Goal: Browse casually: Explore the website without a specific task or goal

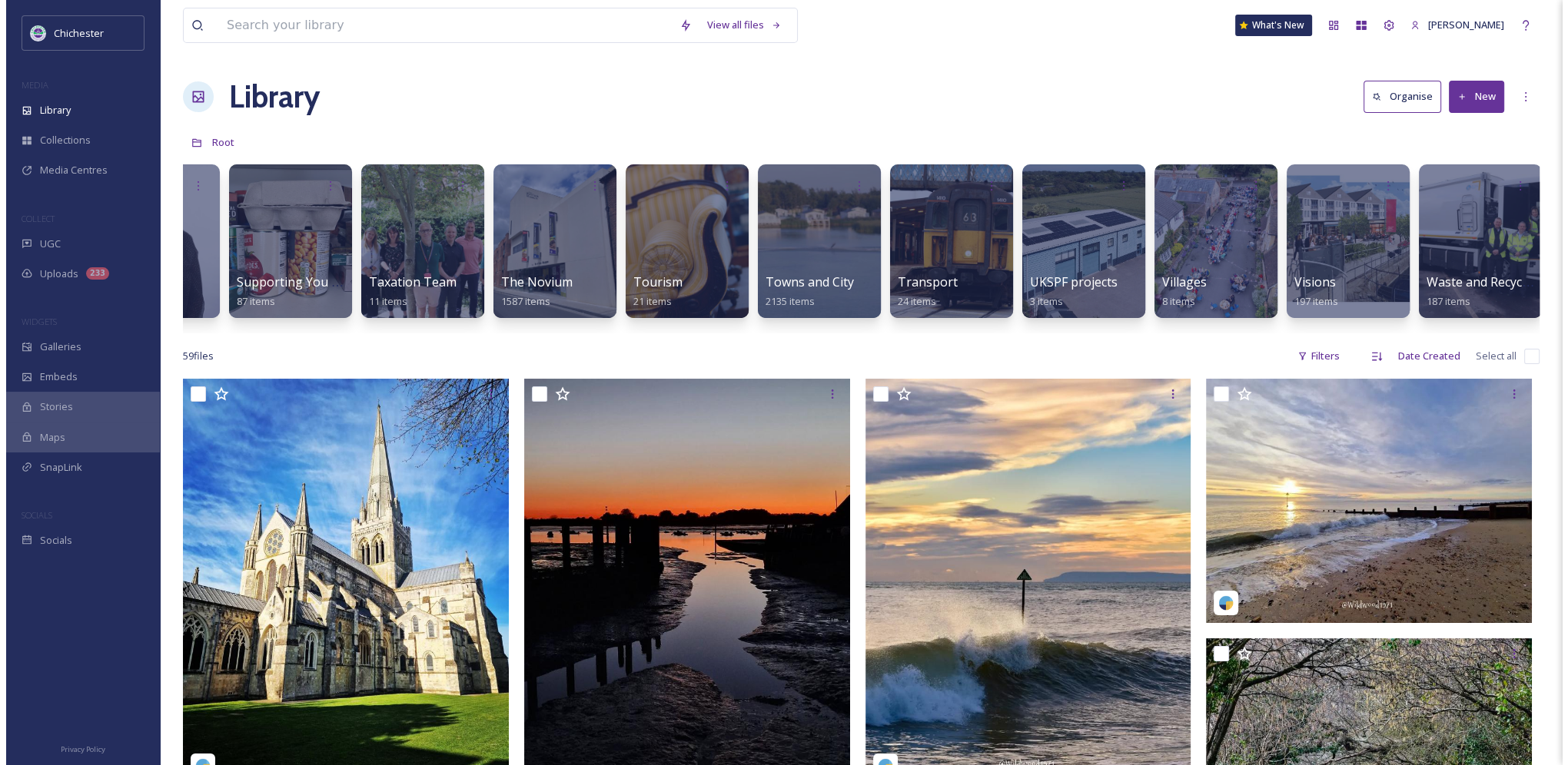
scroll to position [0, 6184]
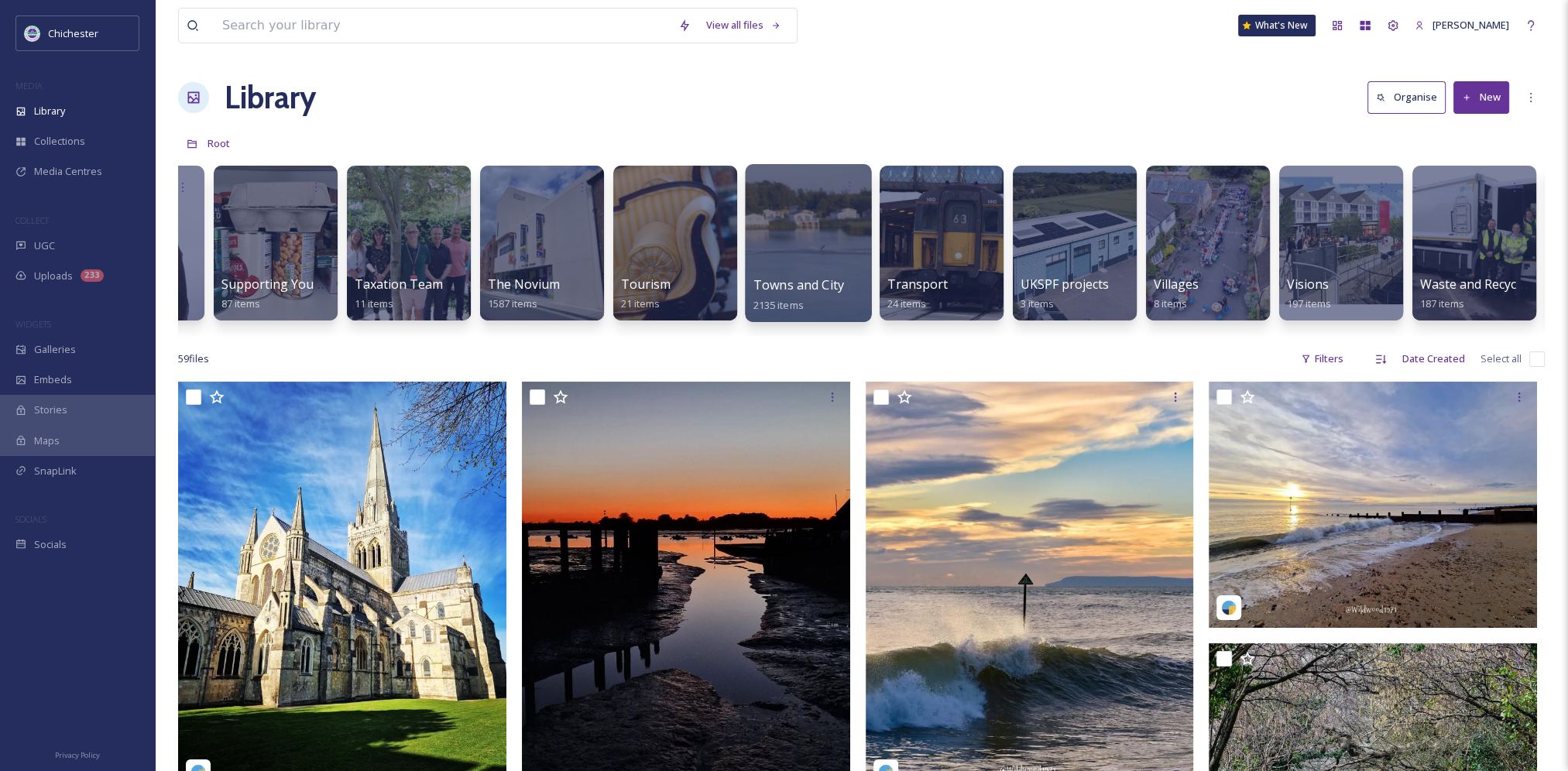
click at [785, 246] on div at bounding box center [808, 243] width 127 height 158
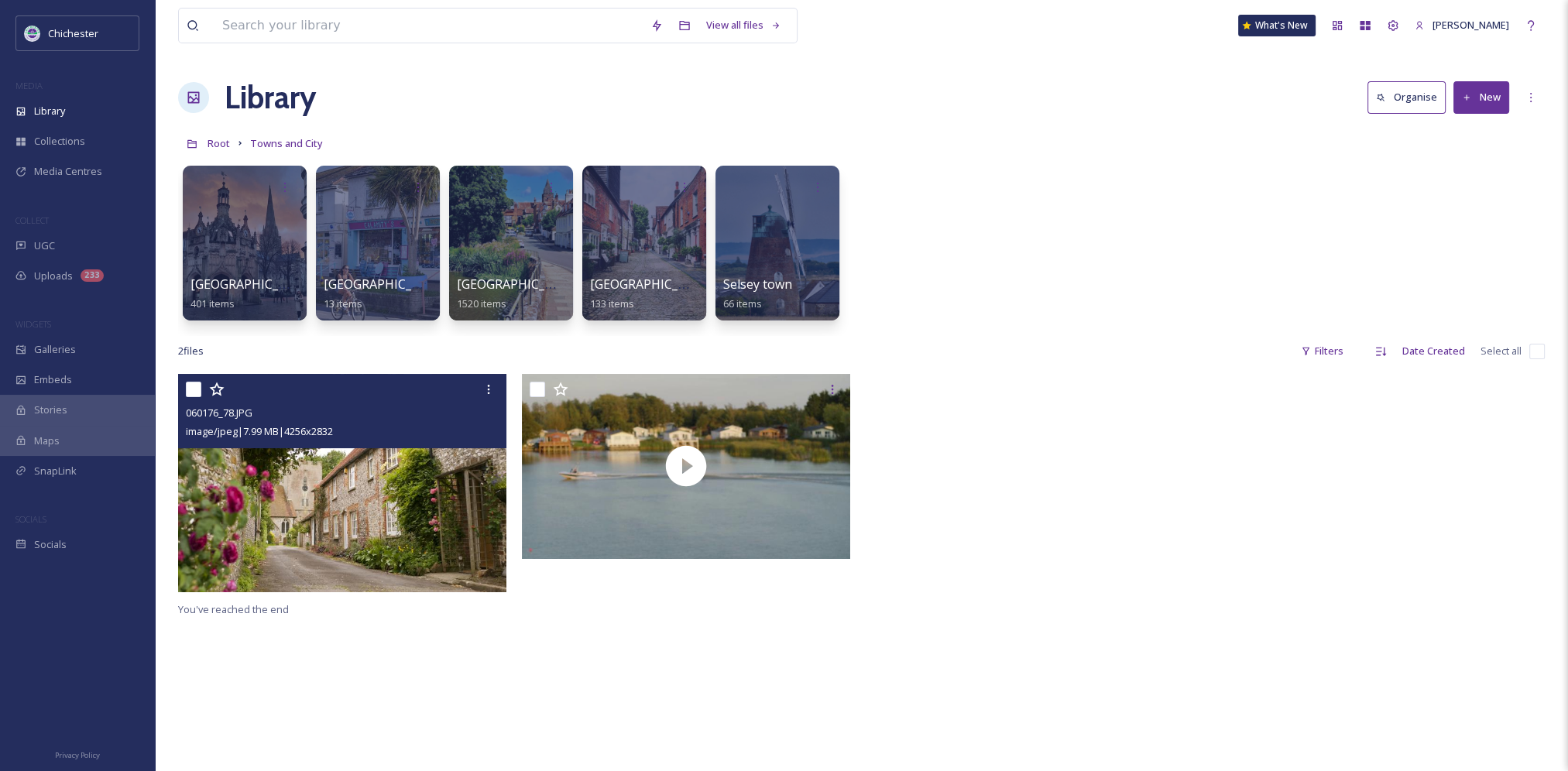
click at [386, 500] on img at bounding box center [342, 483] width 328 height 218
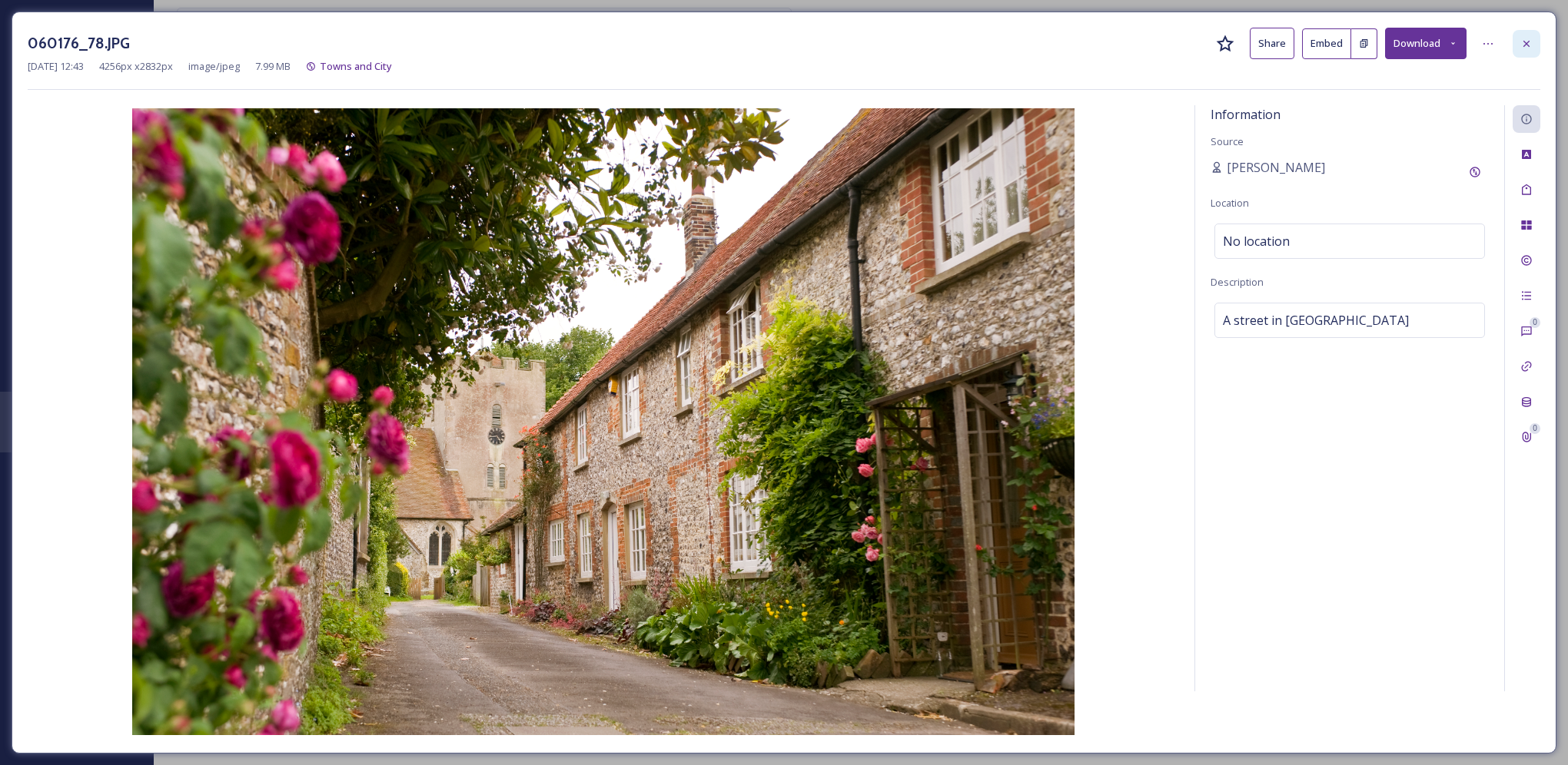
click at [1529, 40] on icon at bounding box center [1527, 44] width 12 height 12
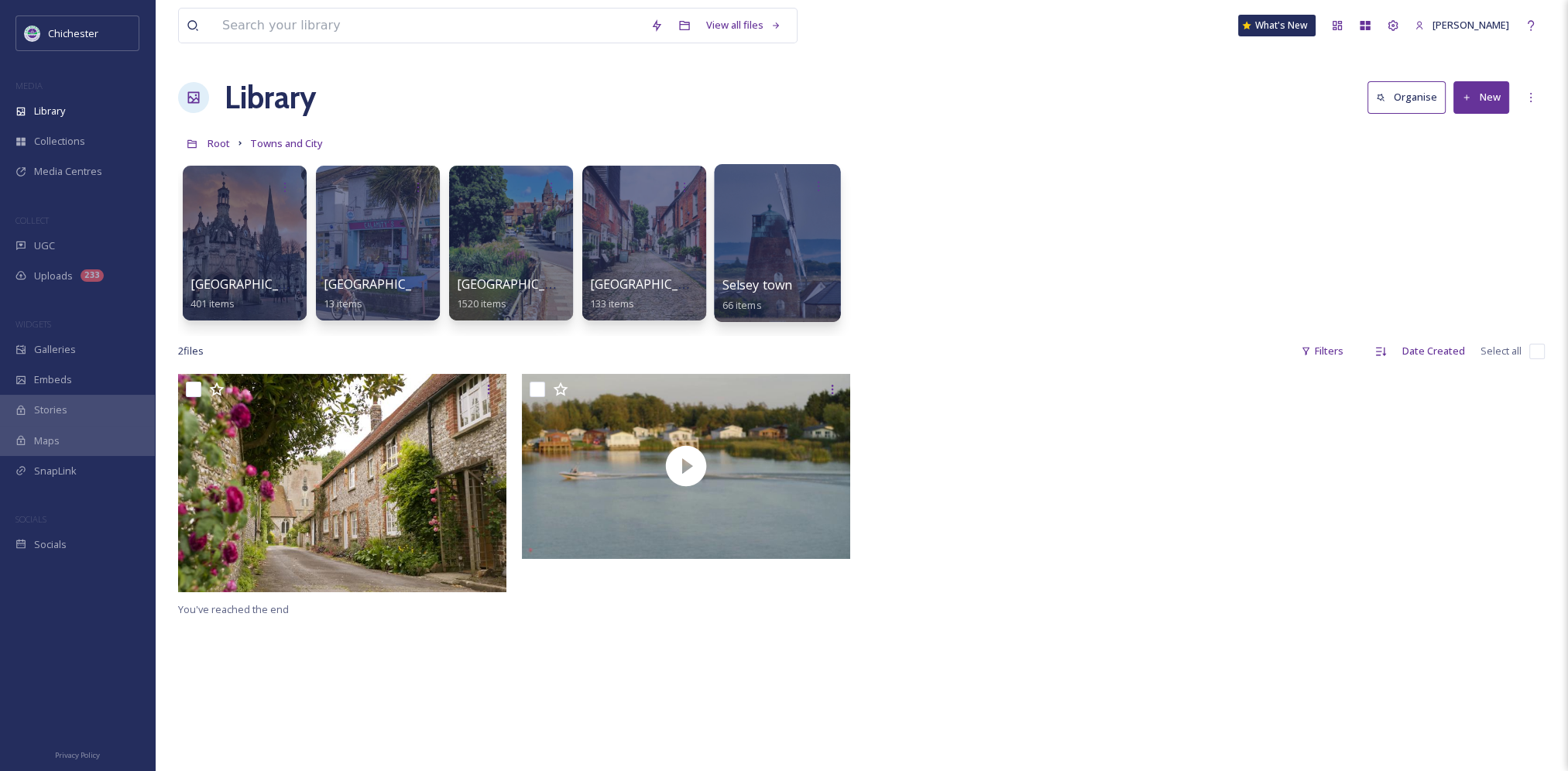
click at [757, 262] on div at bounding box center [777, 243] width 127 height 158
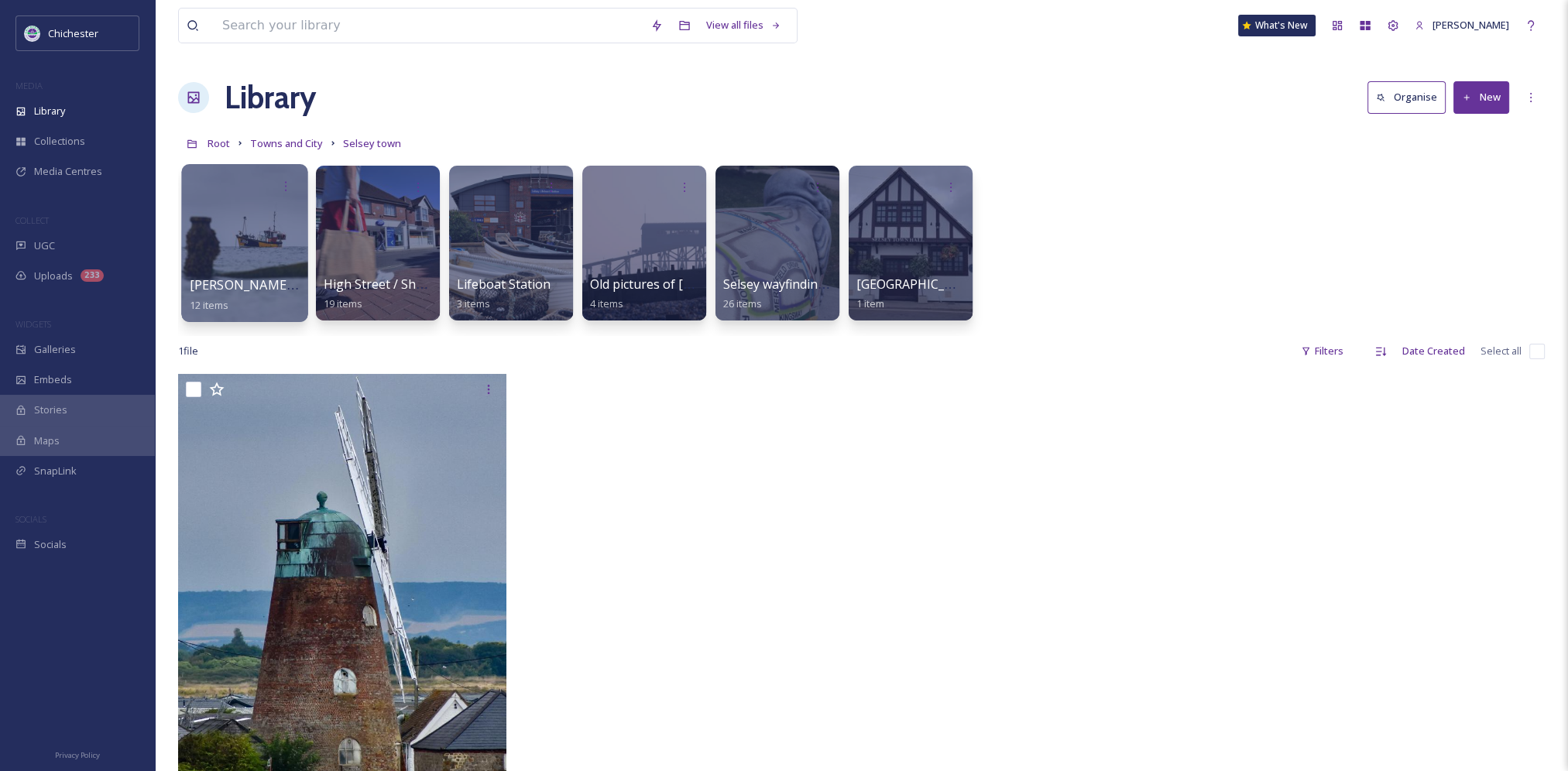
click at [256, 247] on div at bounding box center [245, 243] width 127 height 158
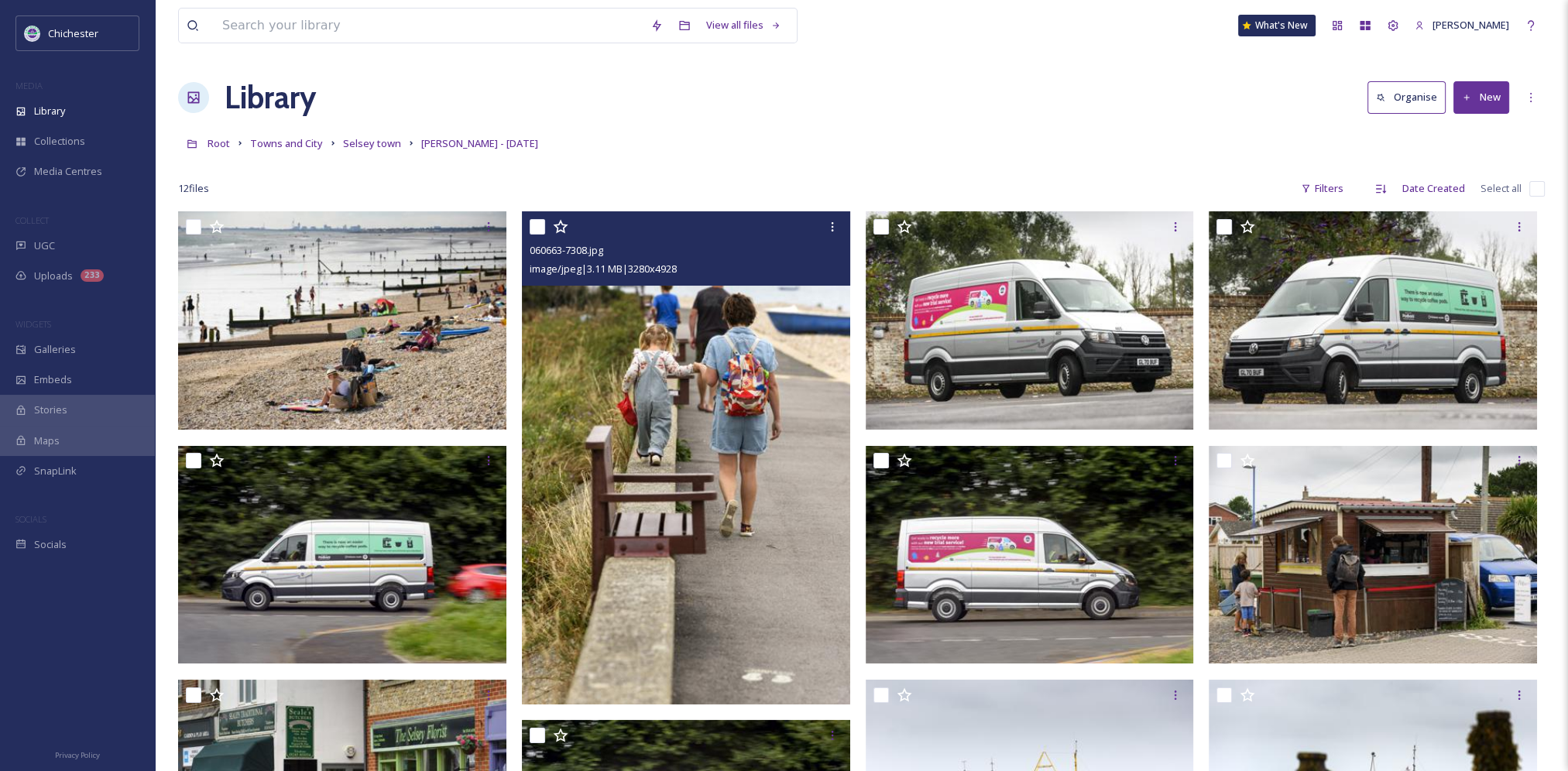
click at [662, 372] on img at bounding box center [686, 458] width 328 height 494
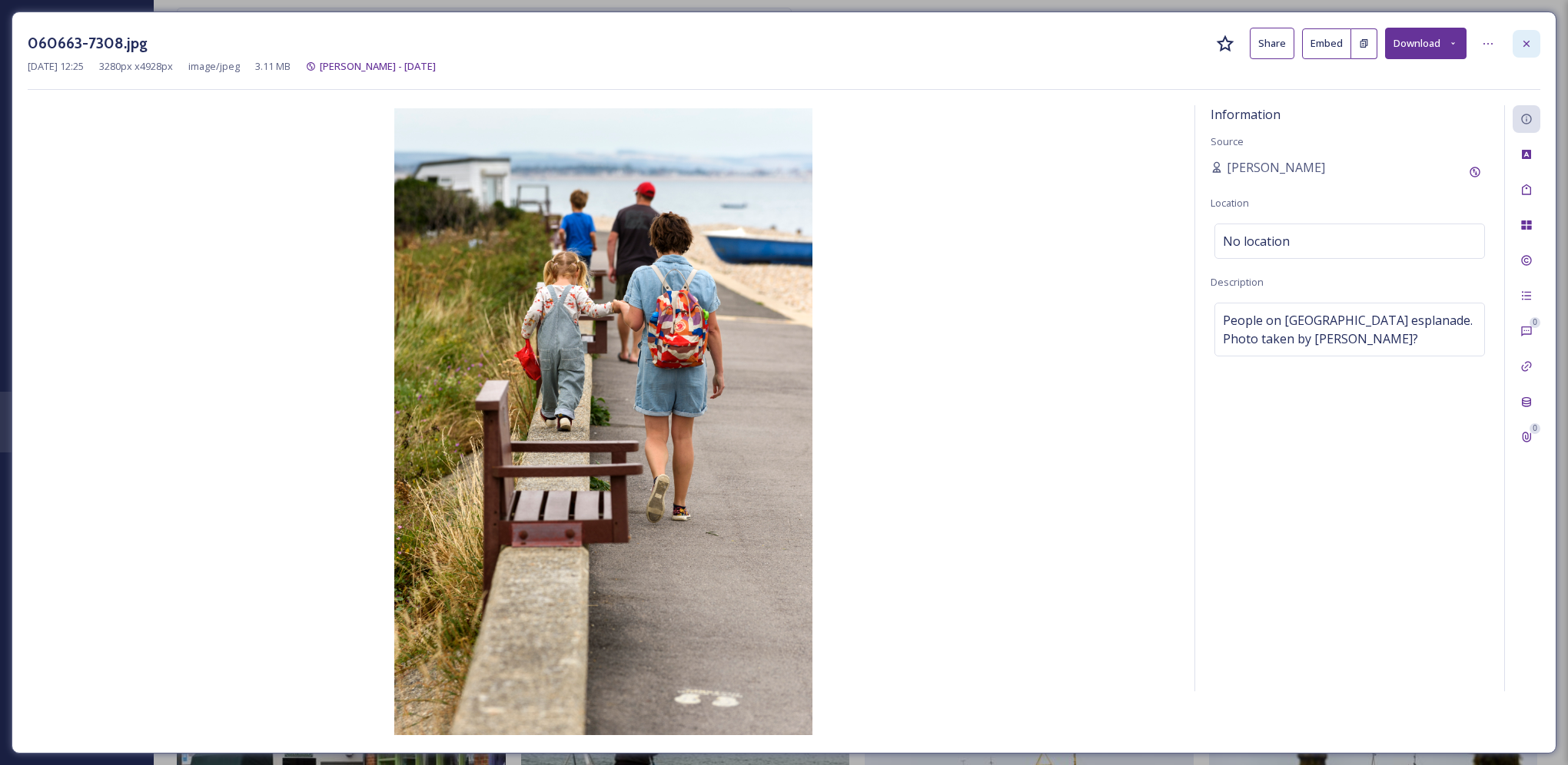
click at [1525, 40] on icon at bounding box center [1527, 42] width 6 height 6
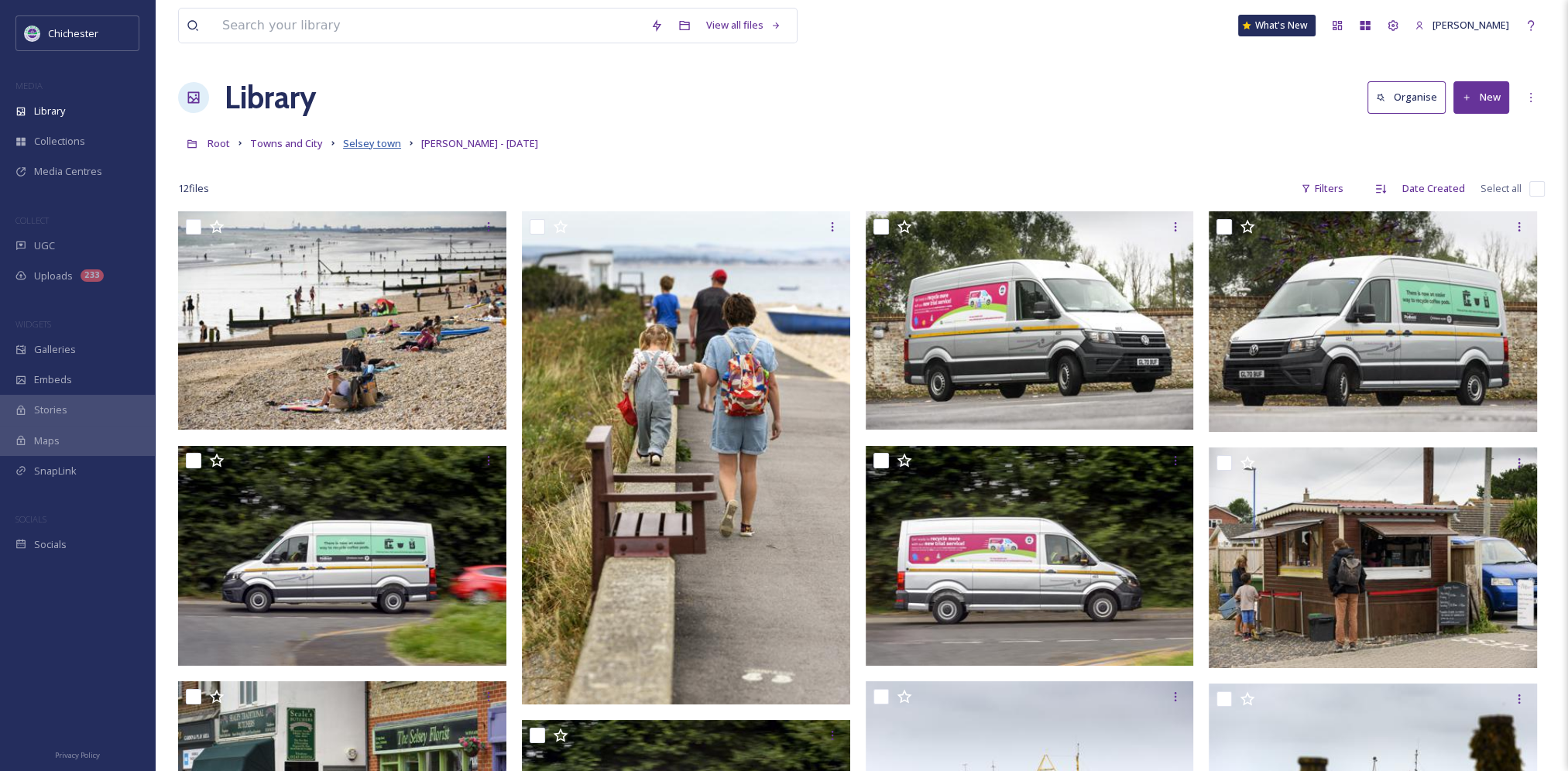
click at [362, 145] on span "Selsey town" at bounding box center [372, 143] width 58 height 14
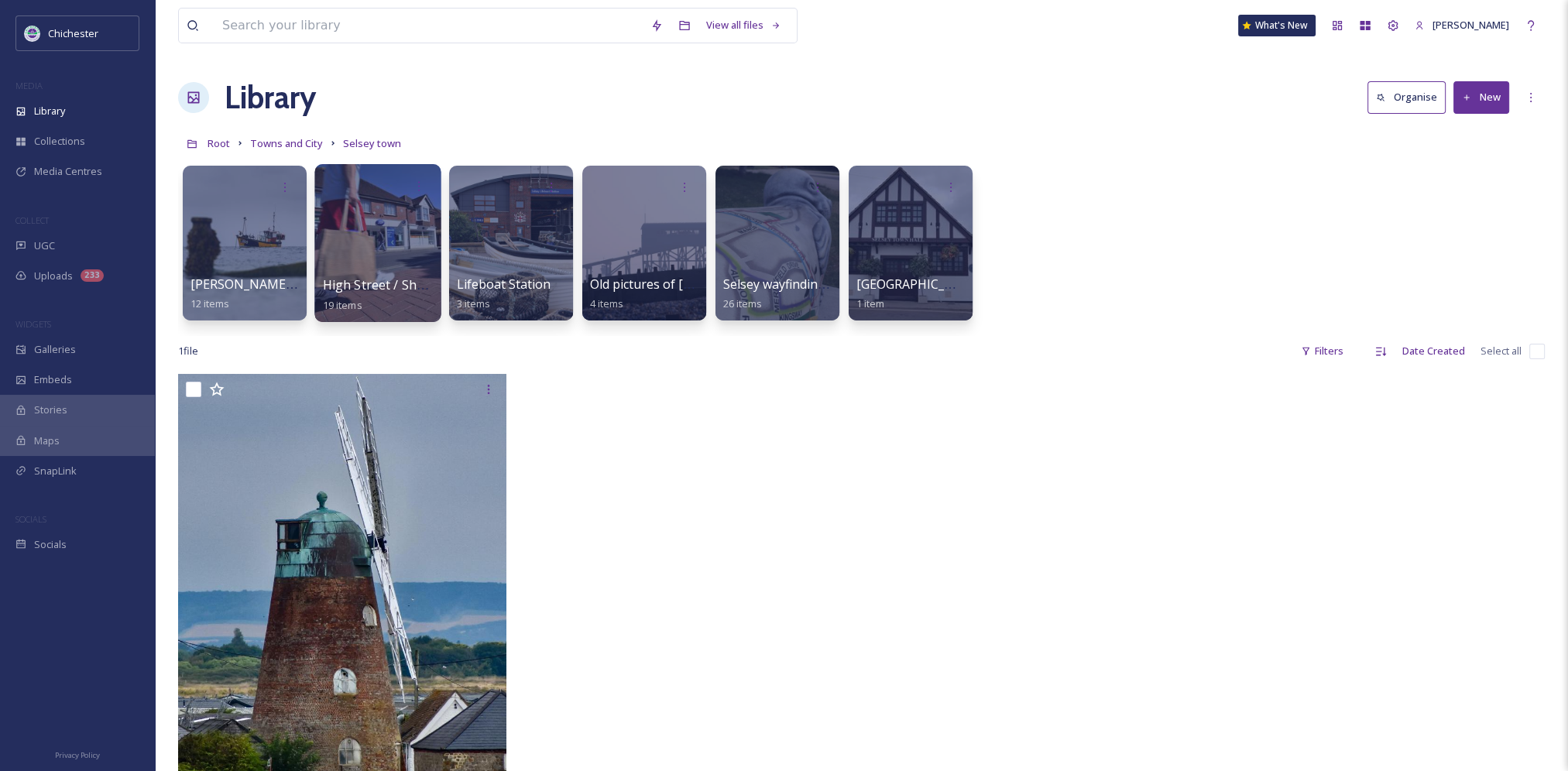
click at [362, 242] on div at bounding box center [378, 243] width 127 height 158
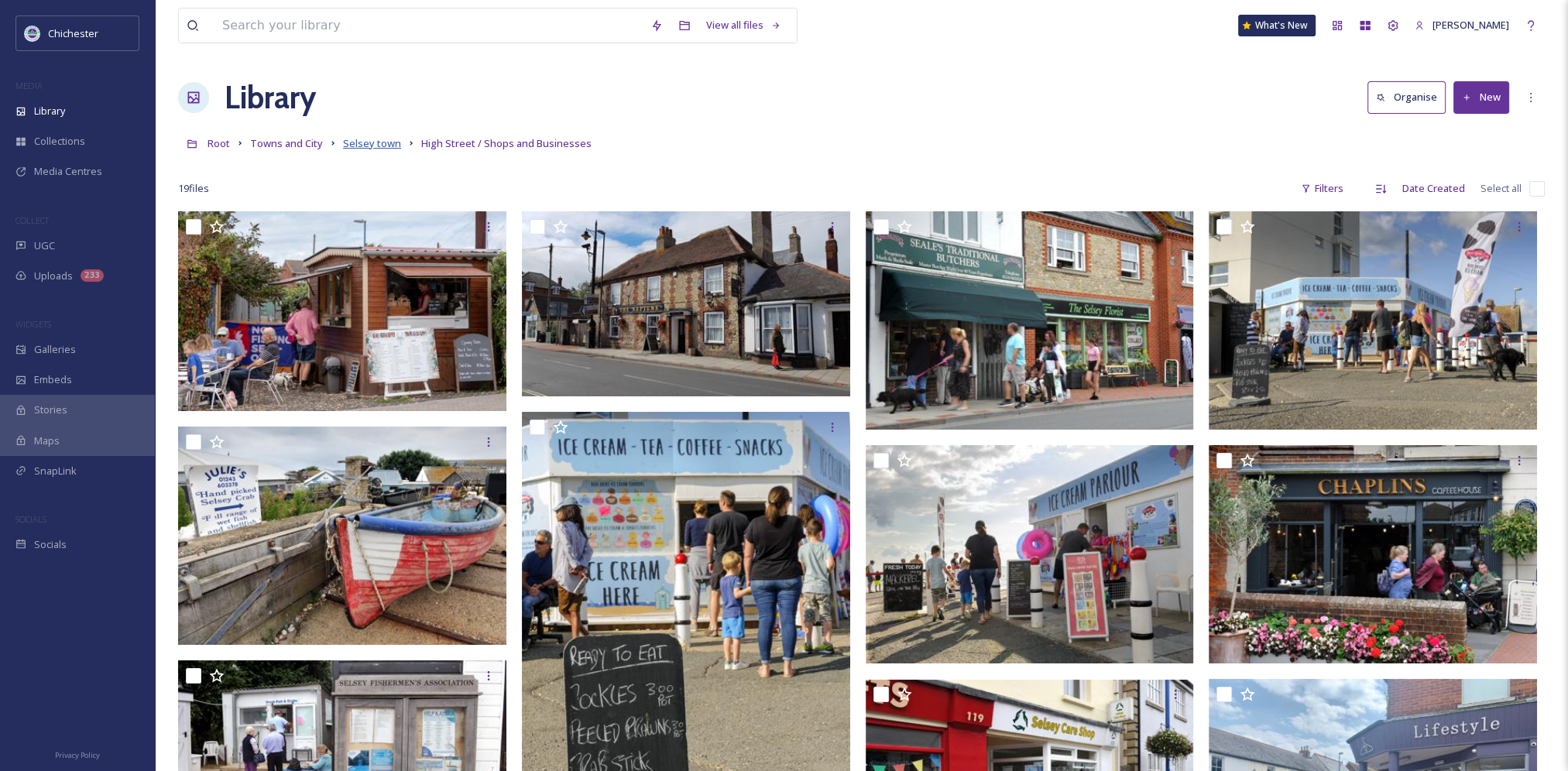
click at [382, 150] on span "Selsey town" at bounding box center [372, 143] width 58 height 14
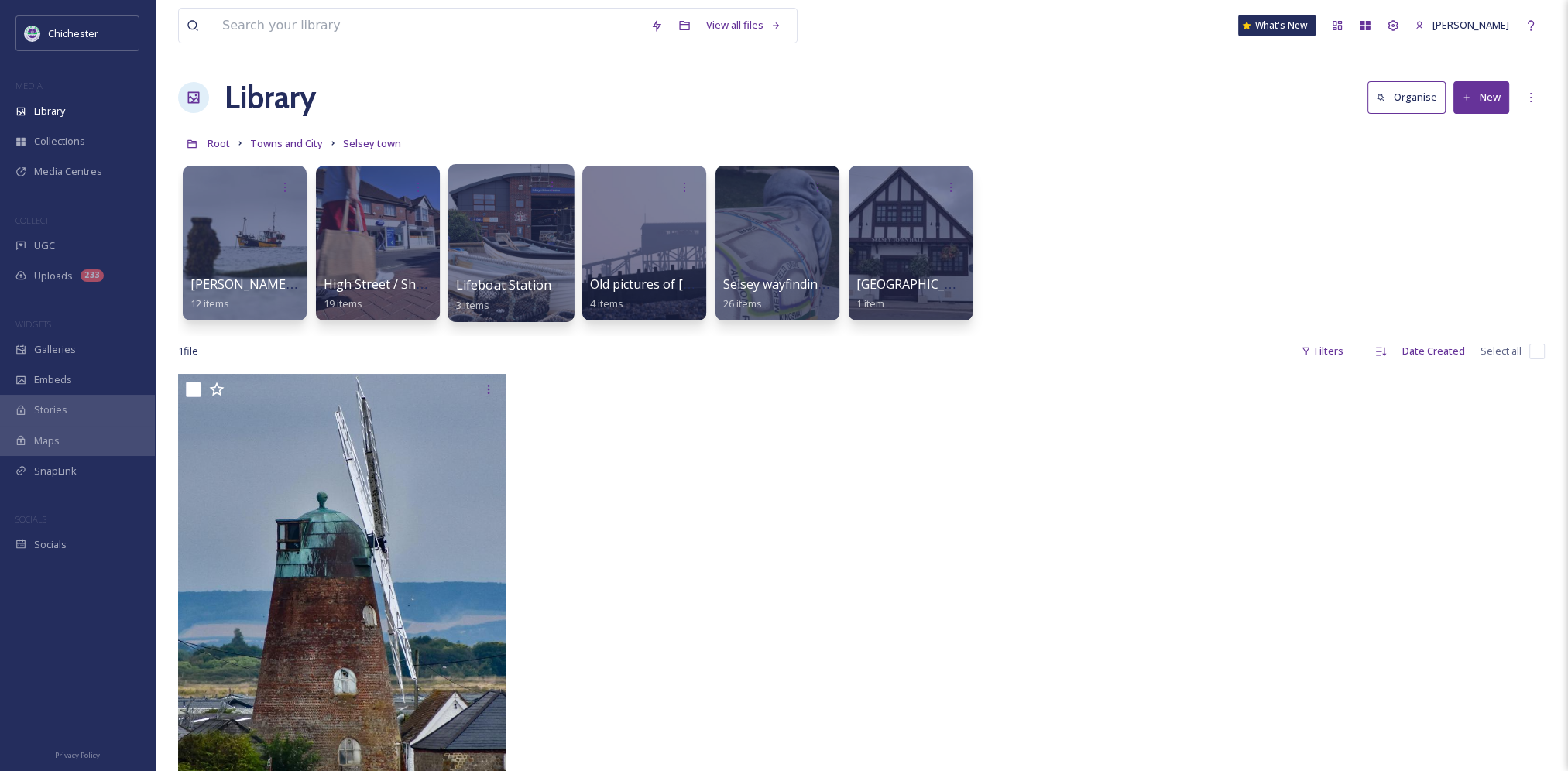
click at [515, 256] on div at bounding box center [511, 243] width 127 height 158
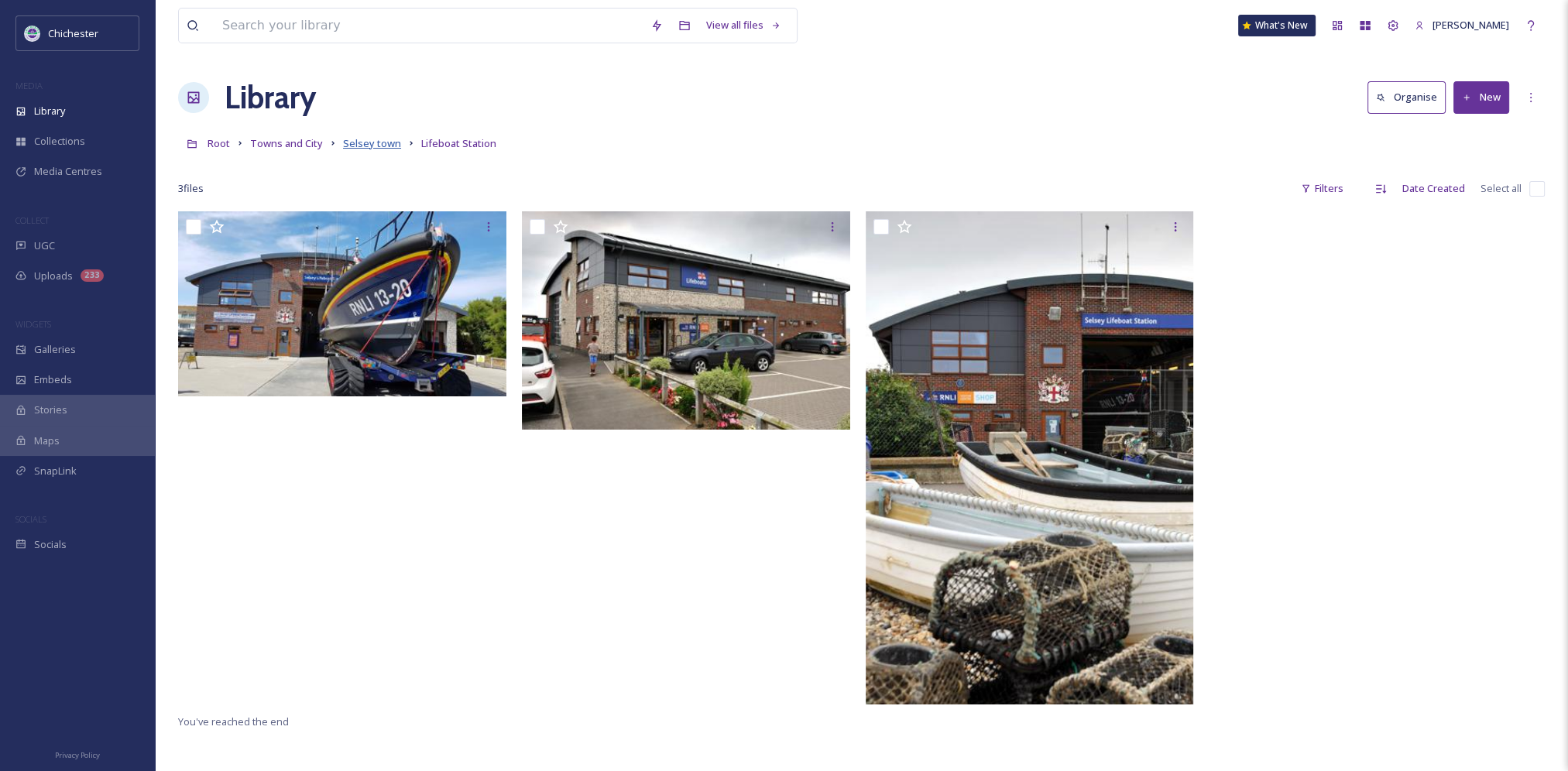
click at [365, 146] on span "Selsey town" at bounding box center [372, 143] width 58 height 14
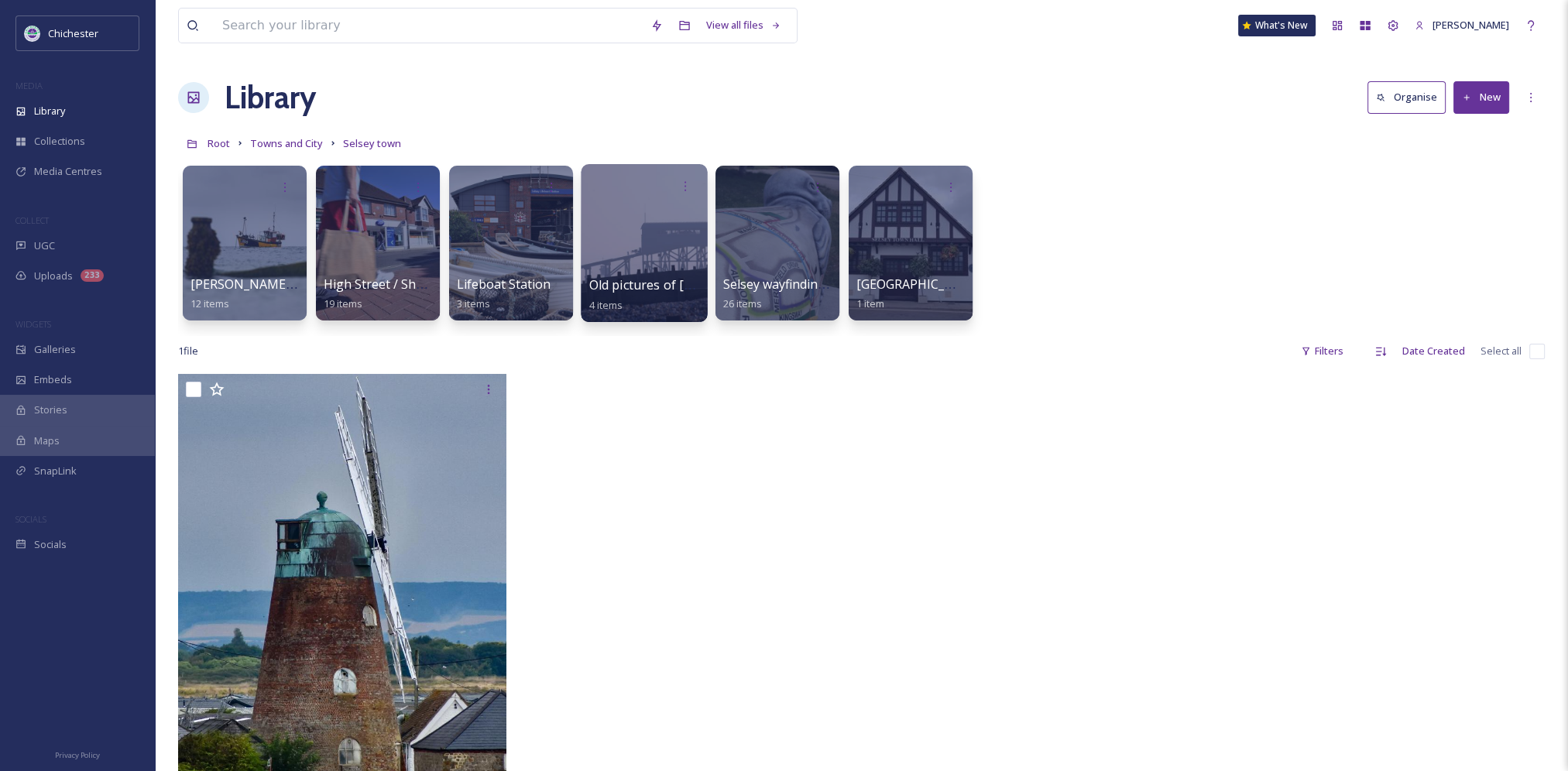
click at [663, 265] on div at bounding box center [644, 243] width 127 height 158
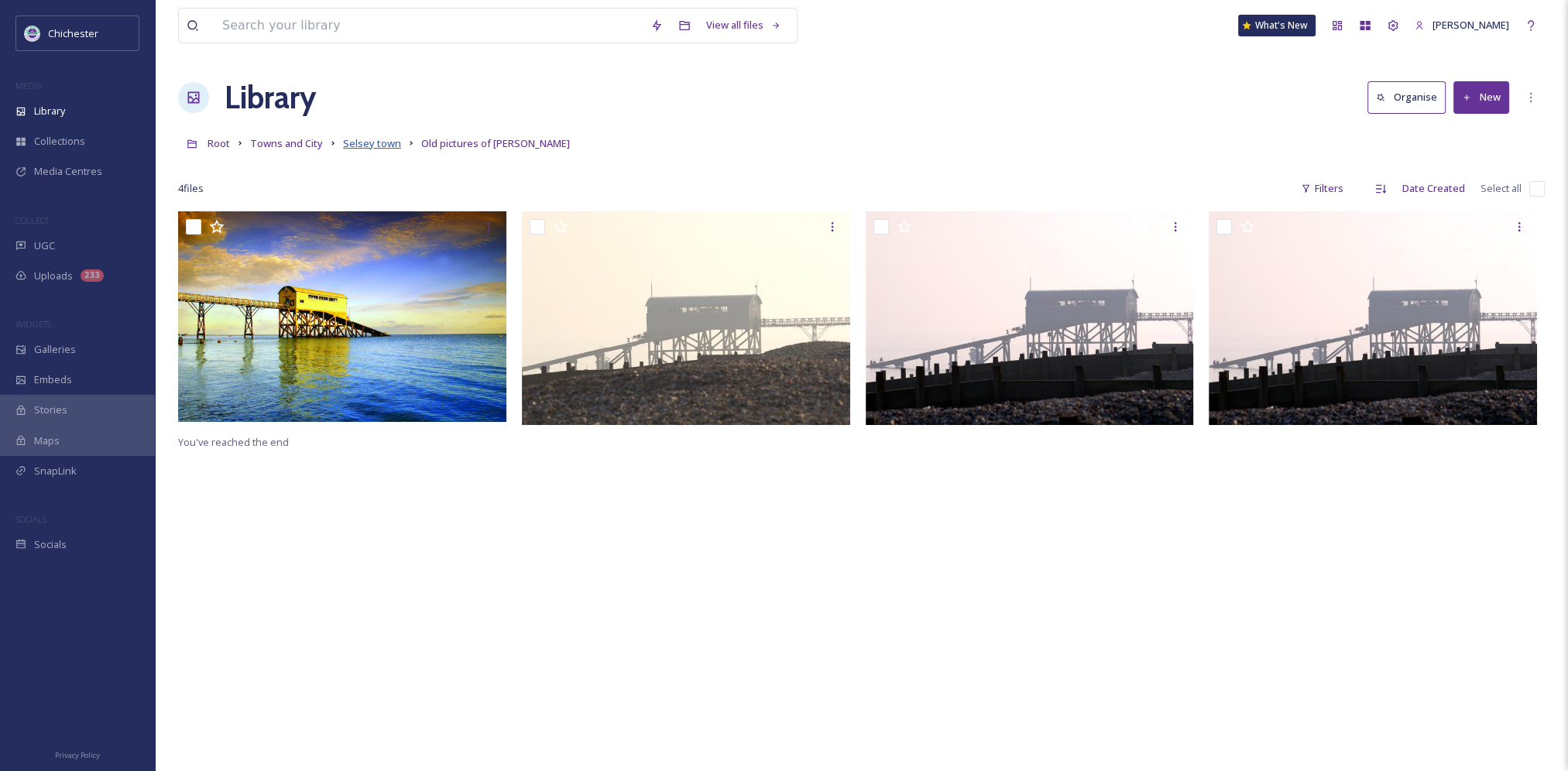
click at [380, 149] on span "Selsey town" at bounding box center [372, 143] width 58 height 14
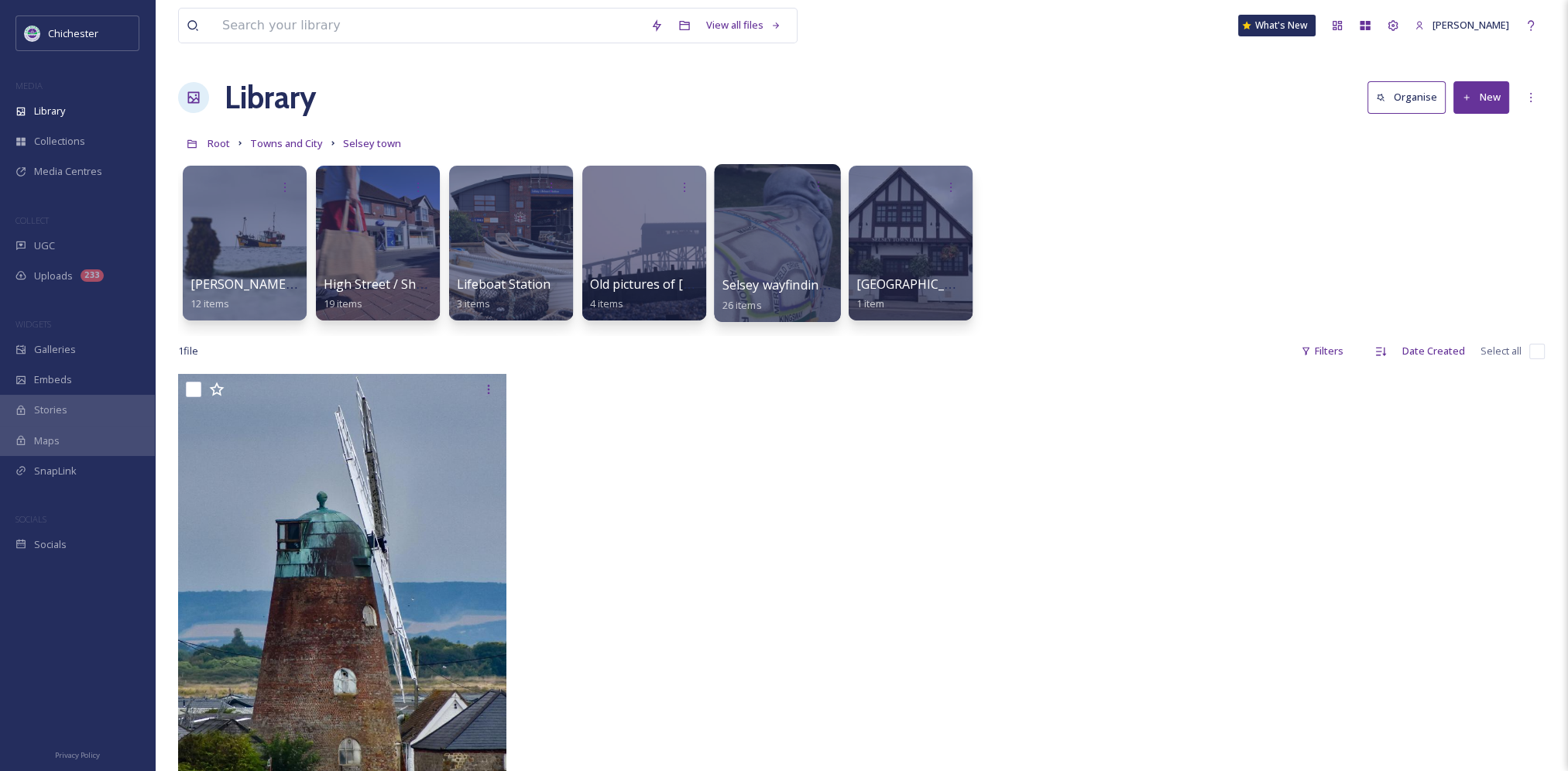
click at [793, 265] on div at bounding box center [777, 243] width 127 height 158
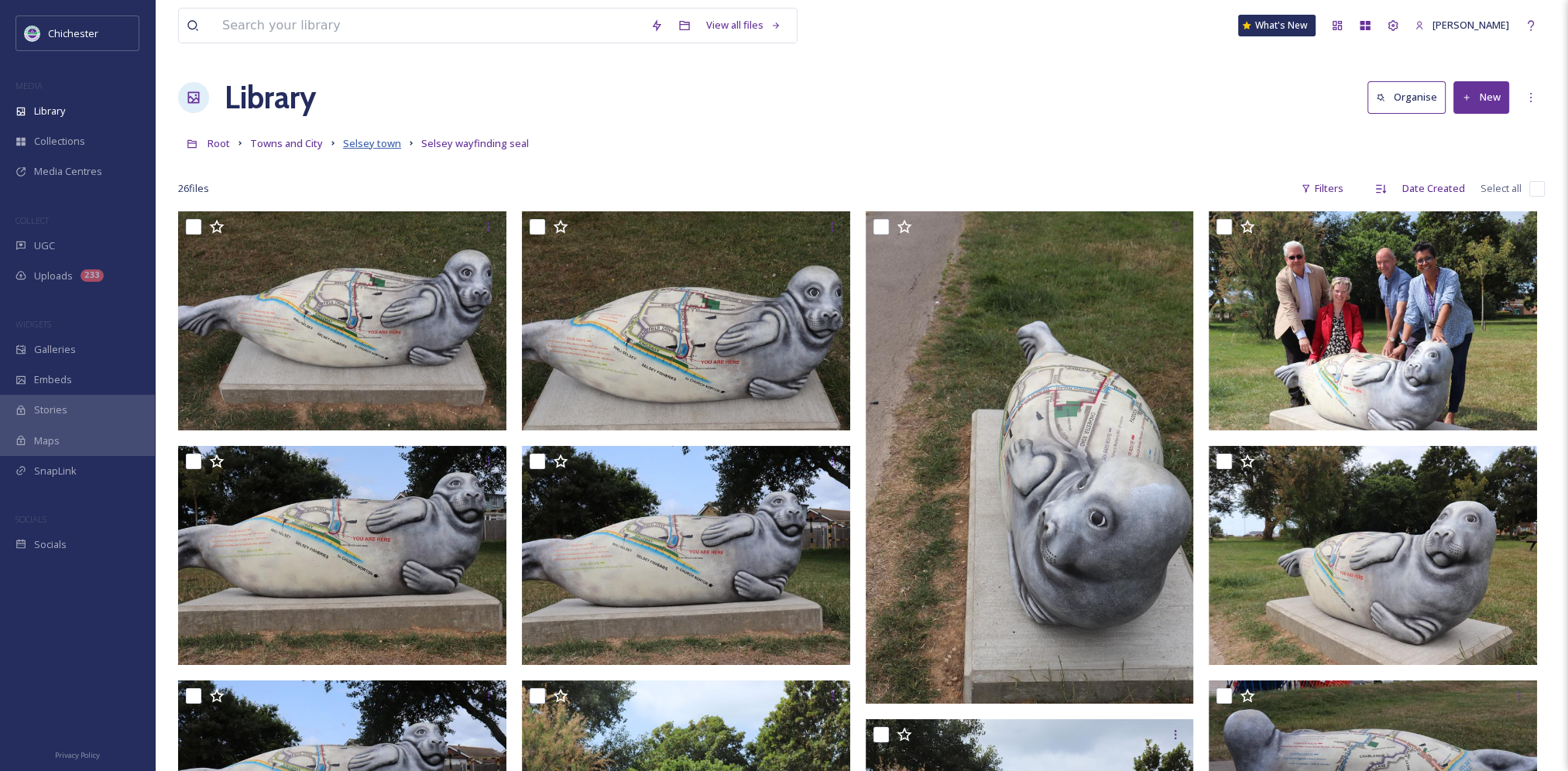
click at [360, 143] on span "Selsey town" at bounding box center [372, 143] width 58 height 14
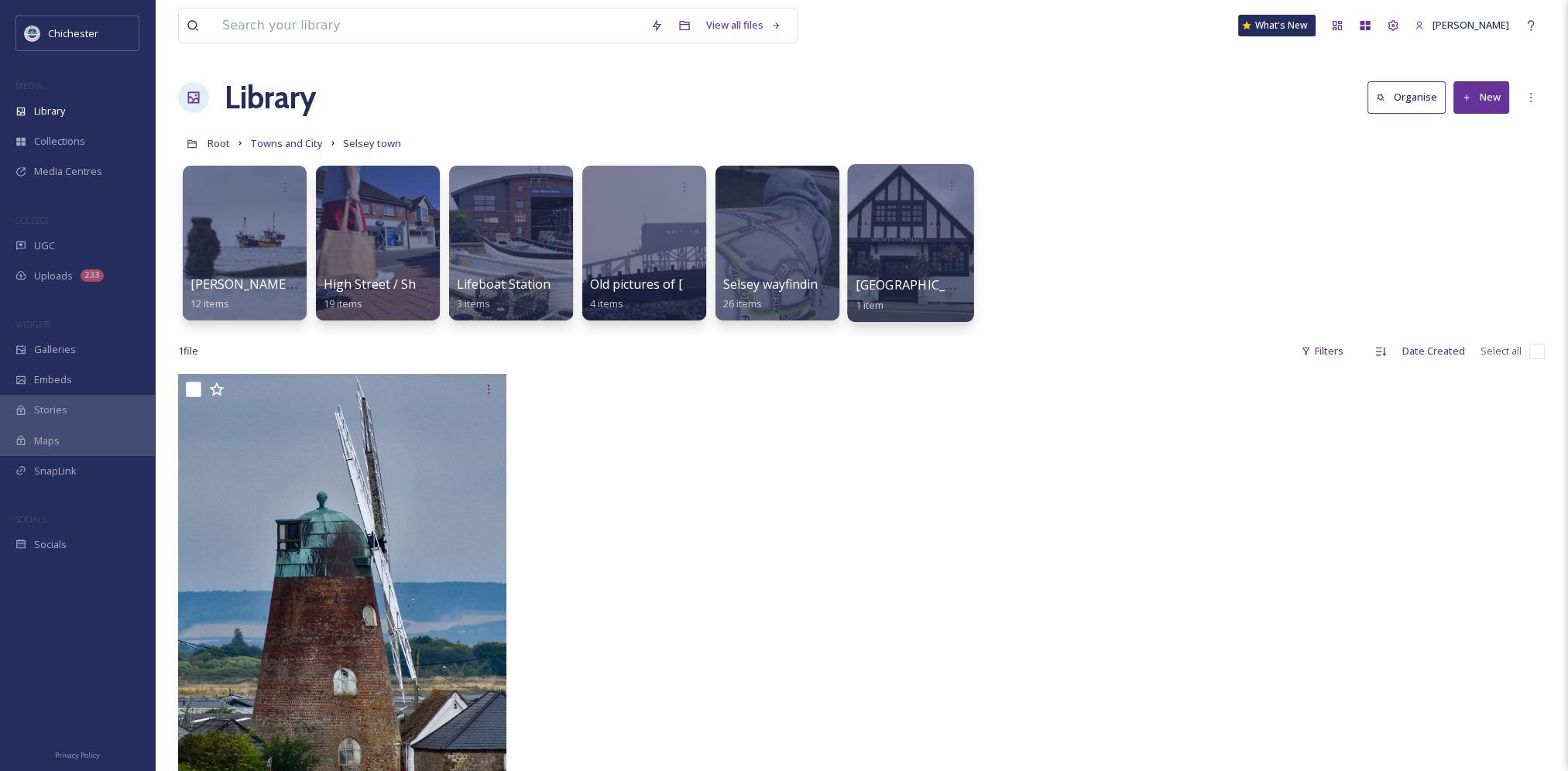
click at [894, 254] on div at bounding box center [911, 243] width 127 height 158
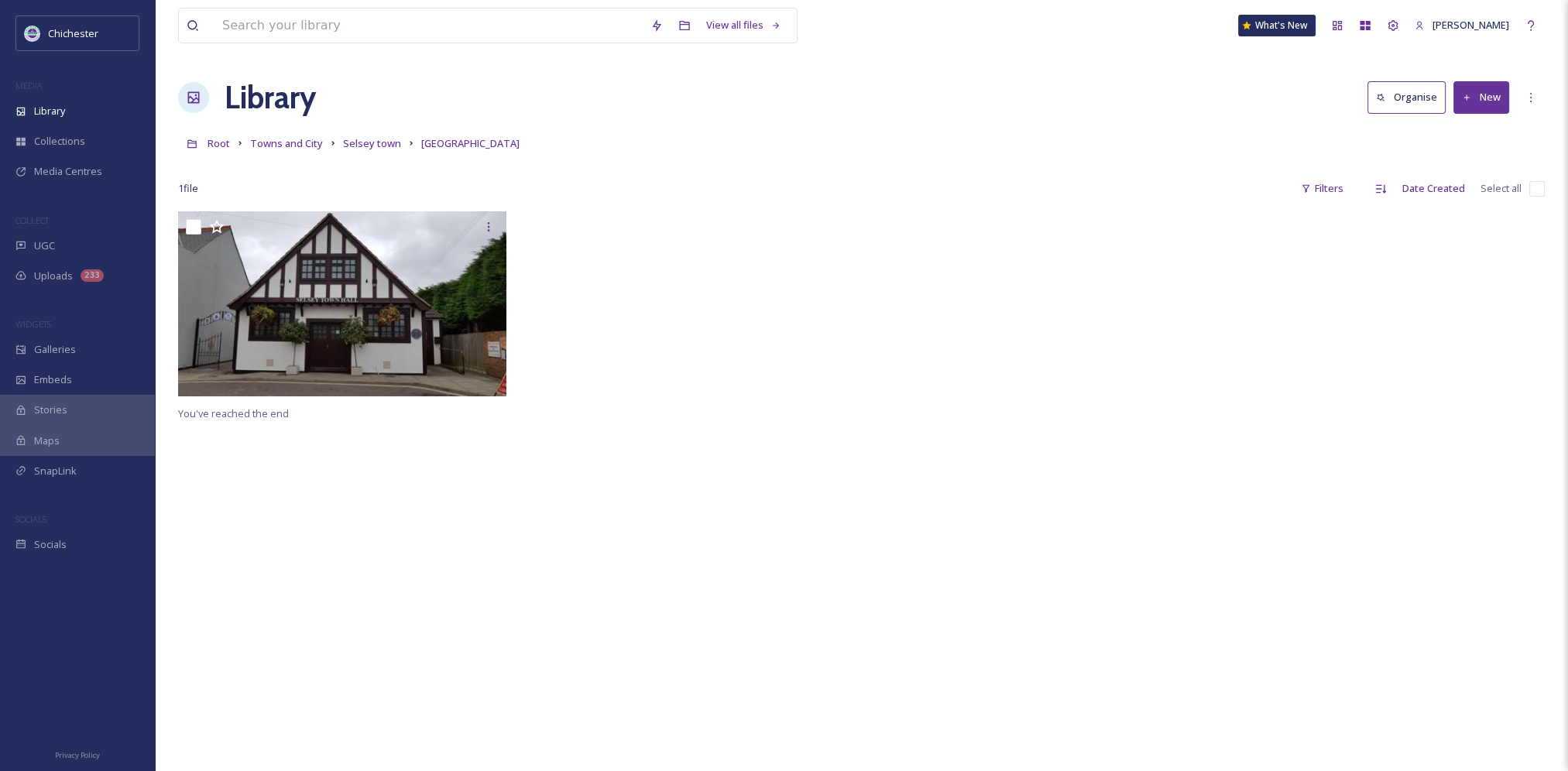
click at [361, 134] on link "Selsey town" at bounding box center [372, 143] width 58 height 18
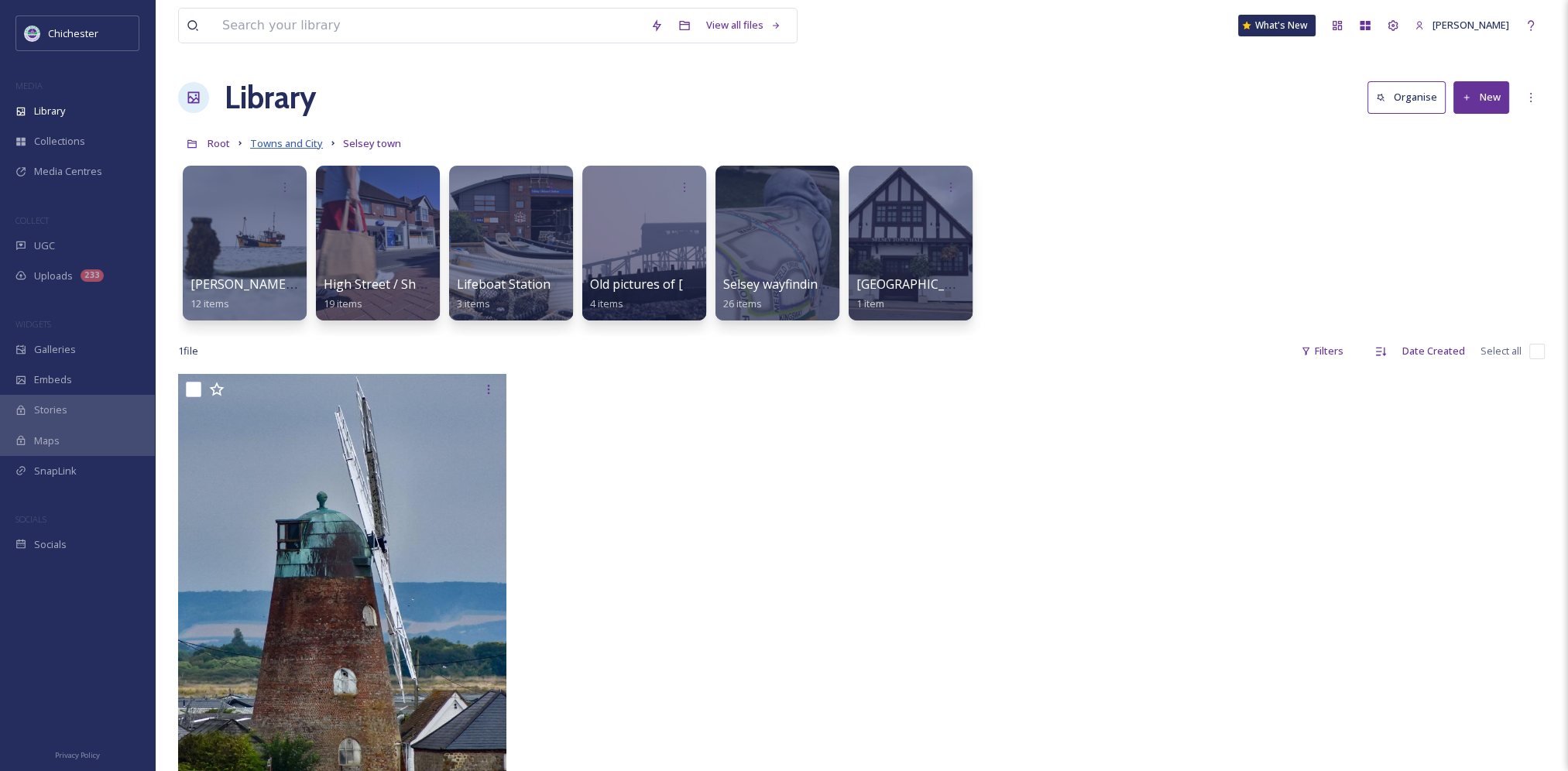
click at [301, 138] on span "Towns and City" at bounding box center [285, 143] width 72 height 14
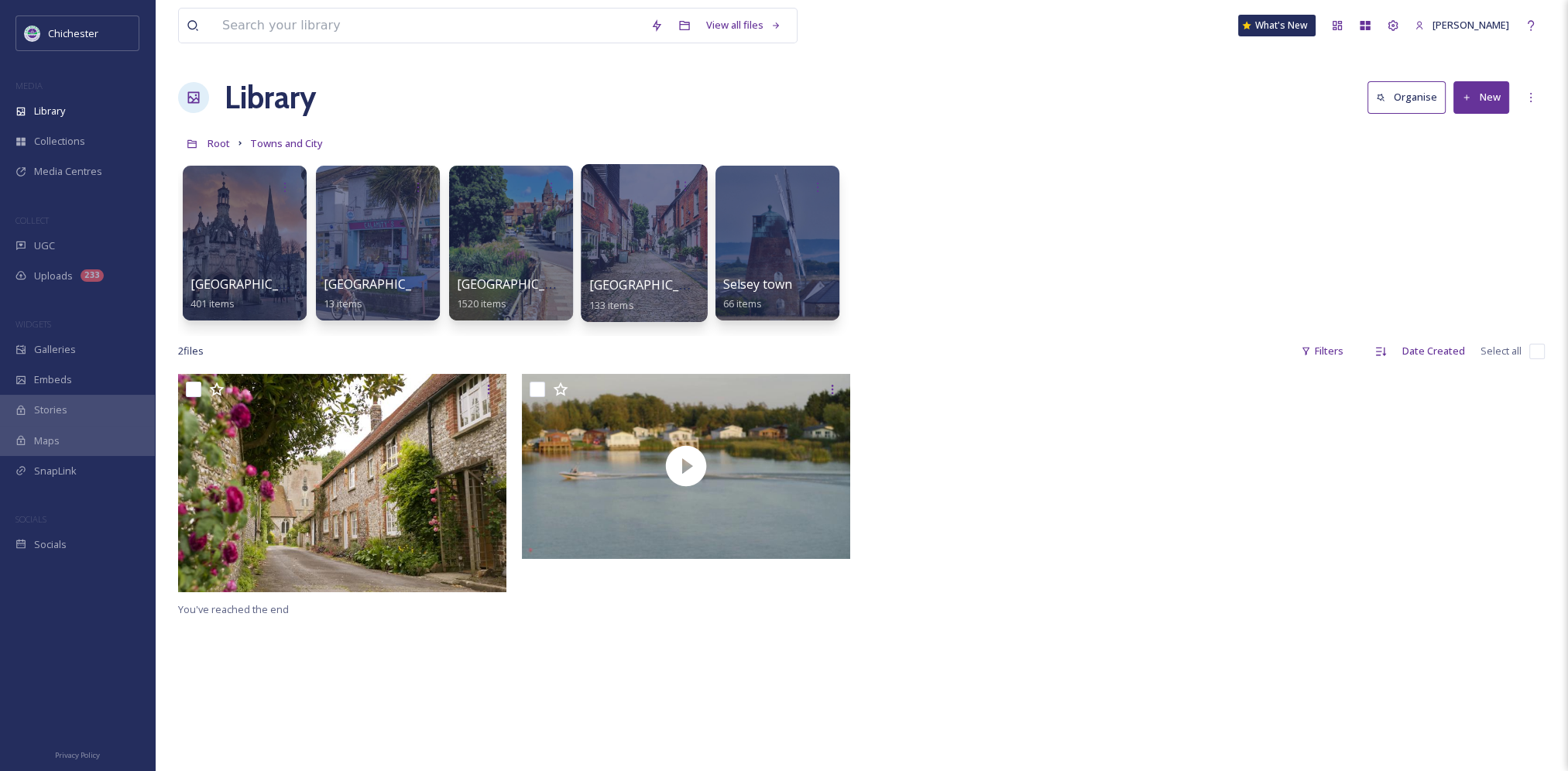
click at [644, 255] on div at bounding box center [644, 243] width 127 height 158
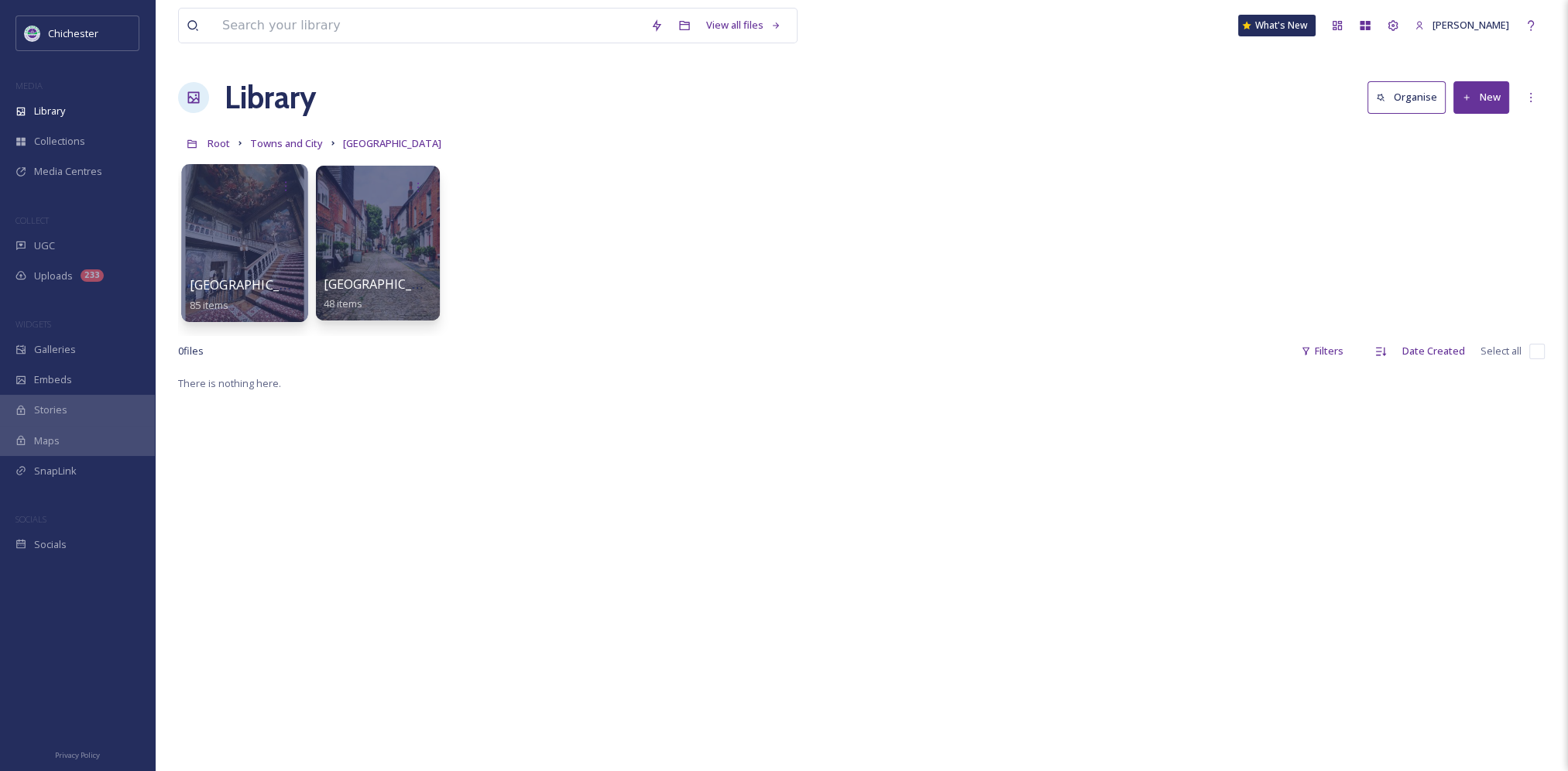
click at [265, 245] on div at bounding box center [245, 243] width 127 height 158
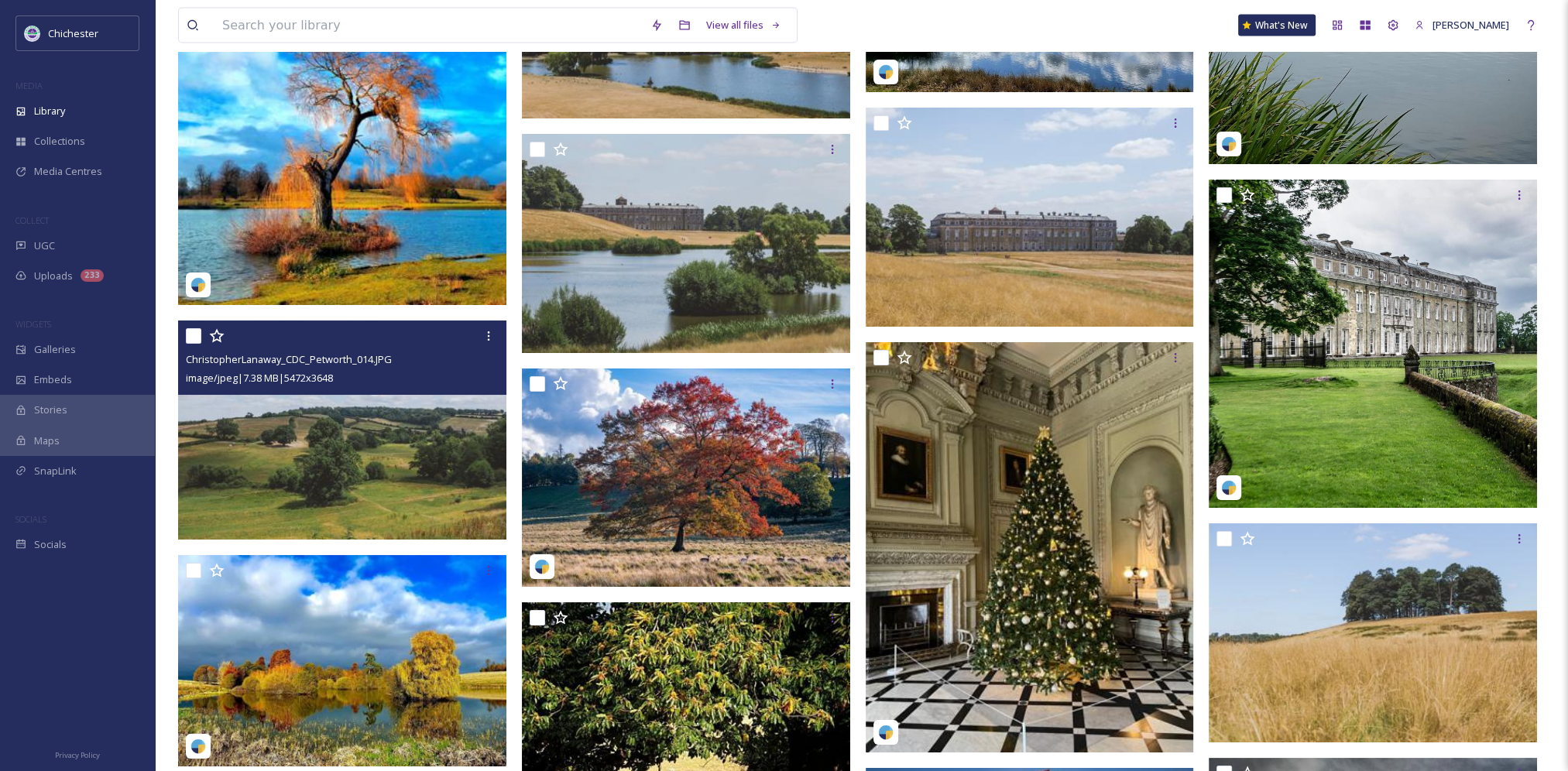
scroll to position [4027, 0]
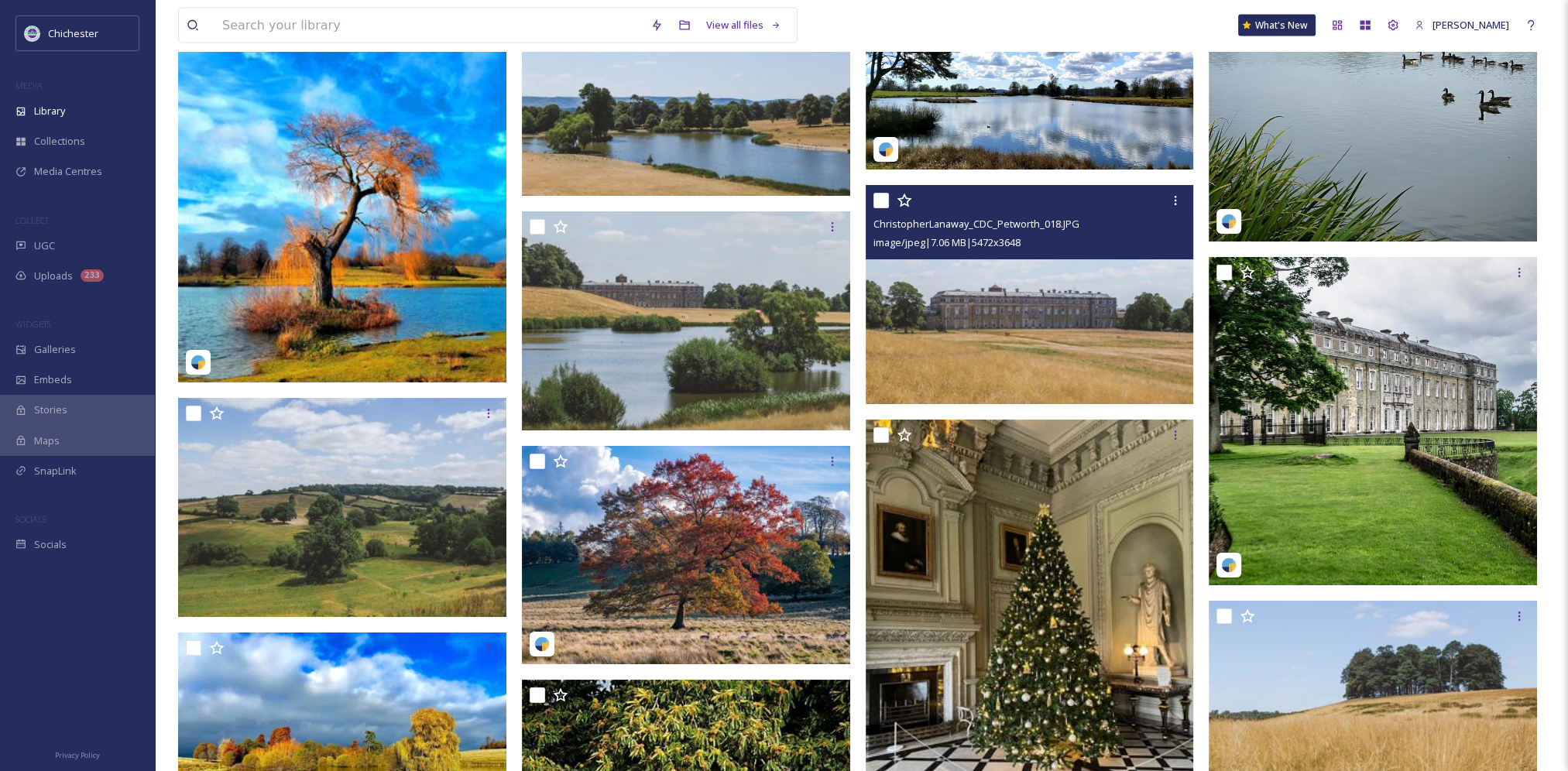
click at [1113, 313] on img at bounding box center [1030, 294] width 328 height 219
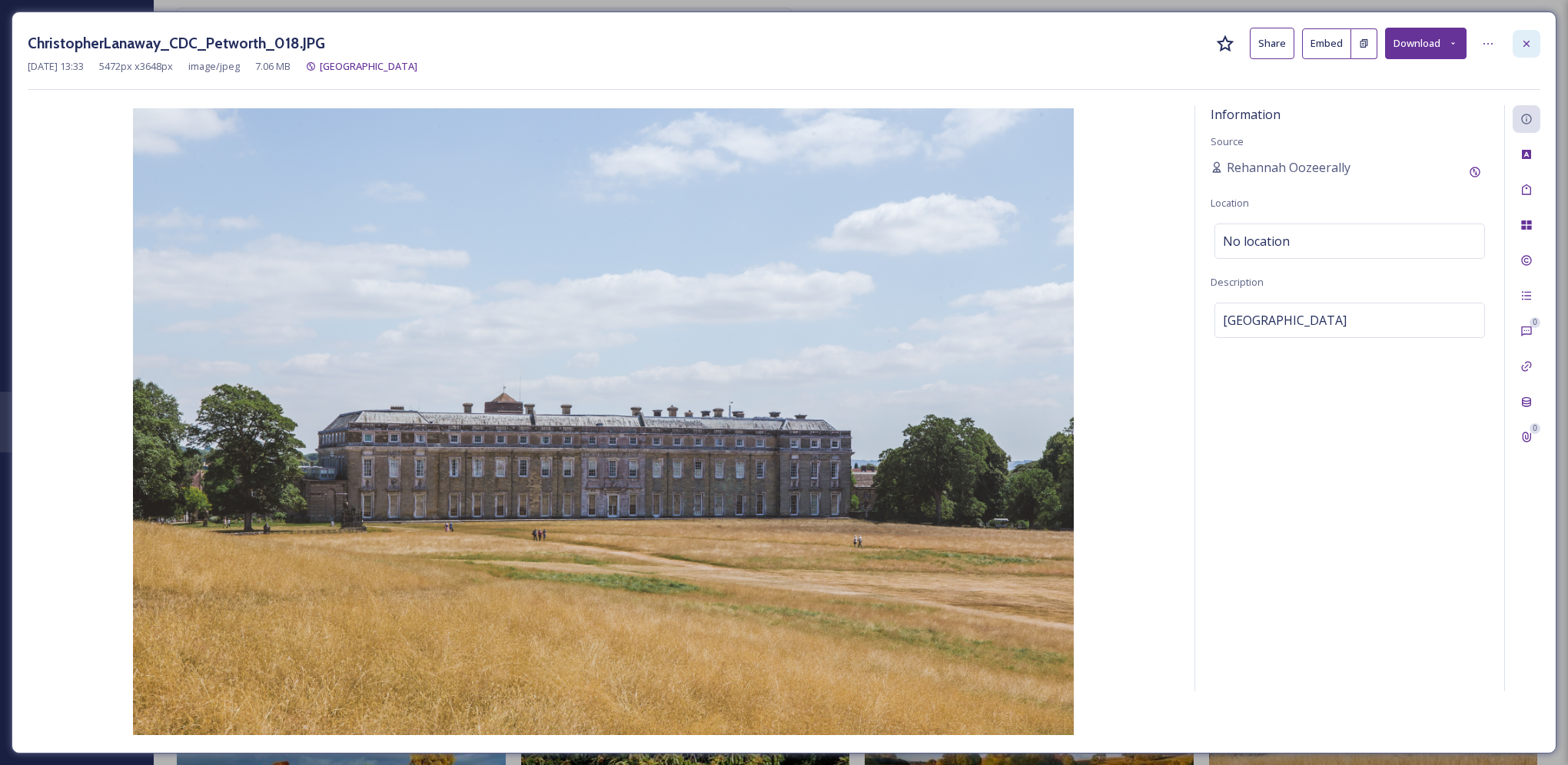
click at [1533, 40] on div at bounding box center [1527, 43] width 27 height 27
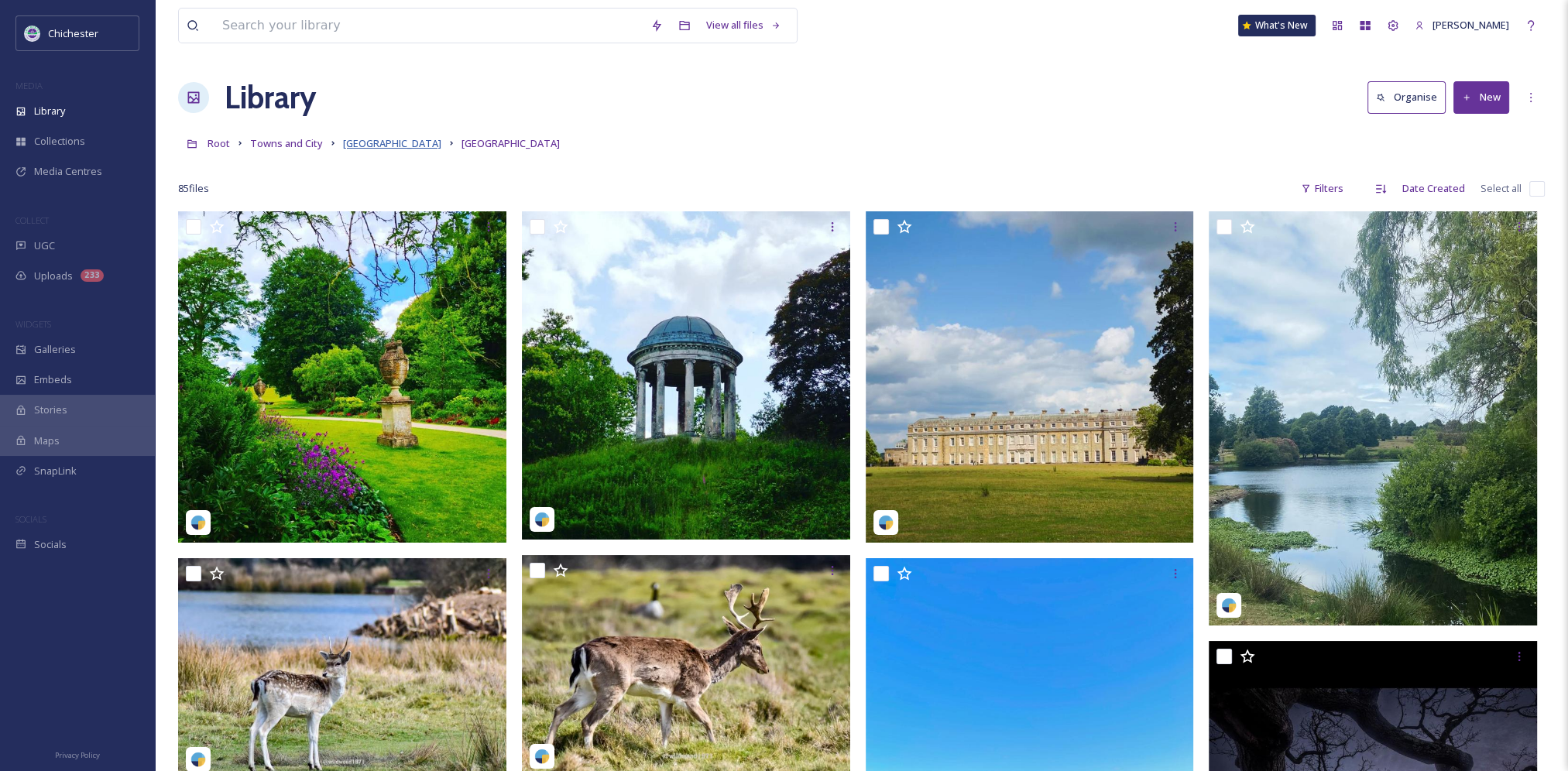
click at [378, 149] on span "[GEOGRAPHIC_DATA]" at bounding box center [392, 143] width 98 height 14
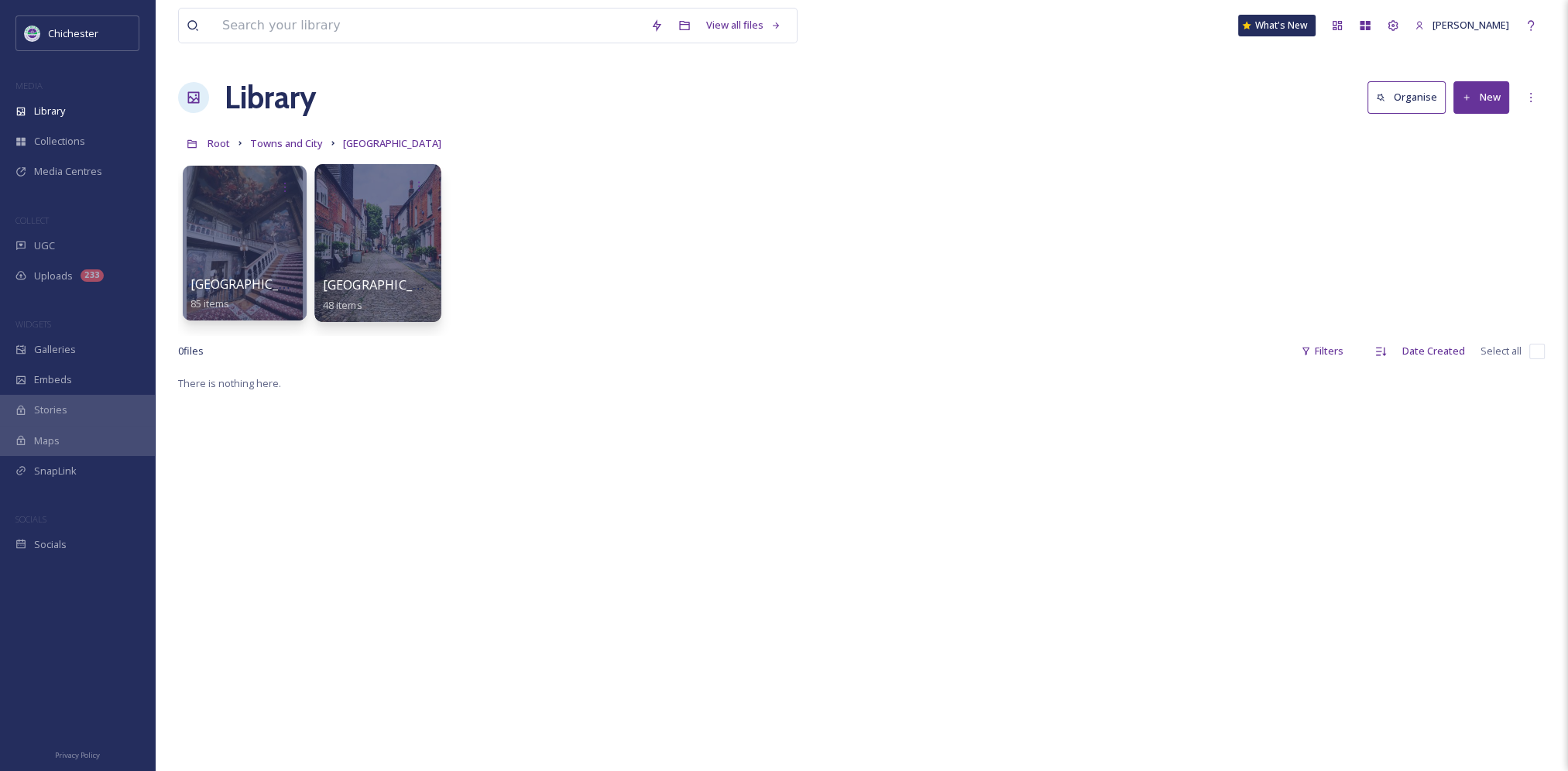
click at [408, 251] on div at bounding box center [378, 243] width 127 height 158
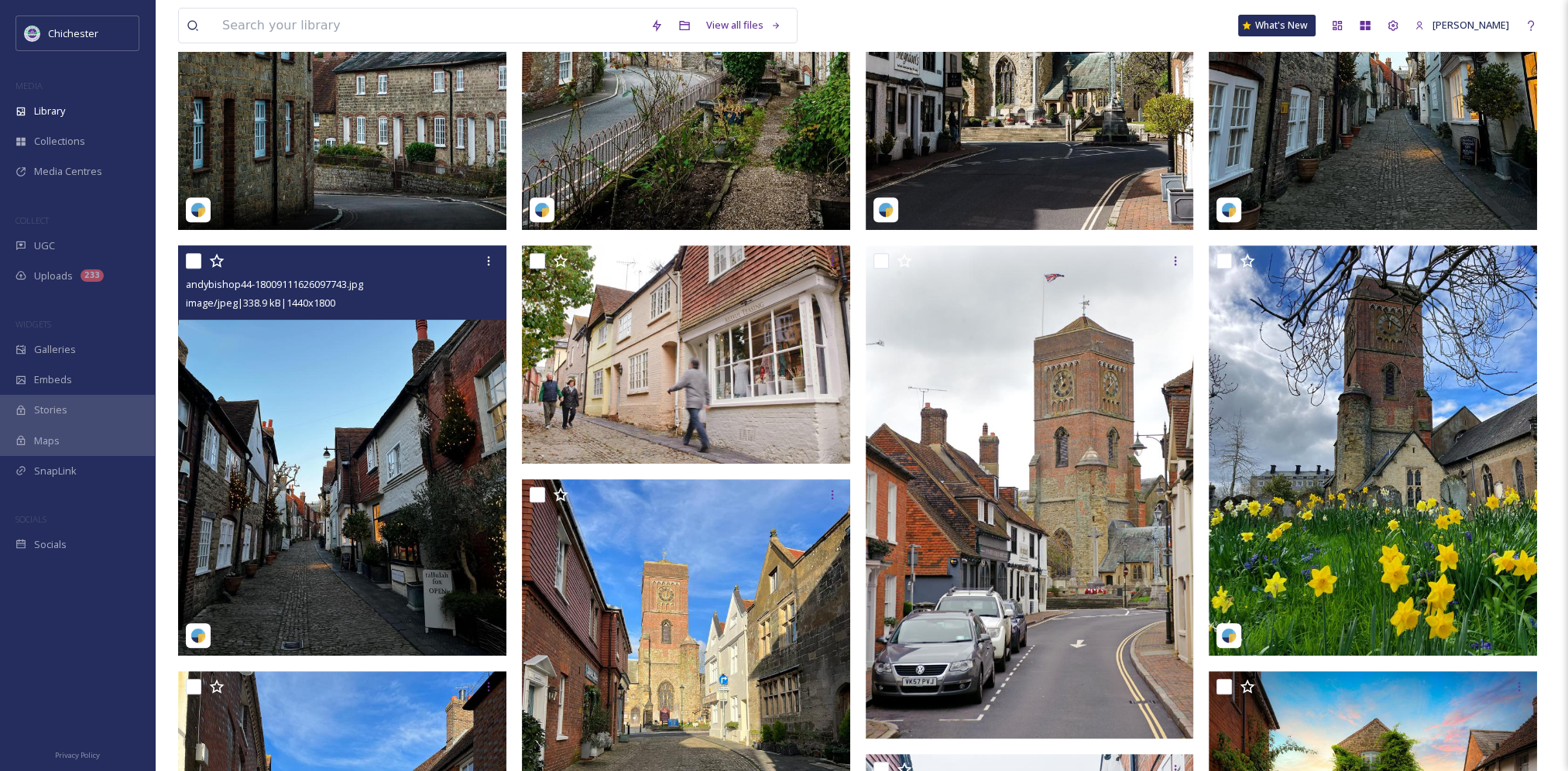
scroll to position [852, 0]
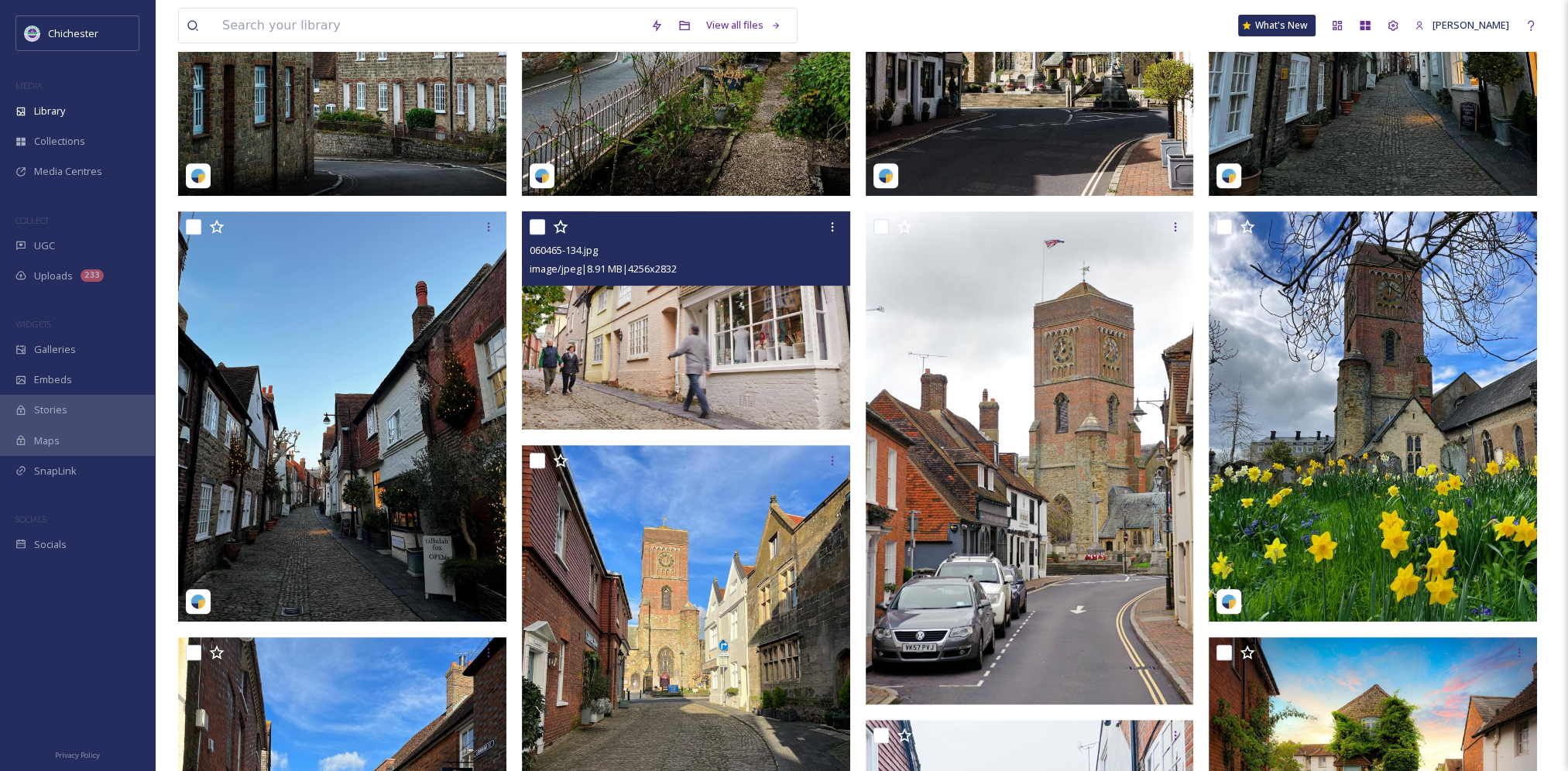
click at [743, 374] on img at bounding box center [686, 321] width 328 height 218
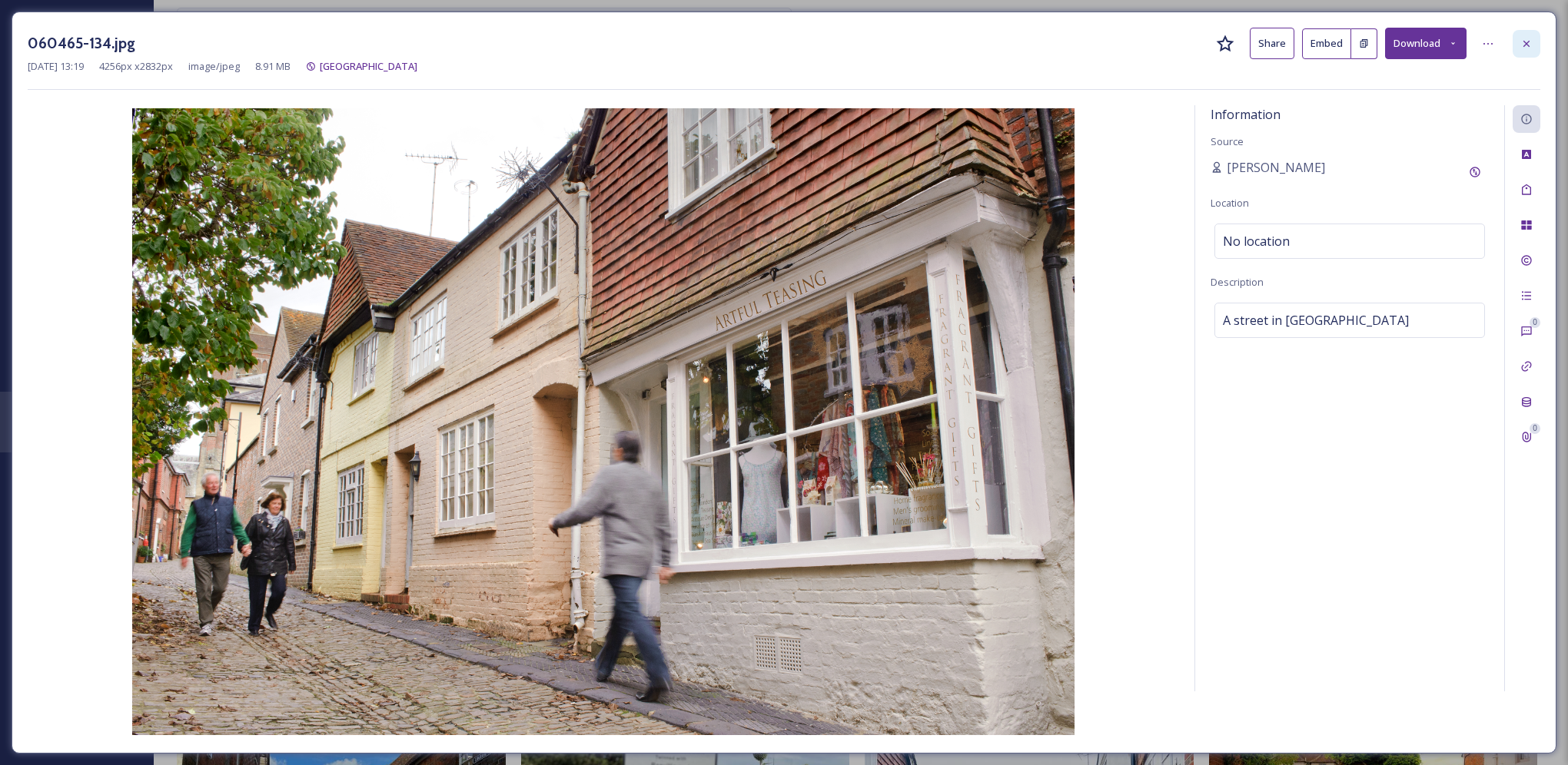
click at [1519, 45] on div at bounding box center [1527, 43] width 27 height 27
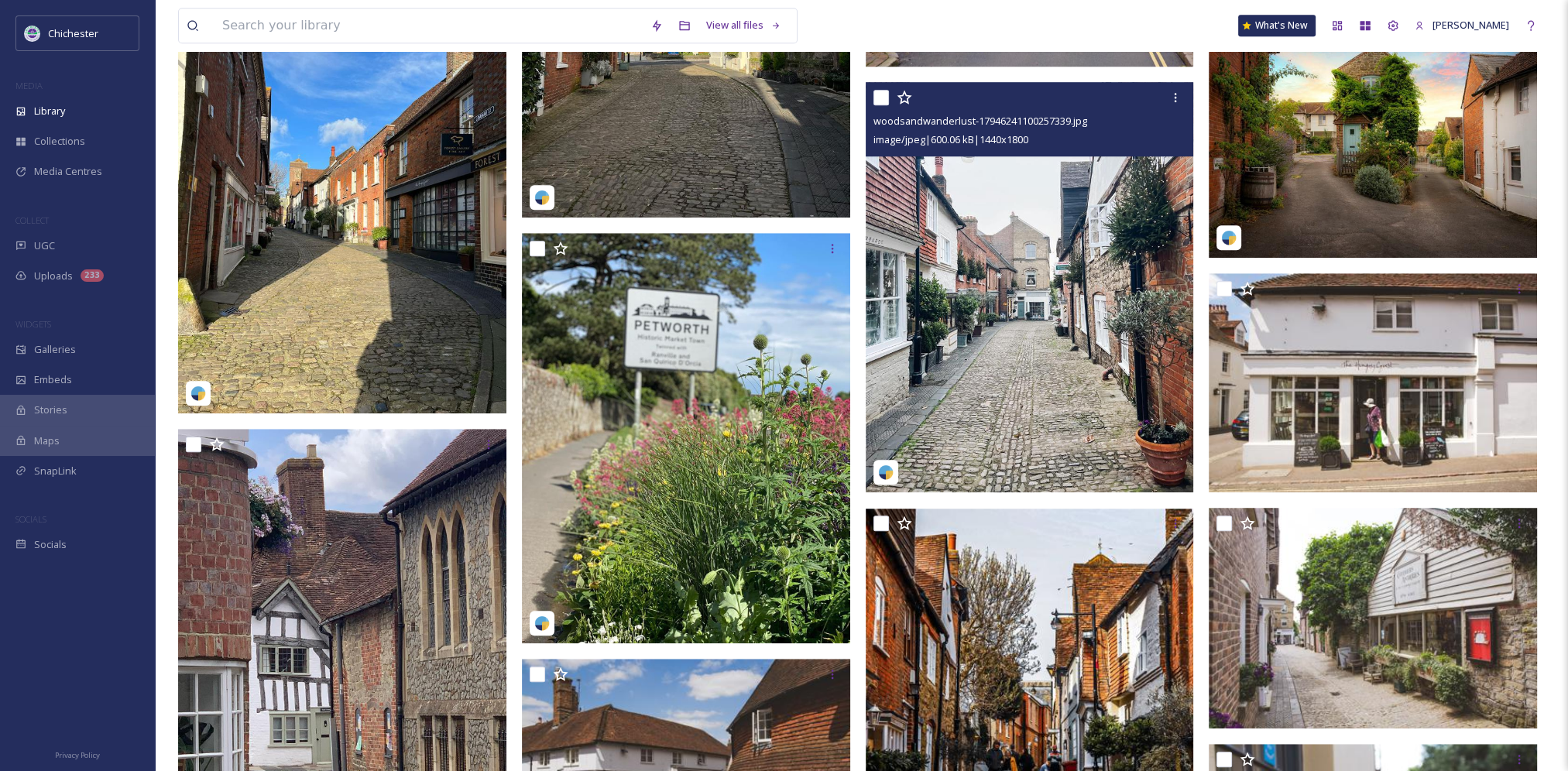
scroll to position [1471, 0]
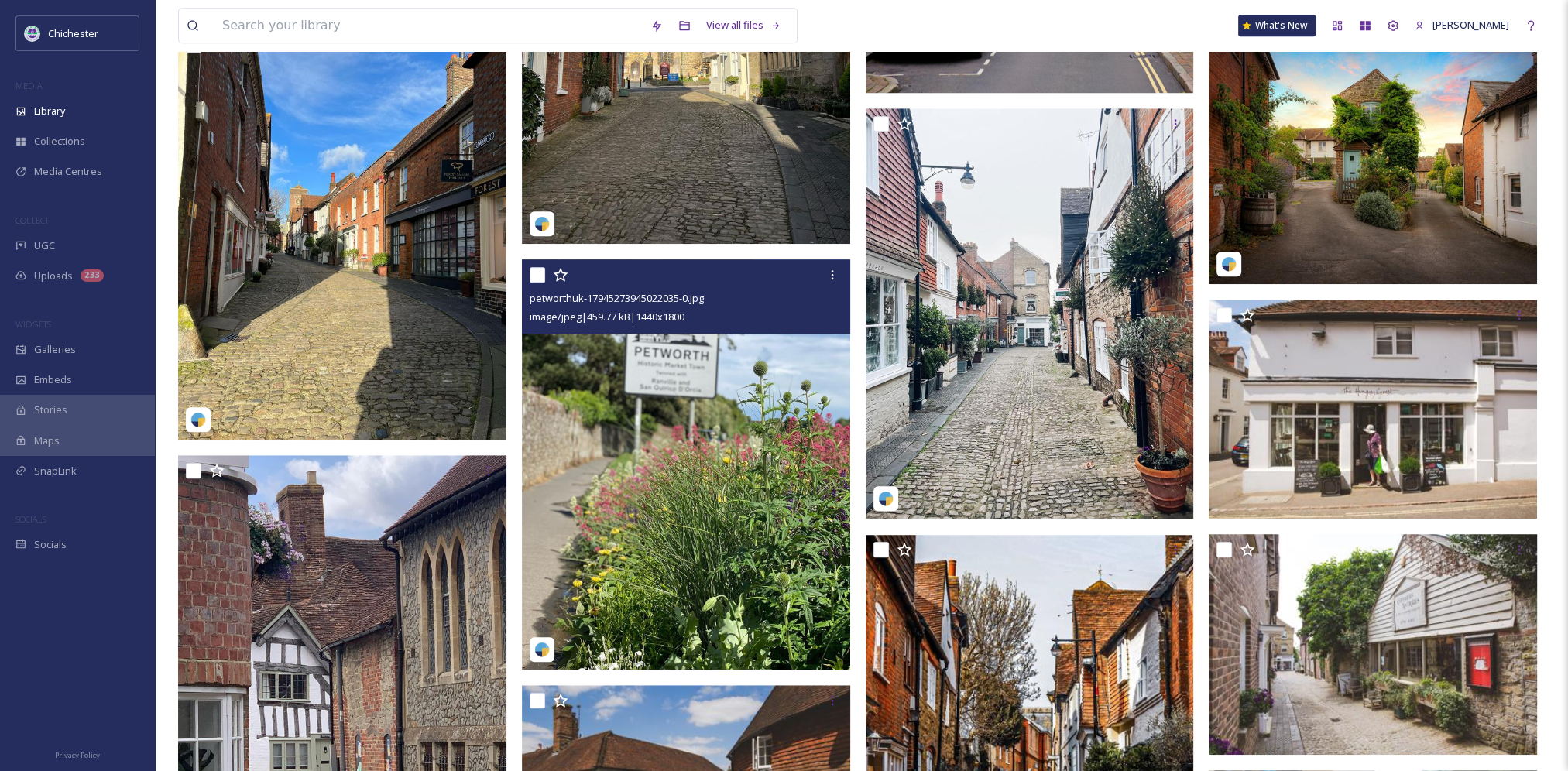
click at [657, 456] on img at bounding box center [686, 465] width 328 height 410
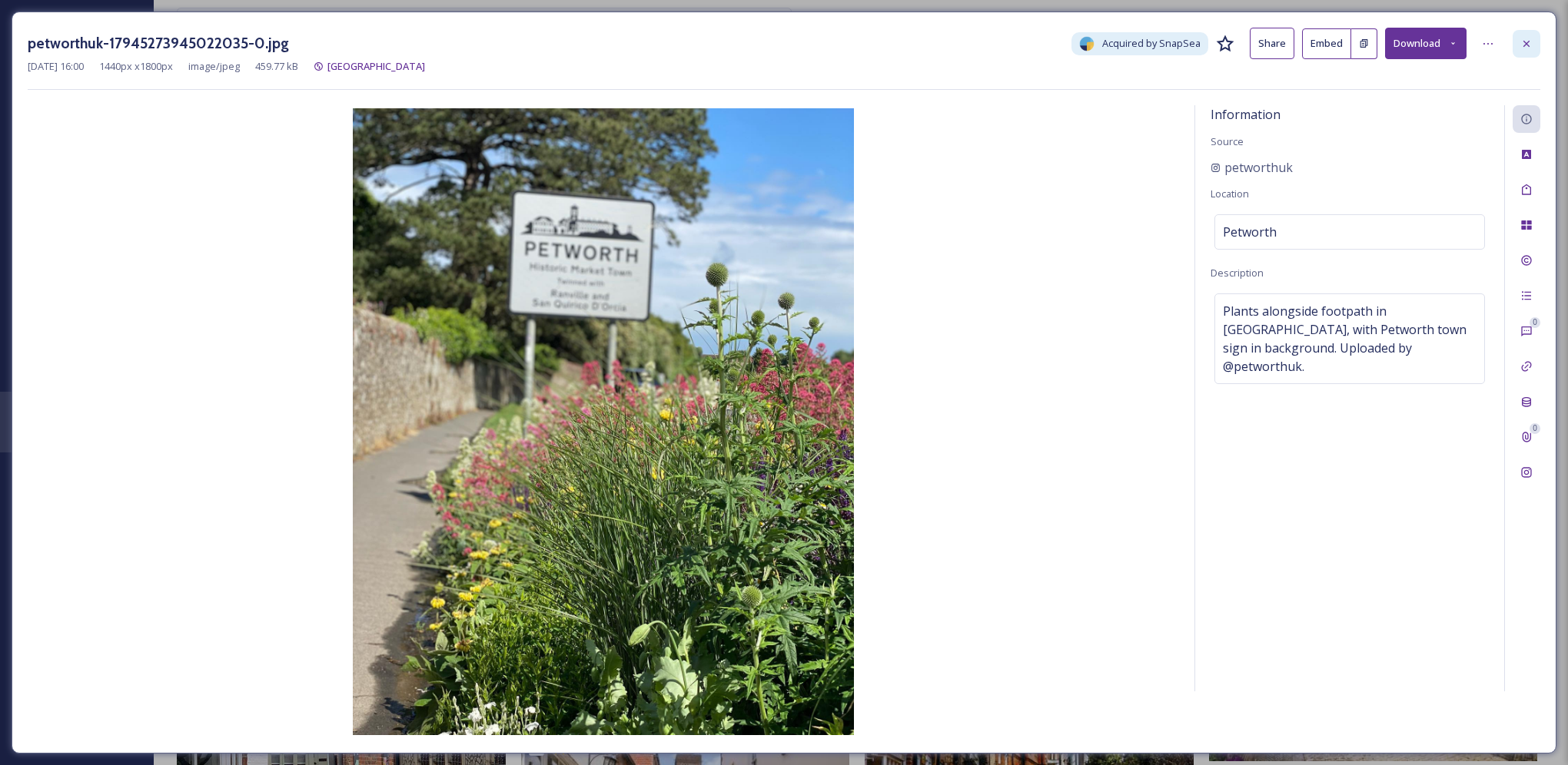
click at [1530, 50] on icon at bounding box center [1527, 44] width 12 height 12
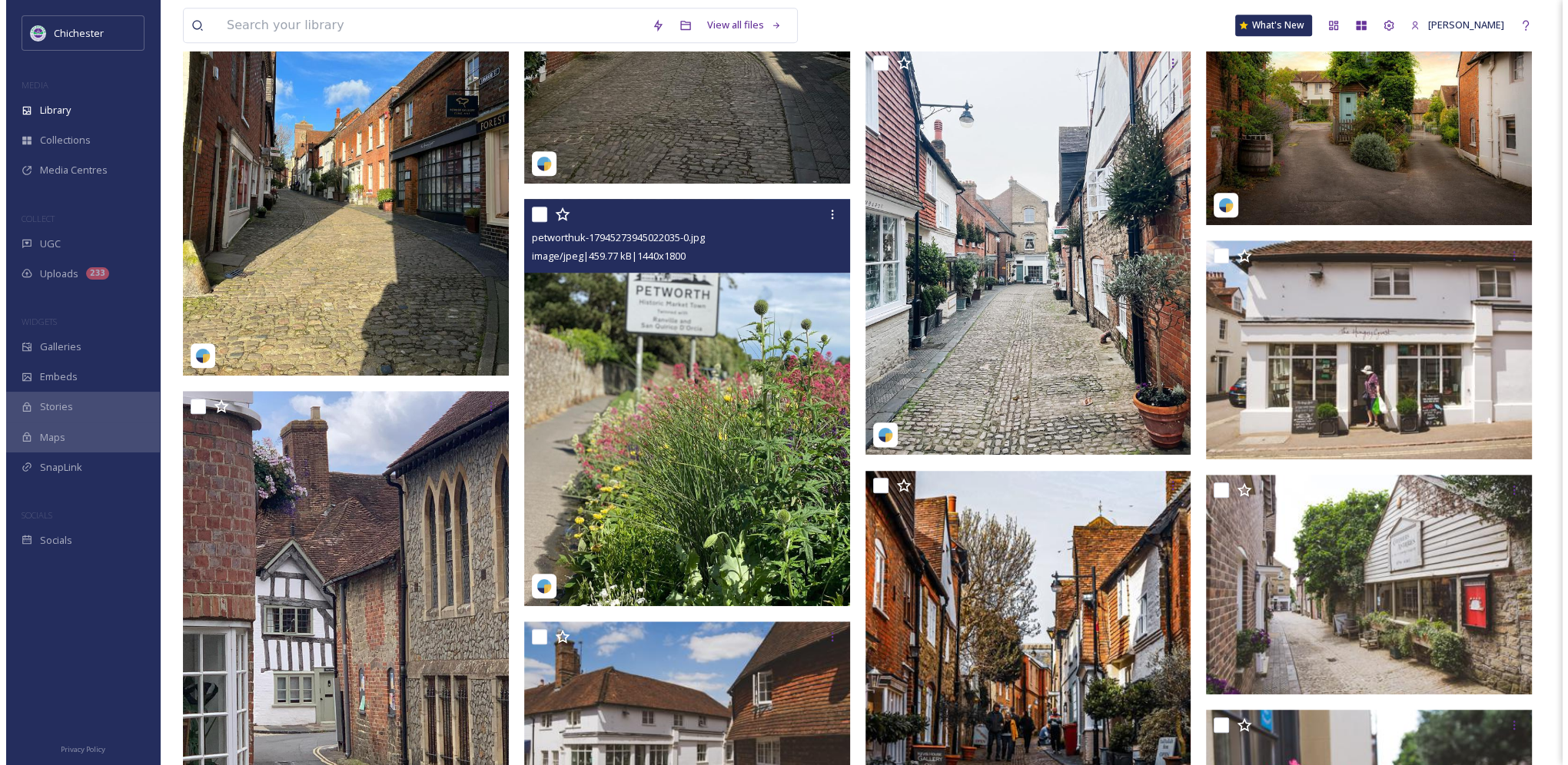
scroll to position [1613, 0]
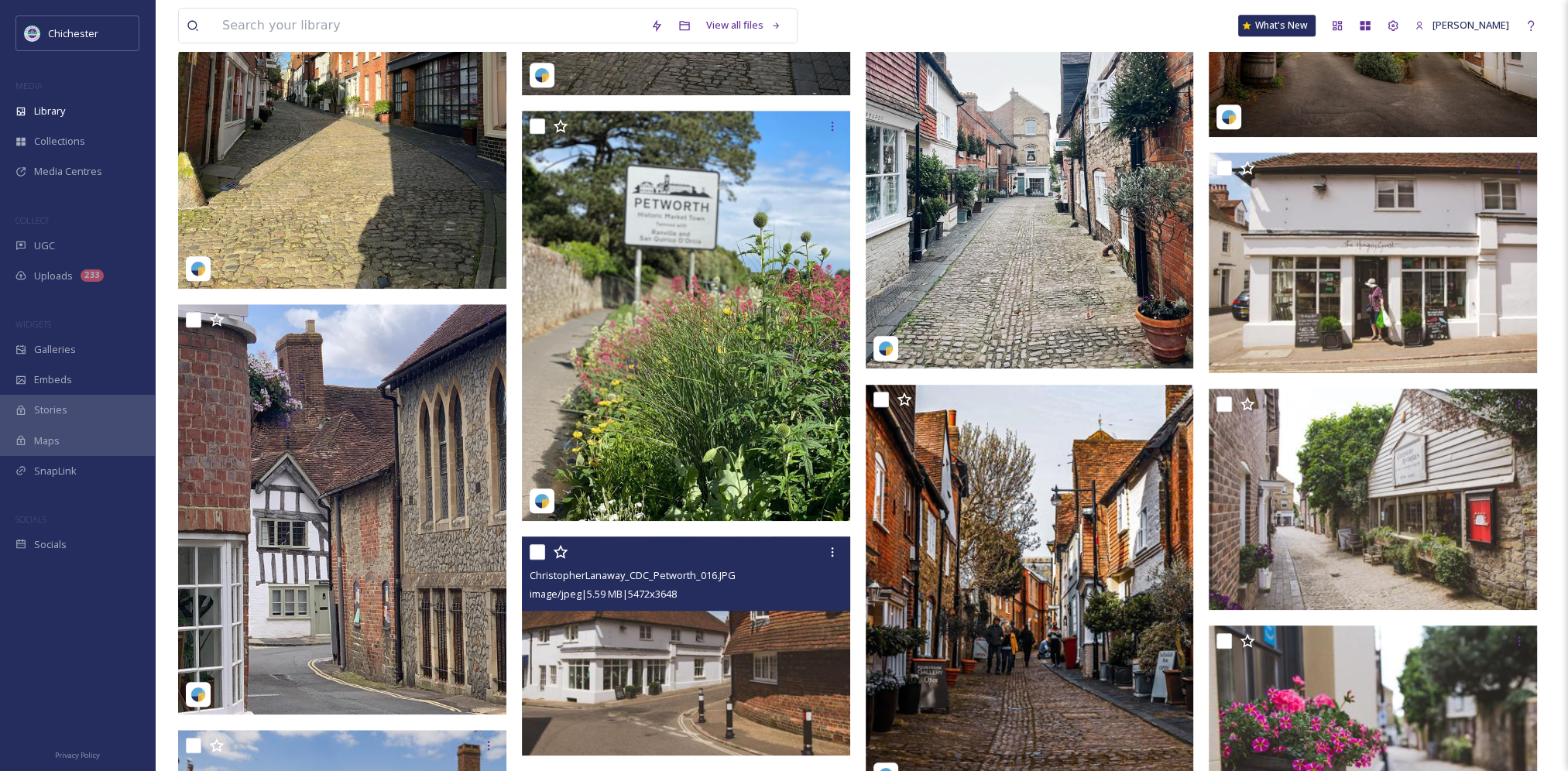
click at [663, 679] on img at bounding box center [686, 646] width 328 height 219
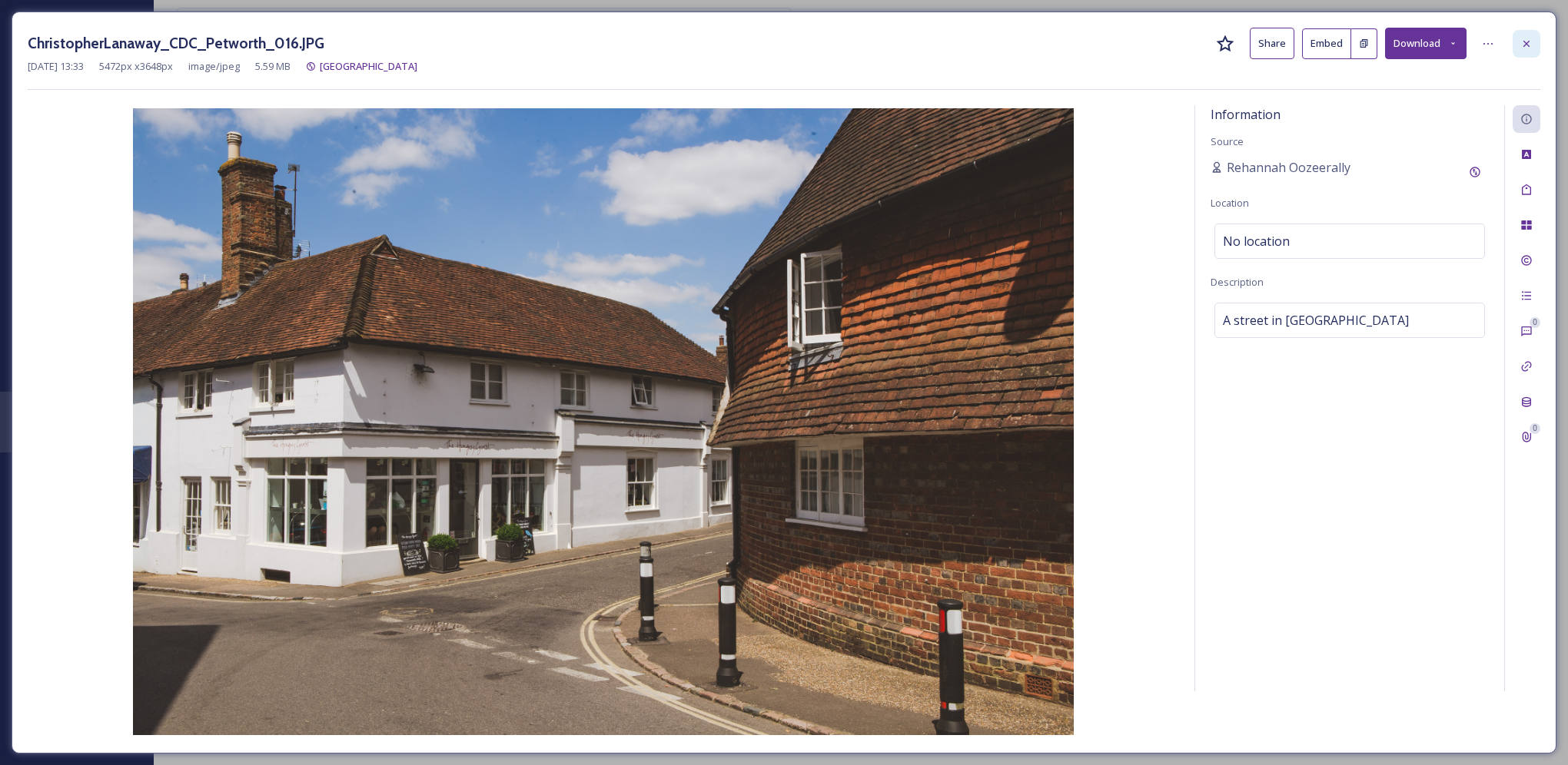
click at [1524, 40] on icon at bounding box center [1527, 42] width 6 height 6
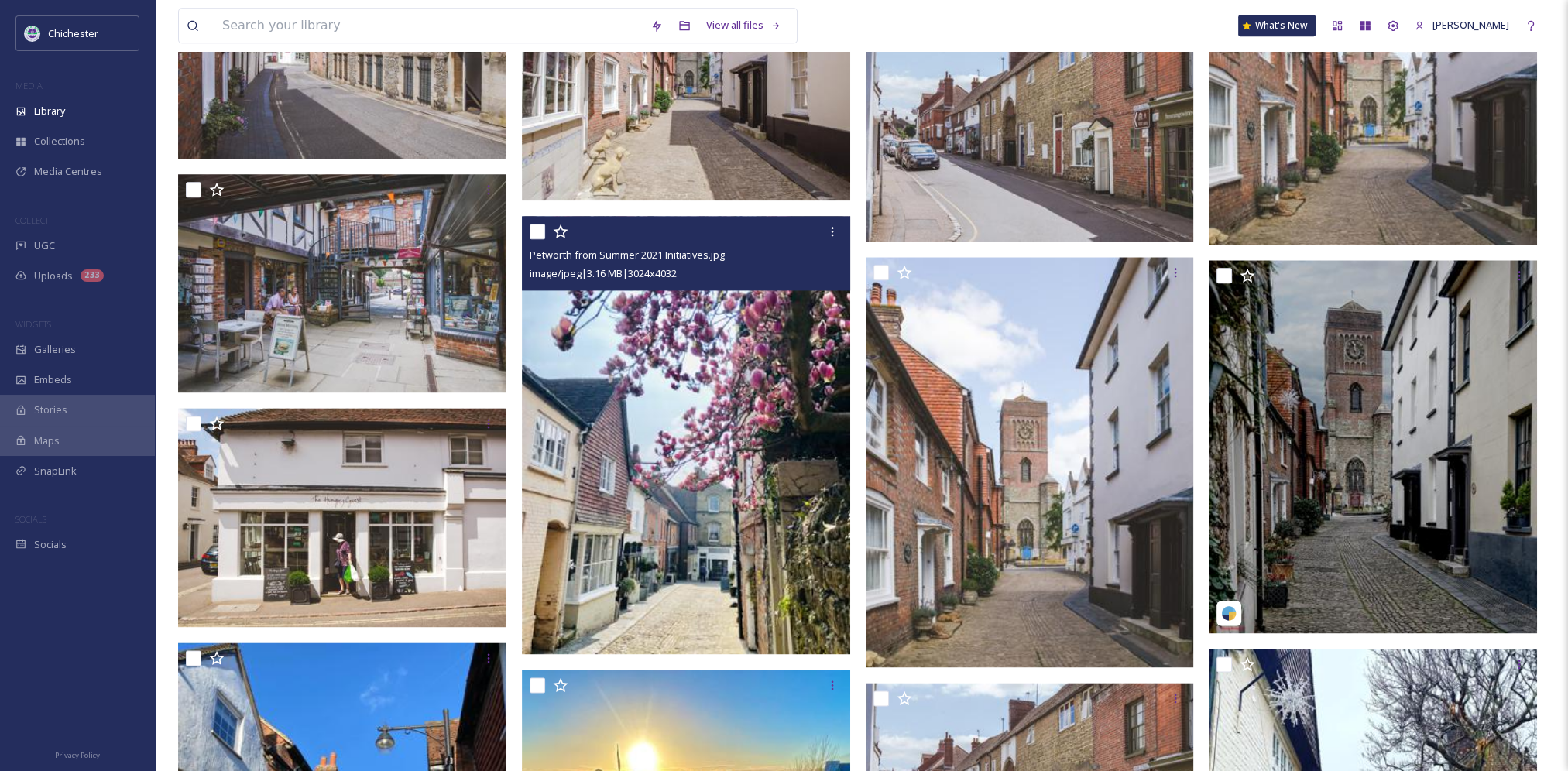
scroll to position [2633, 0]
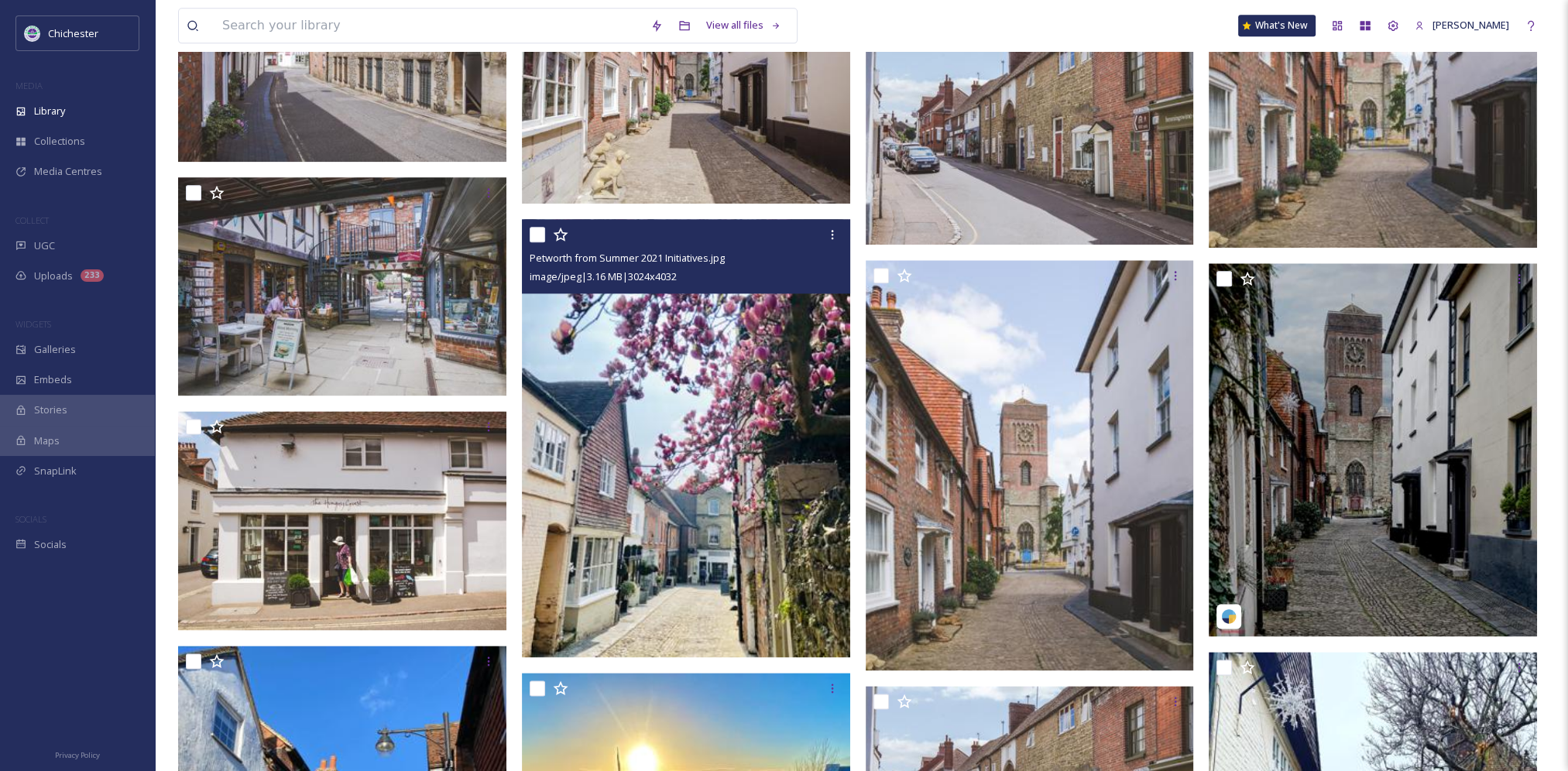
click at [683, 458] on img at bounding box center [686, 438] width 328 height 438
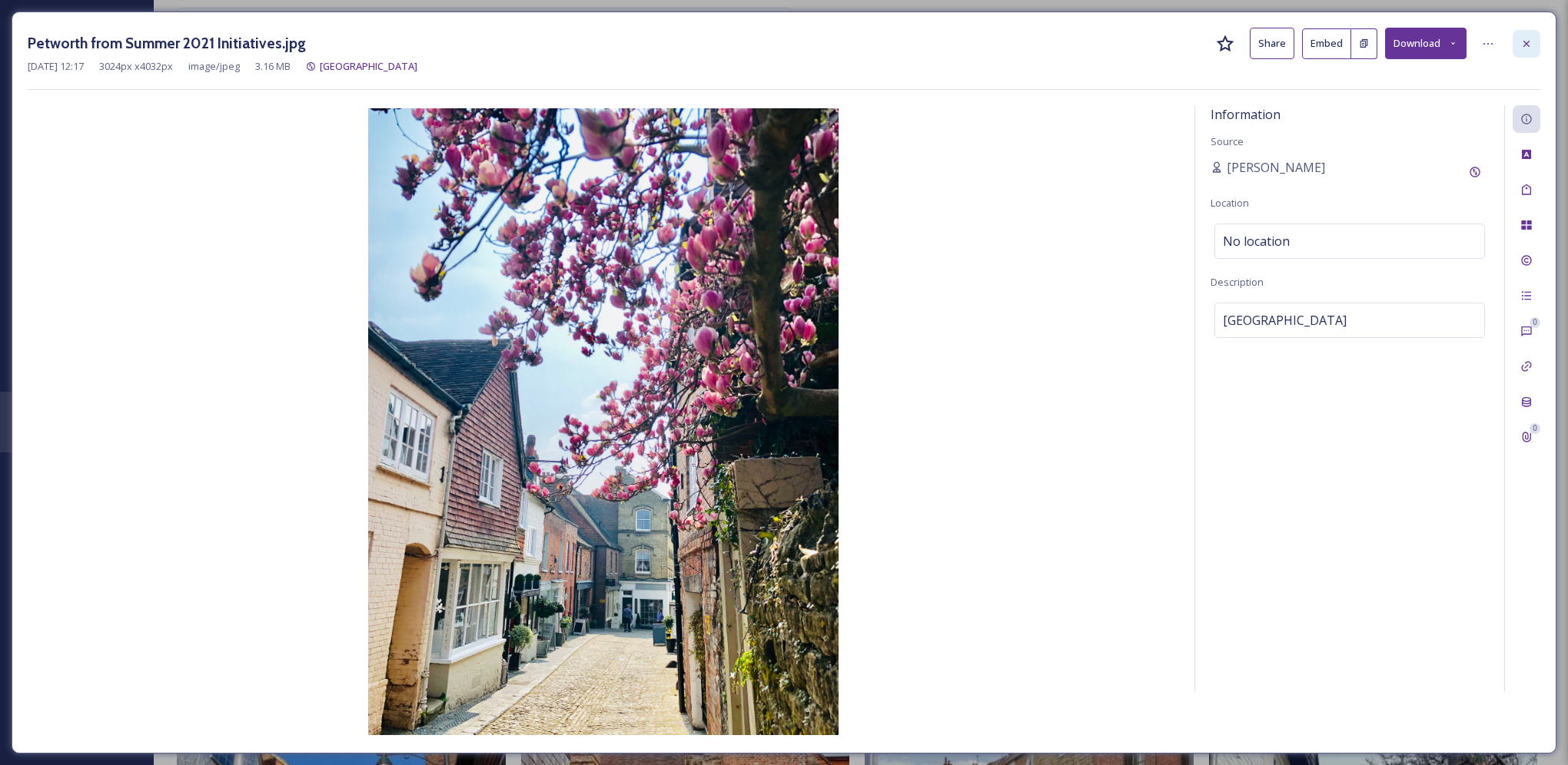
click at [1524, 41] on icon at bounding box center [1527, 44] width 12 height 12
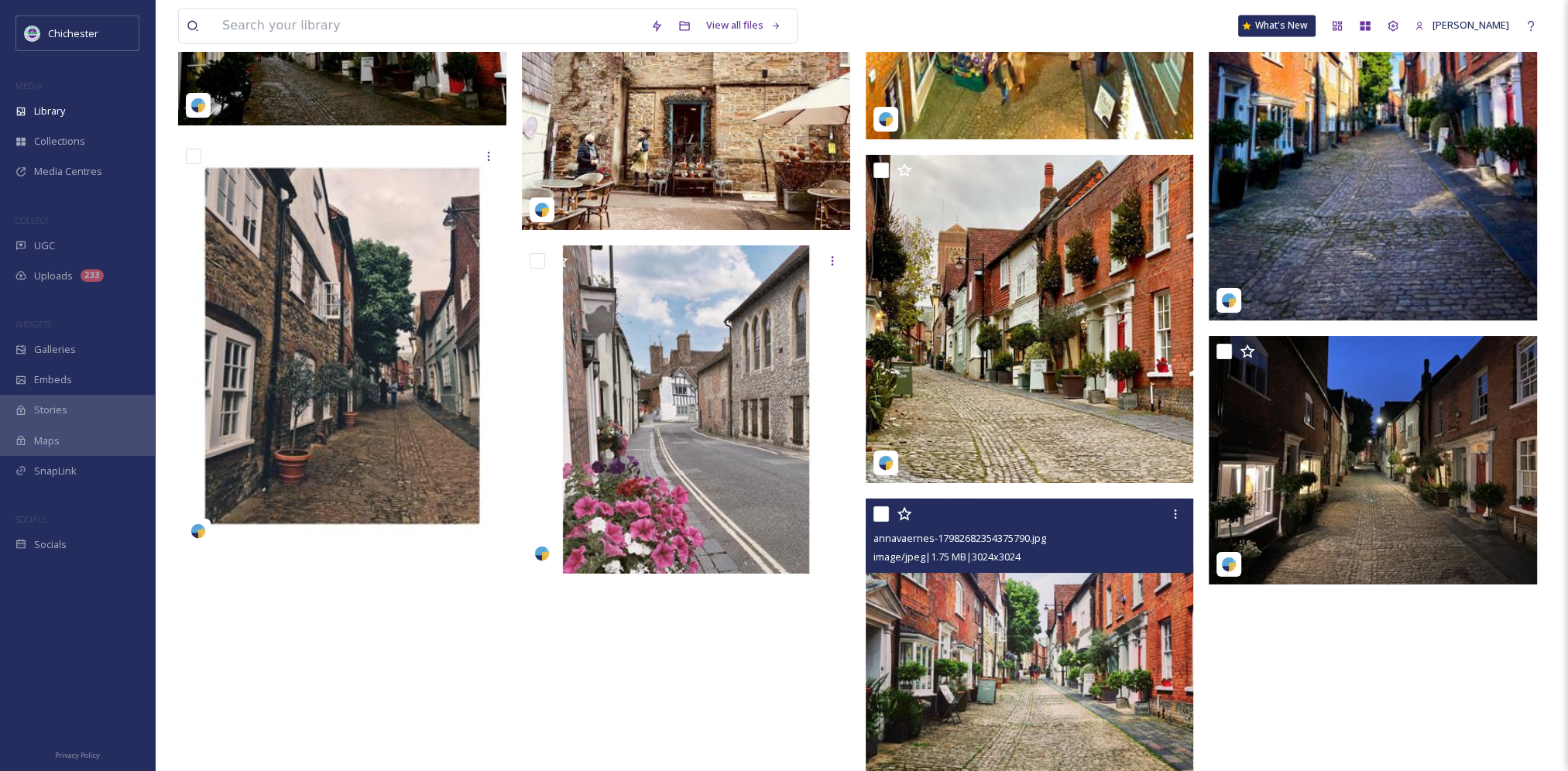
scroll to position [3934, 0]
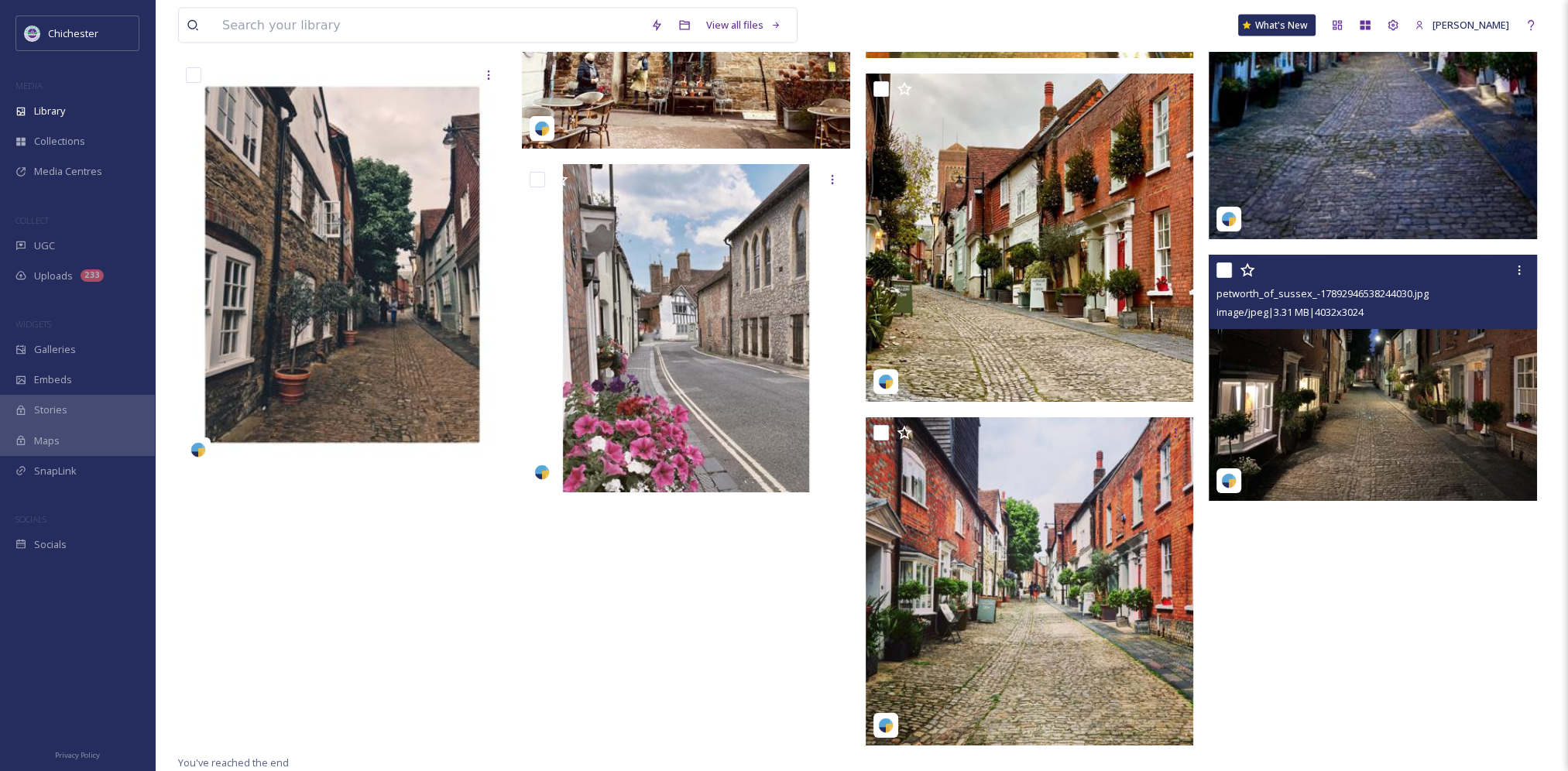
click at [1328, 435] on img at bounding box center [1372, 378] width 328 height 246
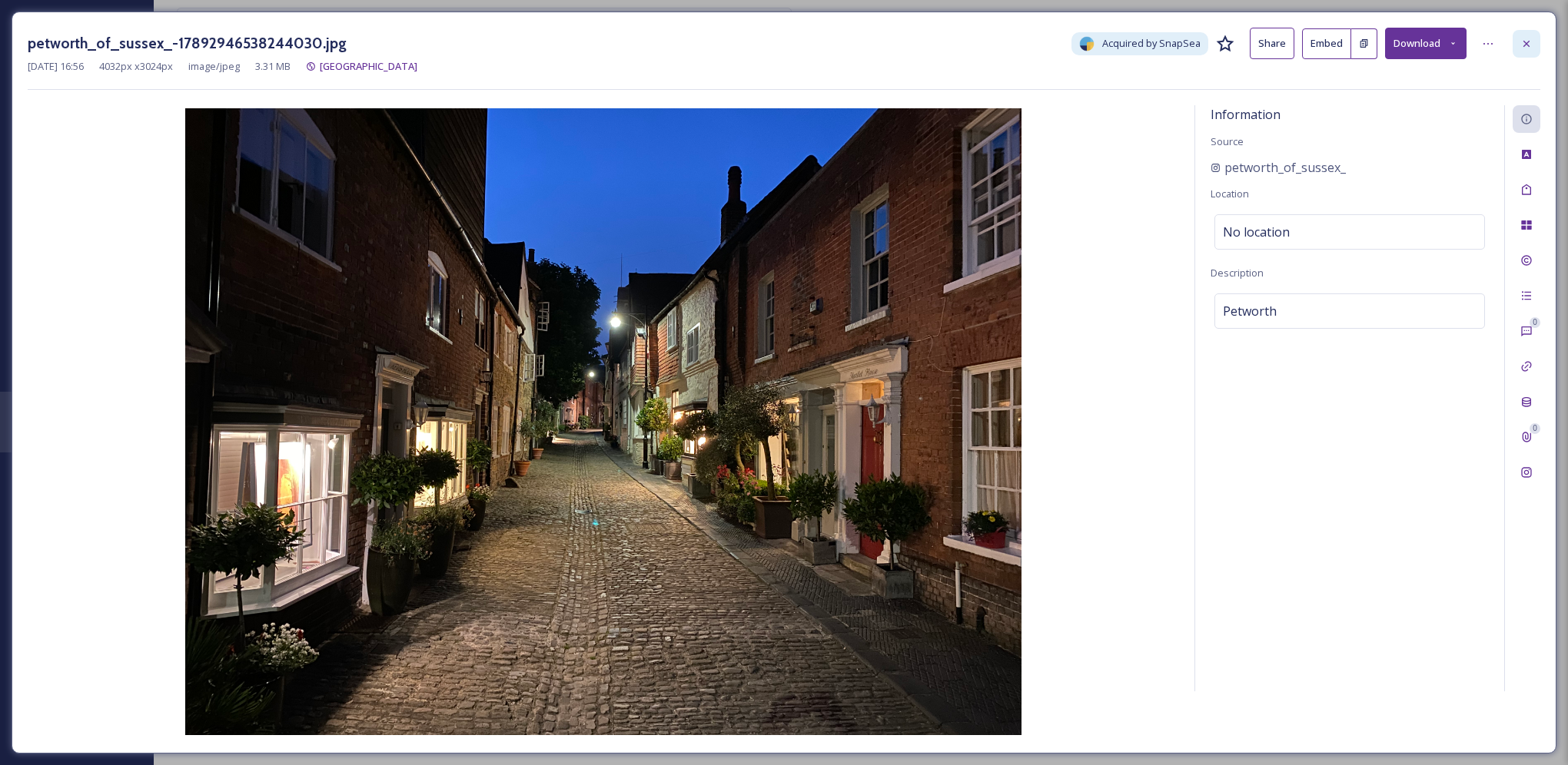
click at [1527, 41] on icon at bounding box center [1527, 42] width 6 height 6
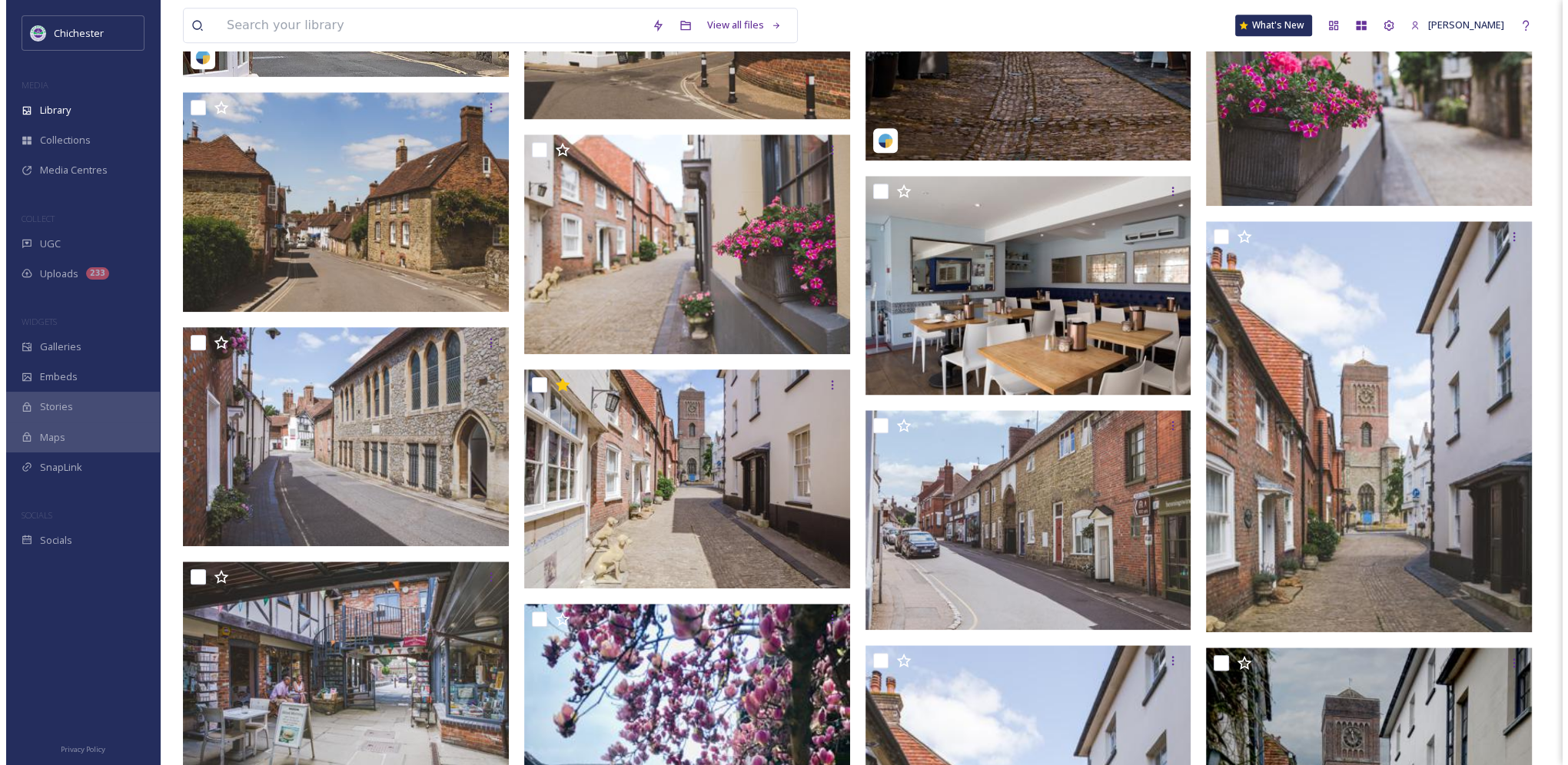
scroll to position [2213, 0]
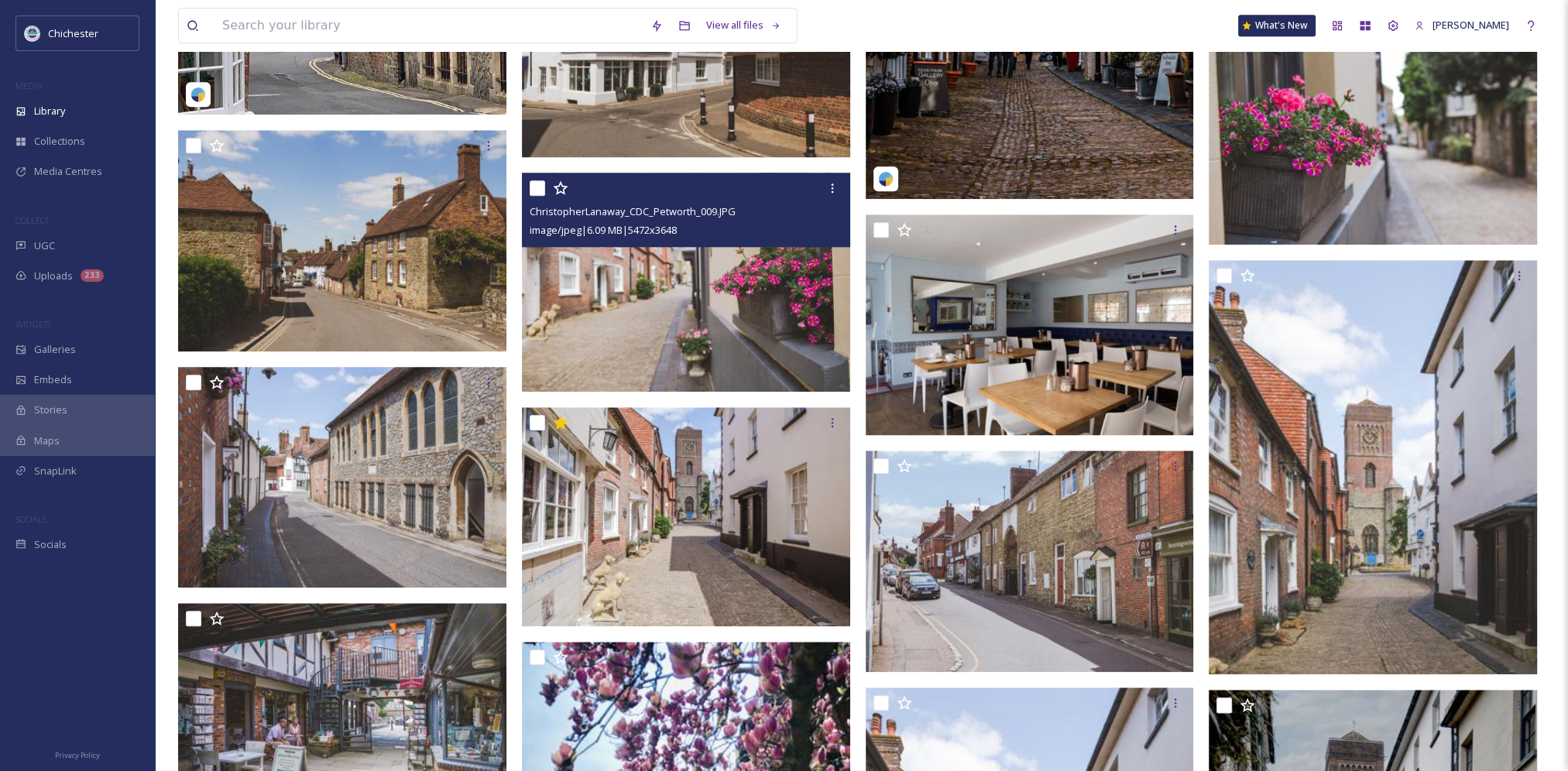
click at [673, 331] on img at bounding box center [686, 281] width 328 height 219
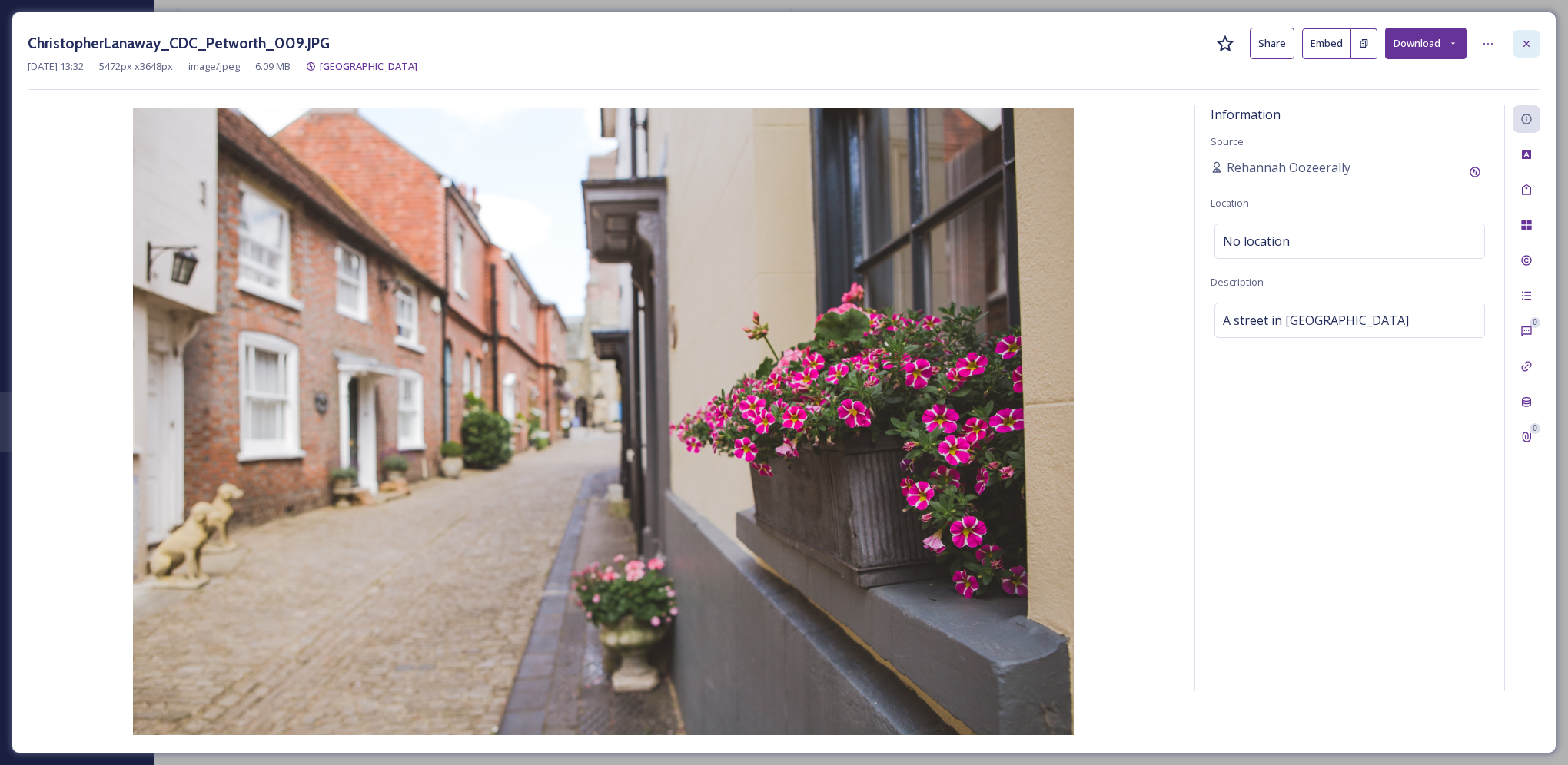
click at [1532, 44] on icon at bounding box center [1527, 44] width 12 height 12
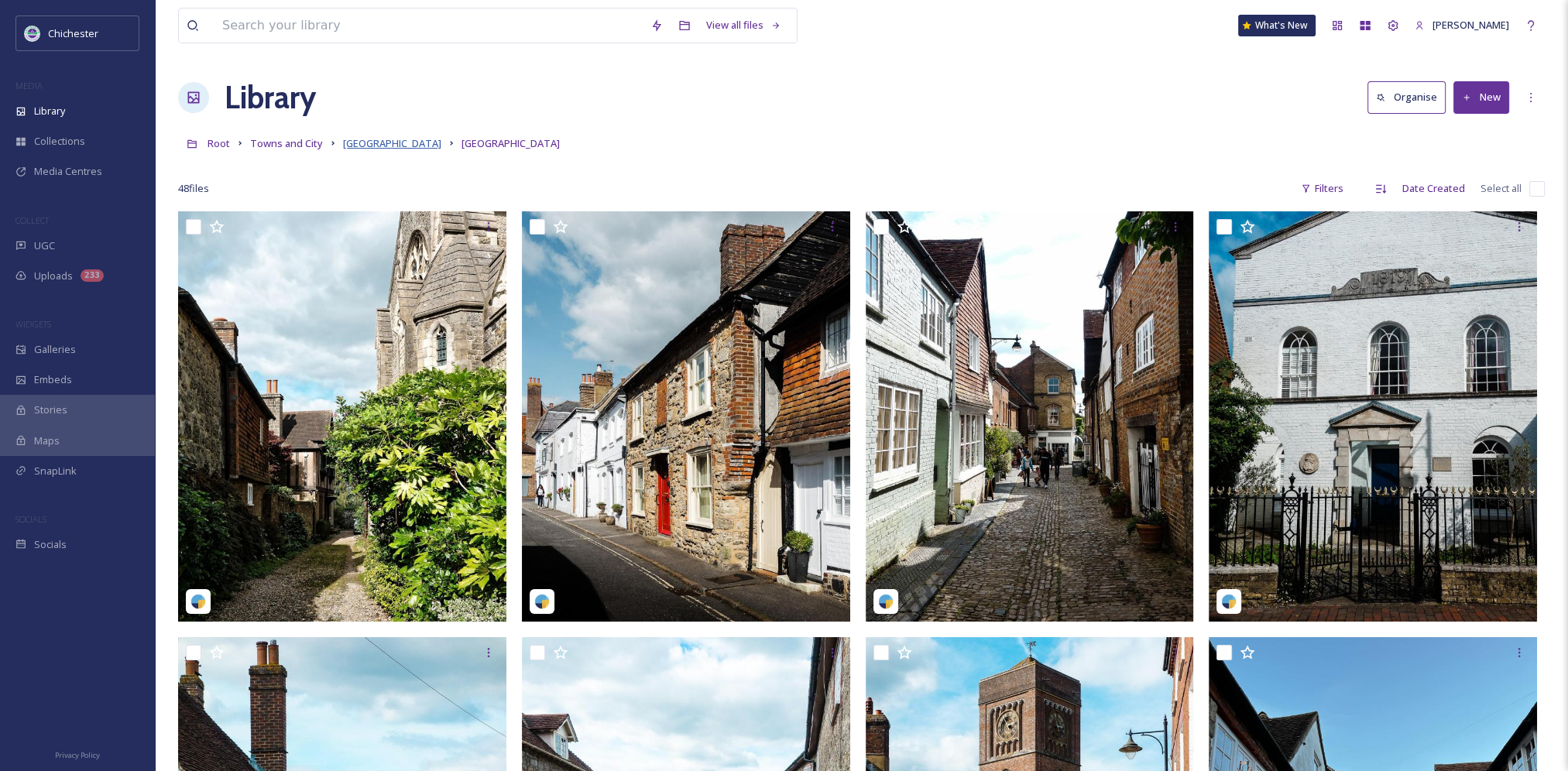
click at [356, 150] on span "[GEOGRAPHIC_DATA]" at bounding box center [392, 143] width 98 height 14
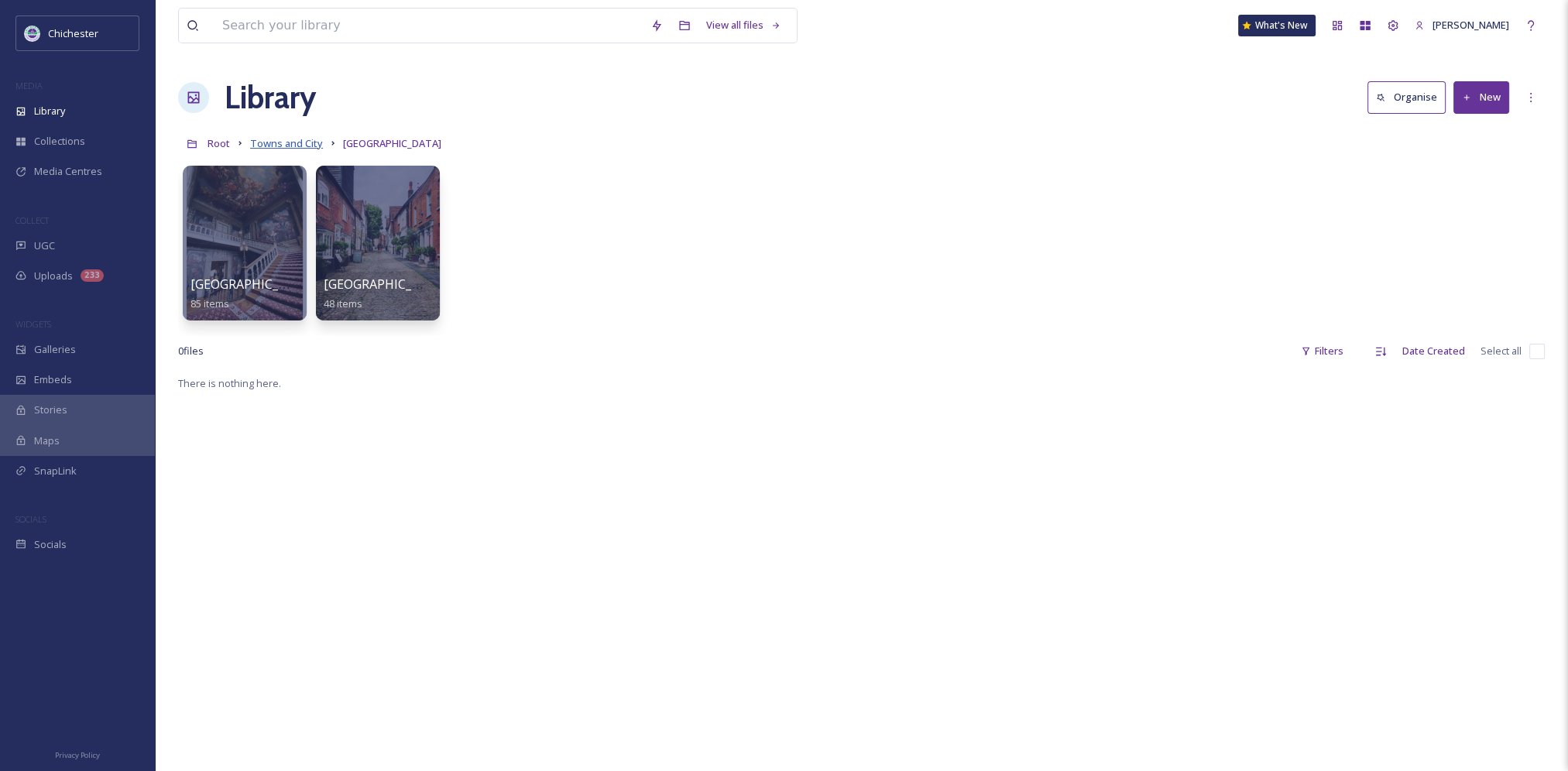
click at [313, 145] on span "Towns and City" at bounding box center [285, 143] width 72 height 14
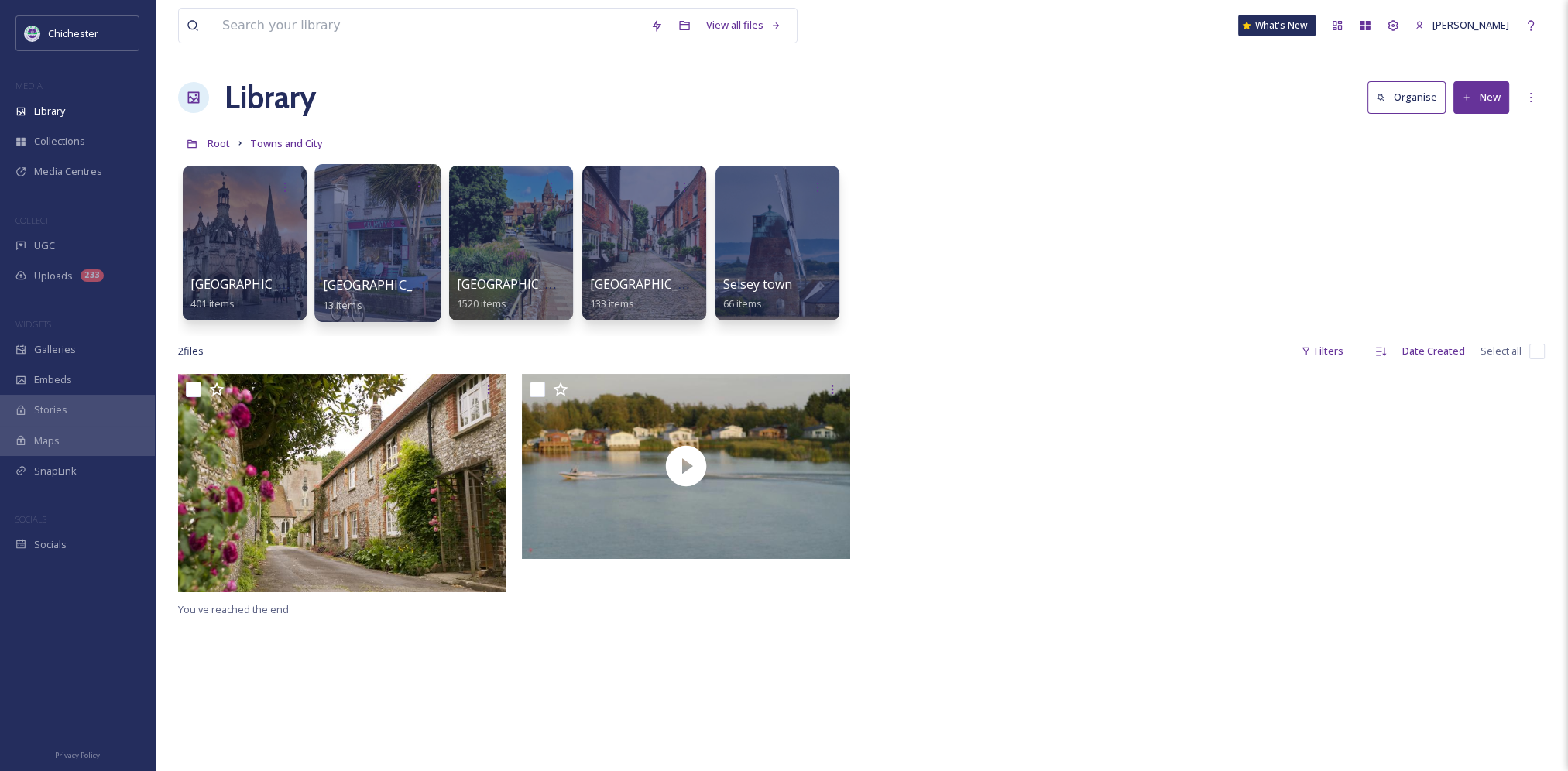
click at [389, 257] on div at bounding box center [378, 243] width 127 height 158
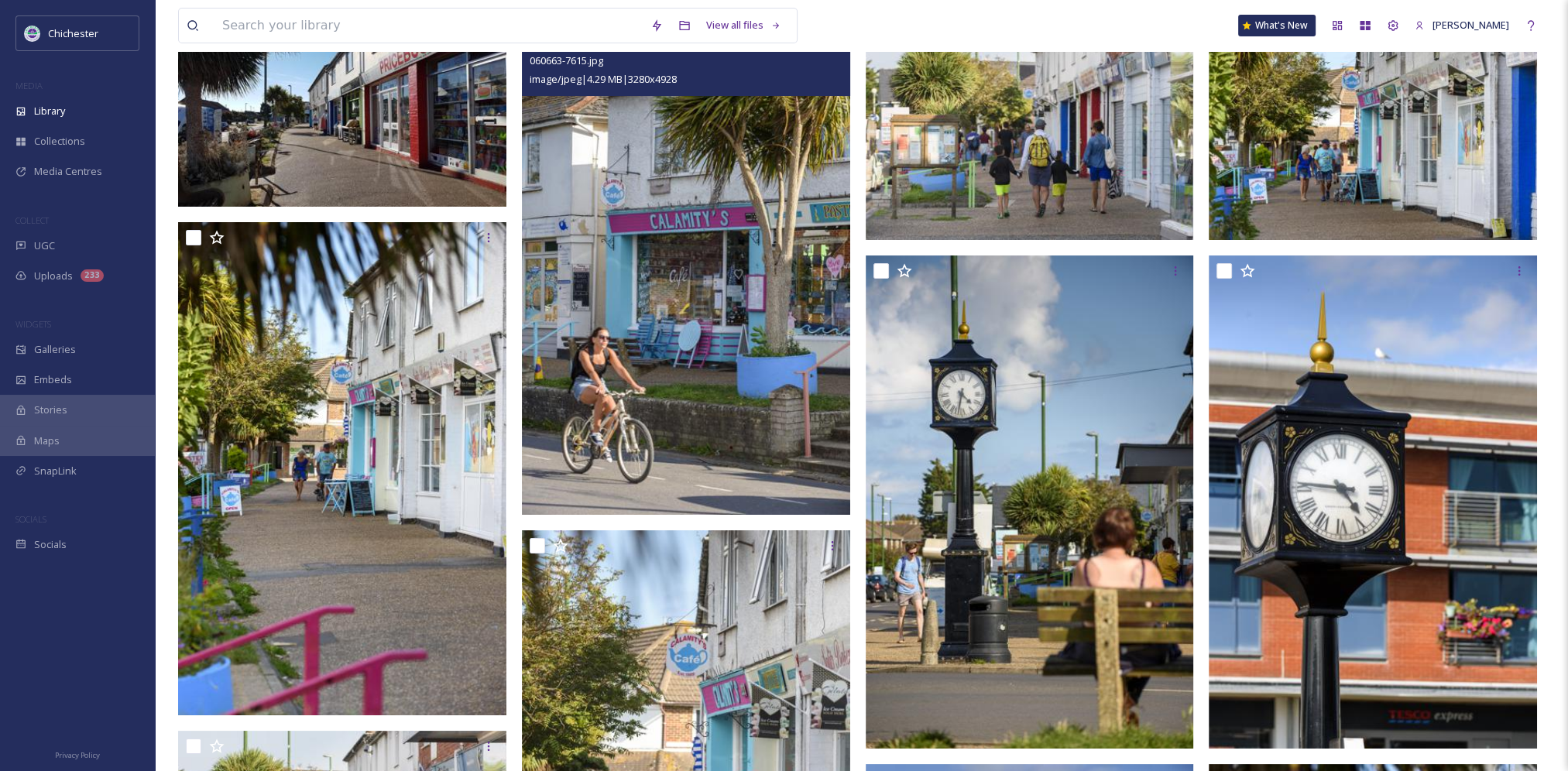
scroll to position [155, 0]
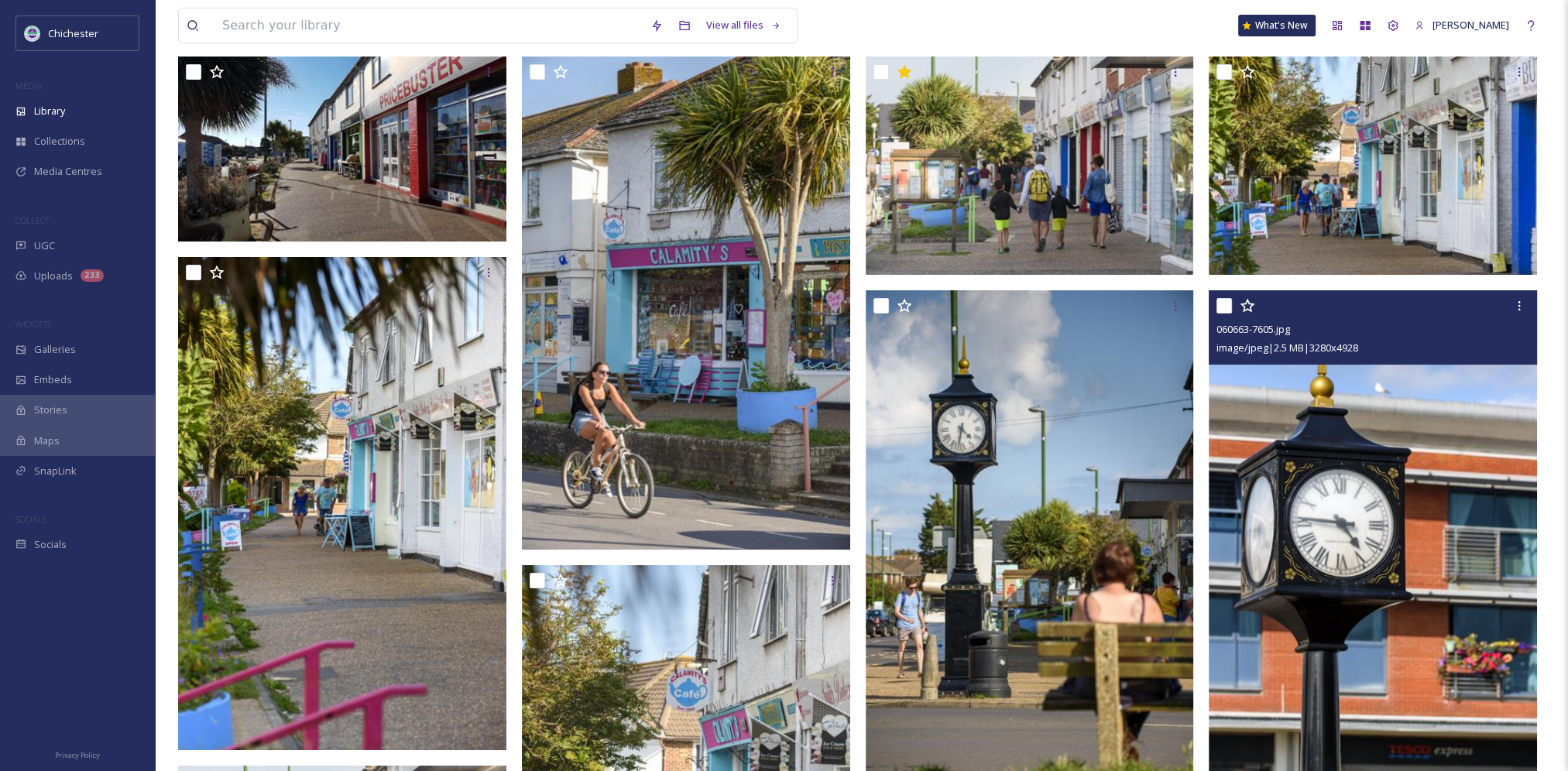
click at [1392, 584] on img at bounding box center [1372, 537] width 328 height 494
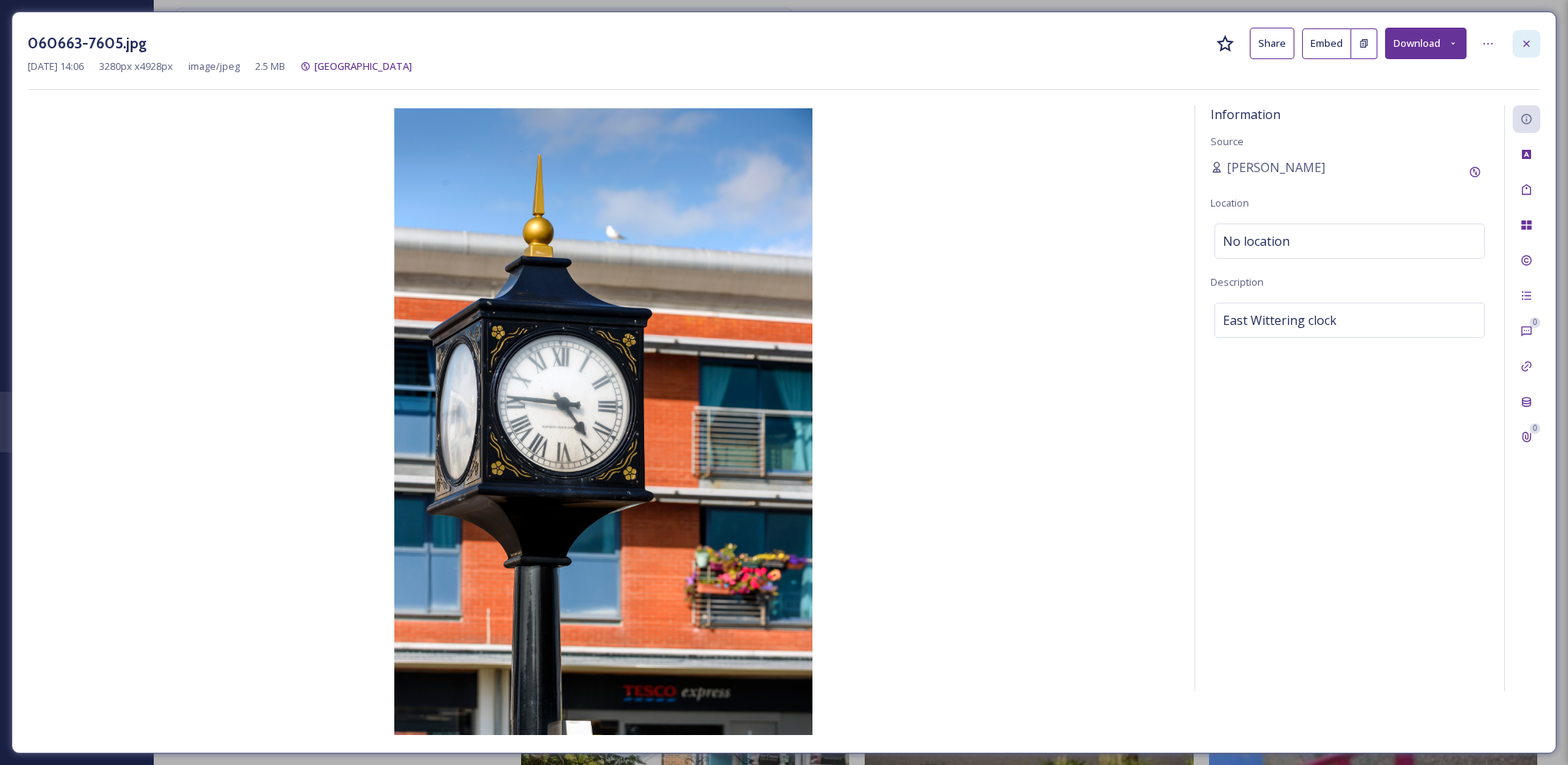
click at [1523, 43] on icon at bounding box center [1527, 44] width 12 height 12
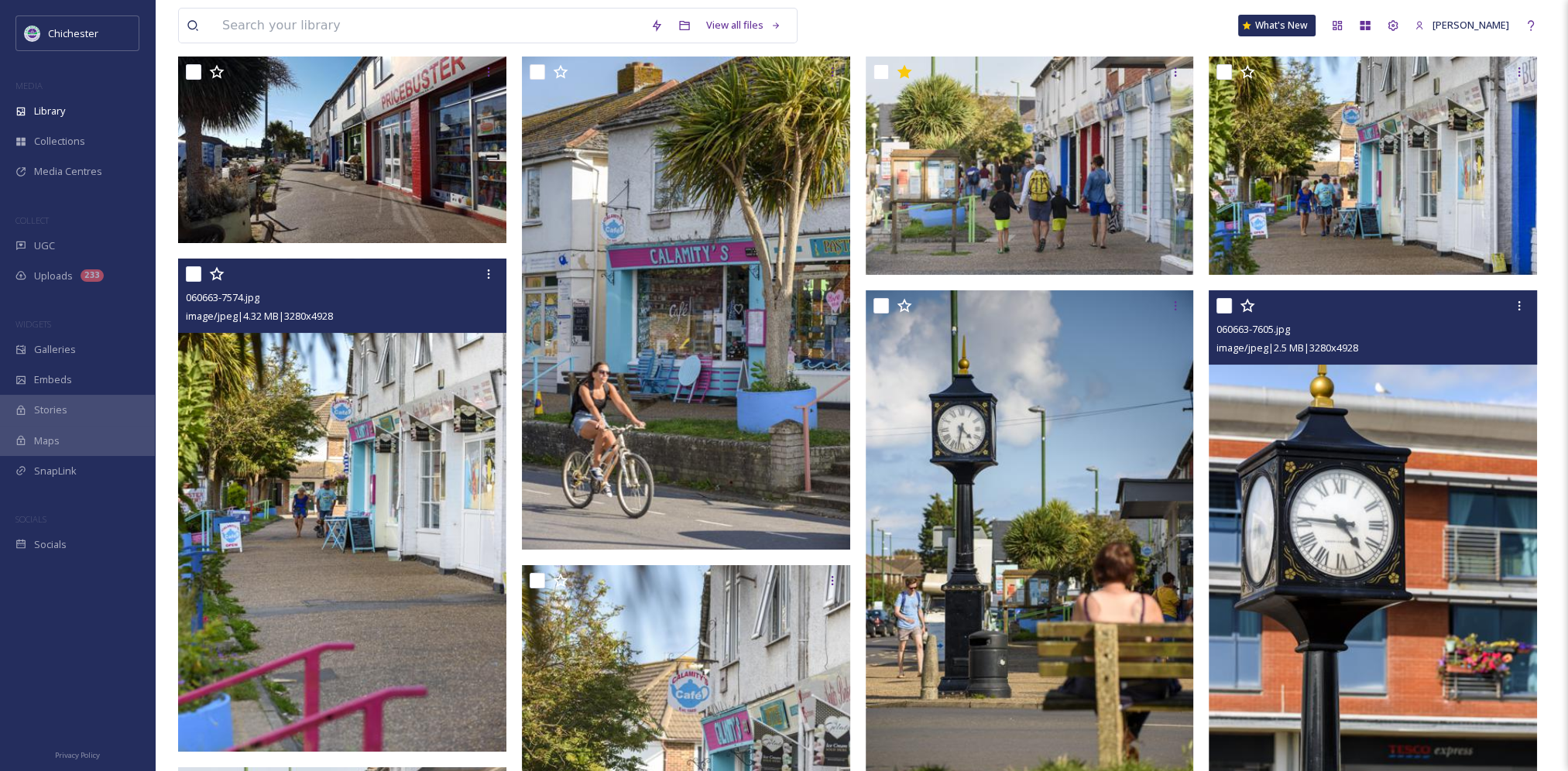
click at [377, 444] on img at bounding box center [342, 505] width 328 height 494
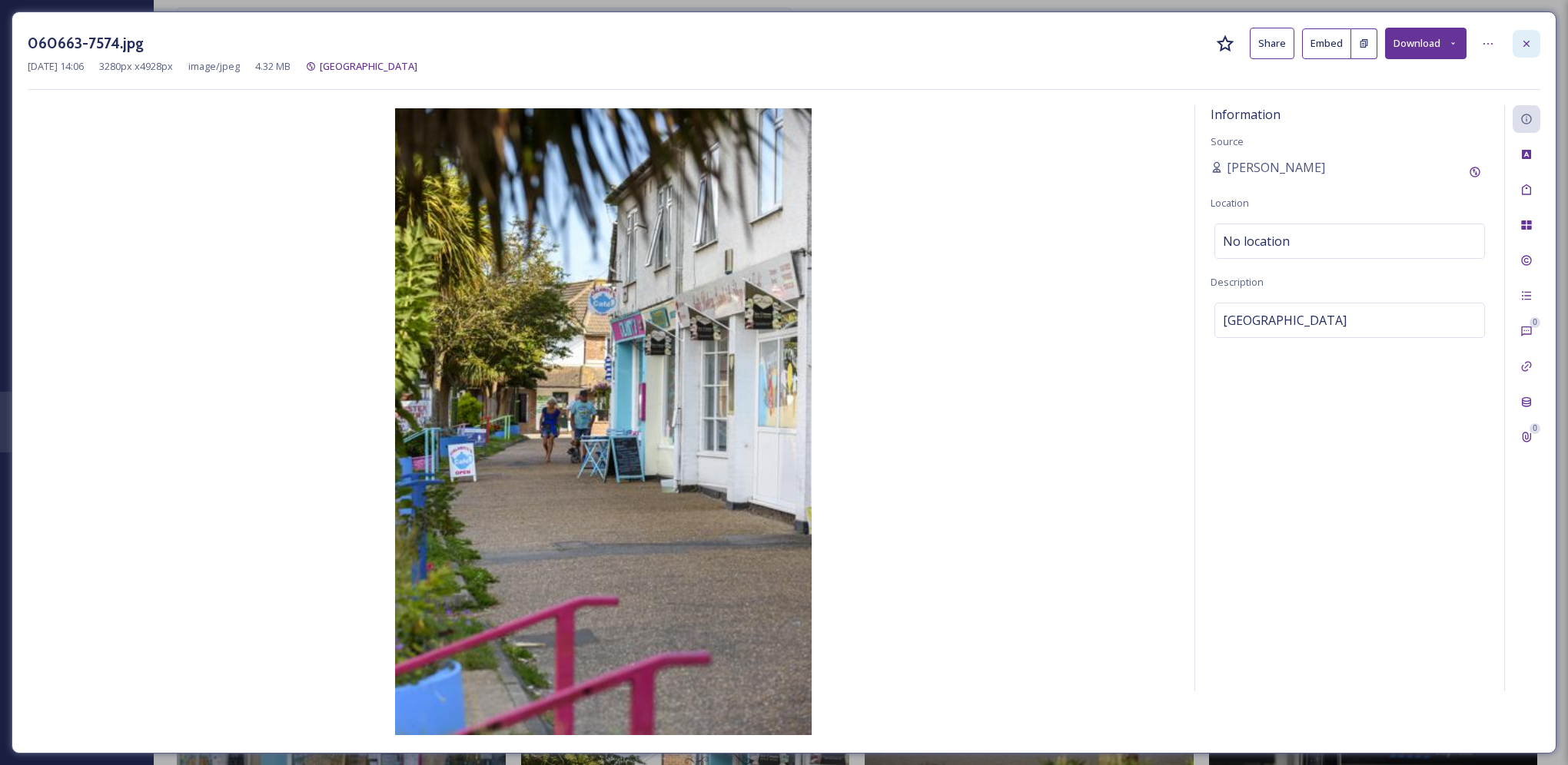
click at [1528, 43] on icon at bounding box center [1527, 44] width 12 height 12
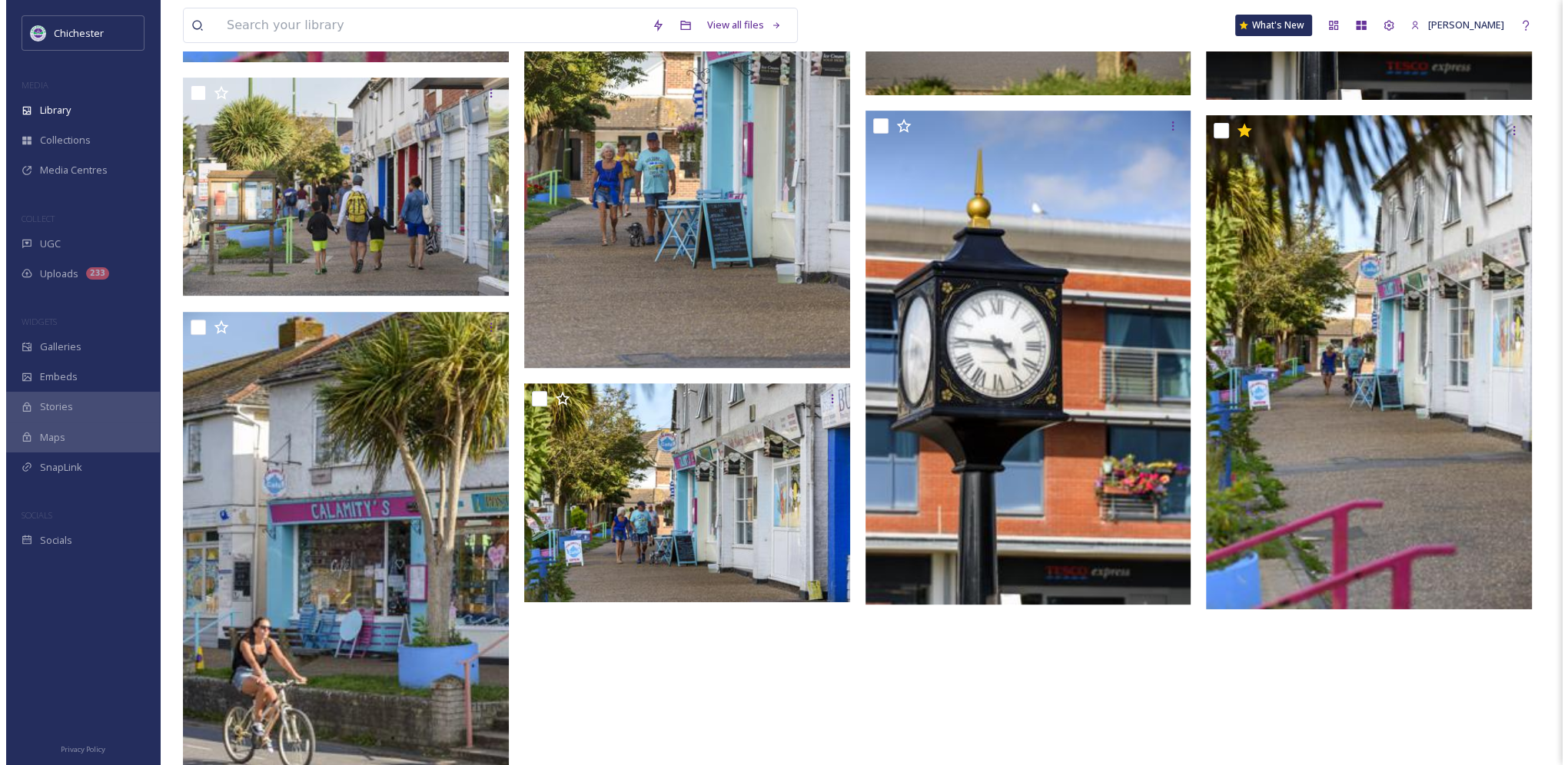
scroll to position [902, 0]
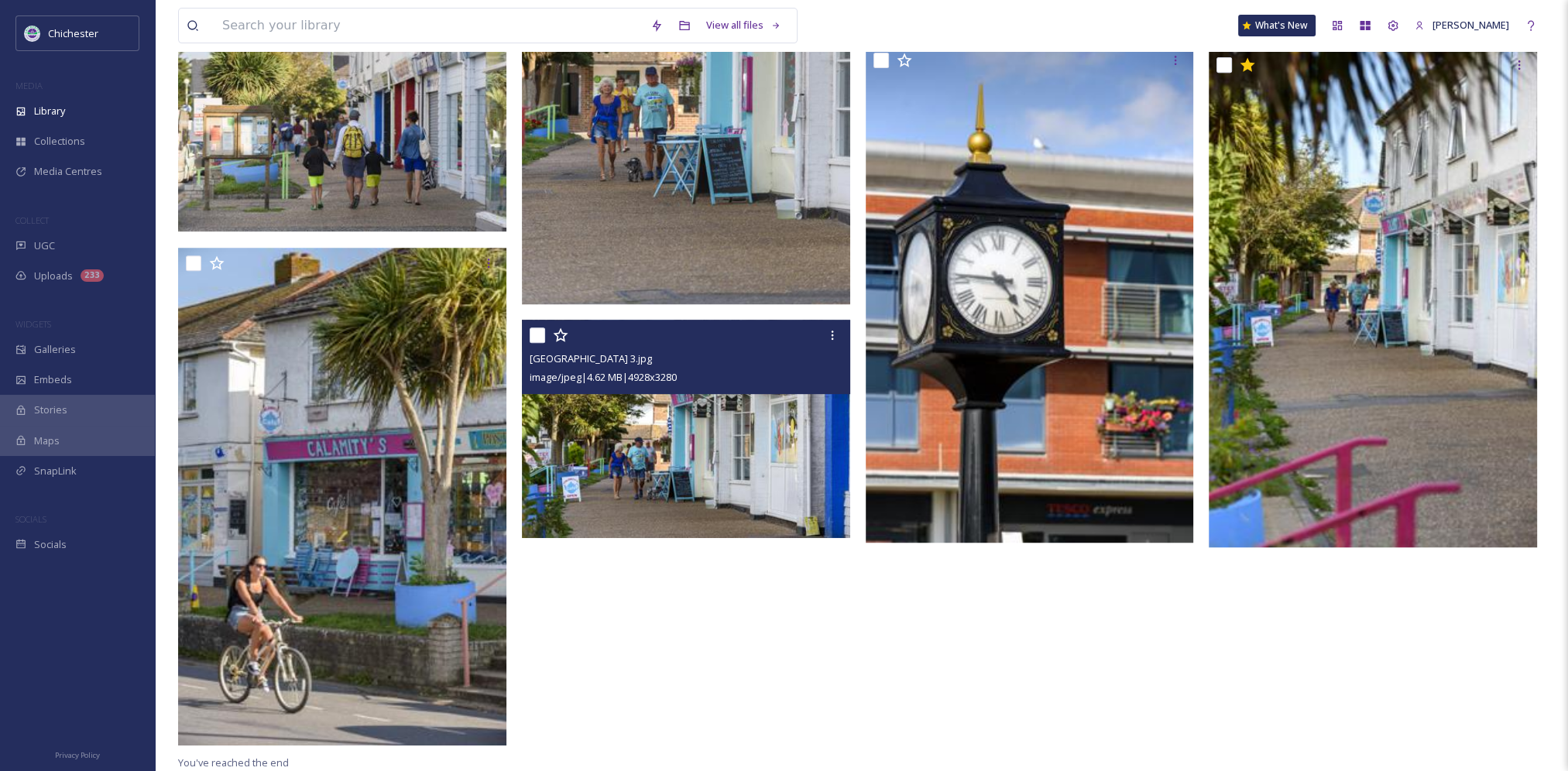
click at [684, 460] on img at bounding box center [686, 429] width 328 height 218
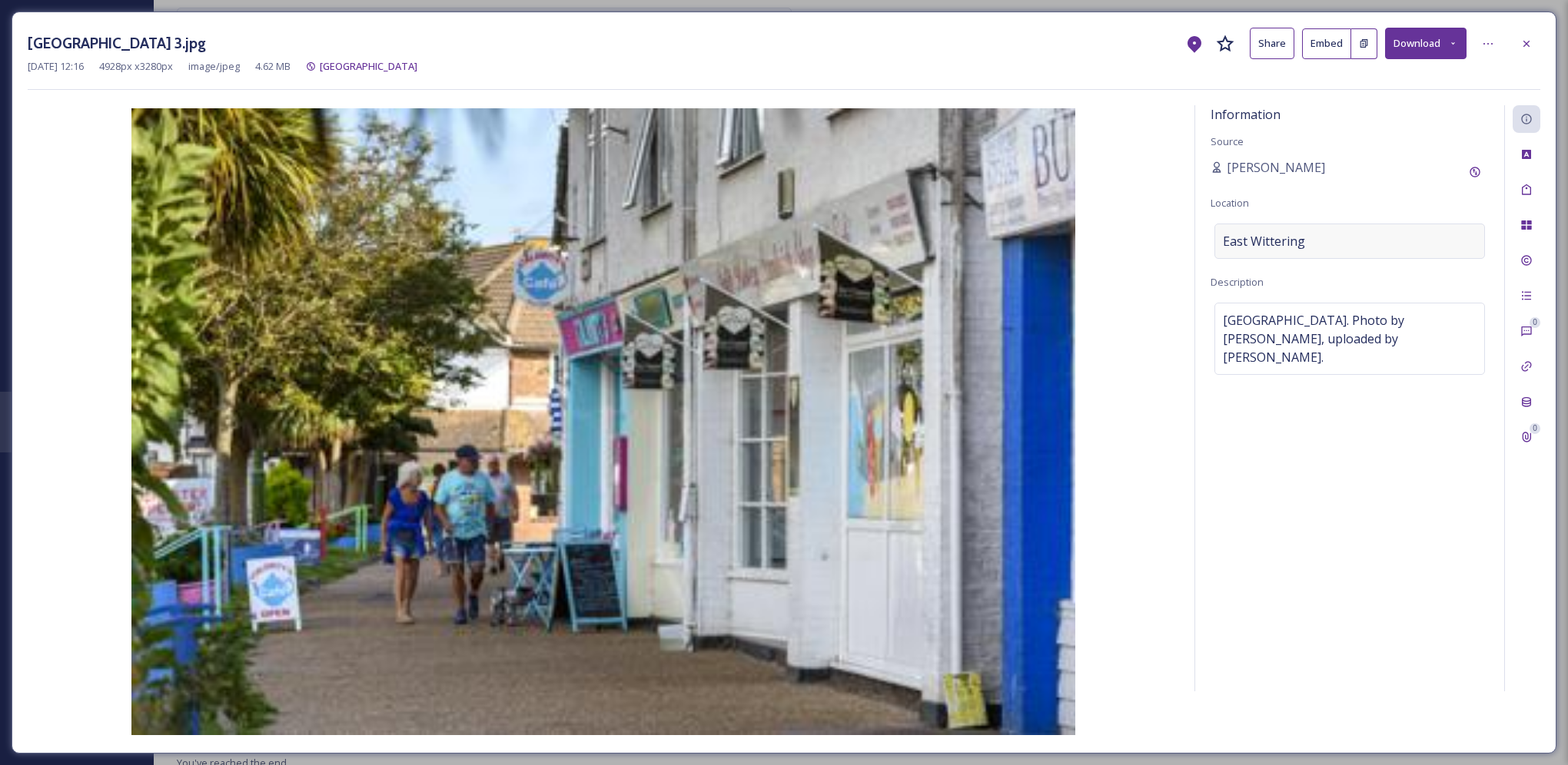
scroll to position [908, 0]
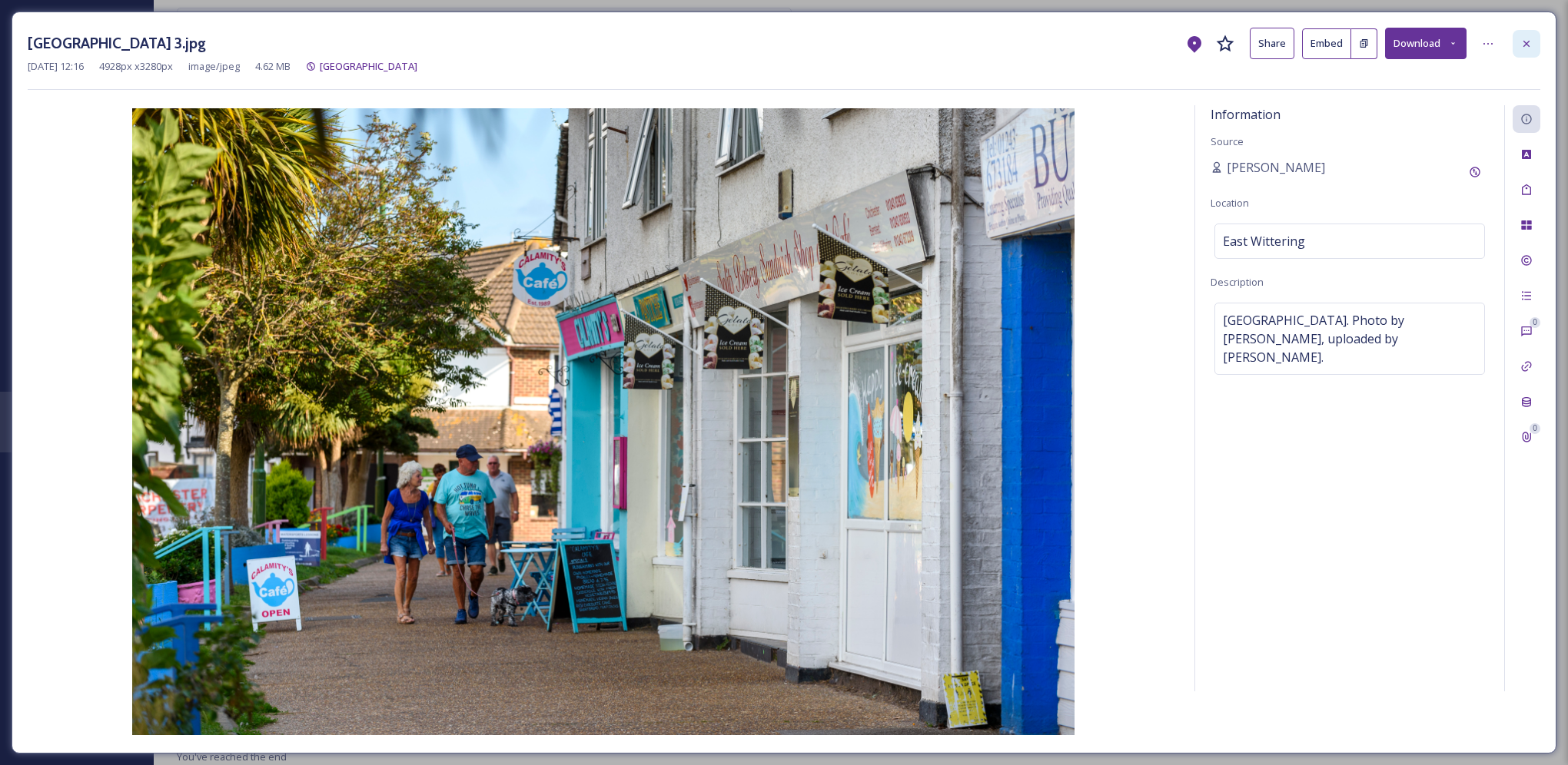
click at [1528, 38] on icon at bounding box center [1527, 44] width 12 height 12
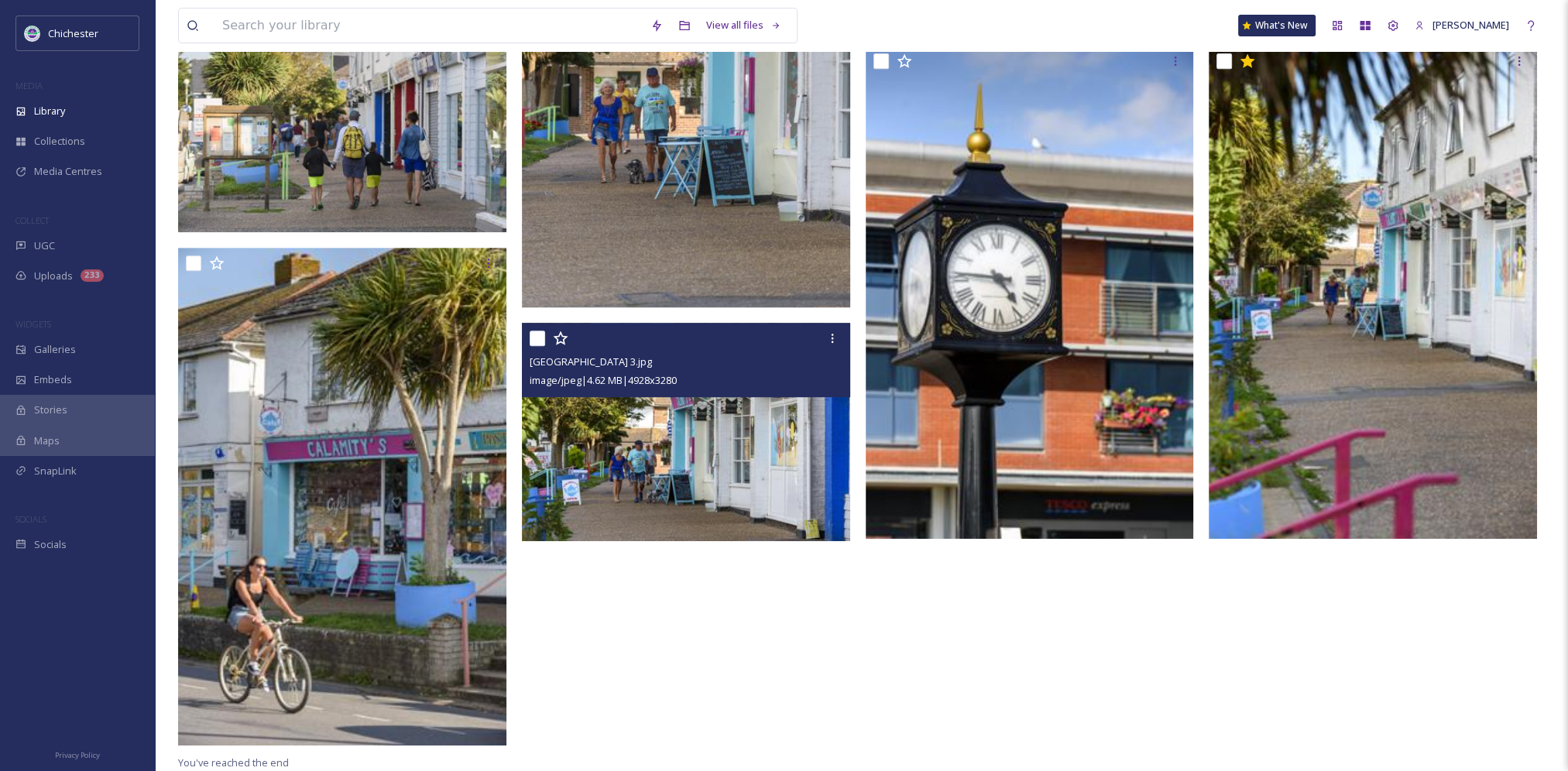
click at [706, 462] on img at bounding box center [686, 432] width 328 height 218
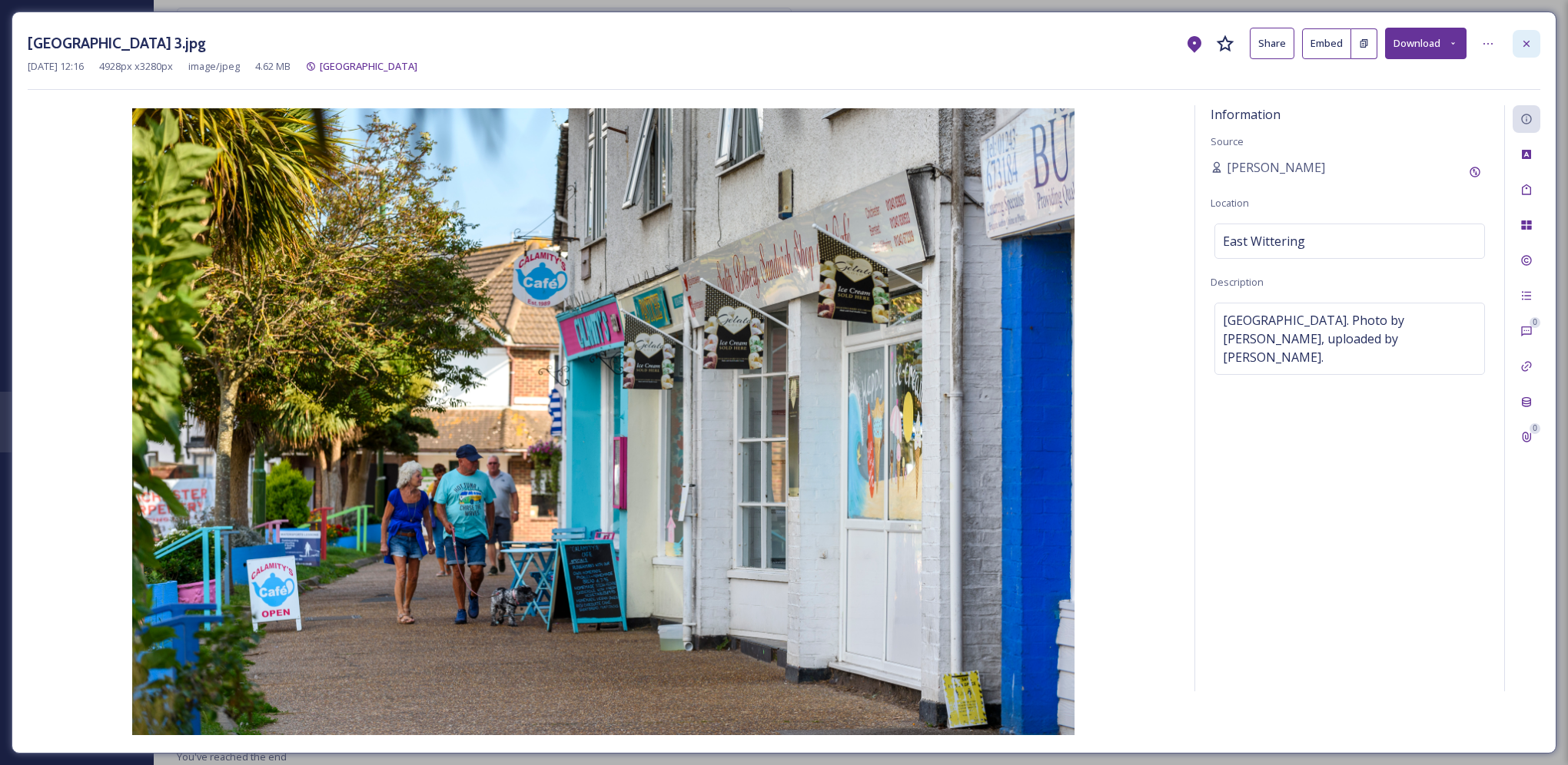
click at [1537, 39] on div at bounding box center [1527, 43] width 27 height 27
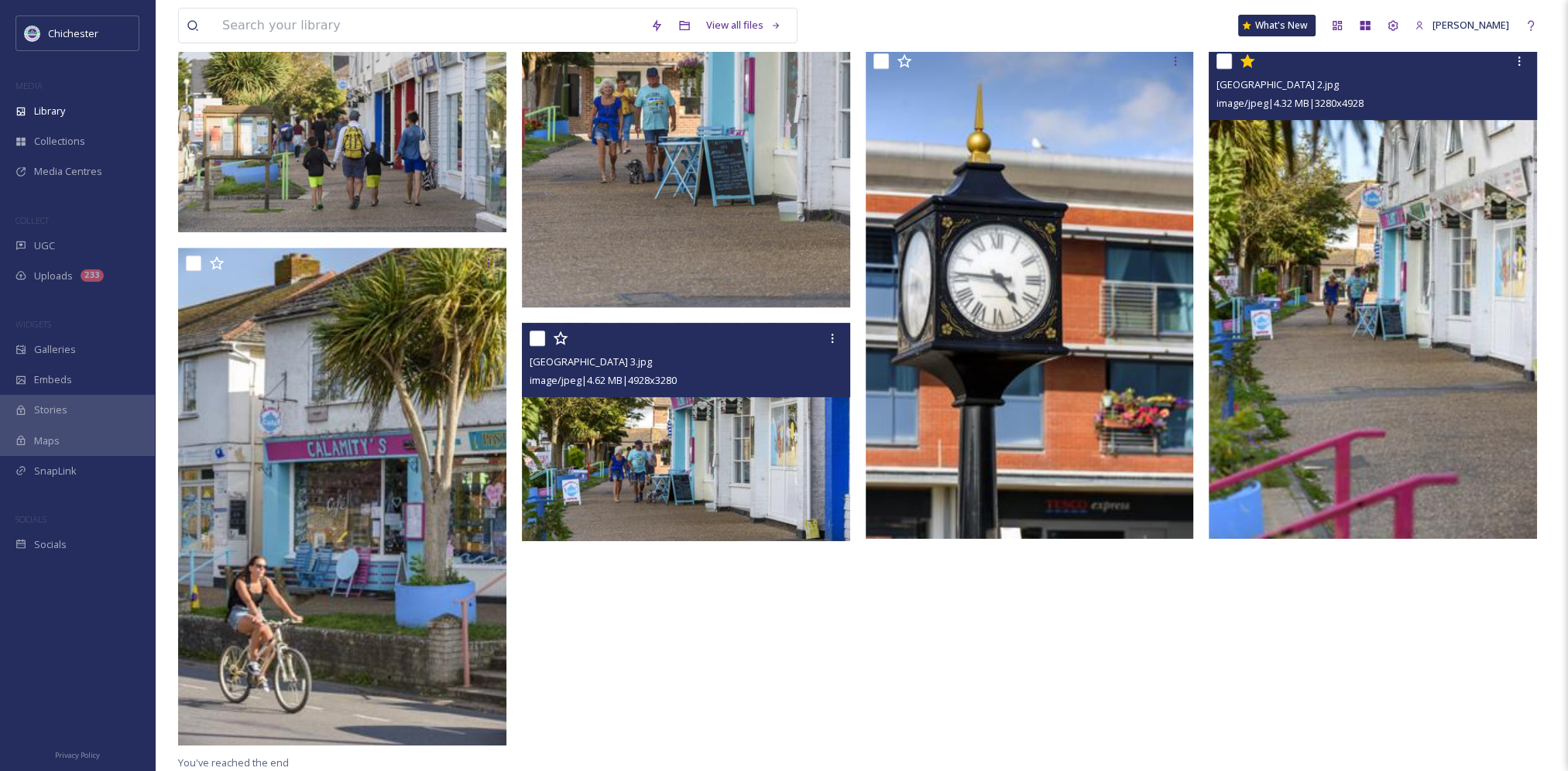
click at [1342, 356] on img at bounding box center [1372, 292] width 328 height 494
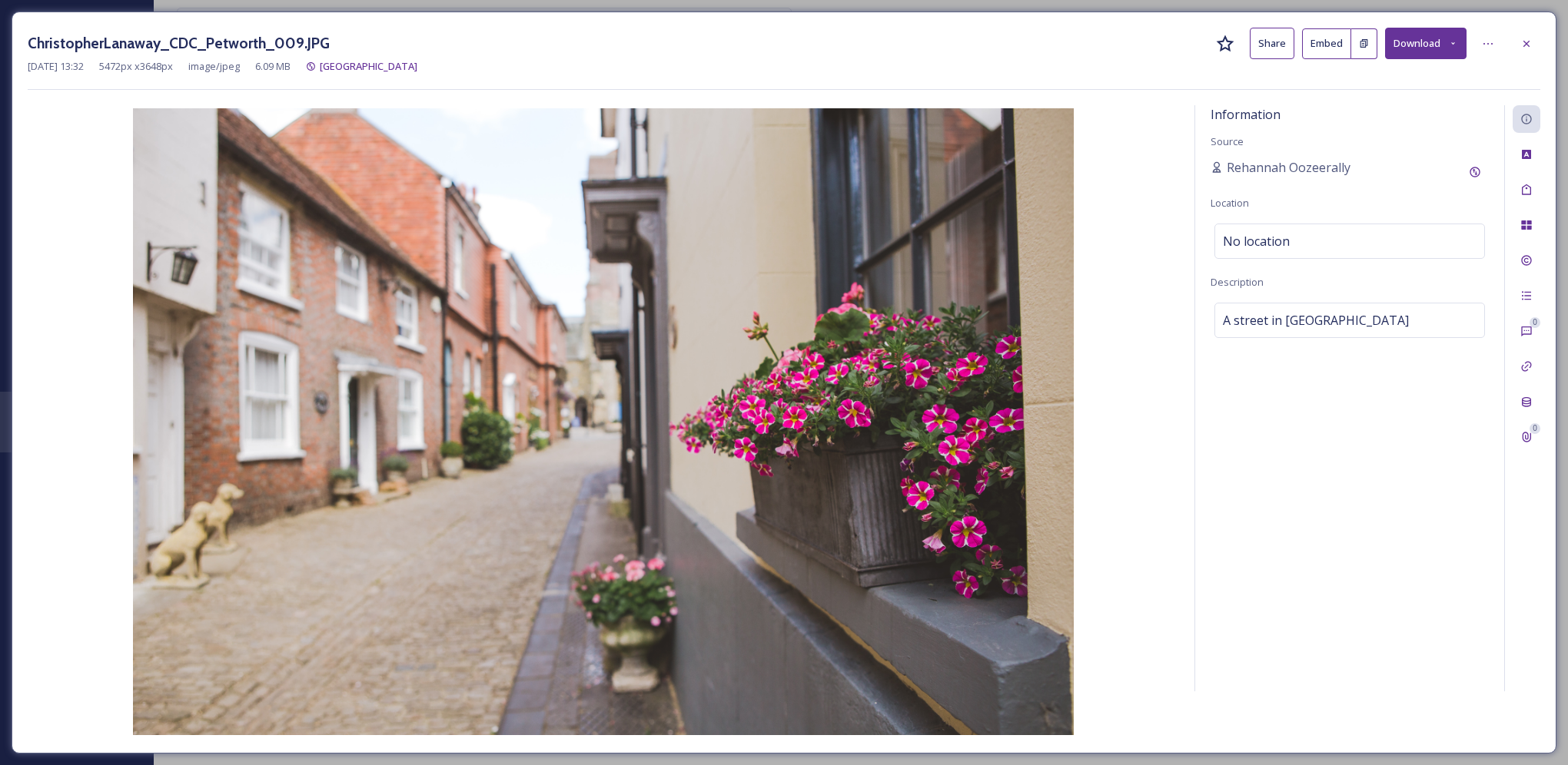
drag, startPoint x: 0, startPoint y: 0, endPoint x: 897, endPoint y: 27, distance: 897.4
click at [897, 27] on div "ChristopherLanaway_CDC_Petworth_009.JPG Share Embed Download" at bounding box center [784, 43] width 1513 height 31
click at [1518, 40] on div at bounding box center [1527, 43] width 27 height 27
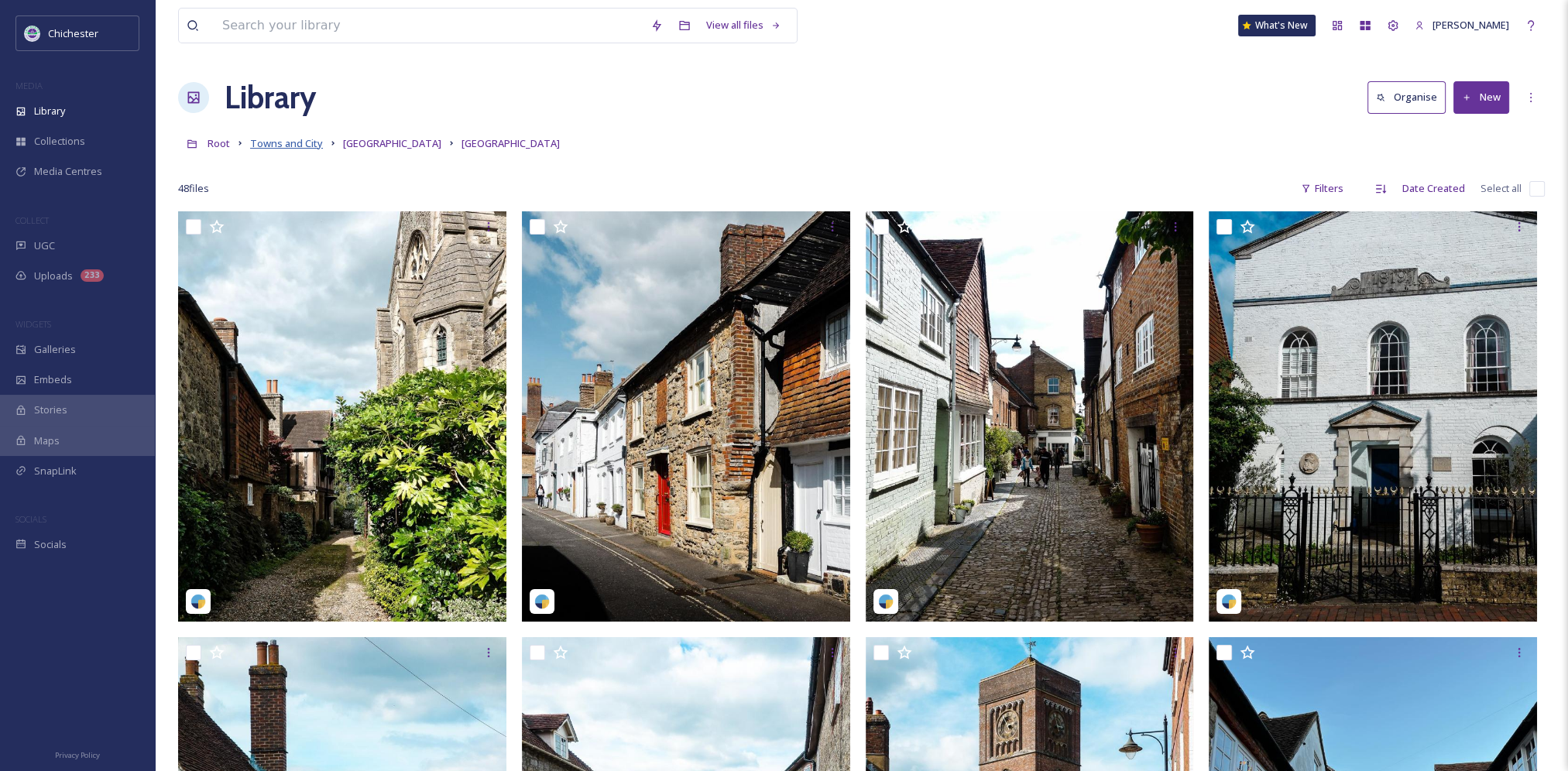
click at [288, 143] on span "Towns and City" at bounding box center [285, 143] width 72 height 14
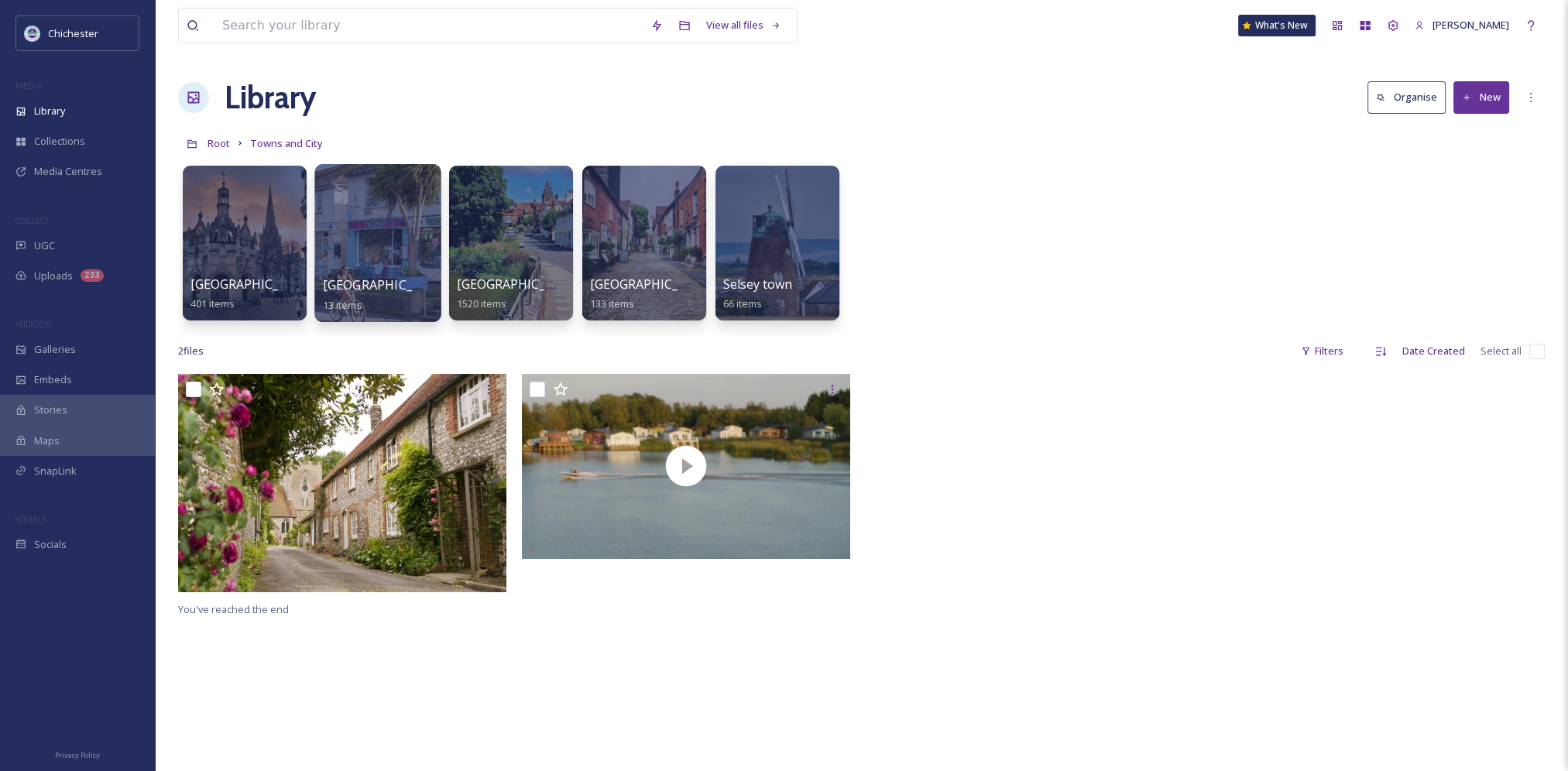
click at [370, 279] on span "East Wittering town" at bounding box center [386, 285] width 127 height 17
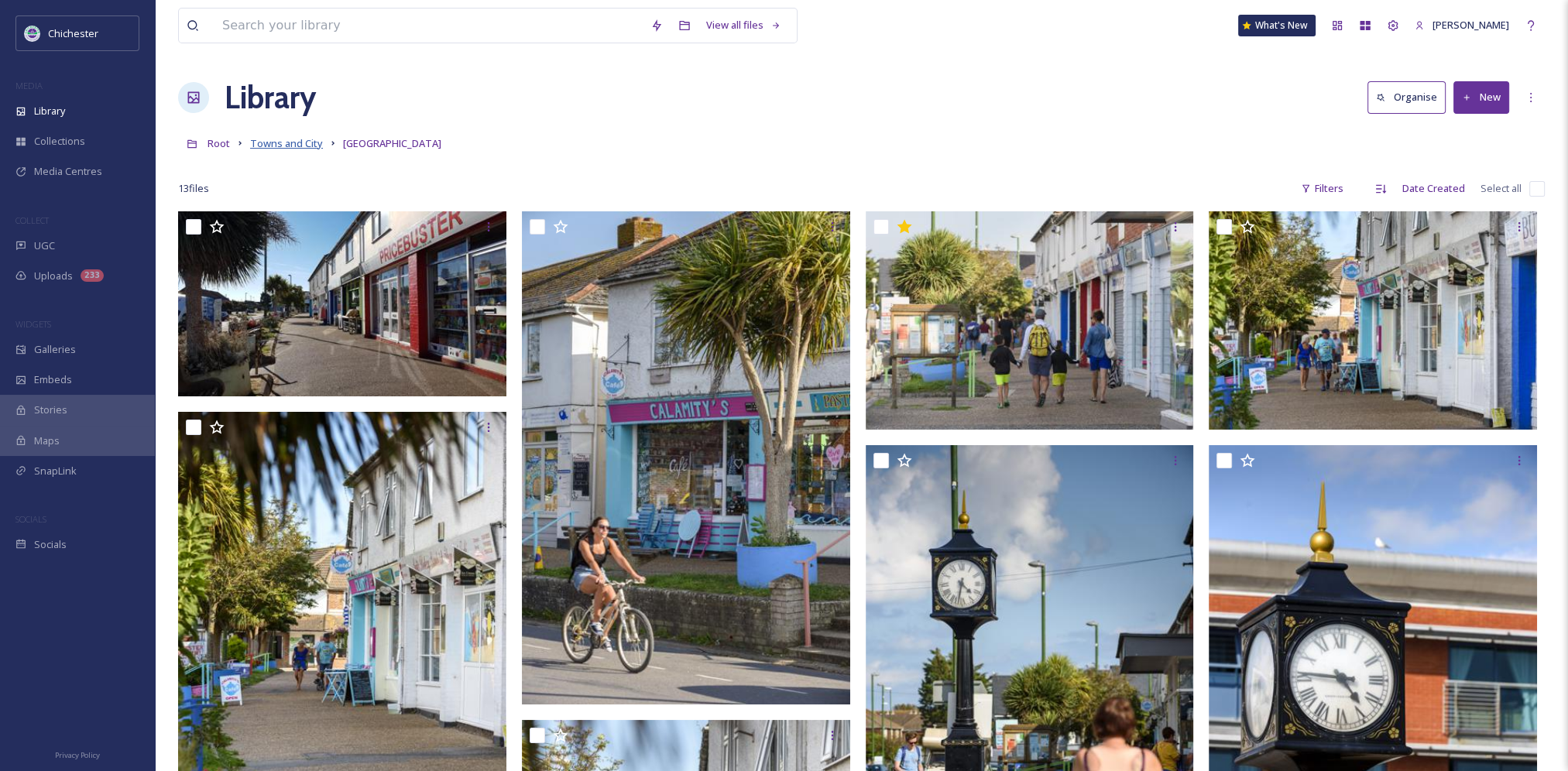
click at [319, 143] on span "Towns and City" at bounding box center [285, 143] width 72 height 14
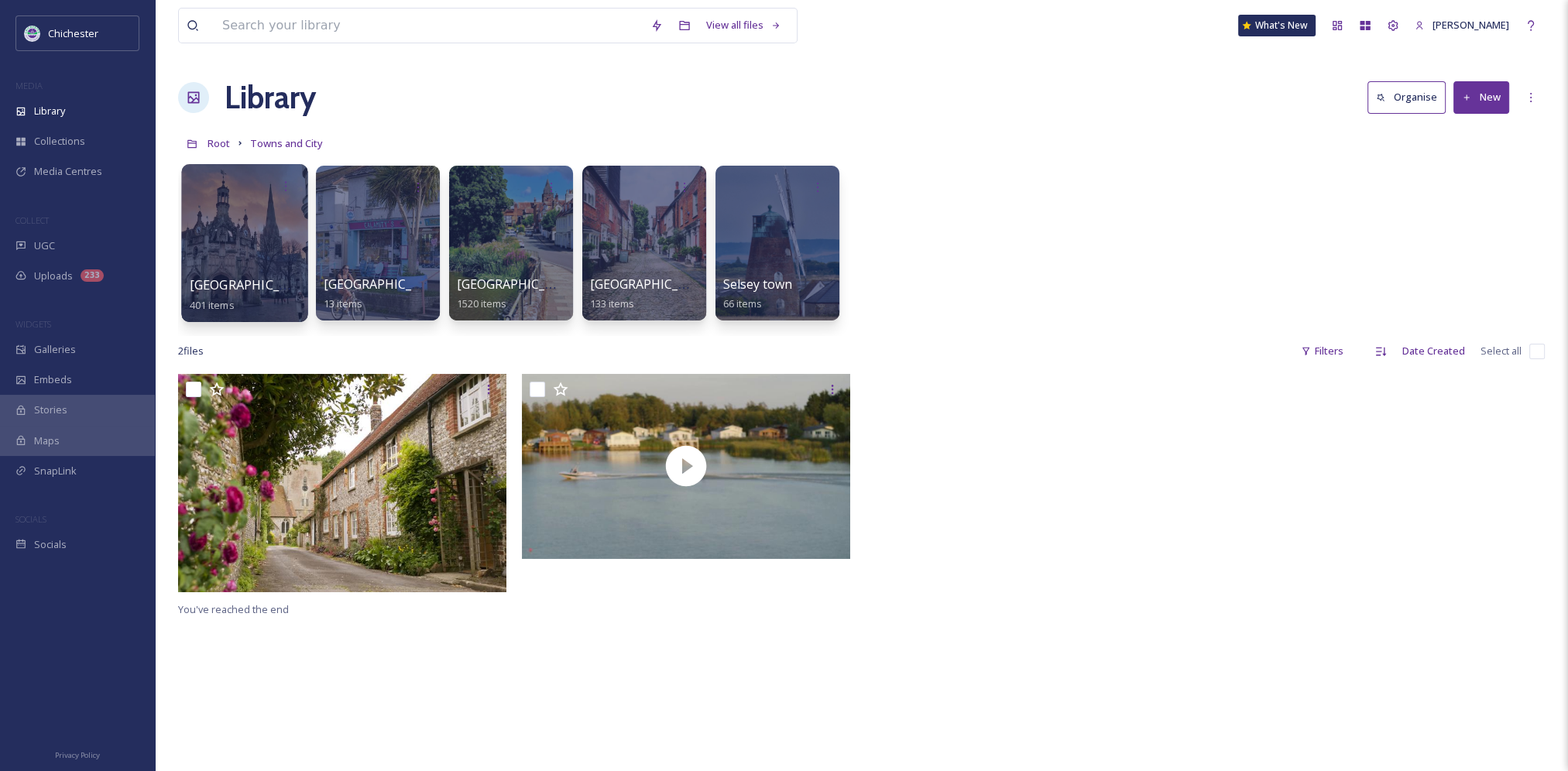
click at [265, 280] on span "Chichester city" at bounding box center [253, 285] width 127 height 17
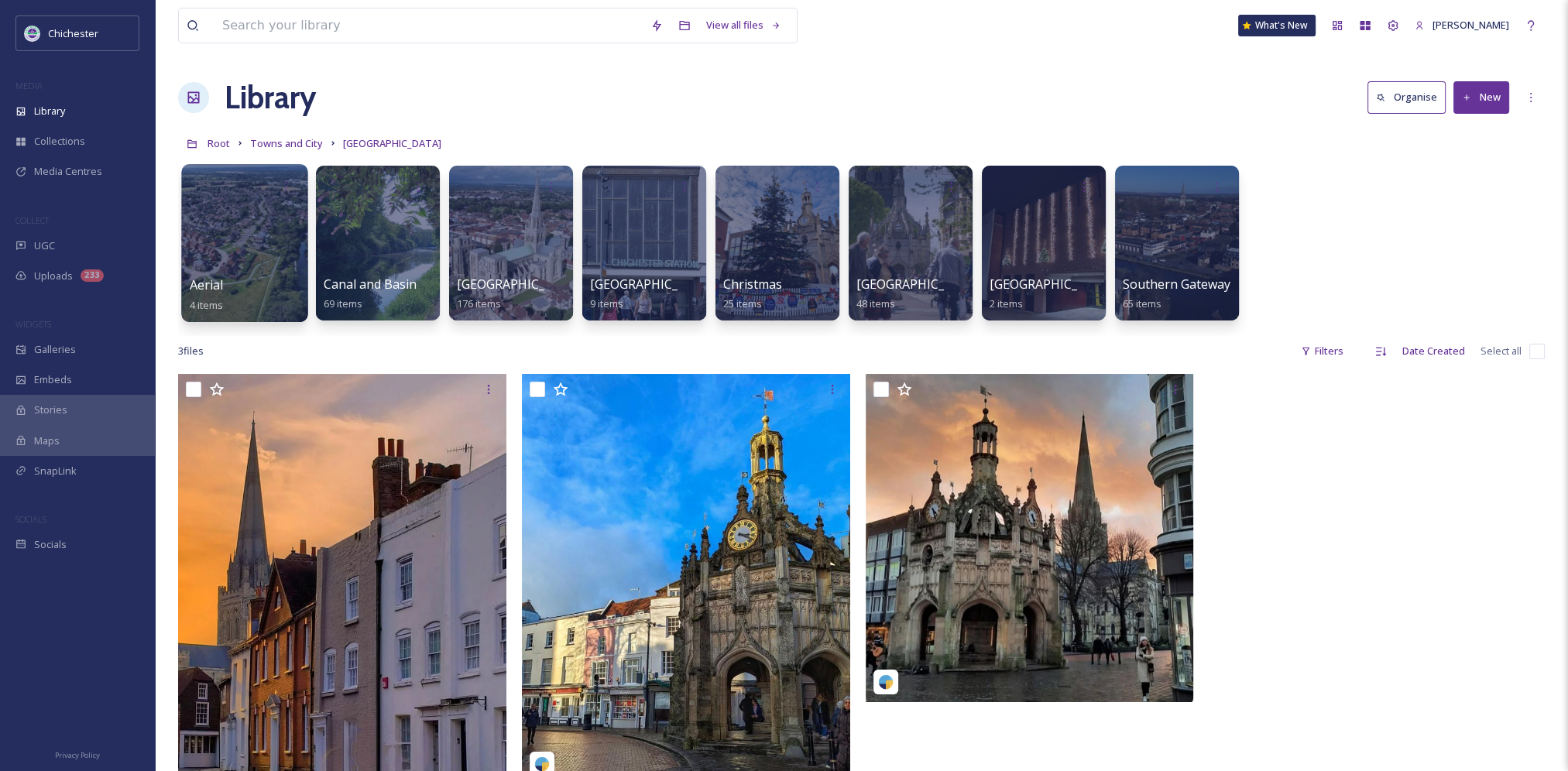
click at [234, 260] on div at bounding box center [245, 243] width 127 height 158
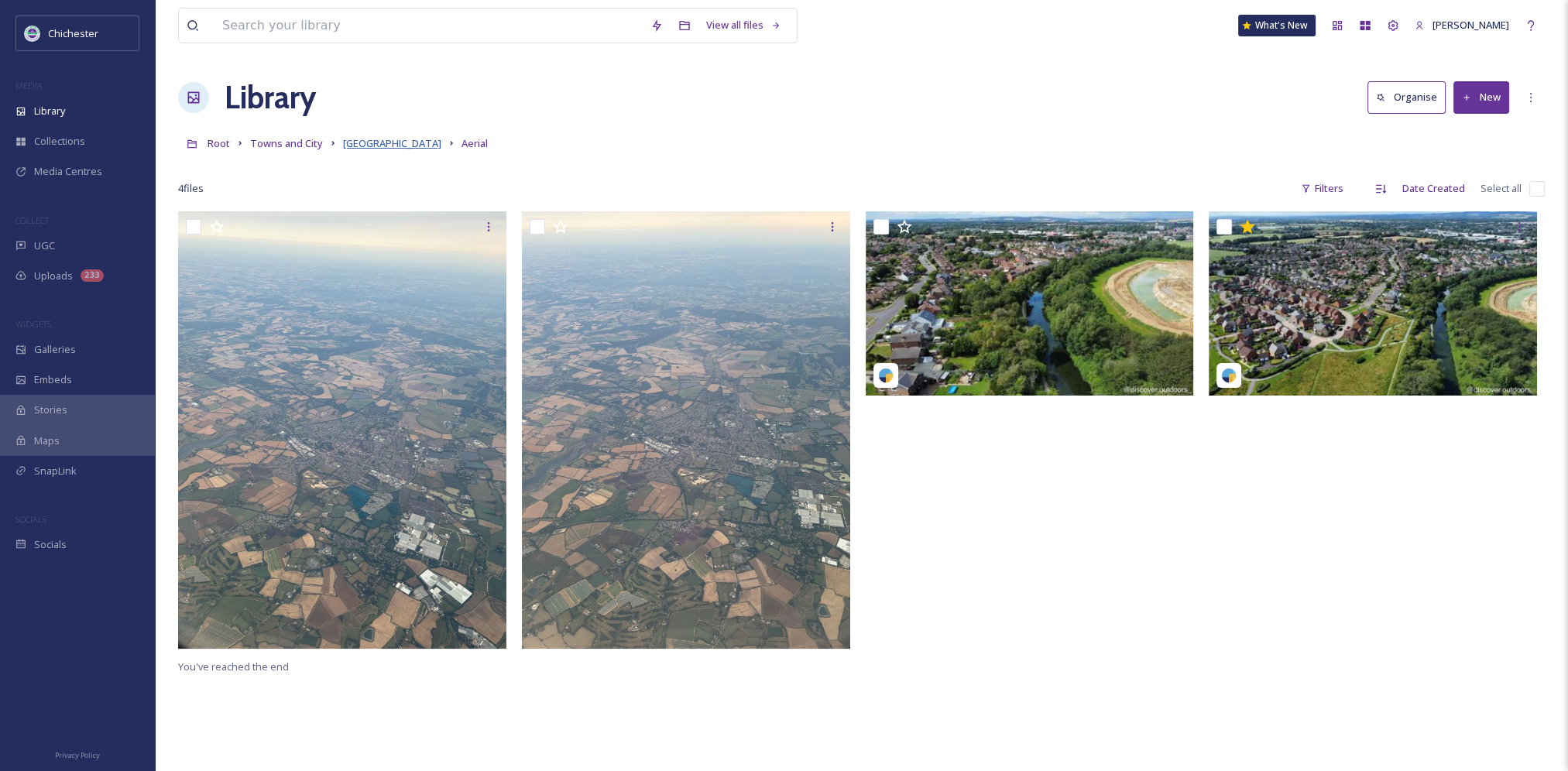
click at [386, 139] on span "Chichester city" at bounding box center [392, 143] width 98 height 14
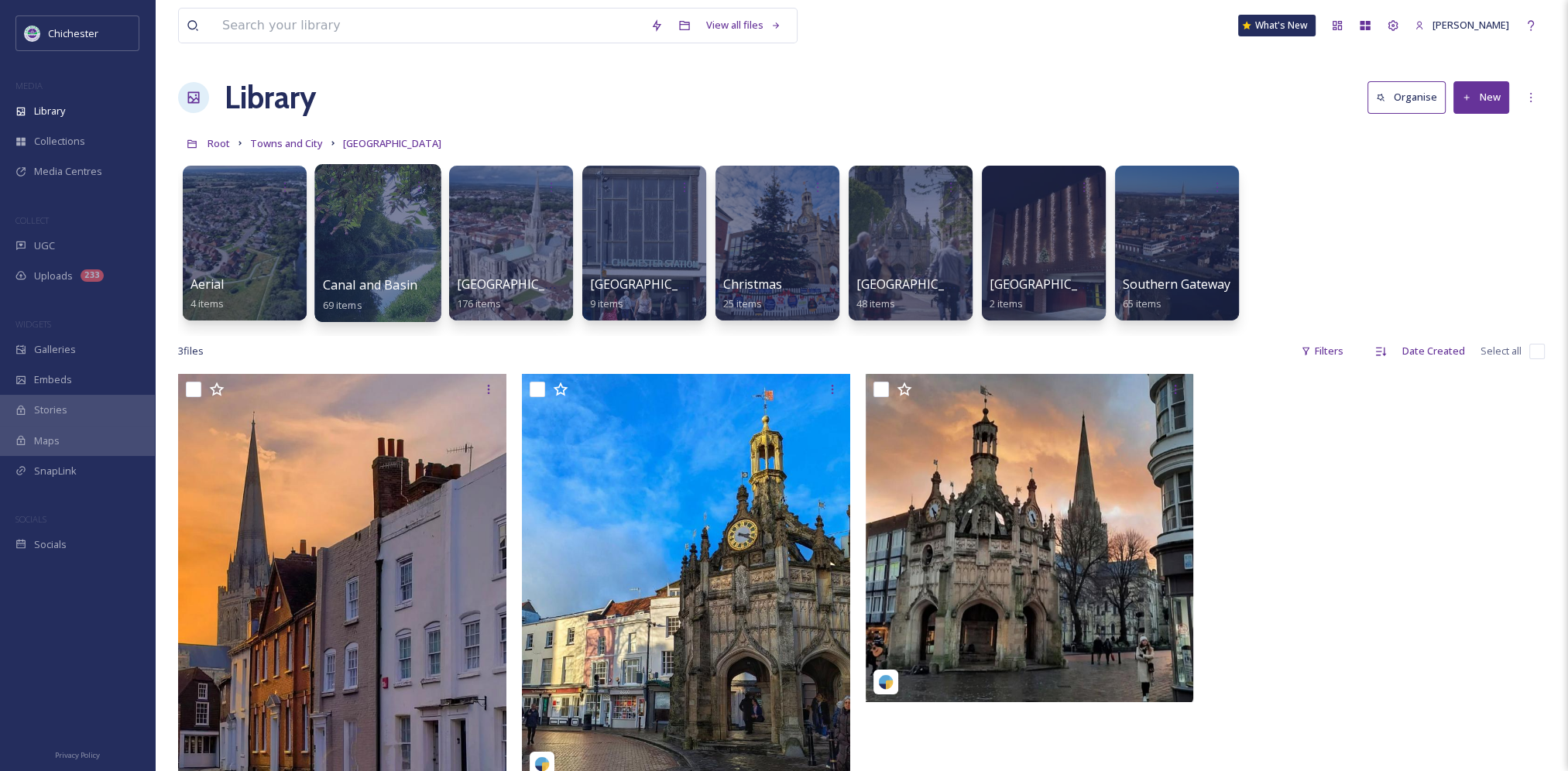
click at [366, 252] on div at bounding box center [378, 243] width 127 height 158
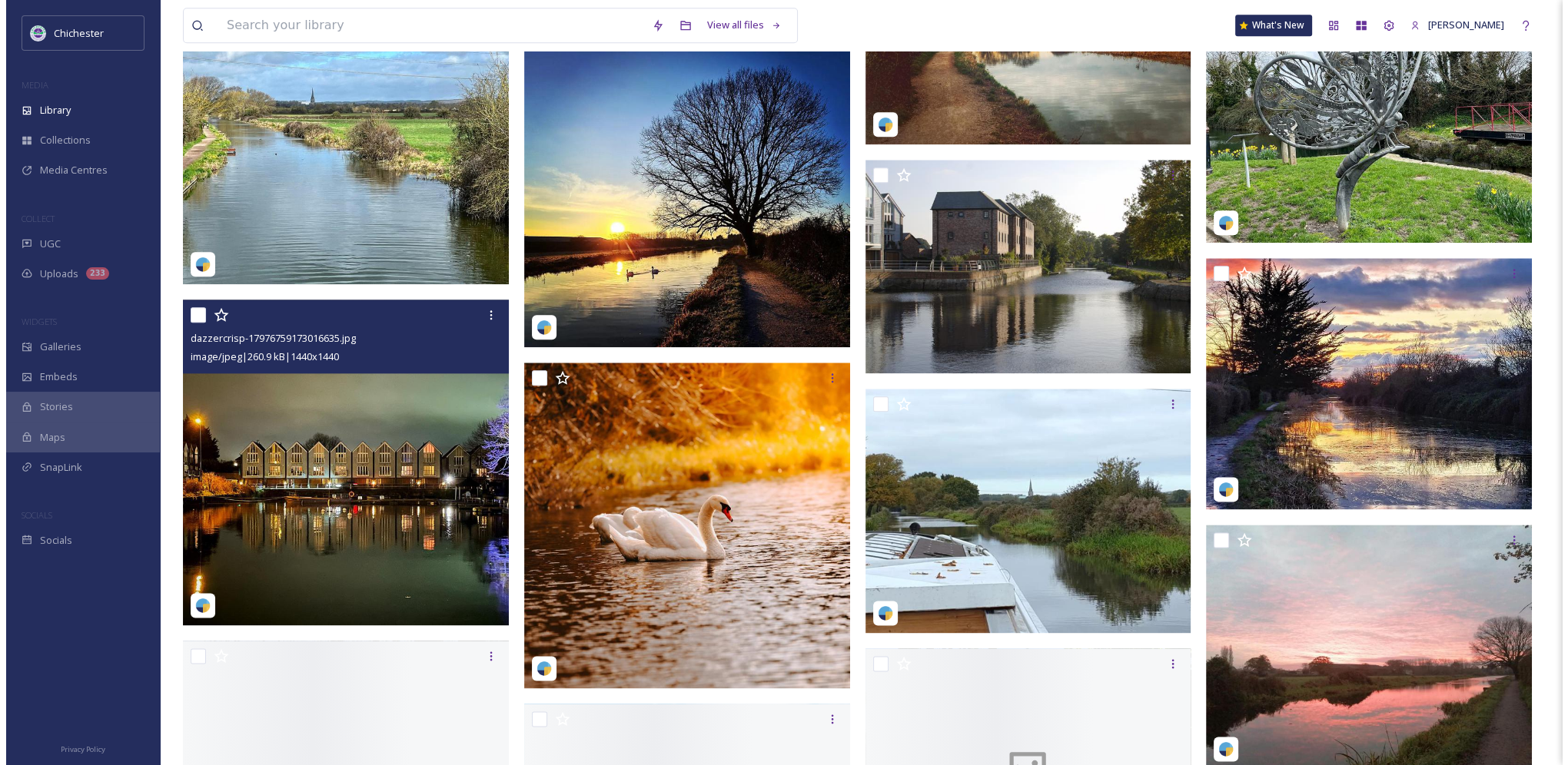
scroll to position [2535, 0]
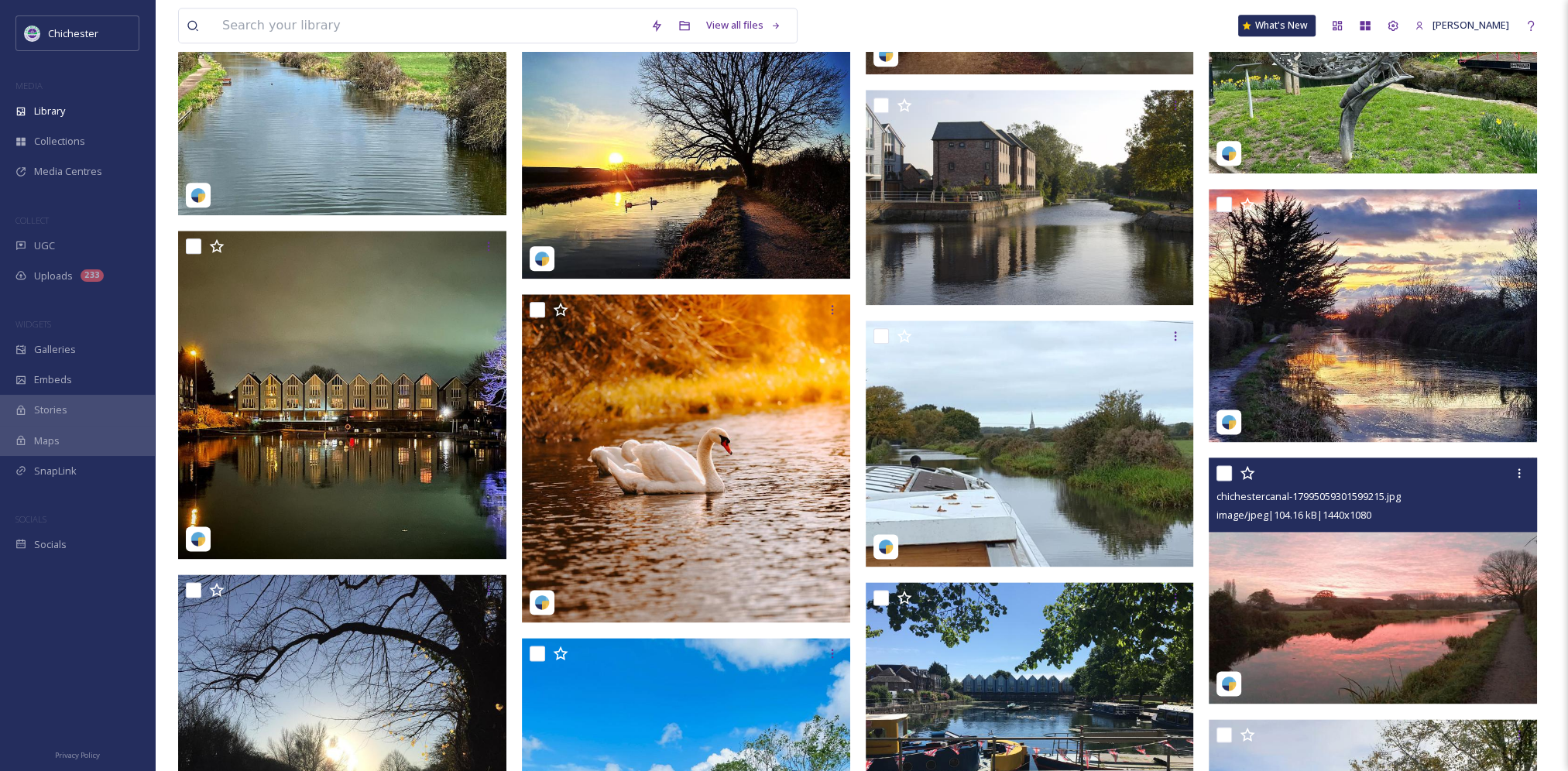
click at [1359, 609] on img at bounding box center [1372, 581] width 328 height 246
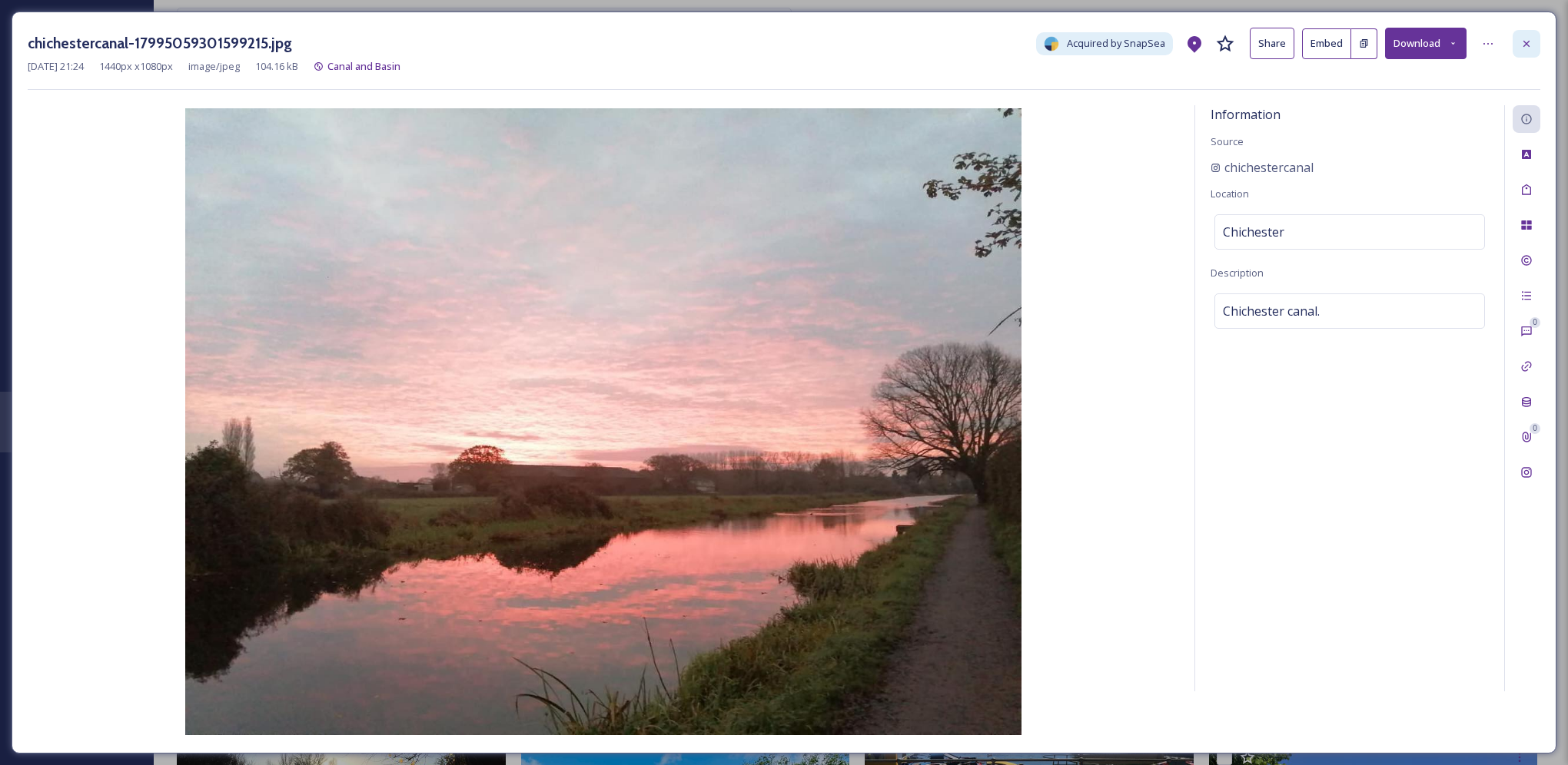
click at [1529, 46] on icon at bounding box center [1527, 42] width 6 height 6
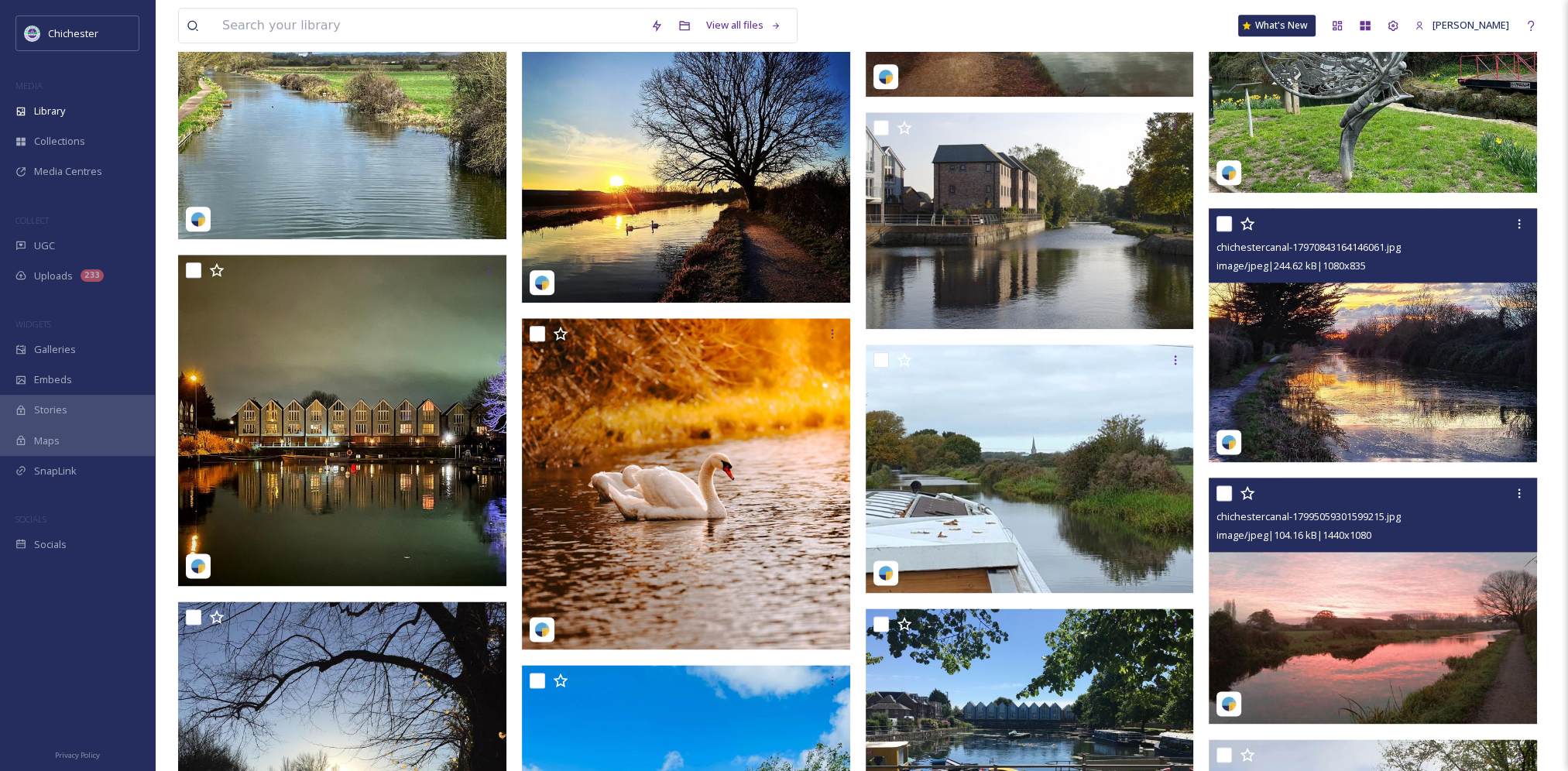
click at [1366, 364] on img at bounding box center [1372, 335] width 328 height 254
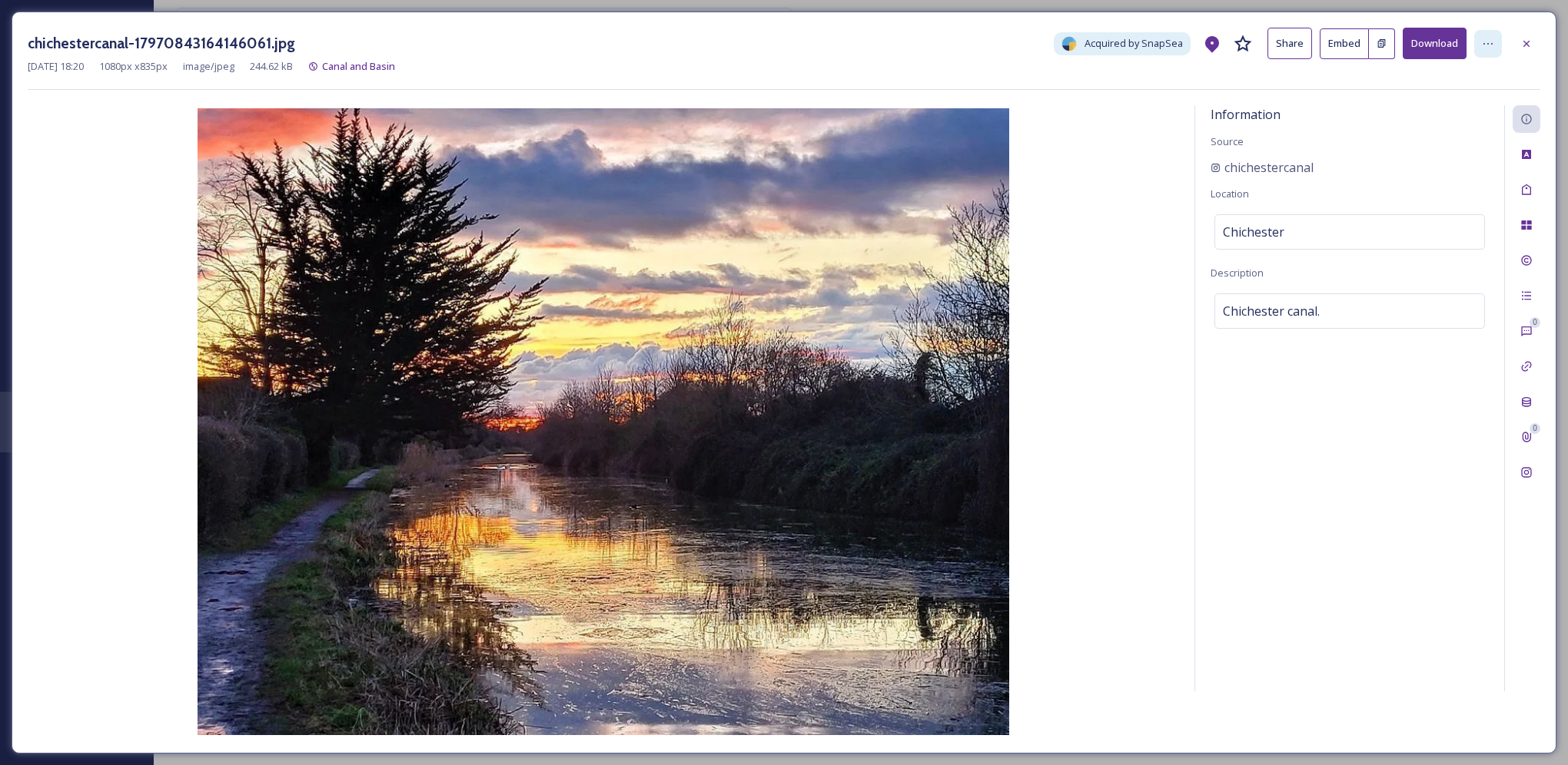
drag, startPoint x: 1525, startPoint y: 37, endPoint x: 1487, endPoint y: 35, distance: 38.1
click at [1525, 38] on icon at bounding box center [1527, 44] width 12 height 12
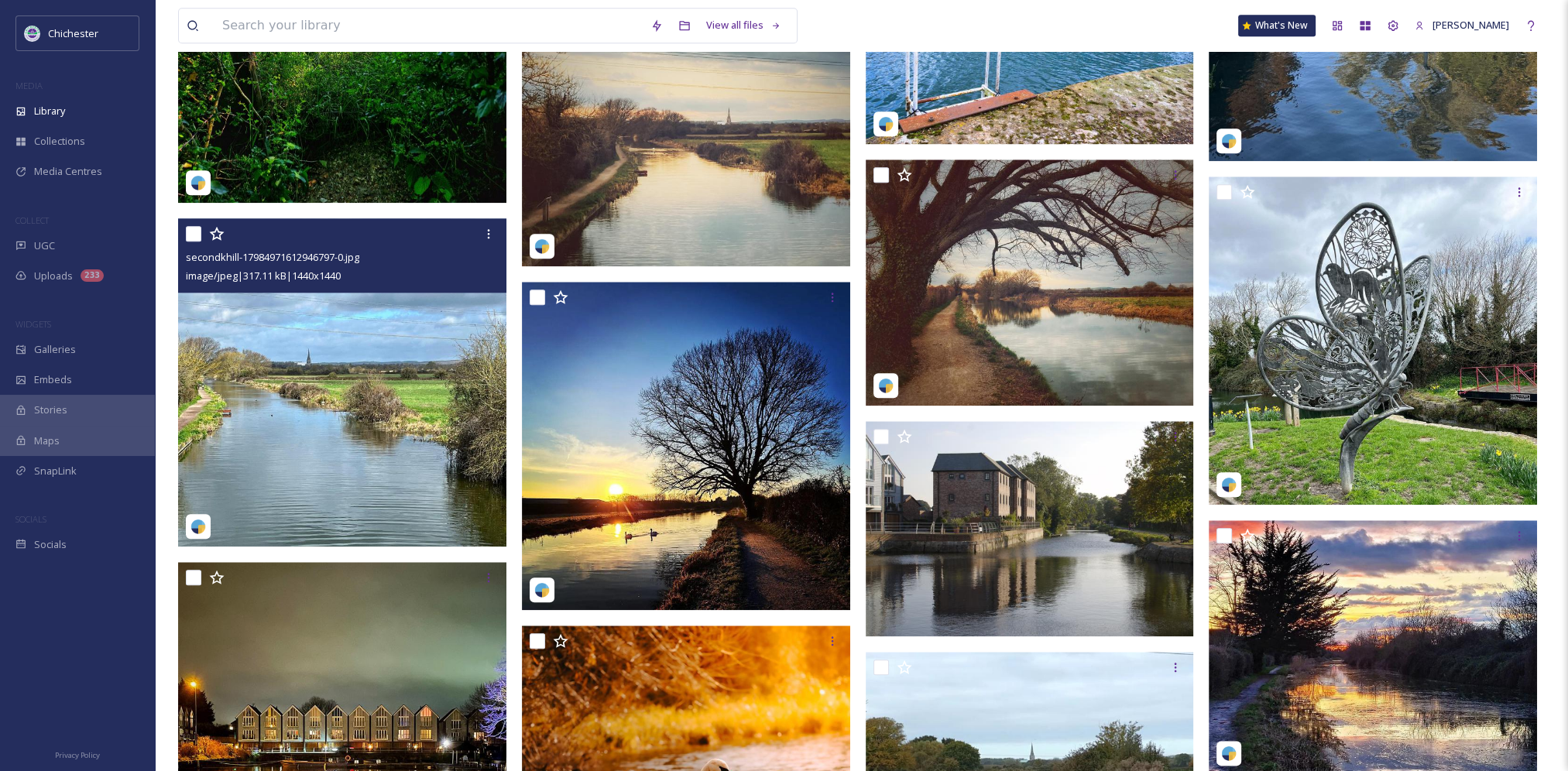
scroll to position [2246, 0]
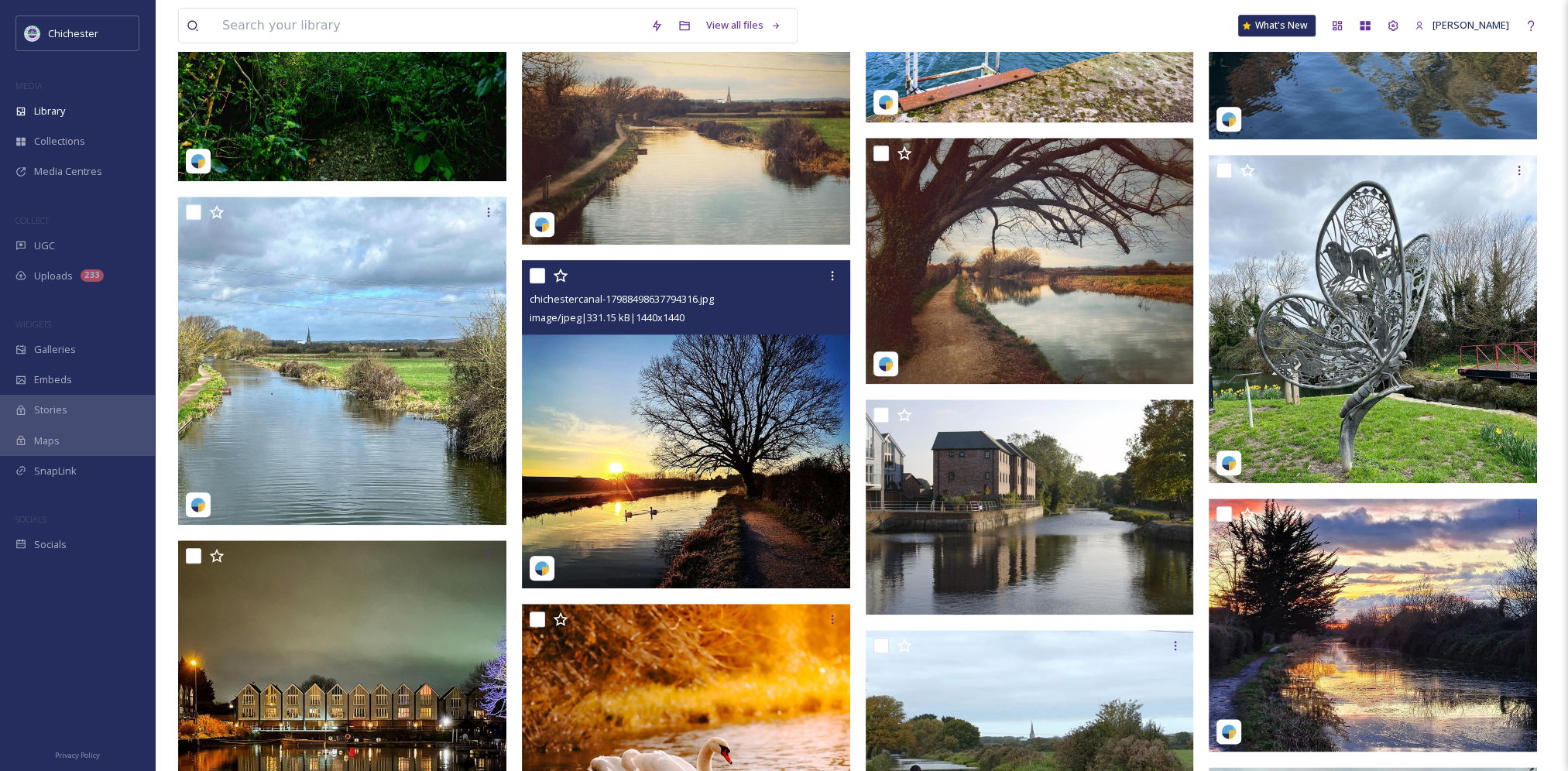
click at [657, 490] on img at bounding box center [686, 425] width 328 height 328
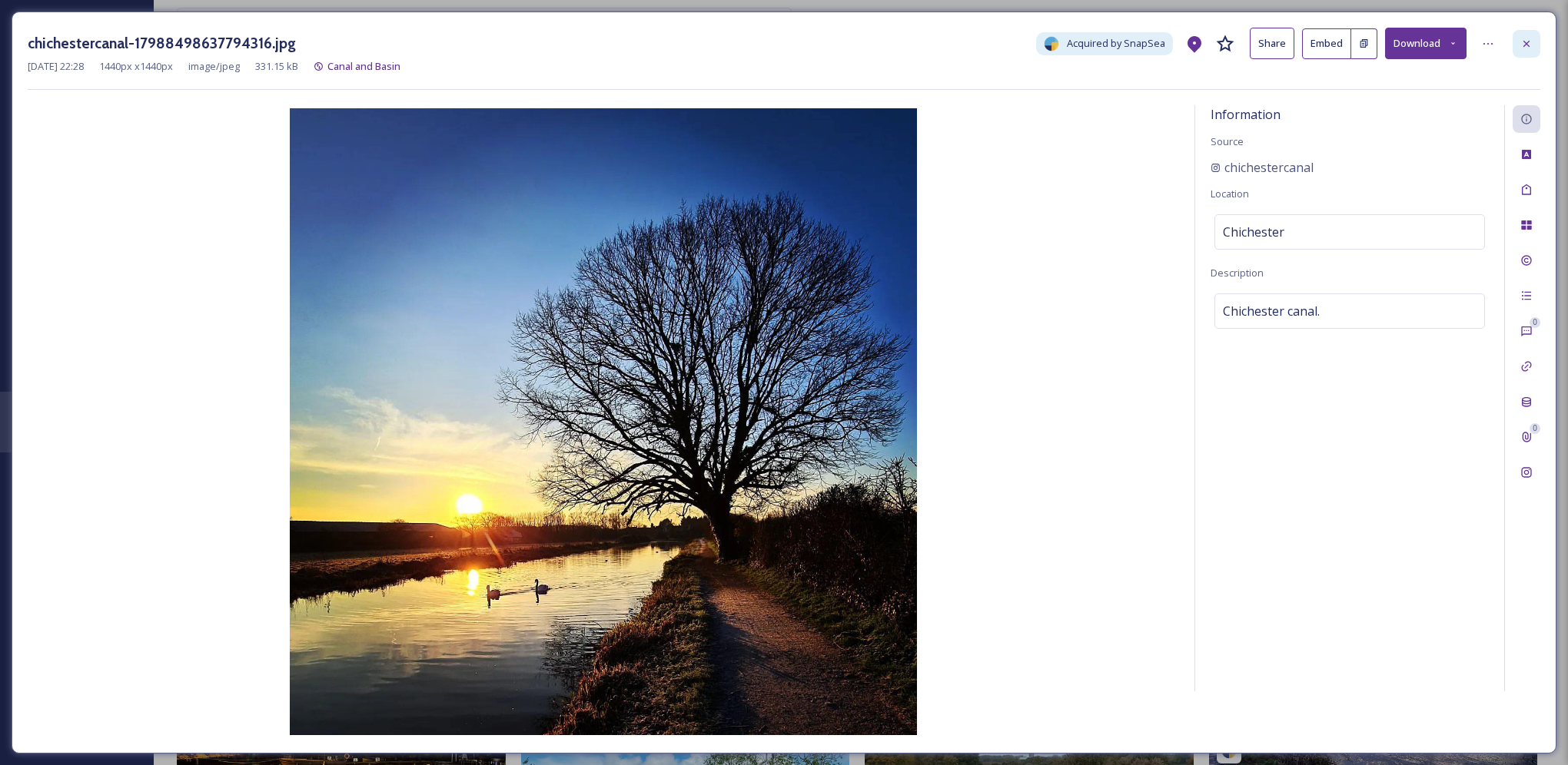
click at [1525, 41] on icon at bounding box center [1527, 42] width 6 height 6
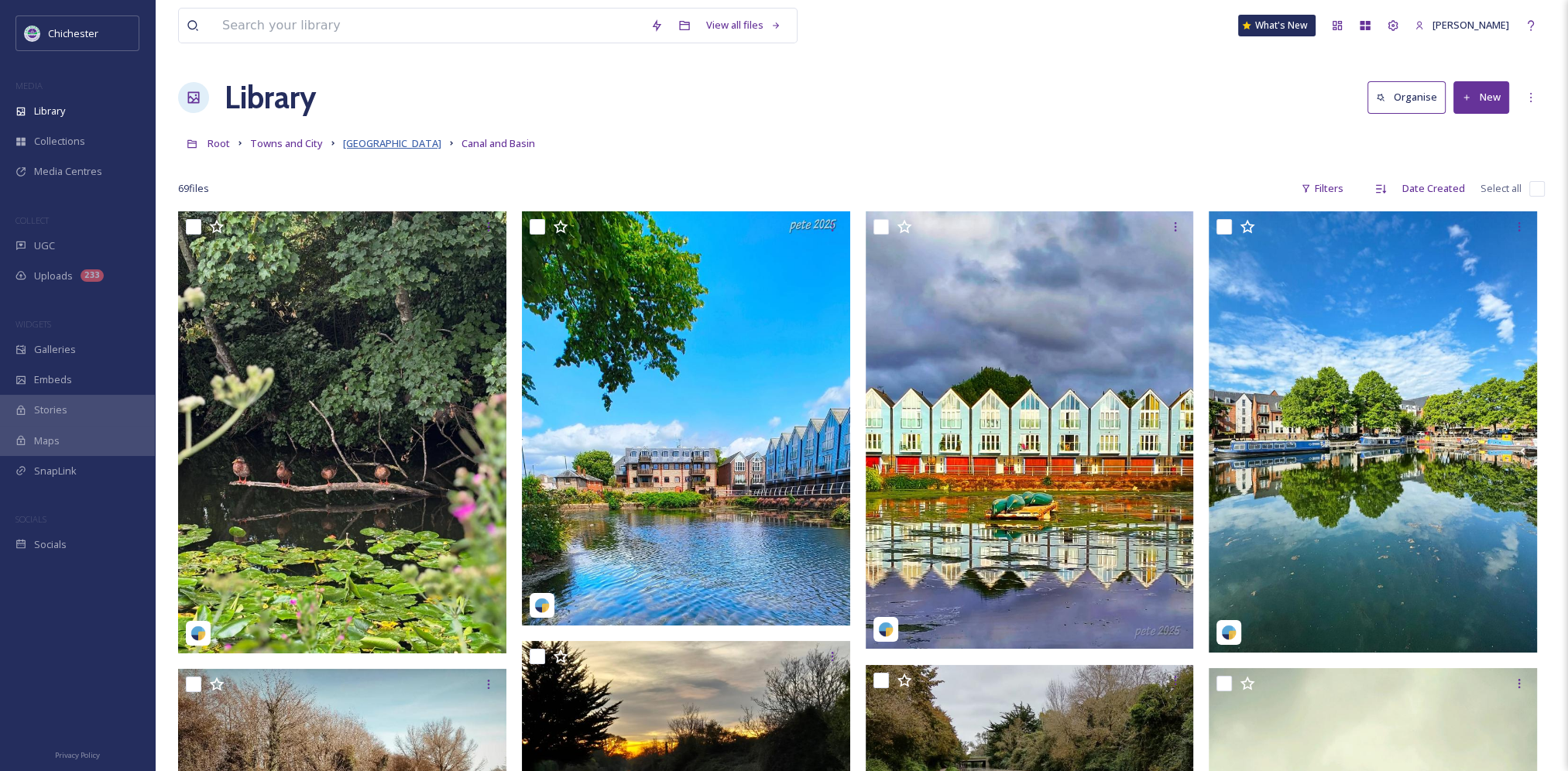
click at [375, 139] on span "Chichester city" at bounding box center [392, 143] width 98 height 14
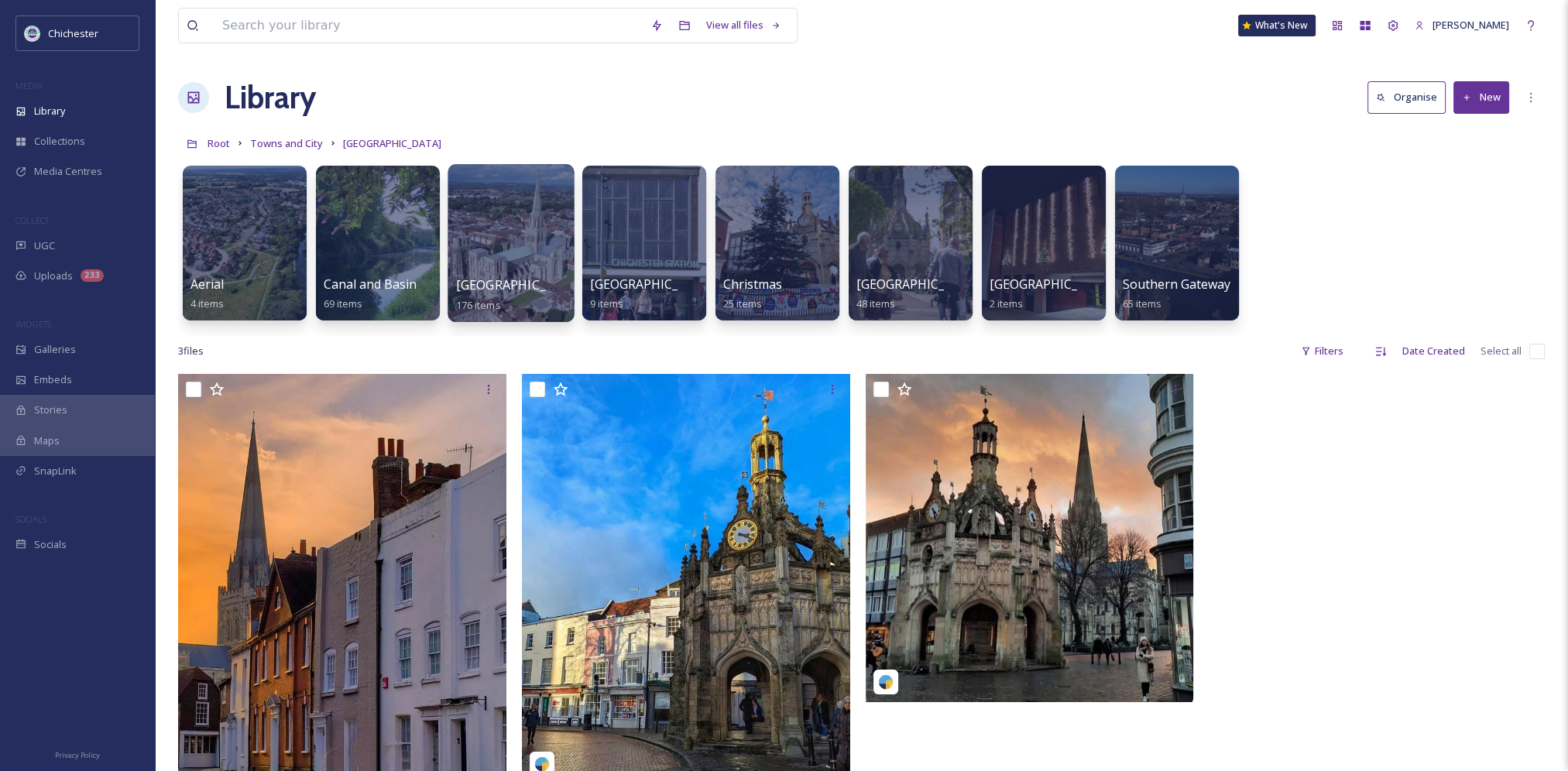
click at [522, 276] on div "Chichester Cathedral 176 items" at bounding box center [511, 295] width 111 height 39
click at [519, 278] on span "Chichester Cathedral" at bounding box center [519, 285] width 127 height 17
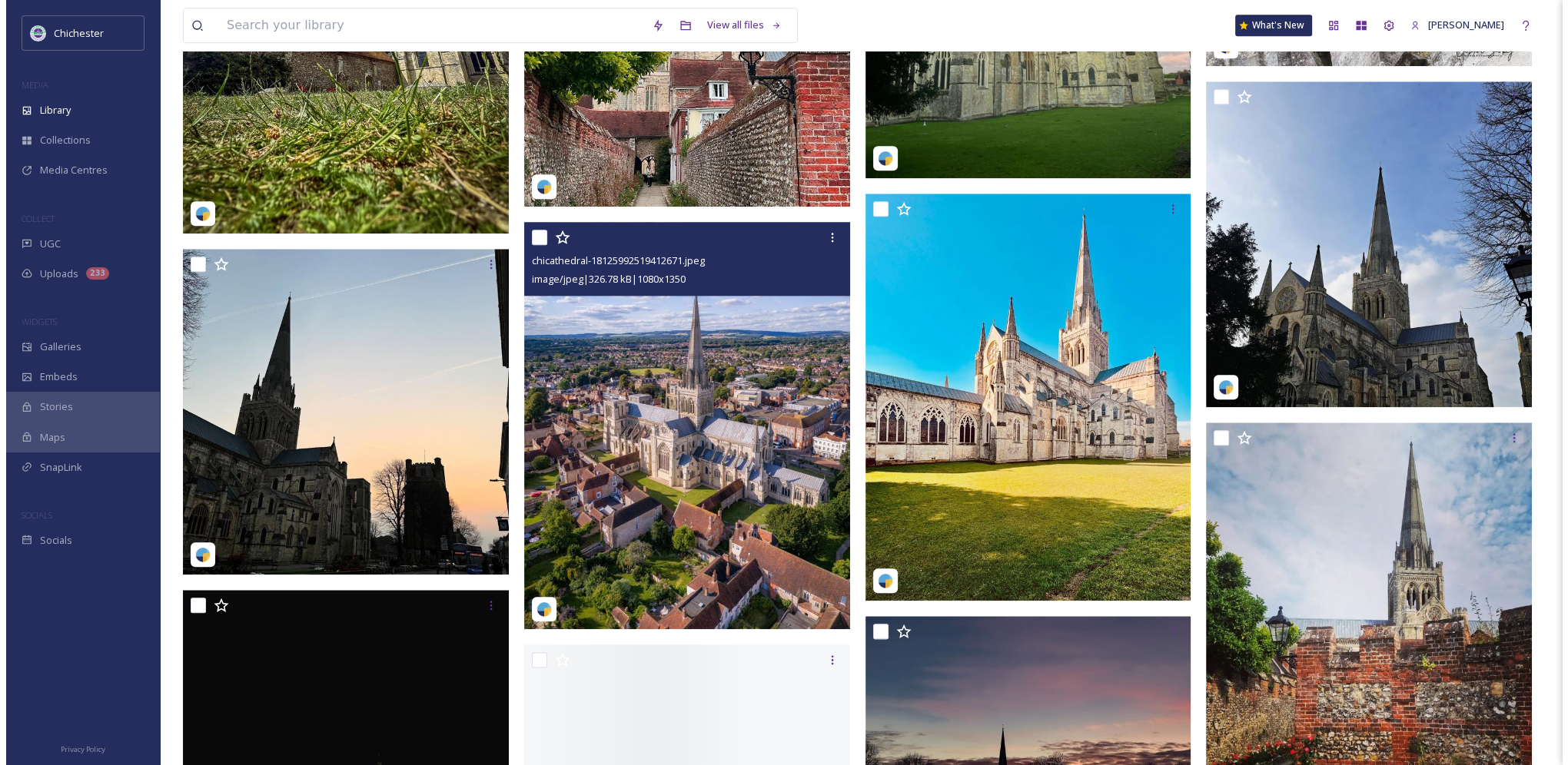
scroll to position [2305, 0]
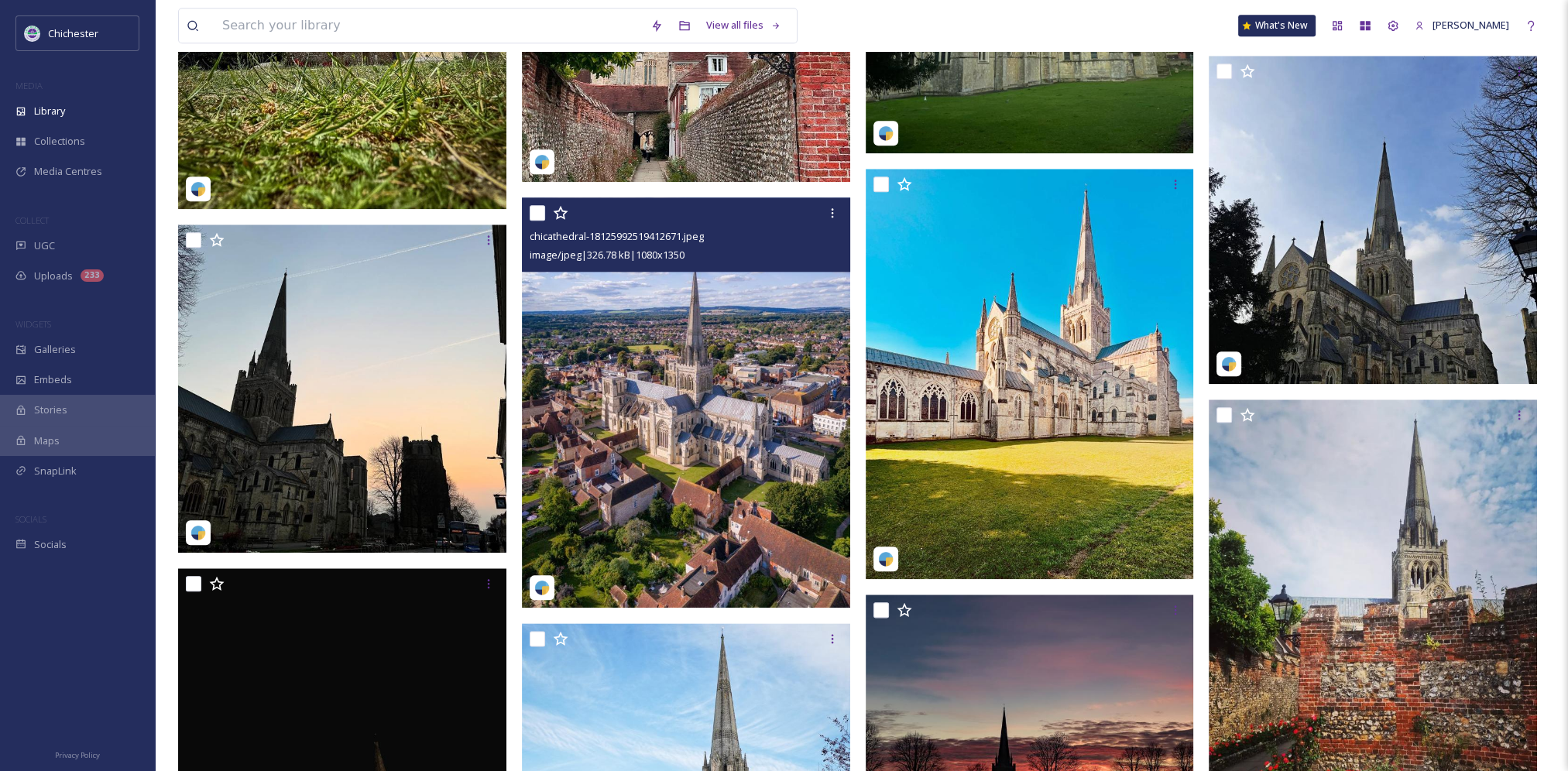
click at [684, 444] on img at bounding box center [686, 402] width 328 height 410
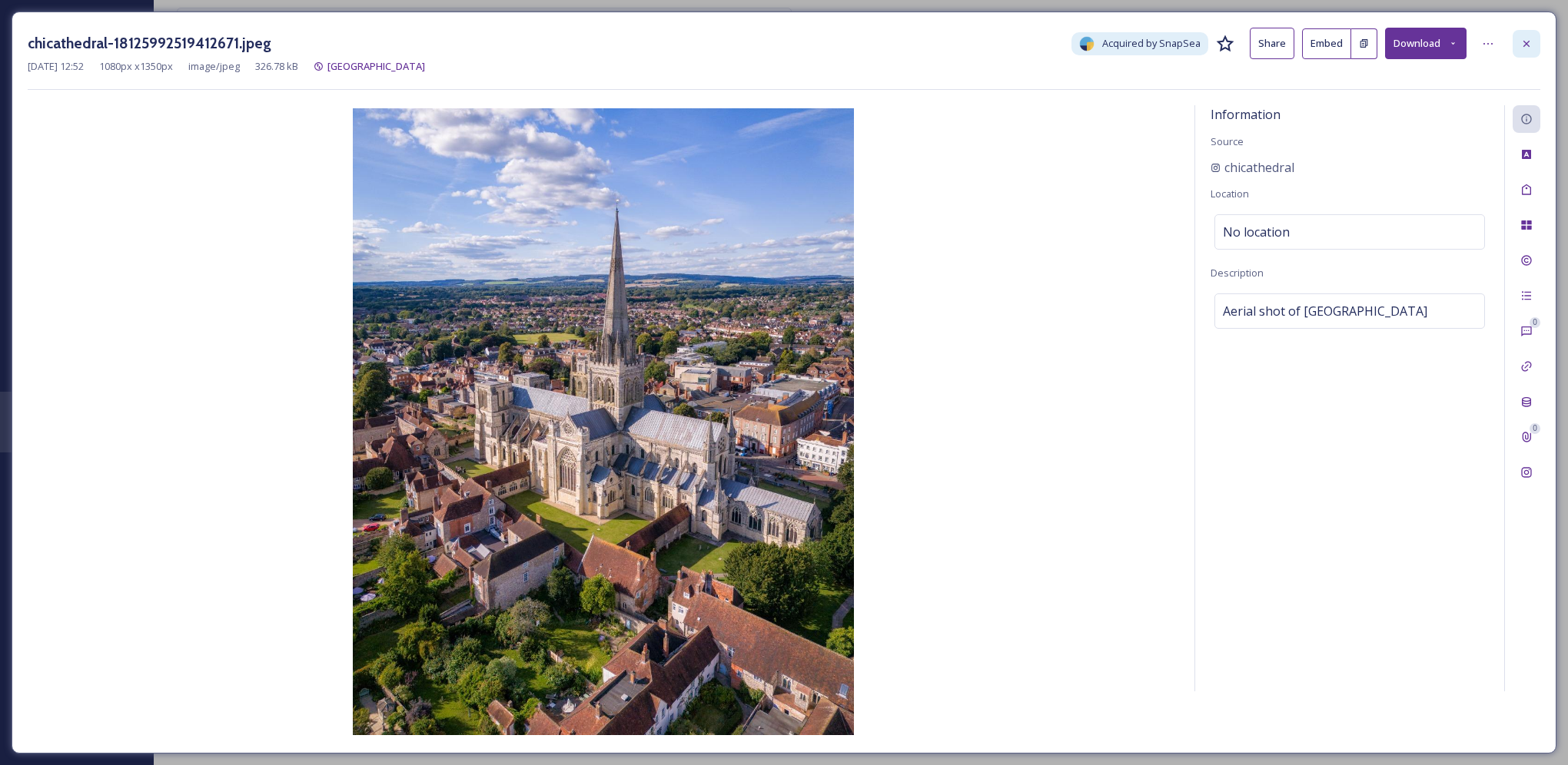
click at [1530, 43] on icon at bounding box center [1527, 44] width 12 height 12
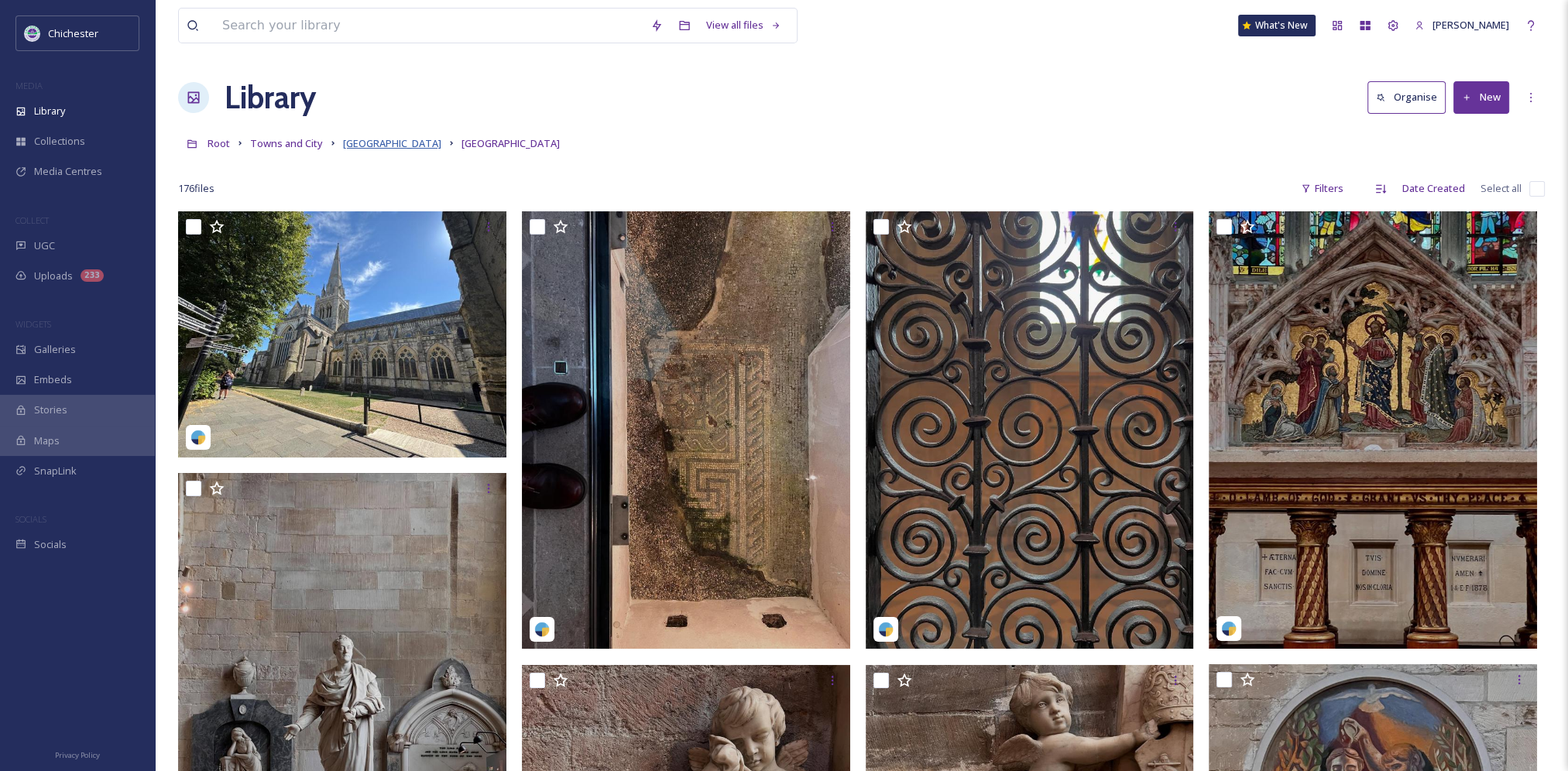
click at [362, 145] on span "[GEOGRAPHIC_DATA]" at bounding box center [392, 143] width 98 height 14
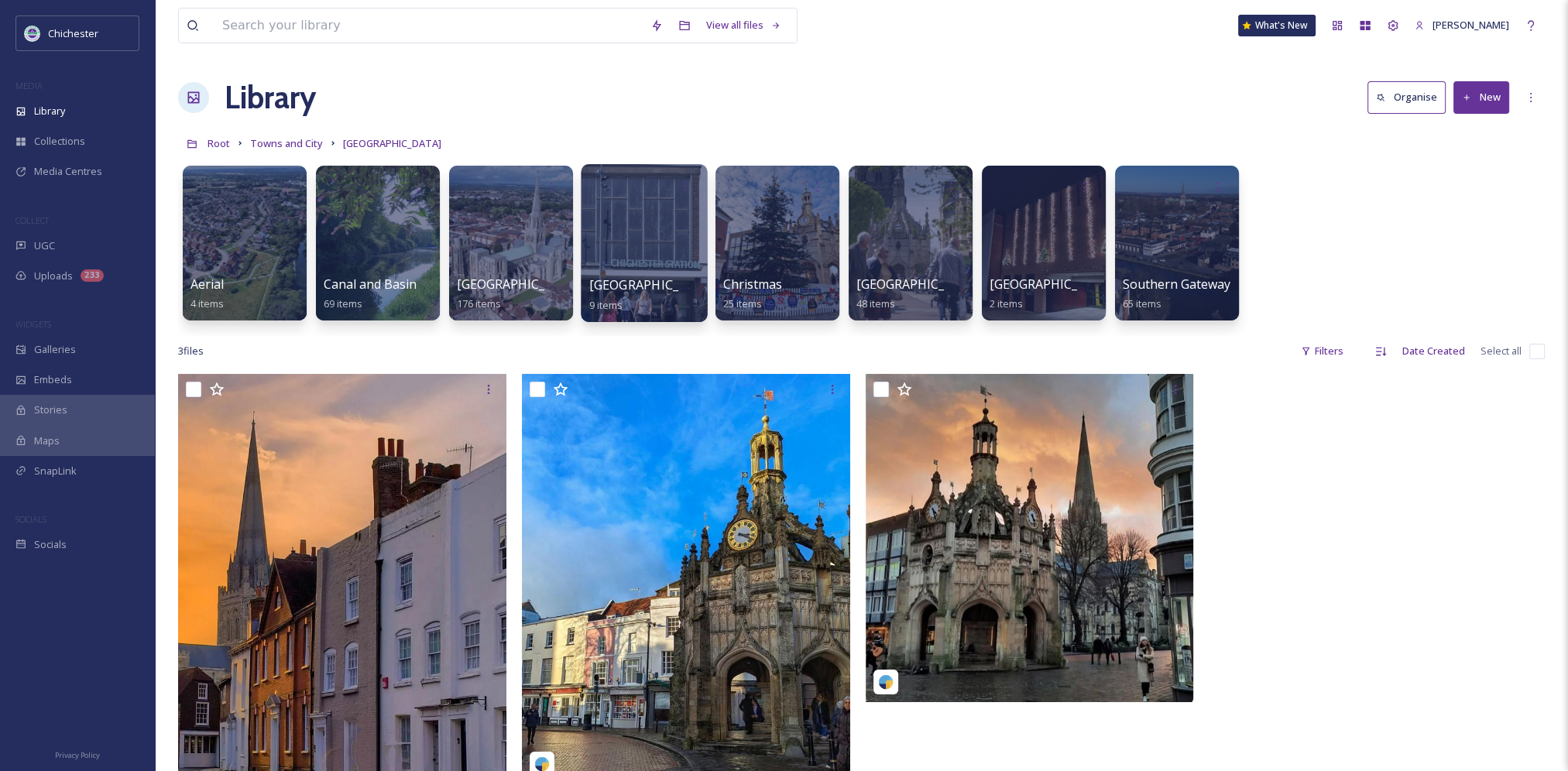
click at [638, 269] on div at bounding box center [644, 243] width 127 height 158
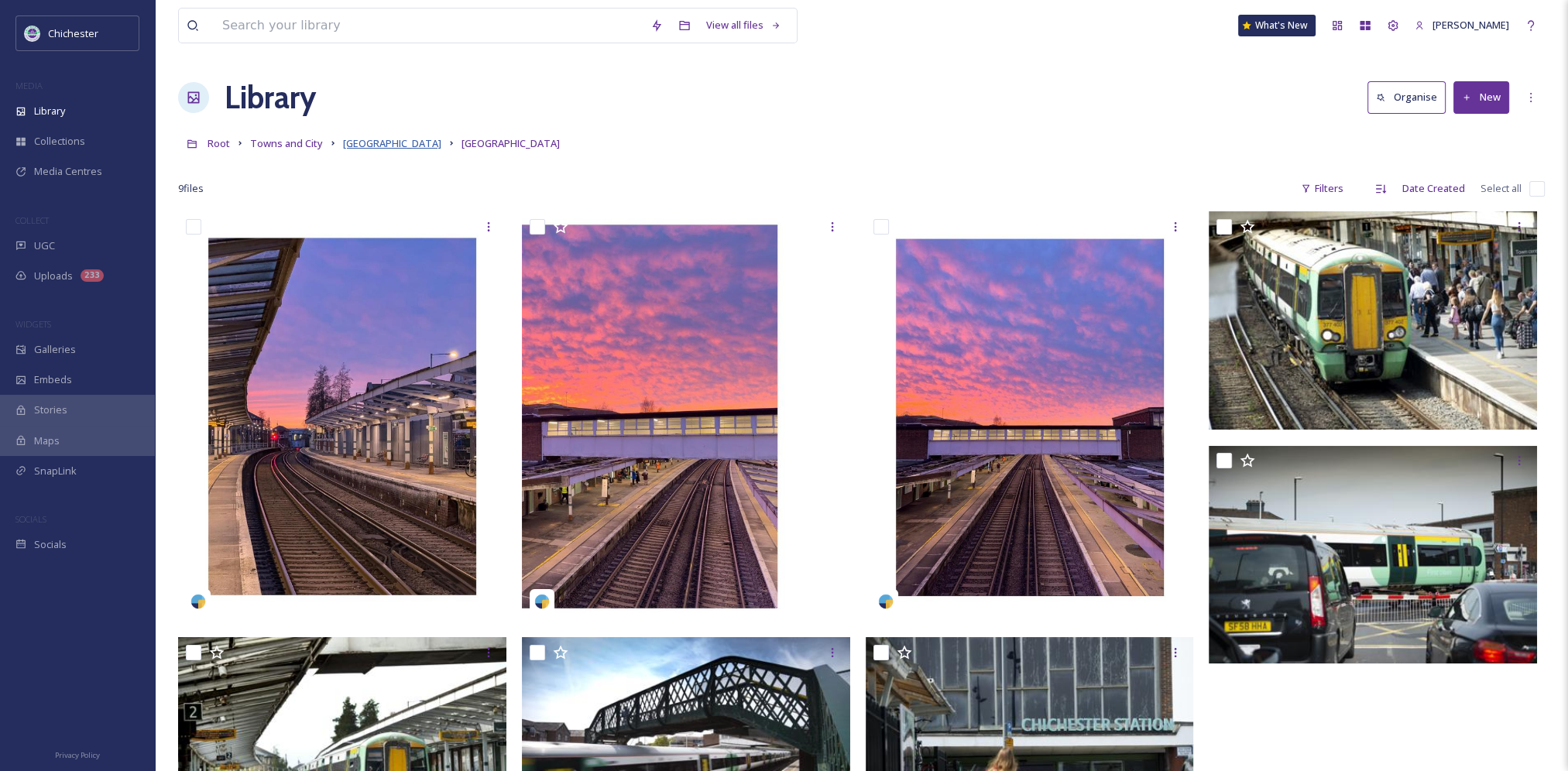
click at [389, 146] on span "Chichester city" at bounding box center [392, 143] width 98 height 14
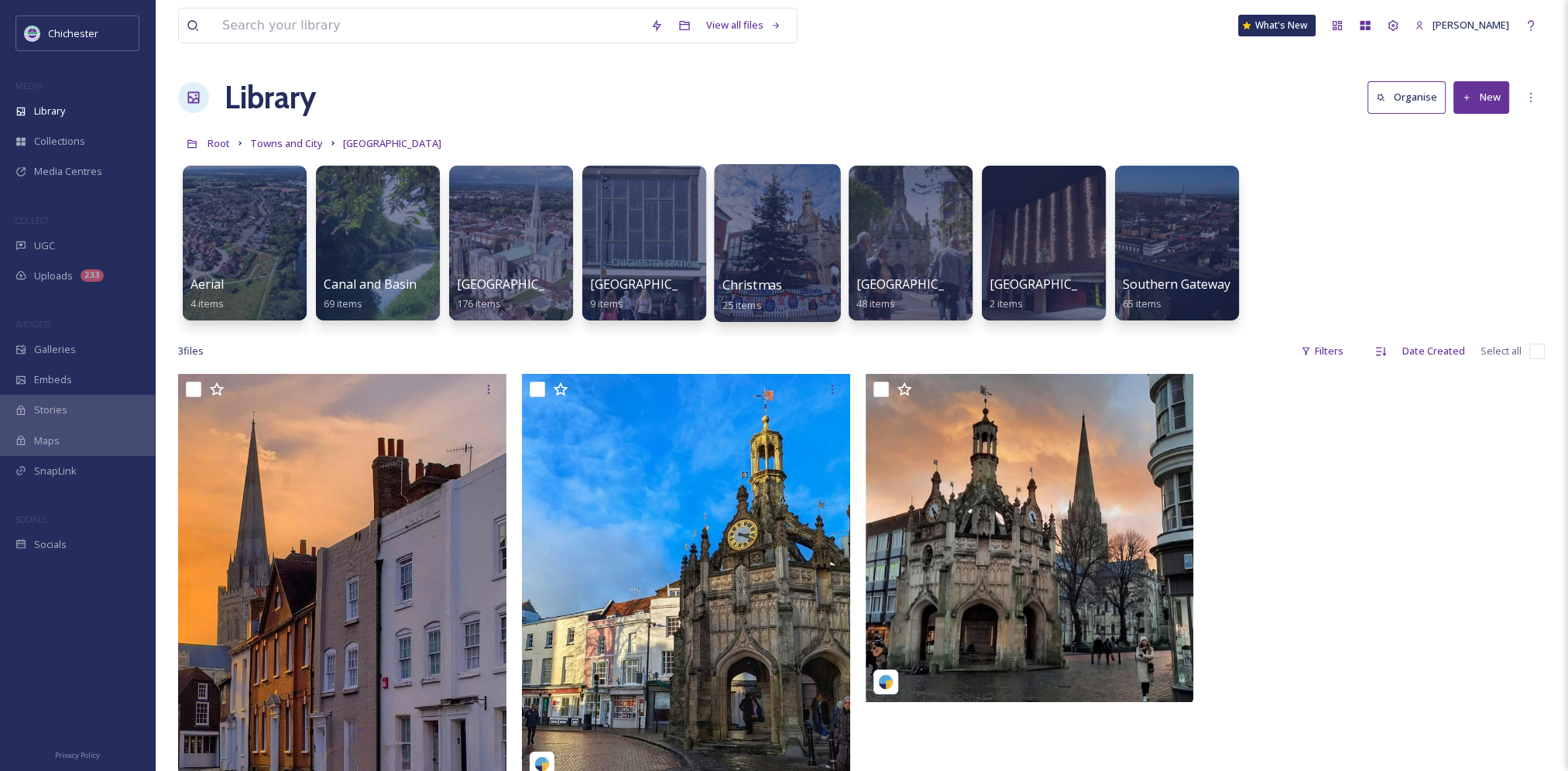
click at [772, 283] on span "Christmas" at bounding box center [752, 285] width 61 height 17
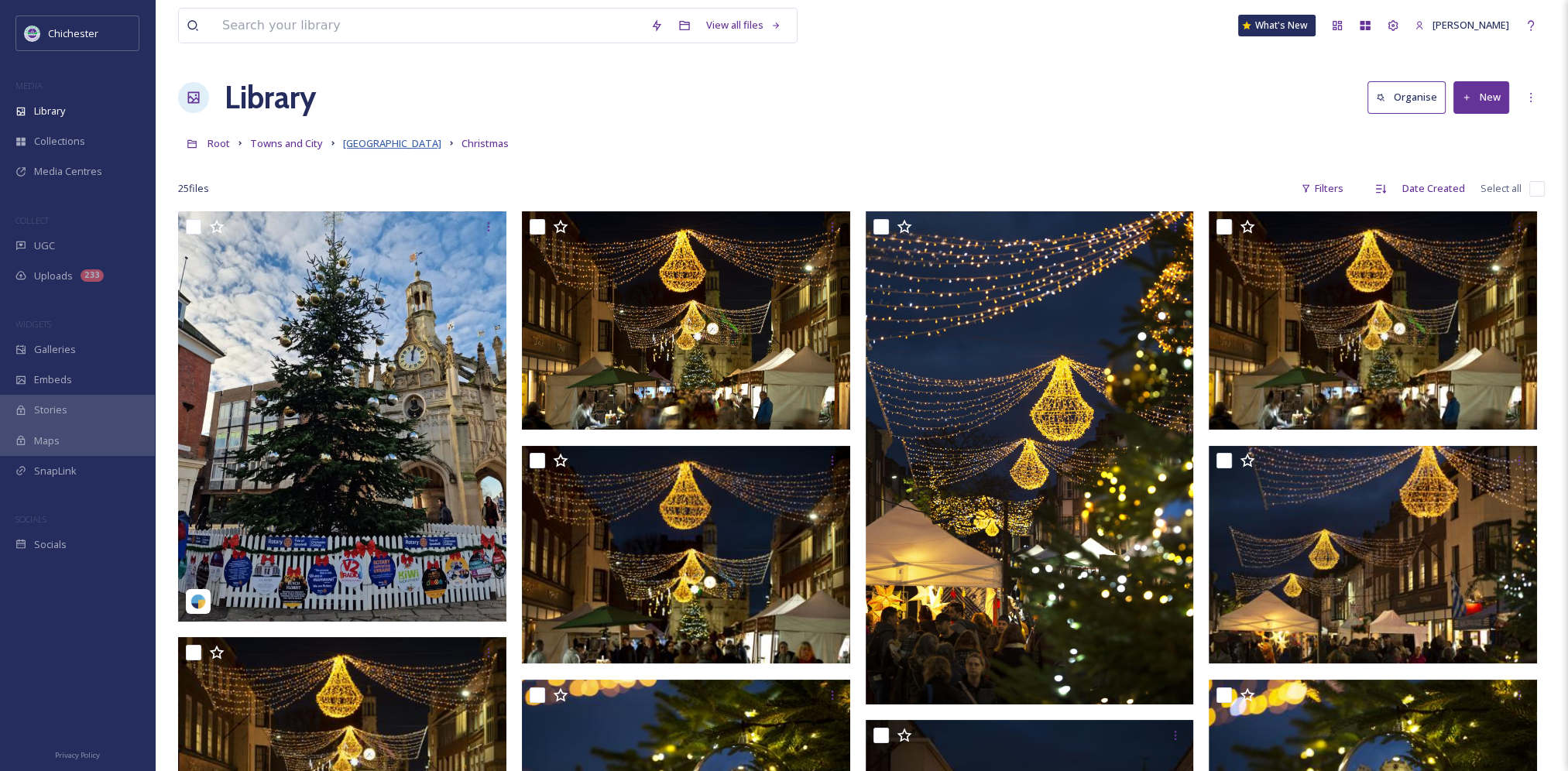
click at [383, 147] on span "Chichester city" at bounding box center [392, 143] width 98 height 14
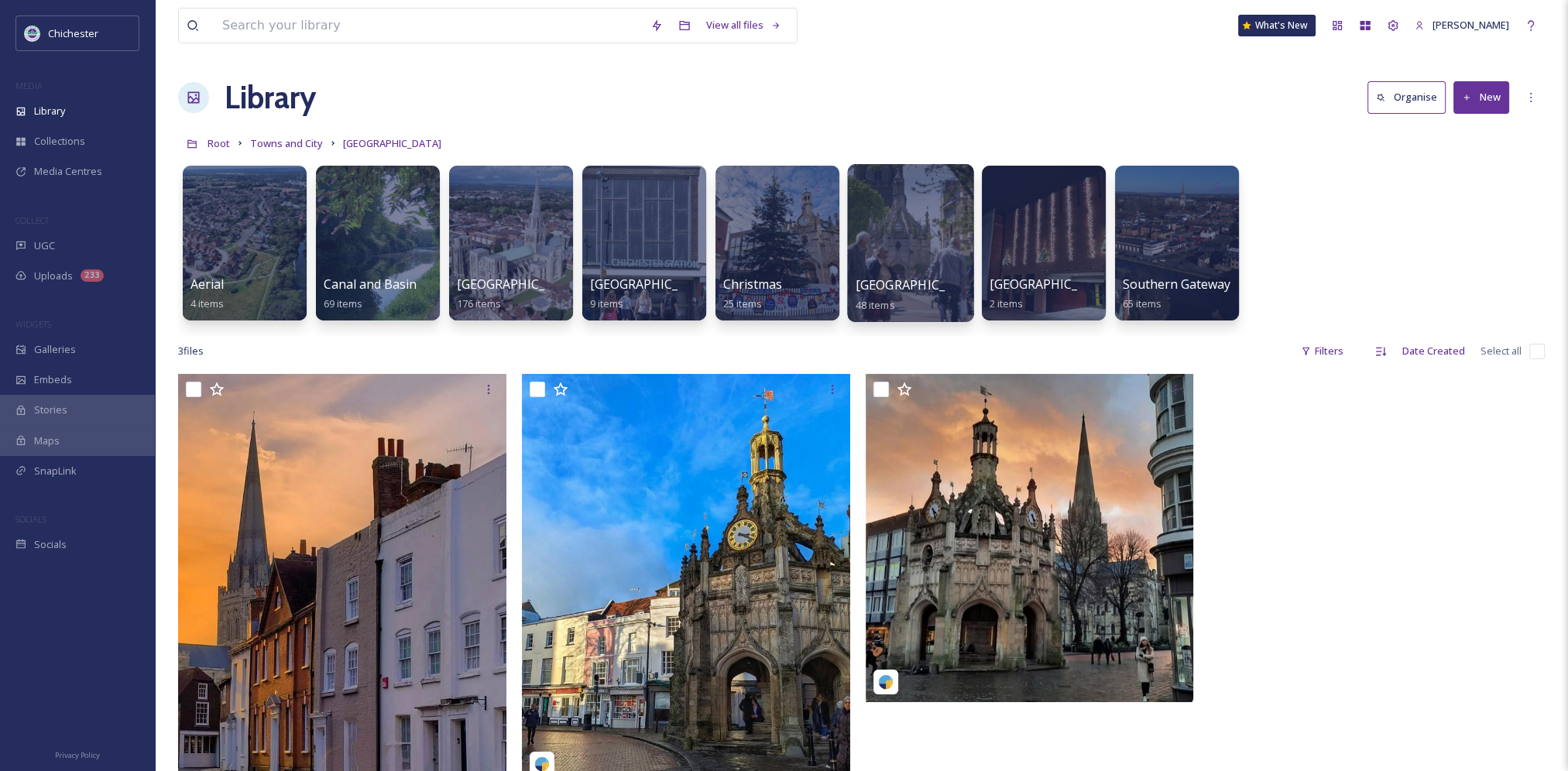
click at [895, 271] on div at bounding box center [911, 243] width 127 height 158
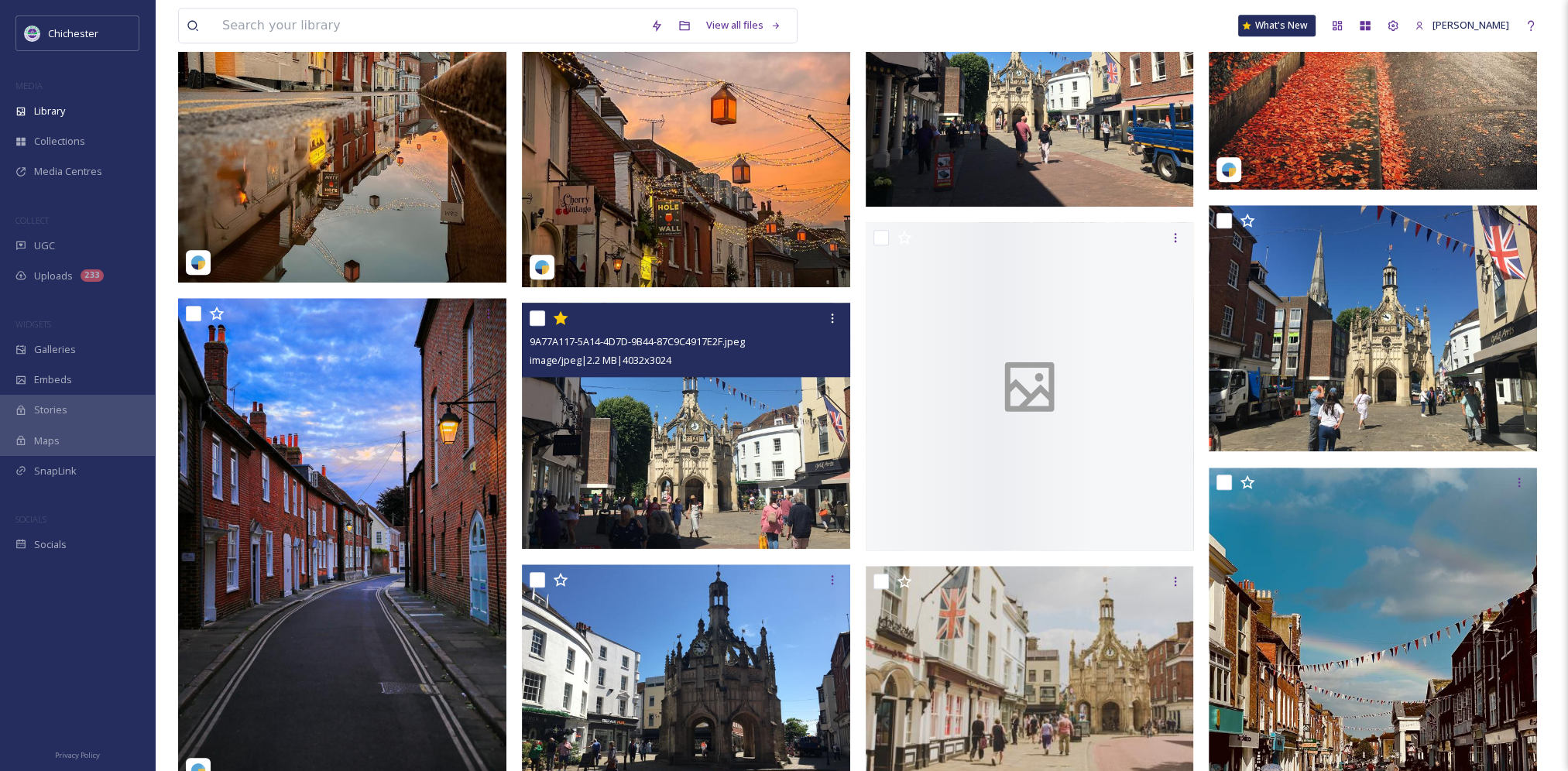
scroll to position [2013, 0]
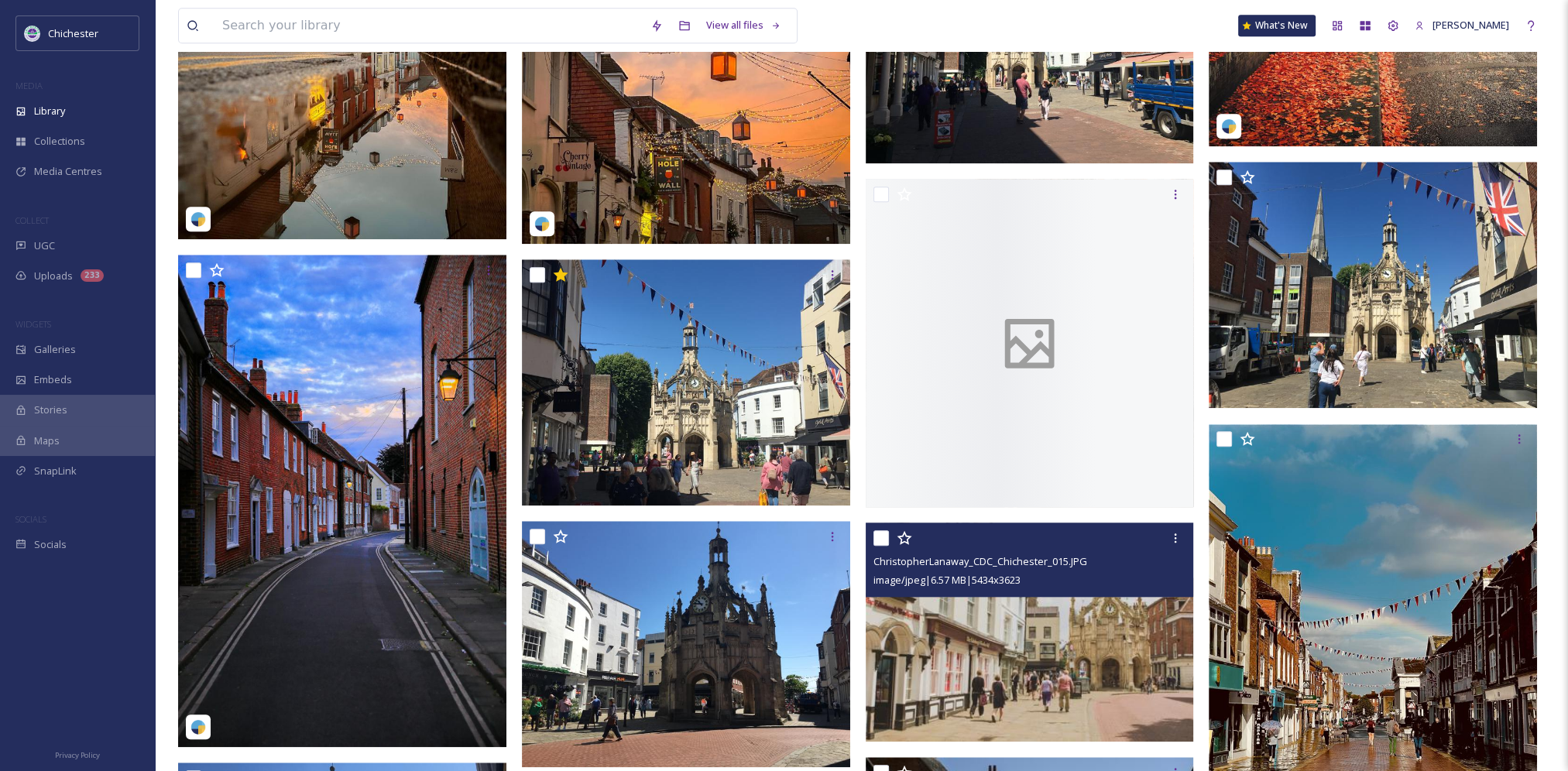
click at [1090, 659] on img at bounding box center [1030, 632] width 328 height 219
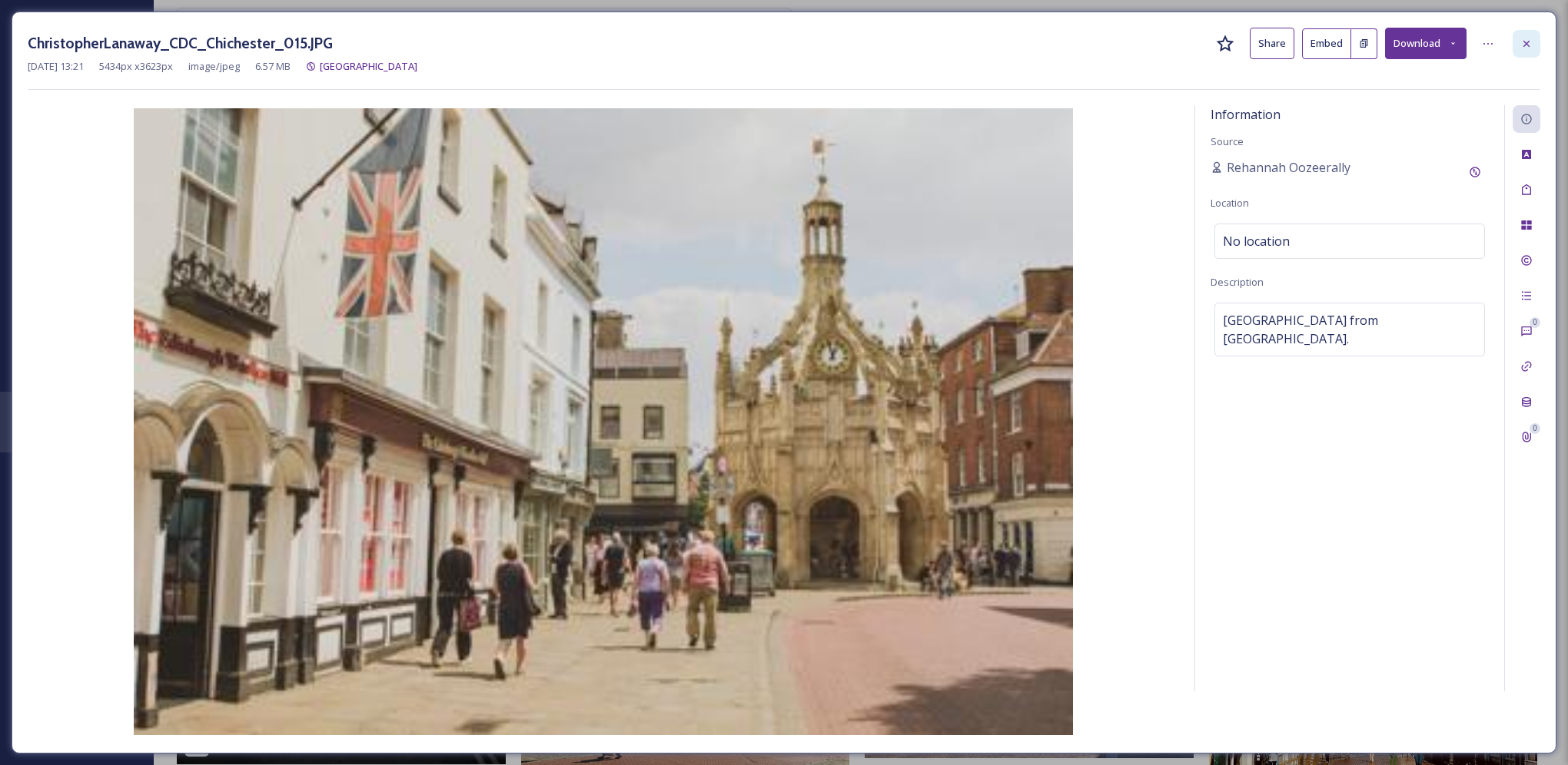
click at [1525, 36] on div at bounding box center [1527, 43] width 27 height 27
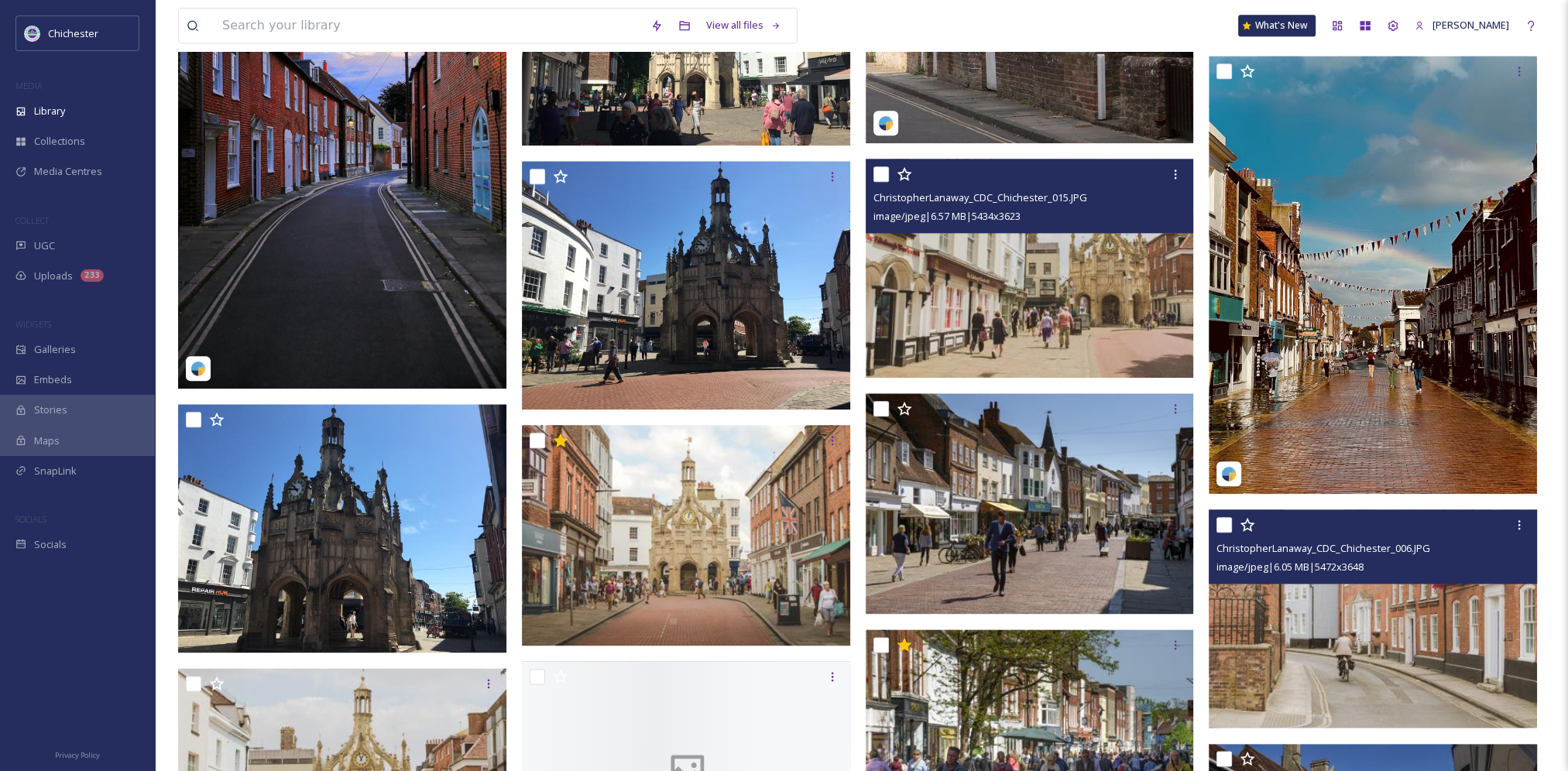
scroll to position [2478, 0]
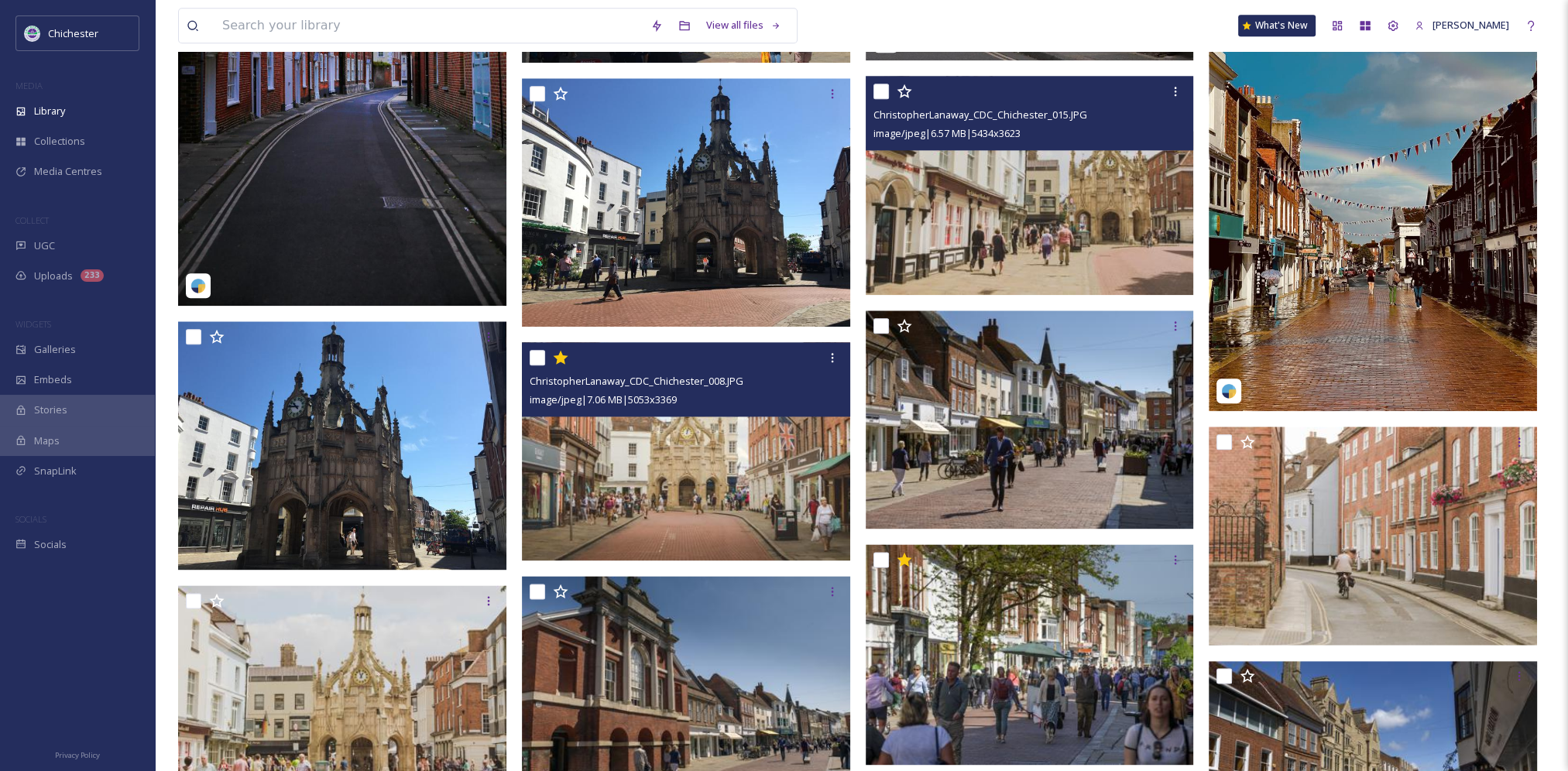
click at [638, 486] on img at bounding box center [686, 450] width 328 height 219
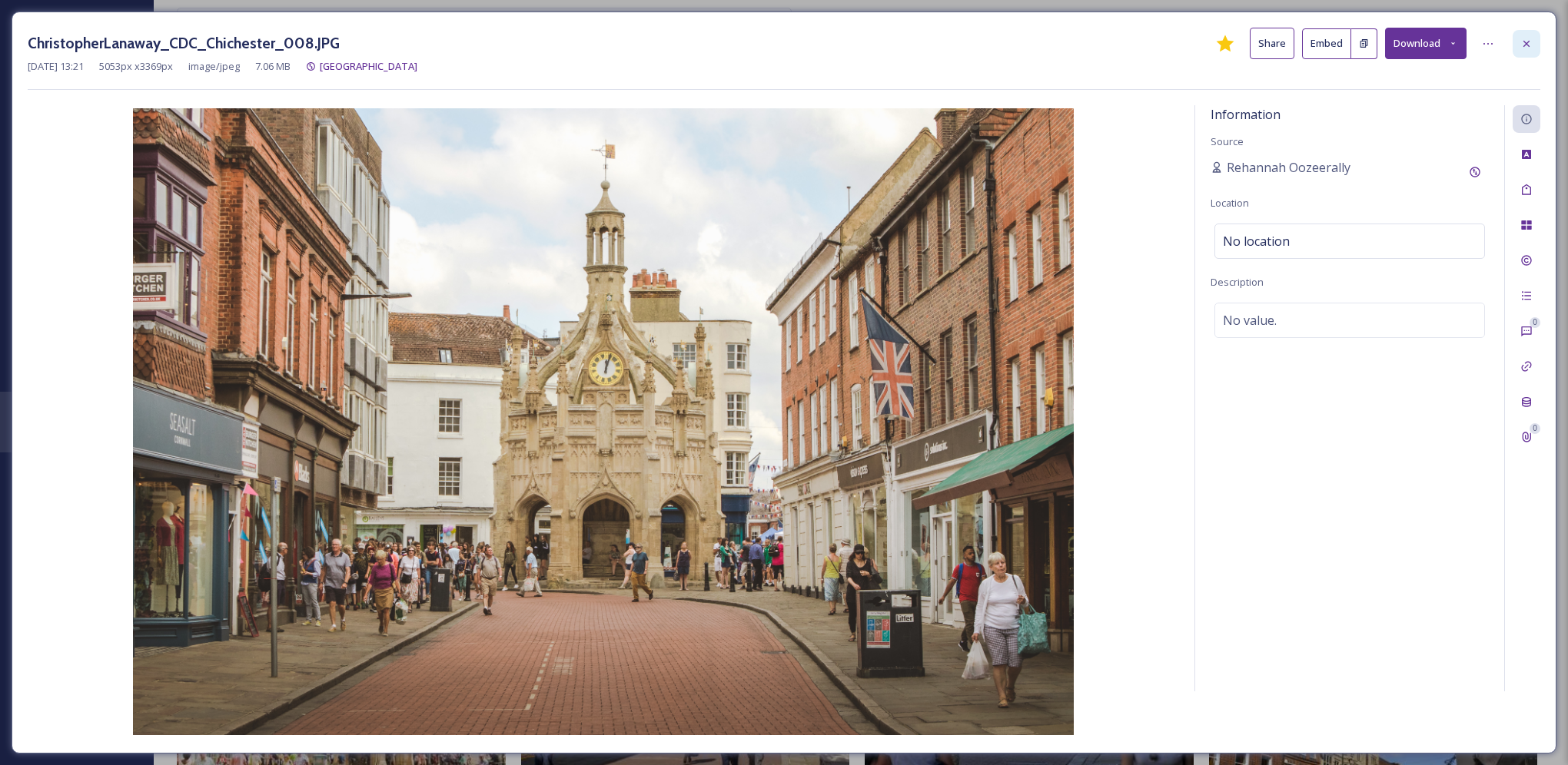
click at [1523, 45] on icon at bounding box center [1527, 44] width 12 height 12
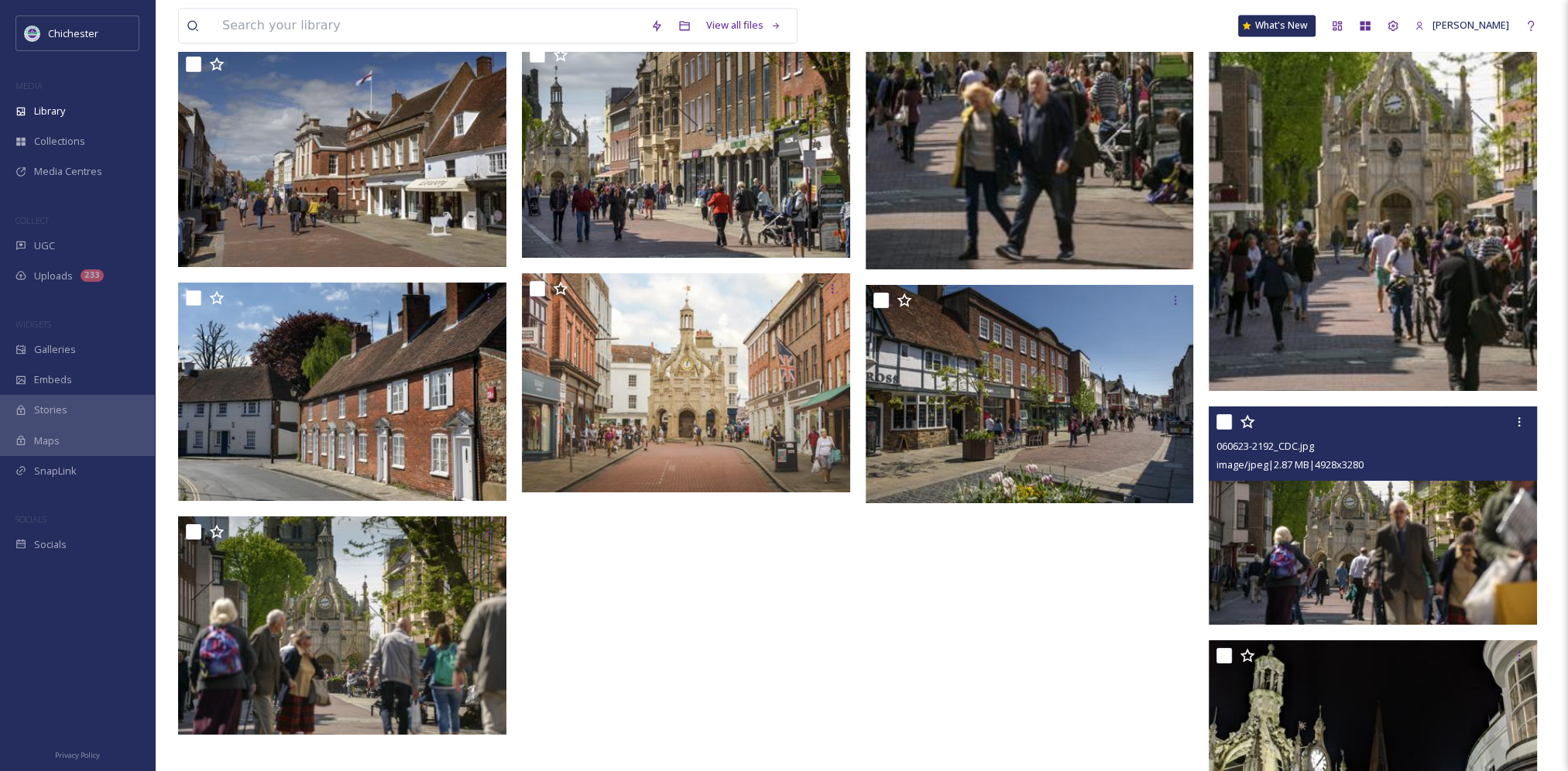
scroll to position [3708, 0]
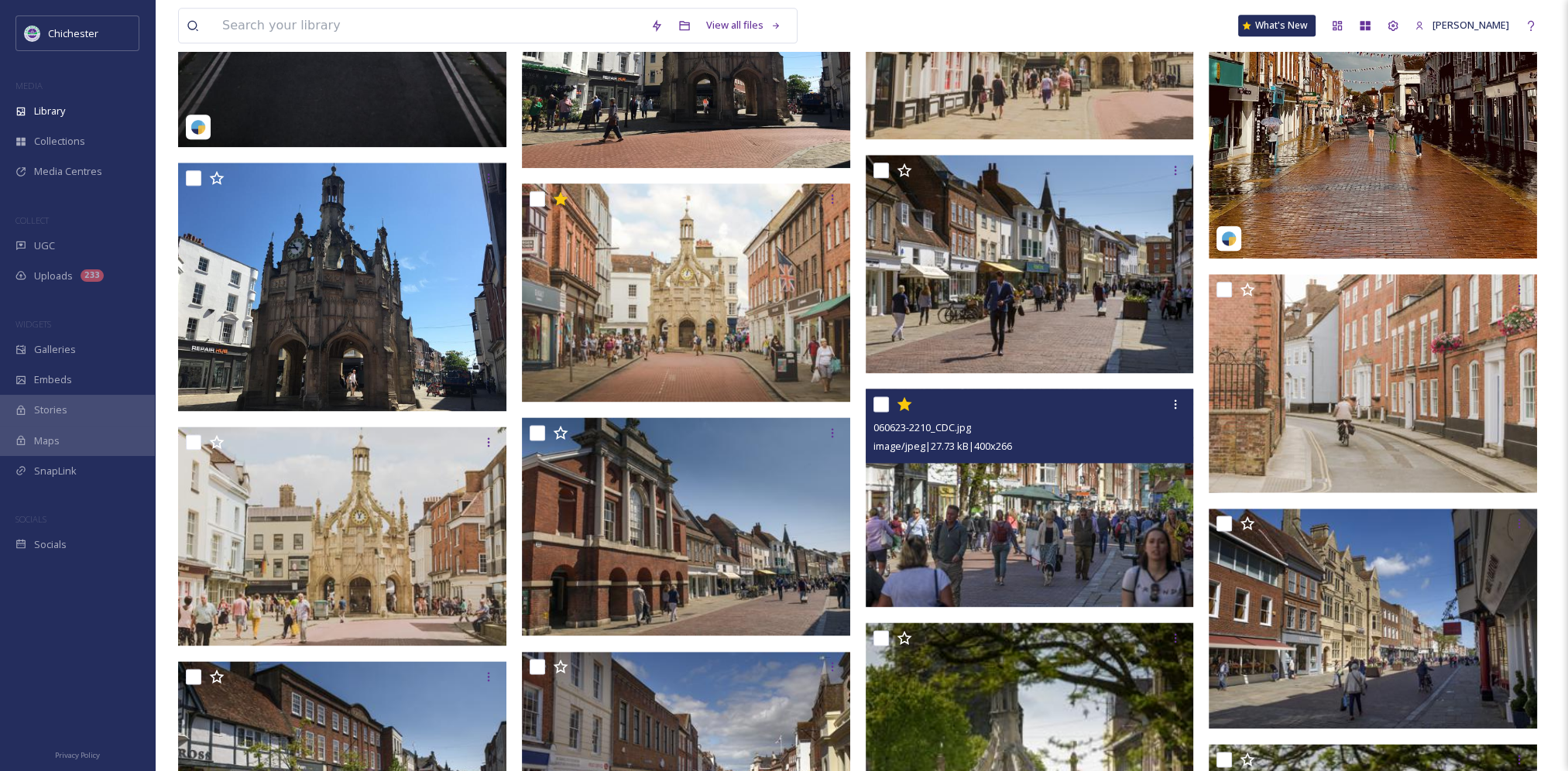
drag, startPoint x: 881, startPoint y: 476, endPoint x: 902, endPoint y: 432, distance: 48.8
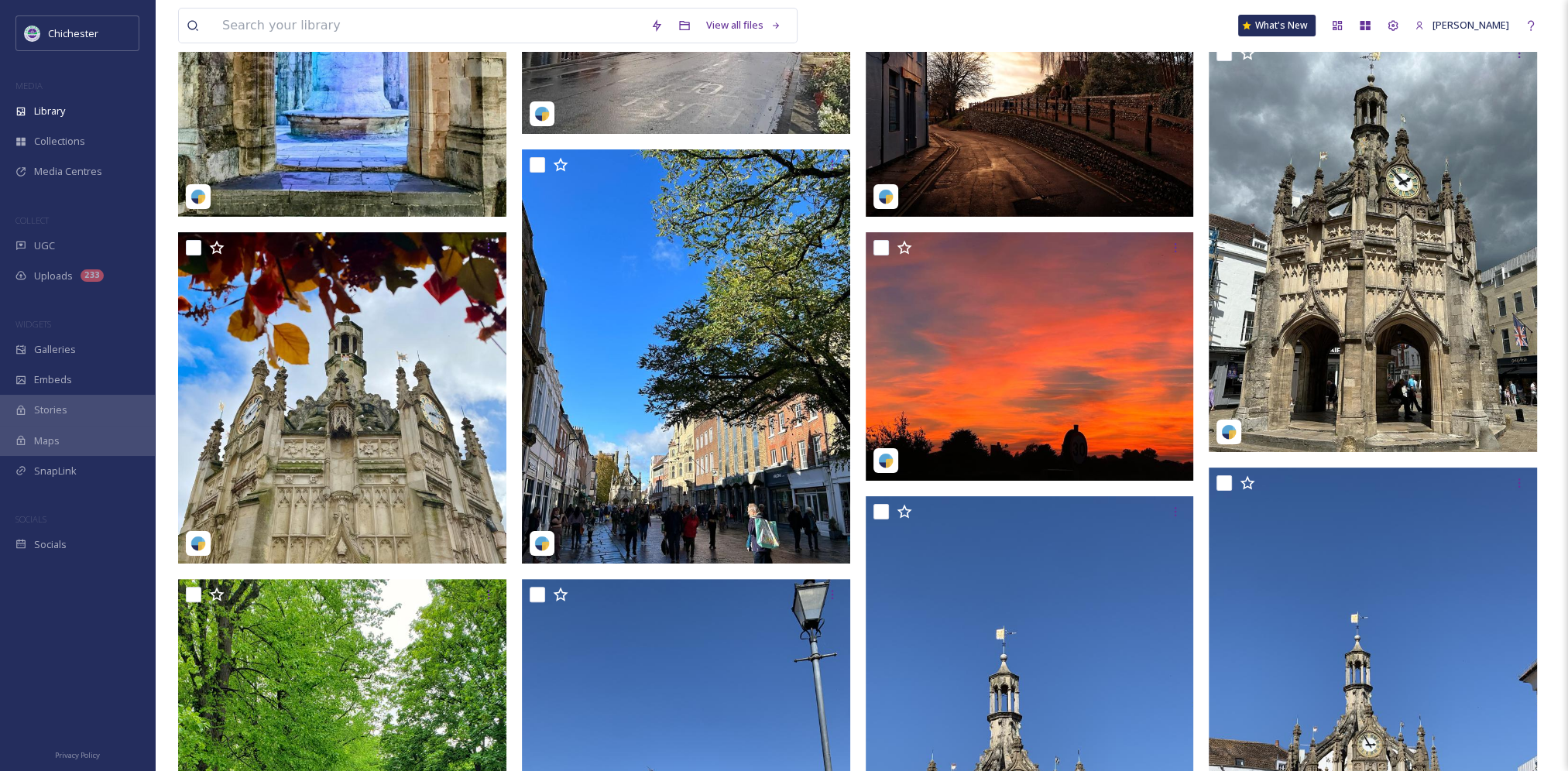
scroll to position [0, 0]
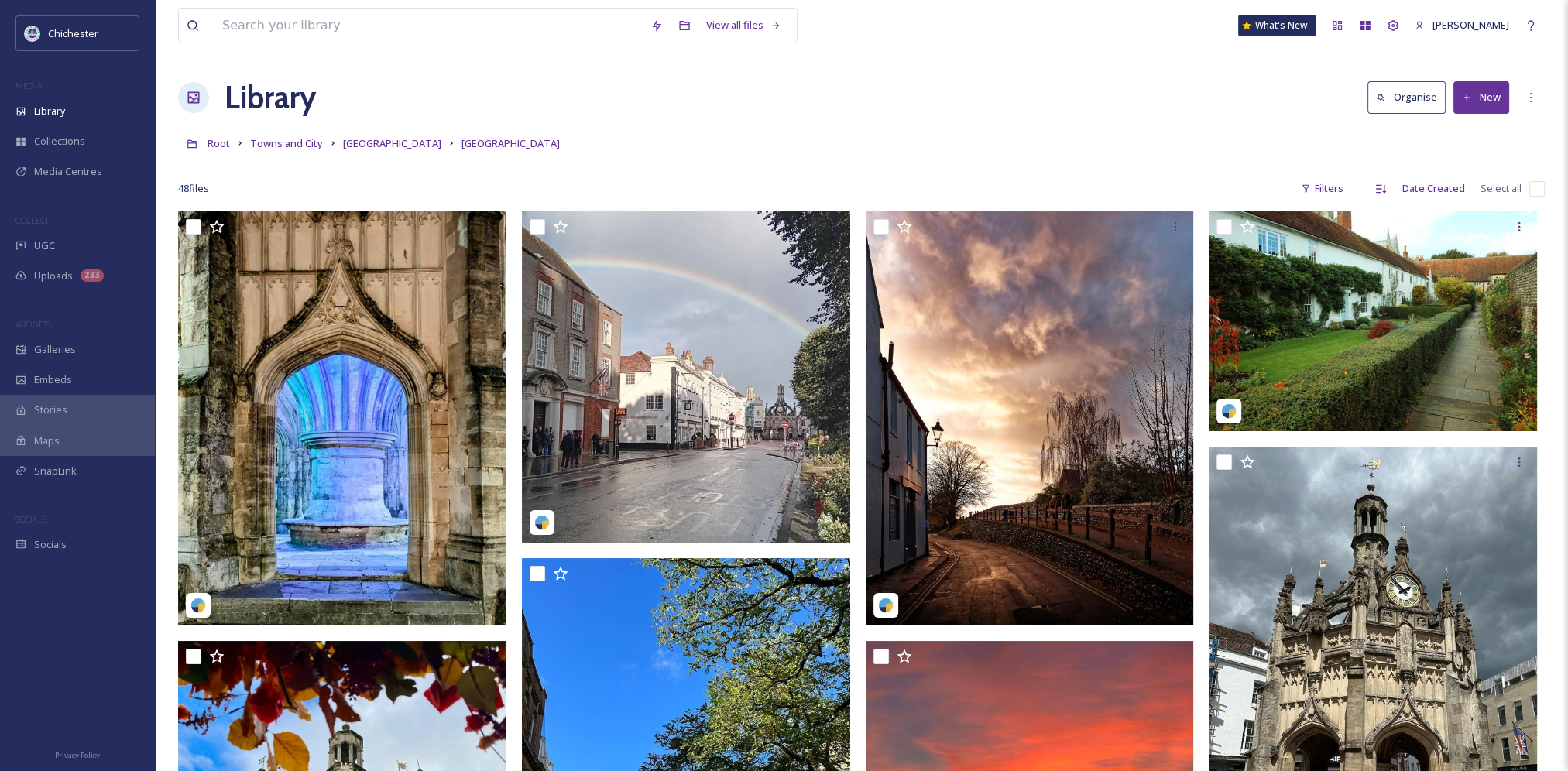
drag, startPoint x: 928, startPoint y: 306, endPoint x: 718, endPoint y: -74, distance: 434.2
click at [396, 150] on span "Chichester city" at bounding box center [392, 143] width 98 height 14
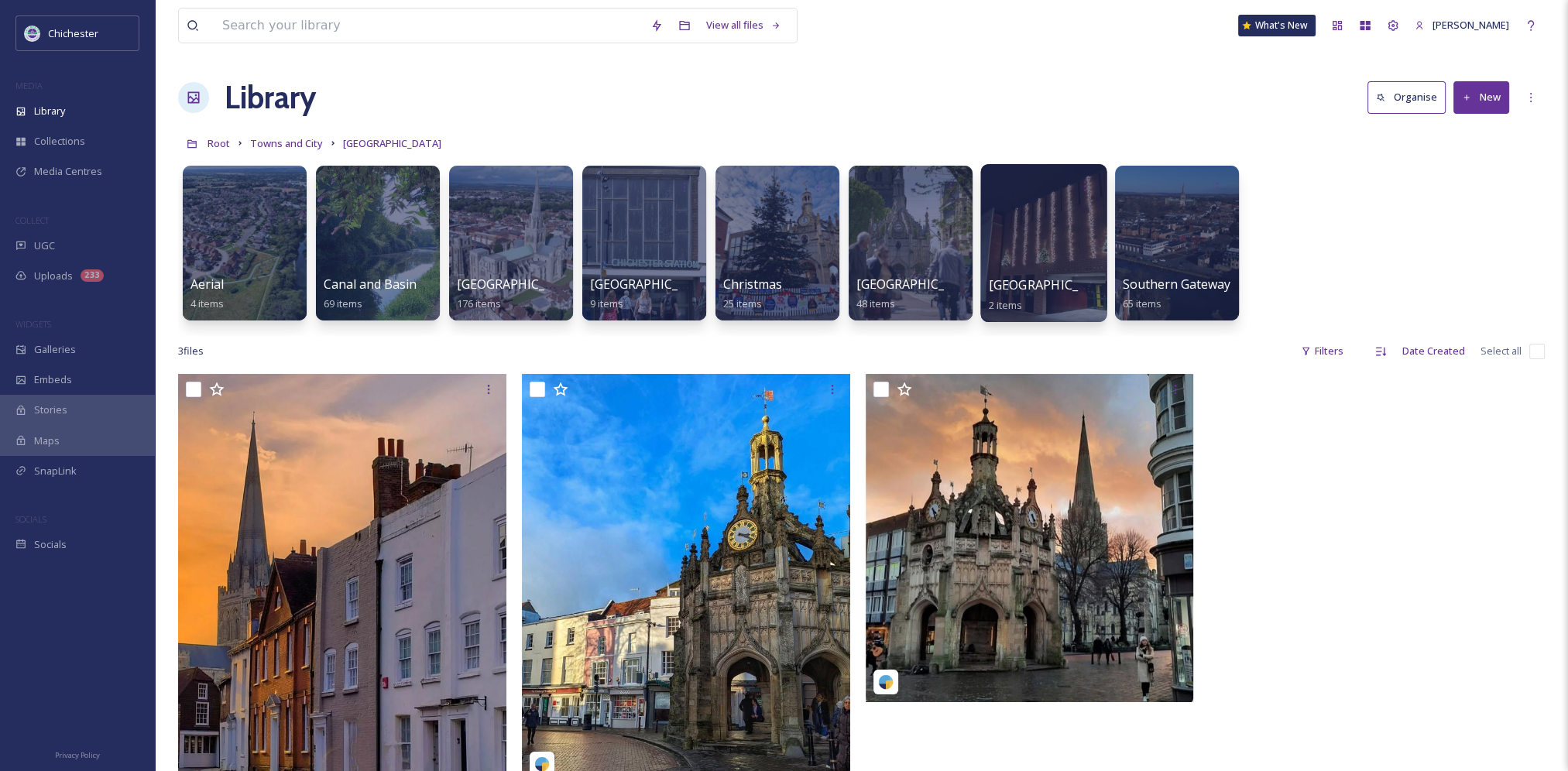
click at [1031, 259] on div at bounding box center [1044, 243] width 127 height 158
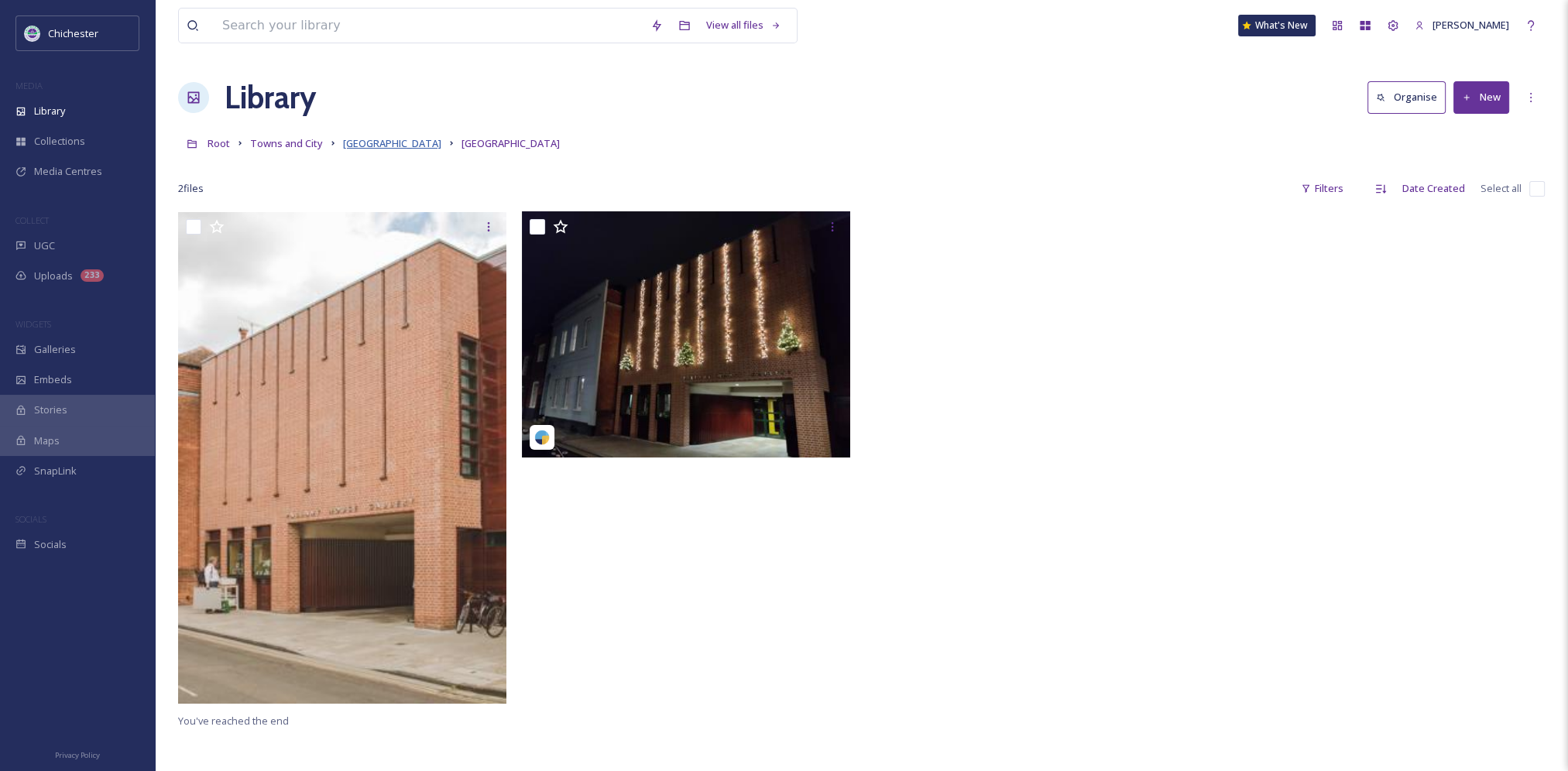
click at [372, 139] on span "Chichester city" at bounding box center [392, 143] width 98 height 14
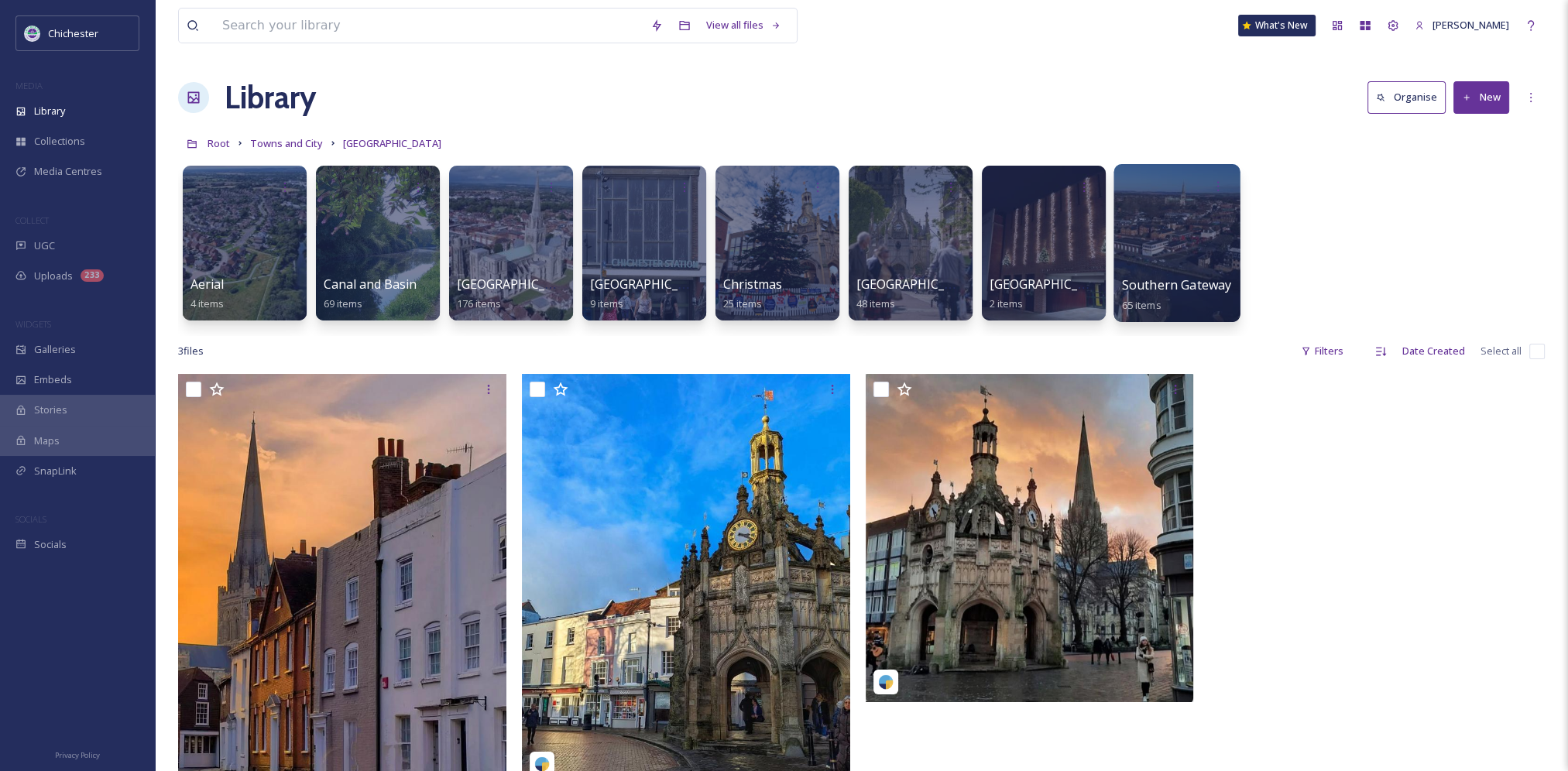
click at [1174, 255] on div at bounding box center [1177, 243] width 127 height 158
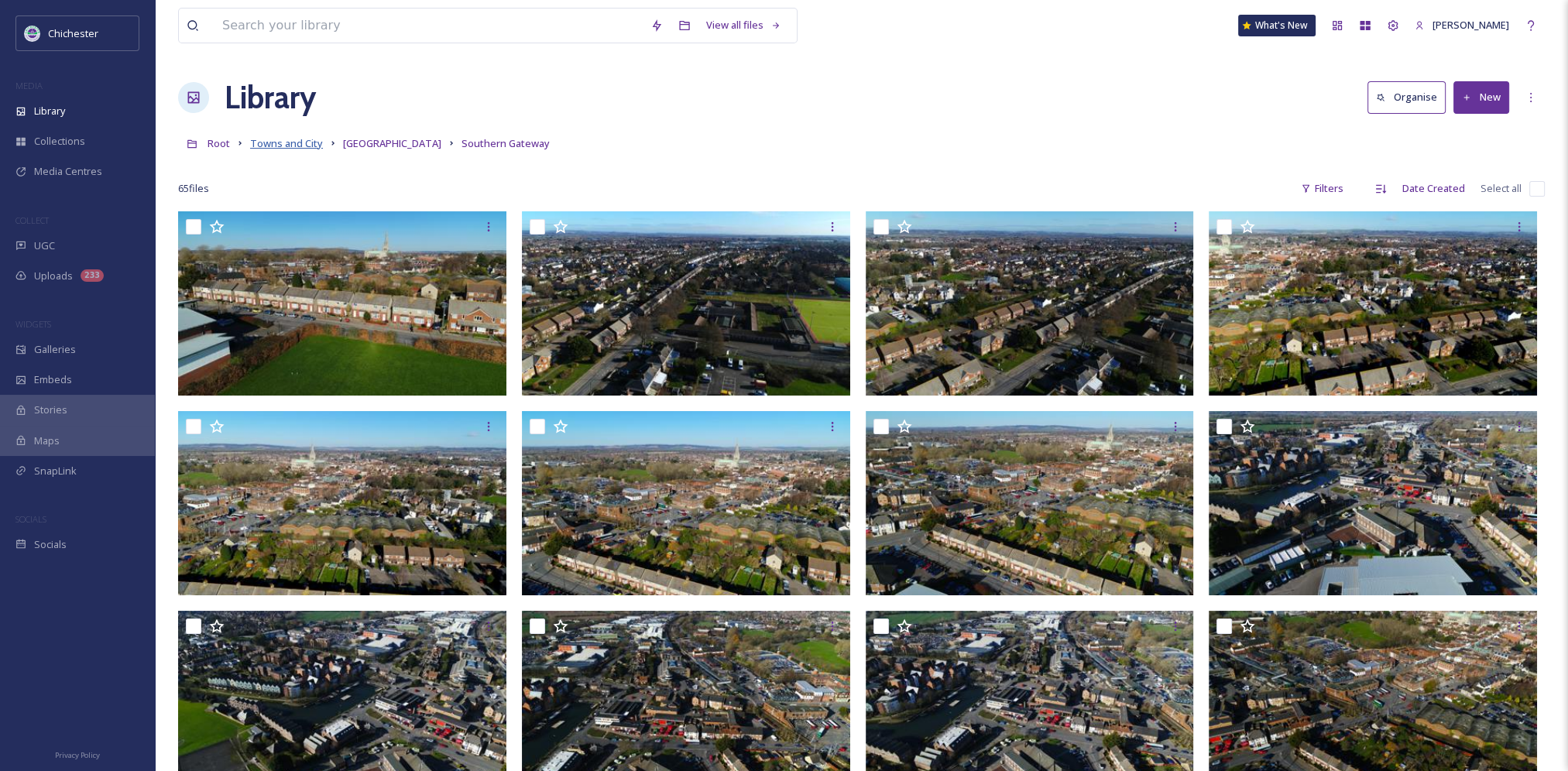
click at [297, 148] on span "Towns and City" at bounding box center [285, 143] width 72 height 14
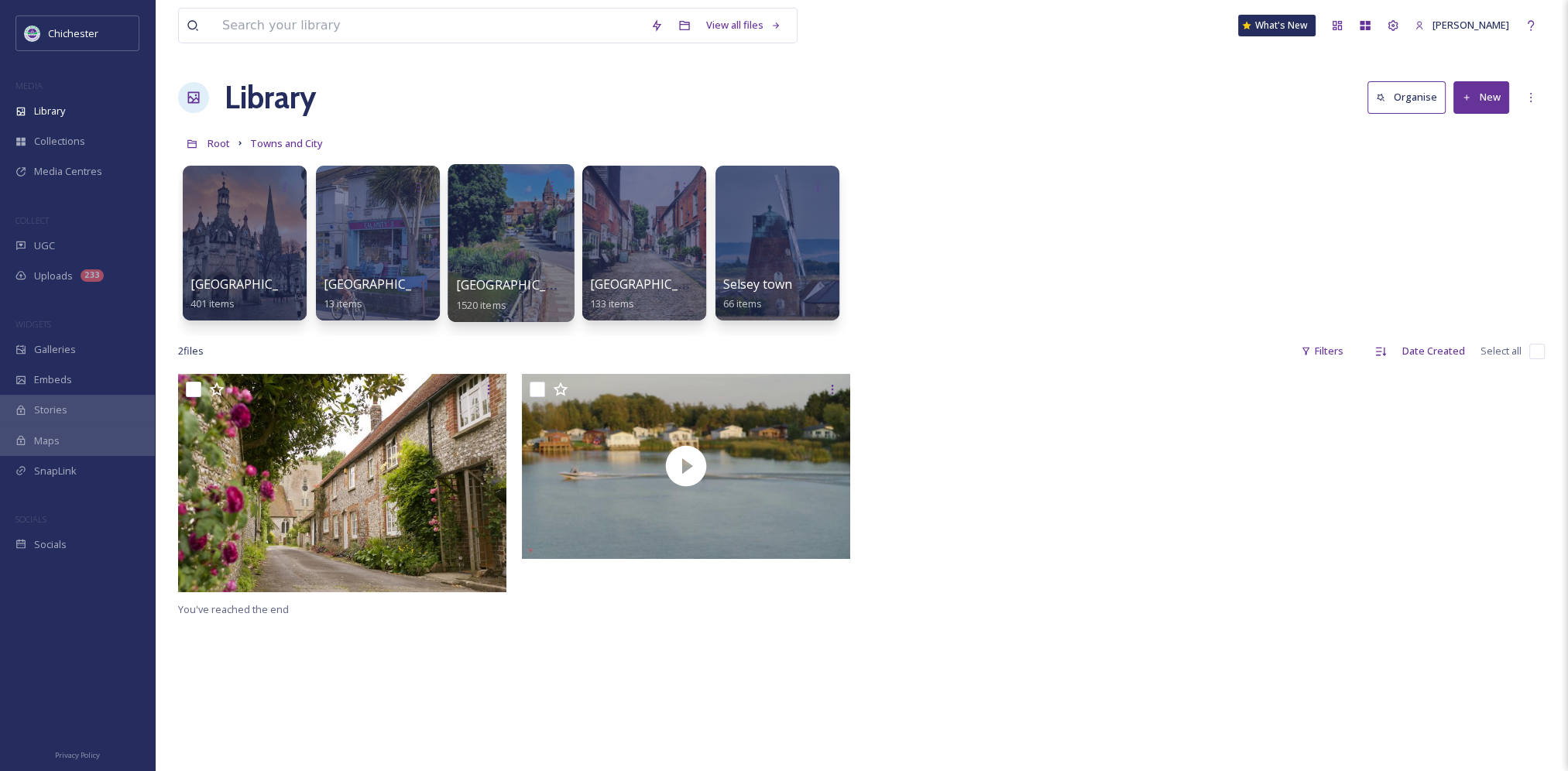
click at [483, 238] on div at bounding box center [511, 243] width 127 height 158
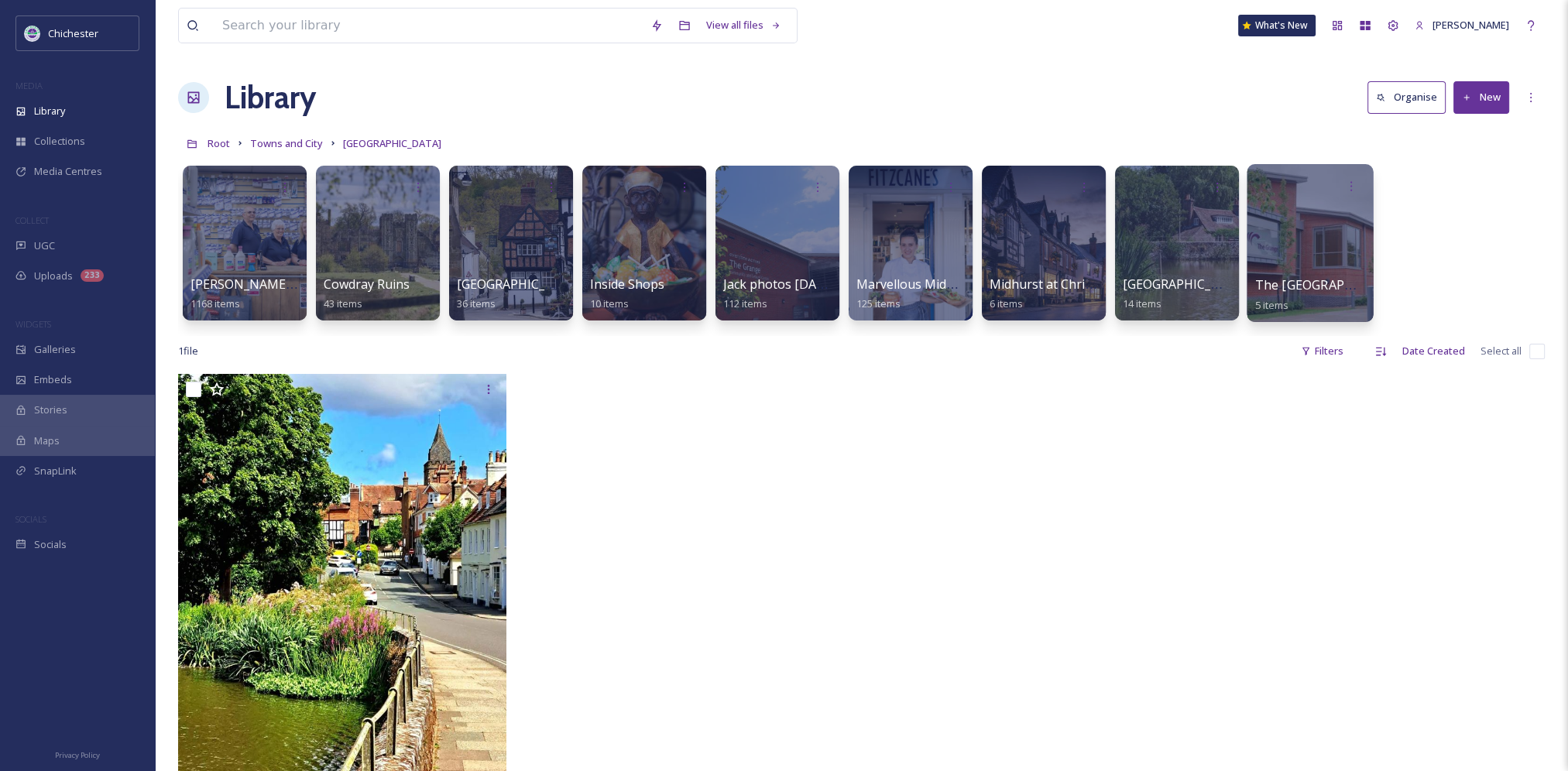
click at [1290, 213] on div at bounding box center [1310, 243] width 127 height 158
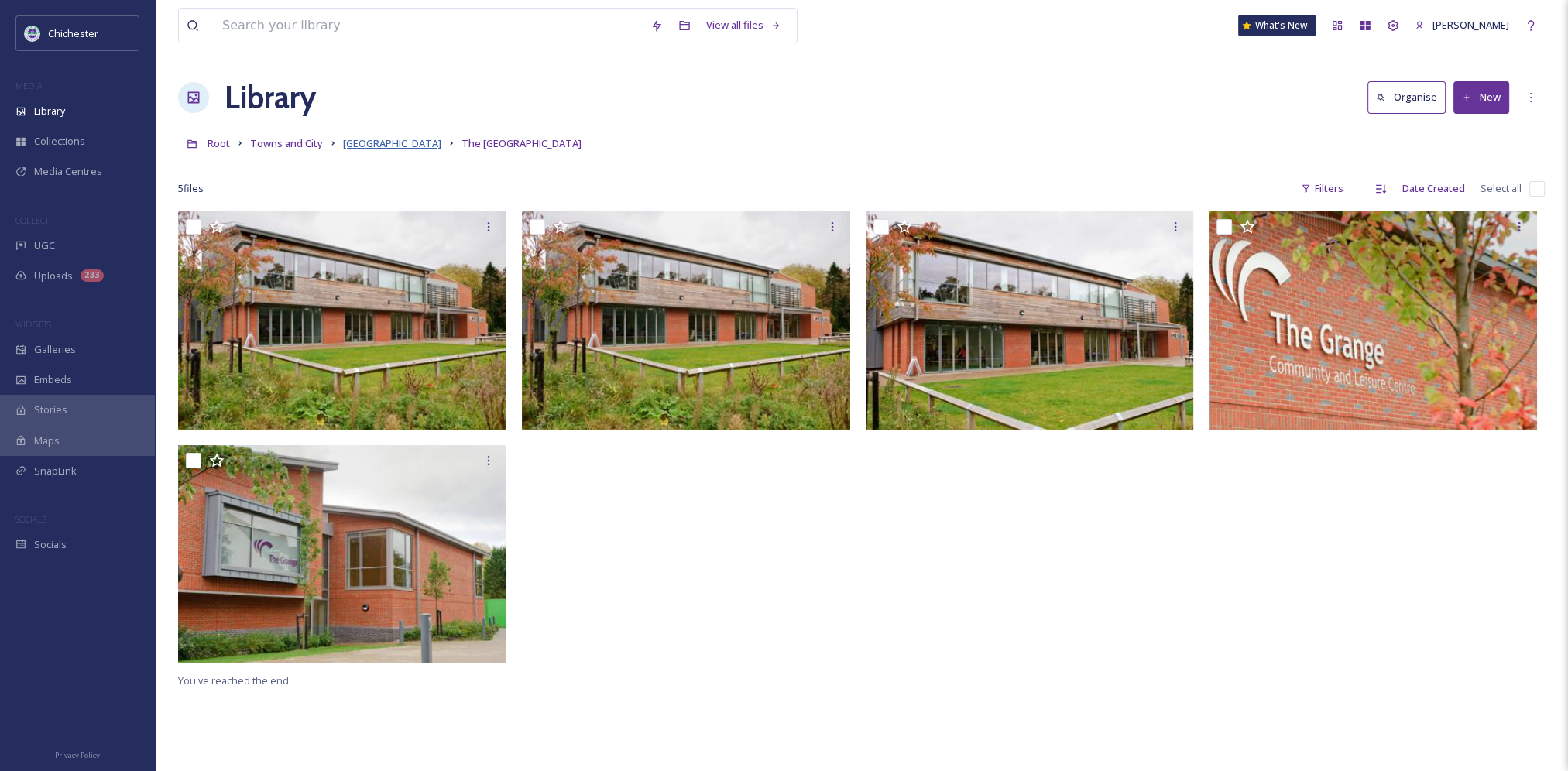
click at [376, 140] on span "[GEOGRAPHIC_DATA]" at bounding box center [392, 143] width 98 height 14
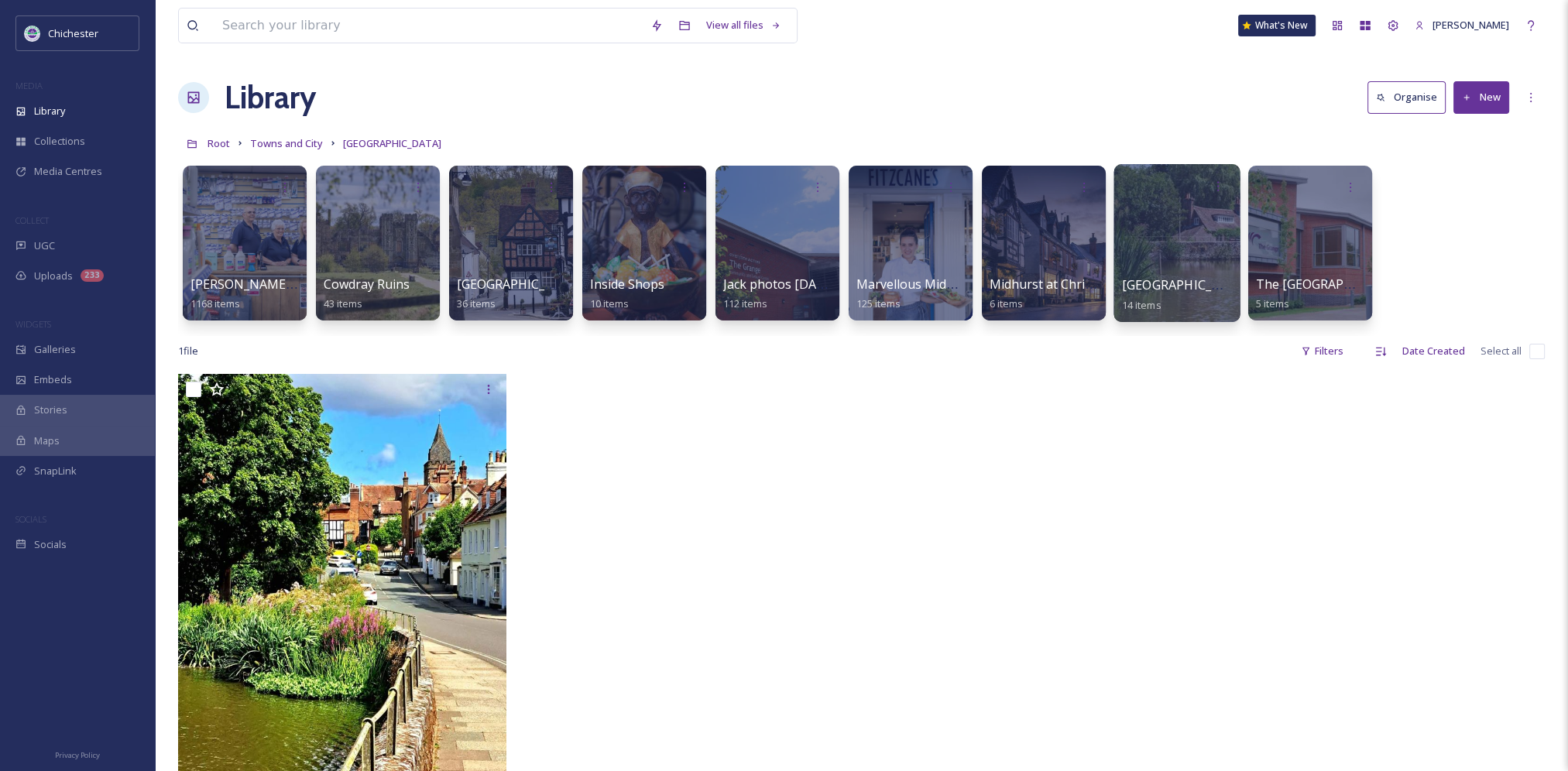
click at [1147, 254] on div at bounding box center [1177, 243] width 127 height 158
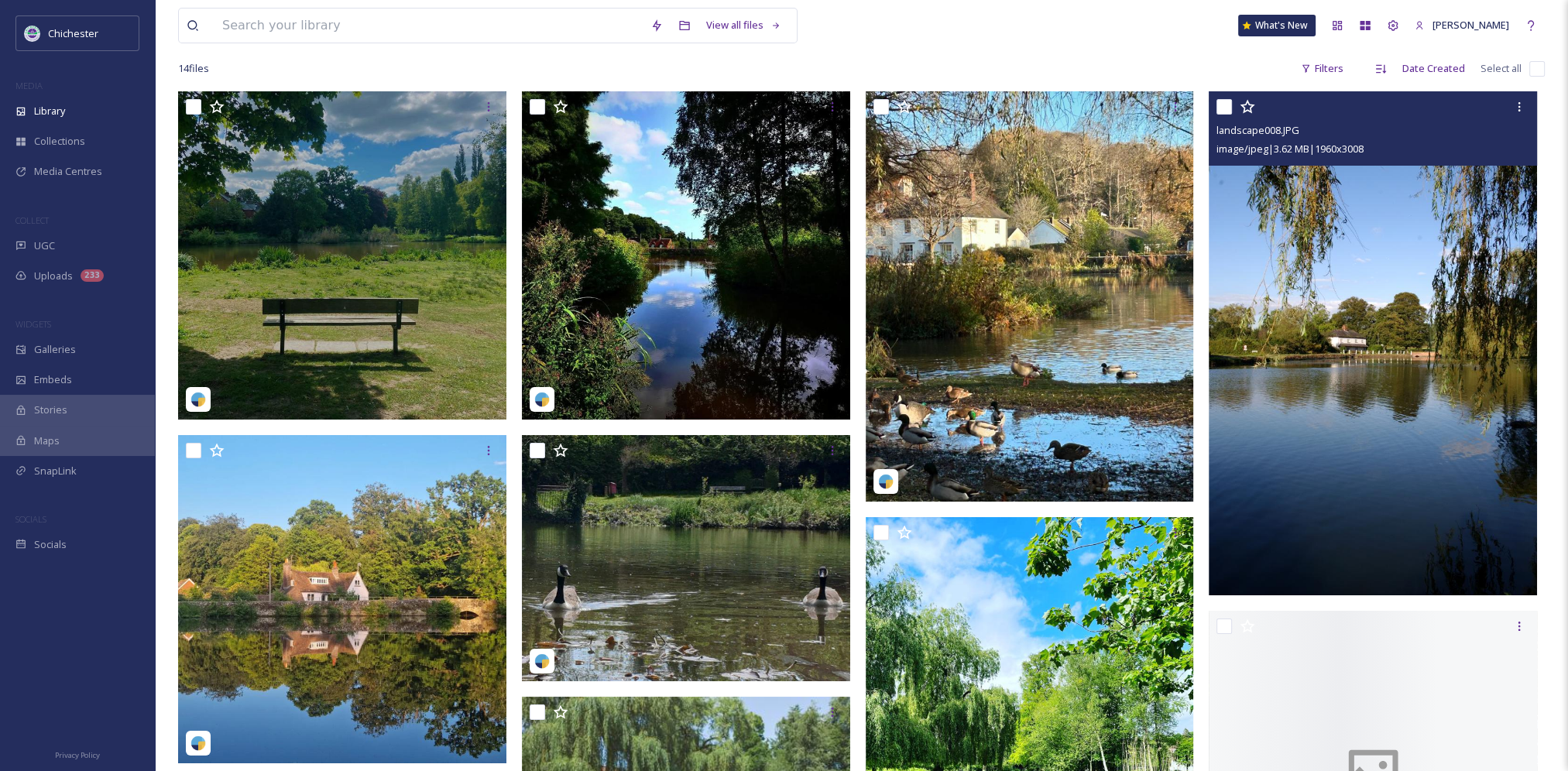
scroll to position [155, 0]
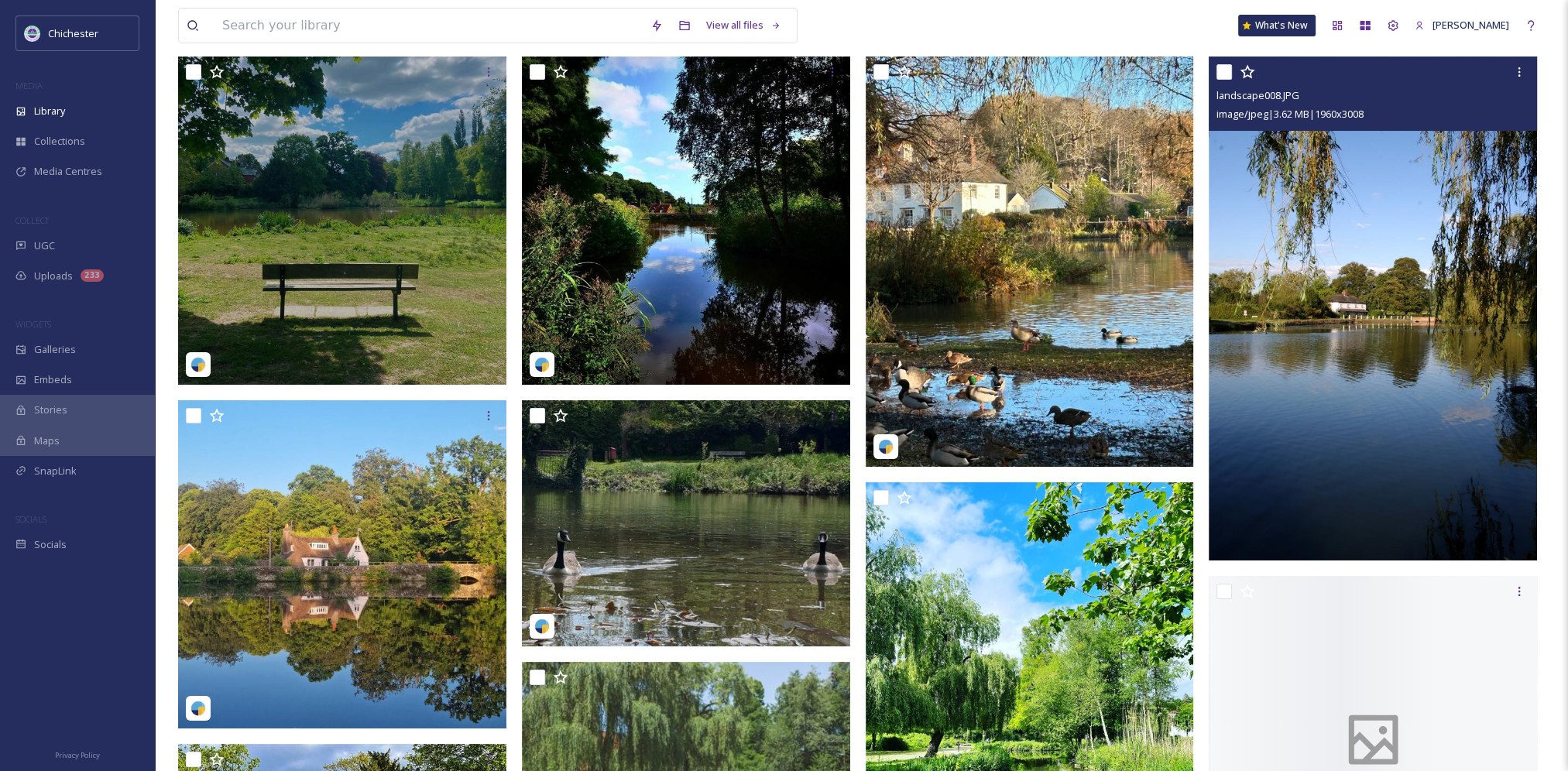
click at [1357, 437] on img at bounding box center [1372, 309] width 328 height 505
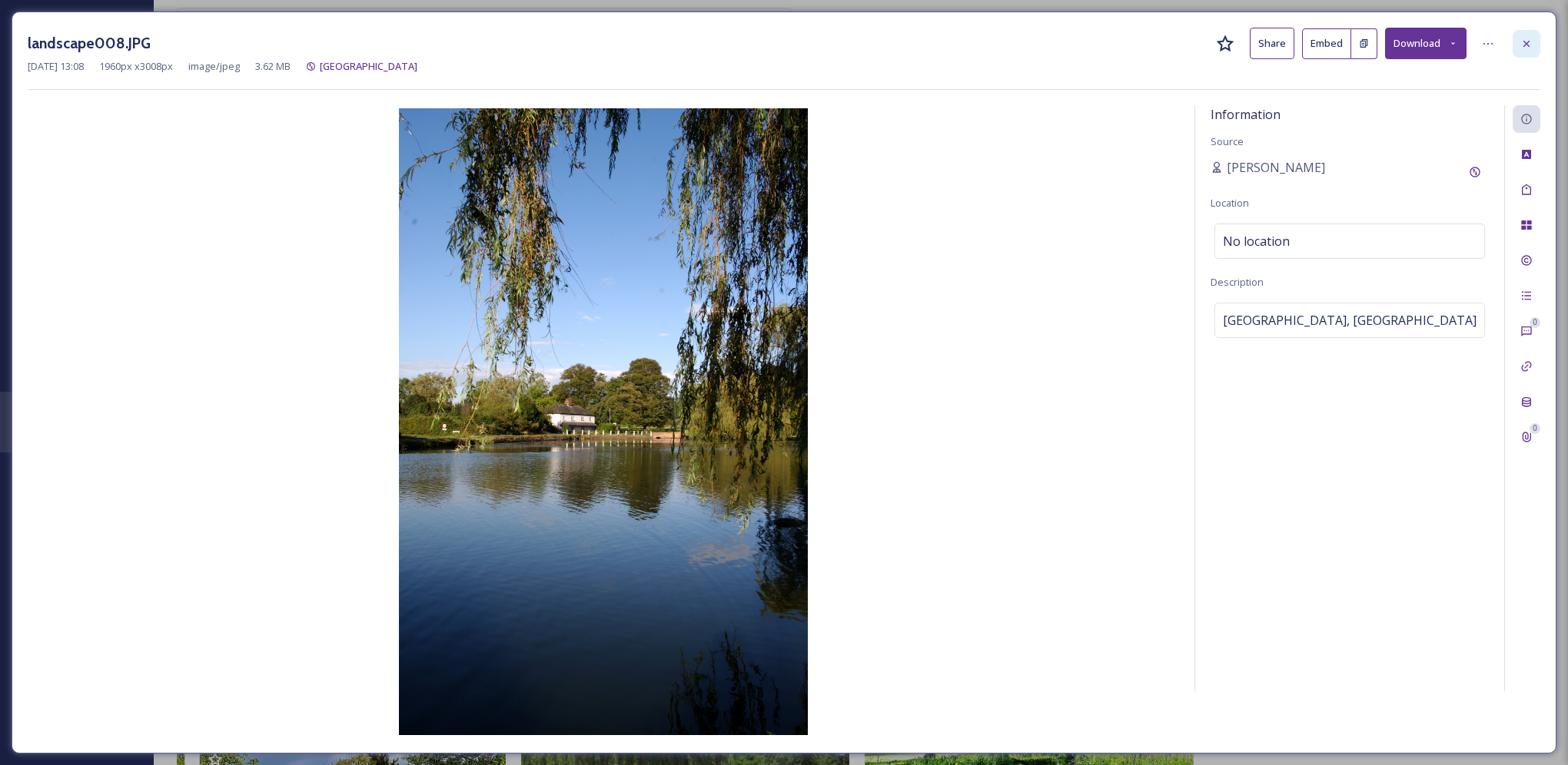
click at [1528, 35] on div at bounding box center [1527, 43] width 27 height 27
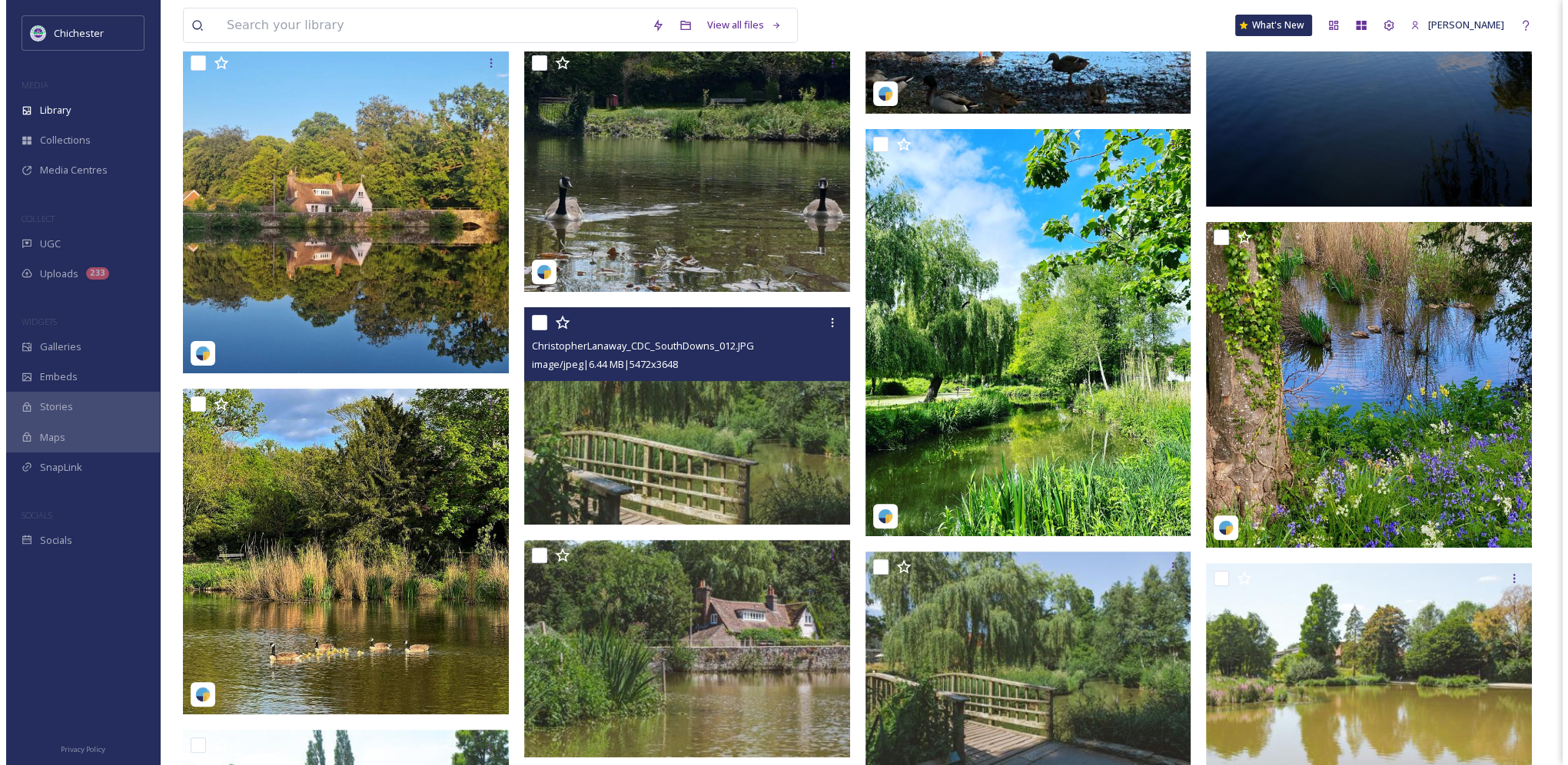
scroll to position [637, 0]
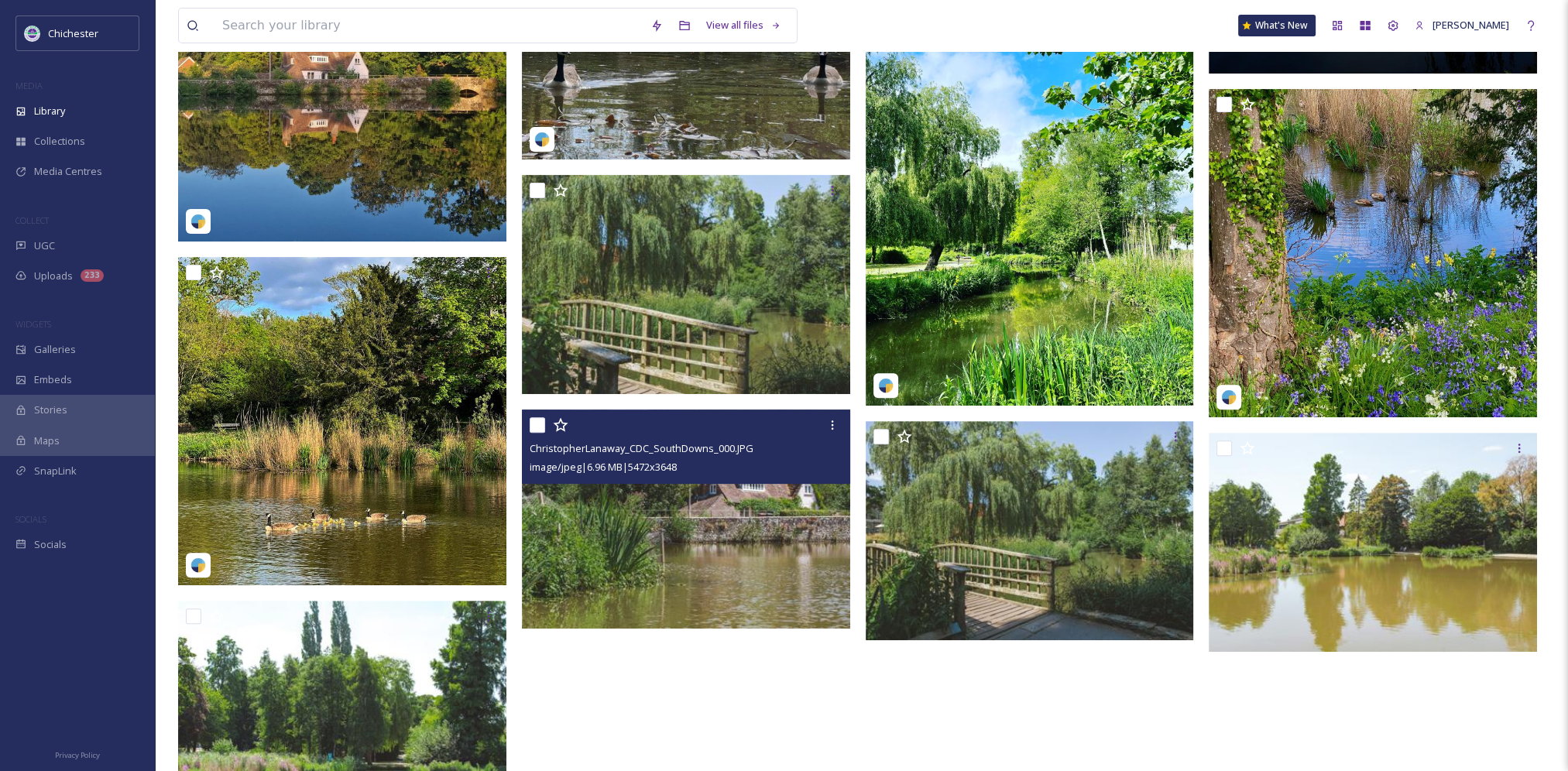
click at [707, 575] on img at bounding box center [686, 519] width 328 height 219
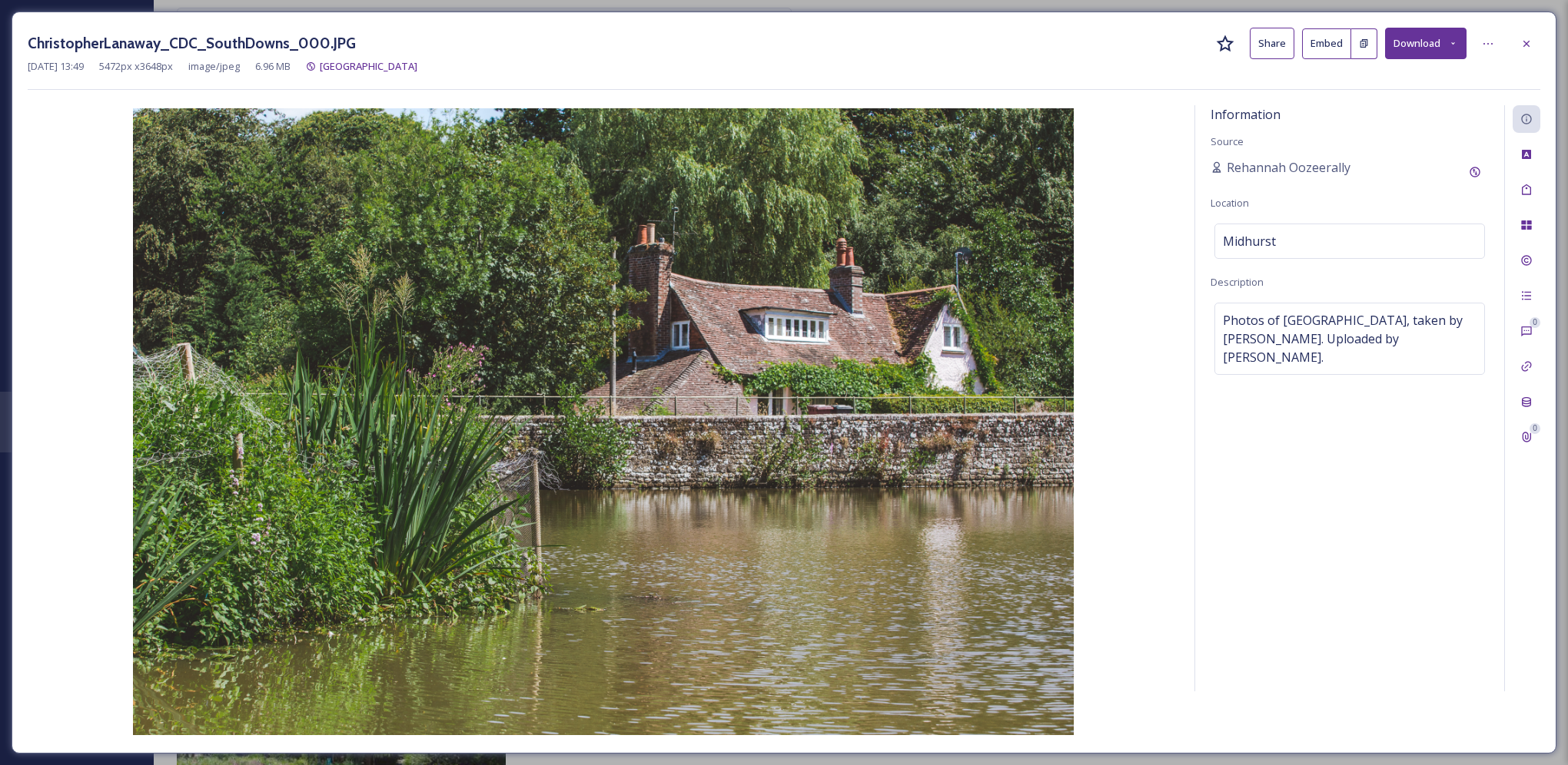
drag, startPoint x: 269, startPoint y: 123, endPoint x: 1074, endPoint y: 43, distance: 809.0
click at [1074, 43] on div "ChristopherLanaway_CDC_SouthDowns_000.JPG Share Embed Download" at bounding box center [784, 43] width 1513 height 31
click at [726, 445] on img at bounding box center [603, 421] width 1151 height 627
click at [1527, 43] on icon at bounding box center [1527, 42] width 6 height 6
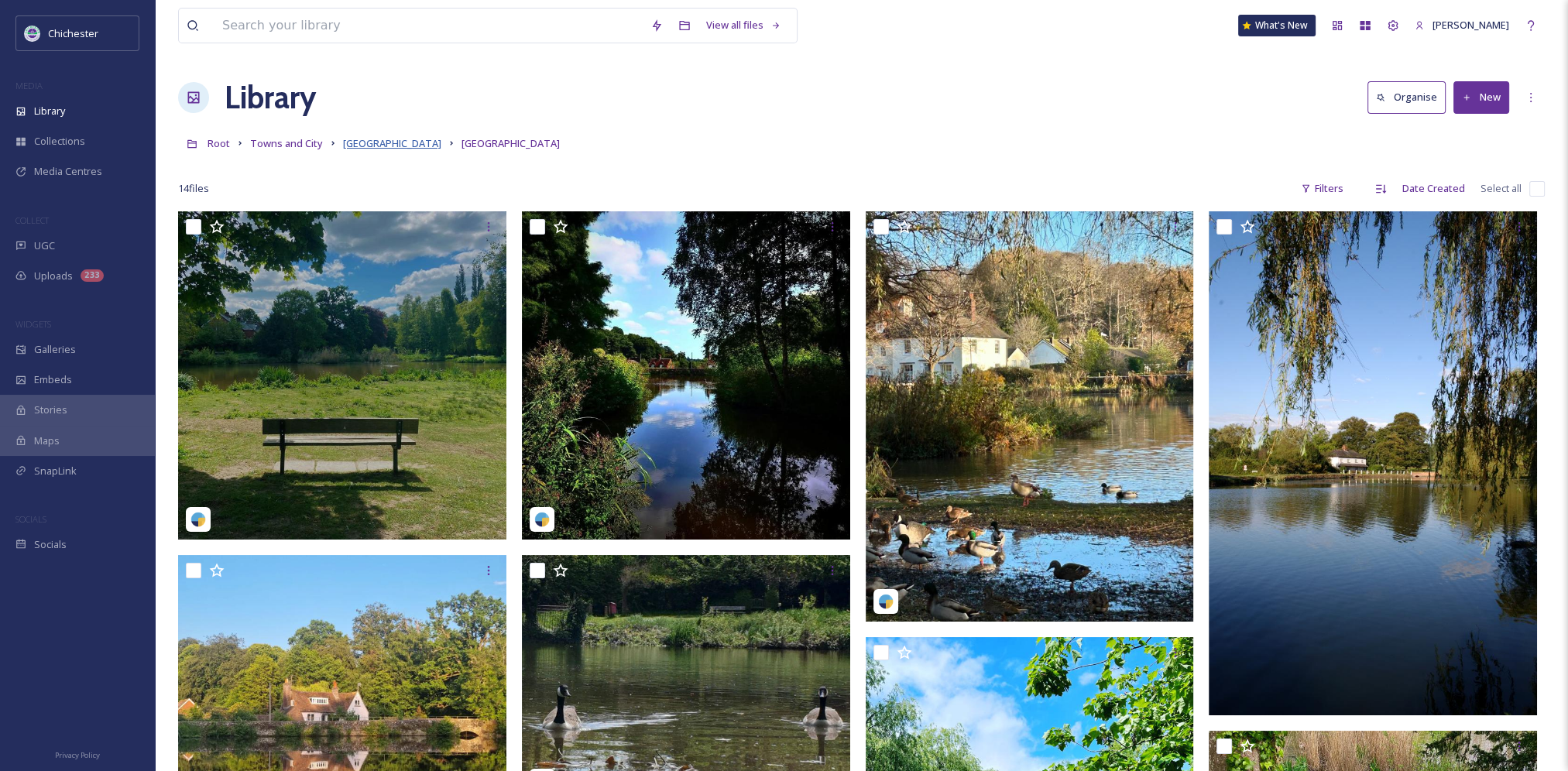
click at [375, 146] on span "[GEOGRAPHIC_DATA]" at bounding box center [392, 143] width 98 height 14
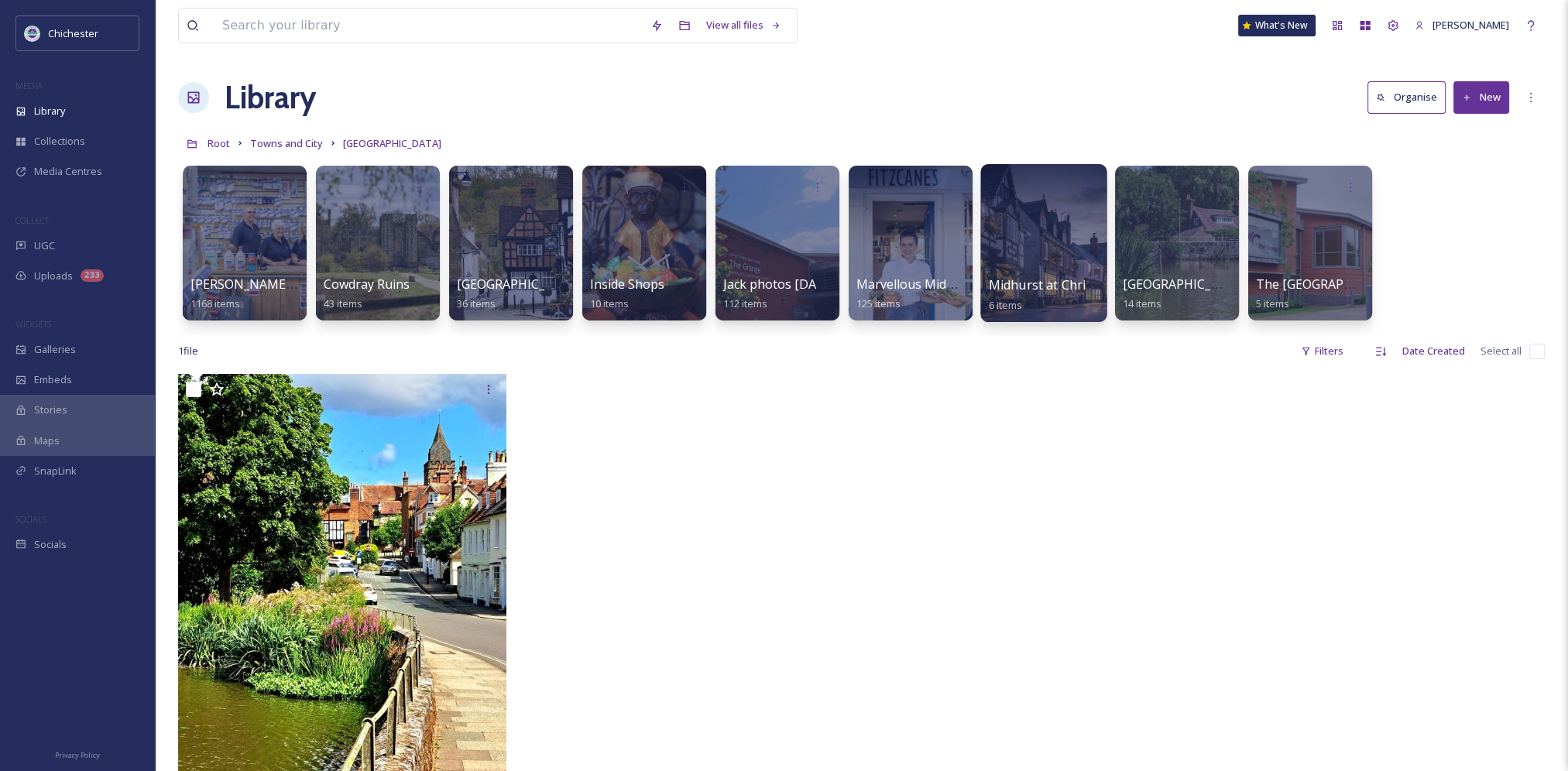
click at [1035, 271] on div at bounding box center [1044, 243] width 127 height 158
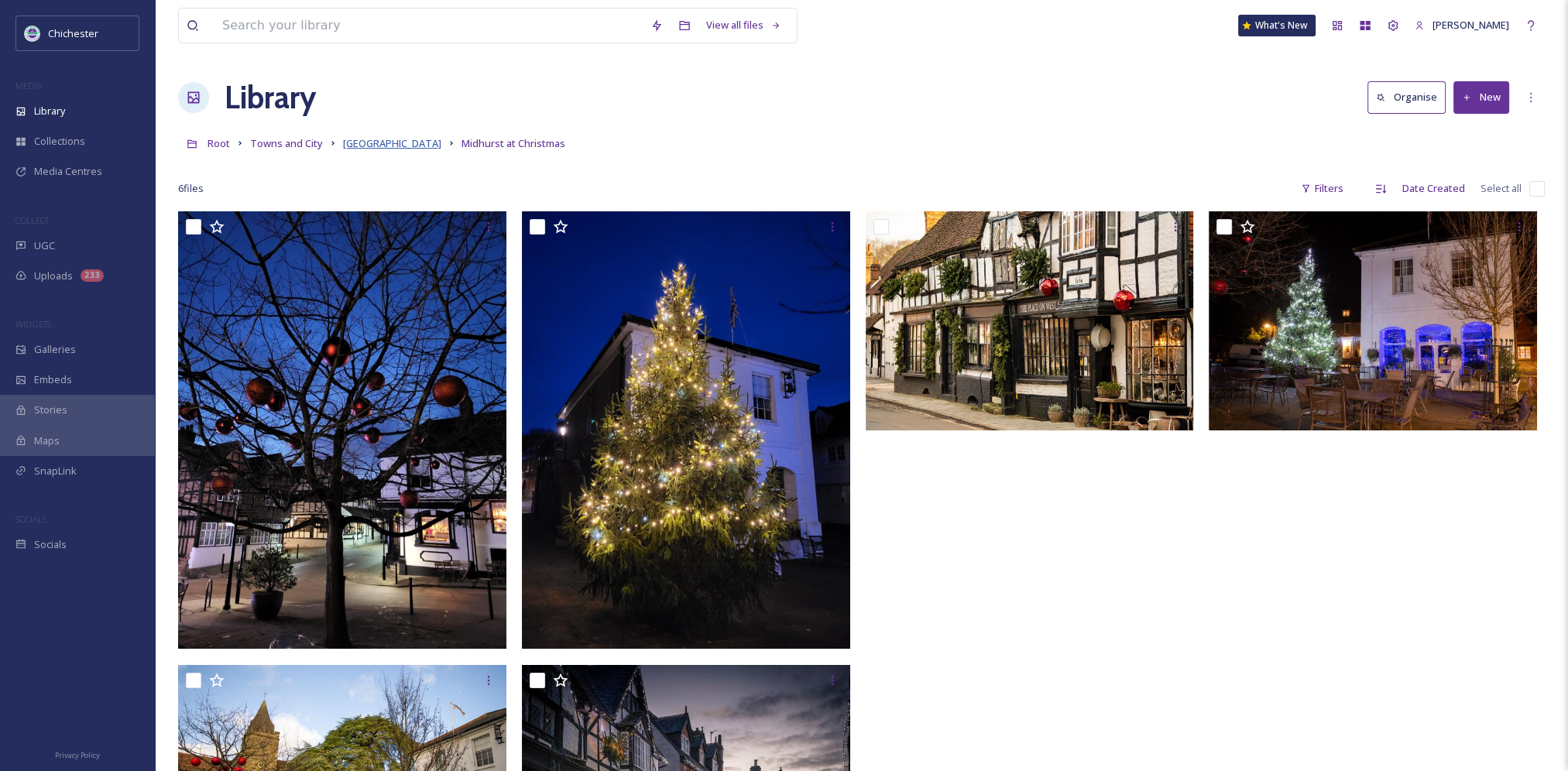
click at [377, 141] on span "[GEOGRAPHIC_DATA]" at bounding box center [392, 143] width 98 height 14
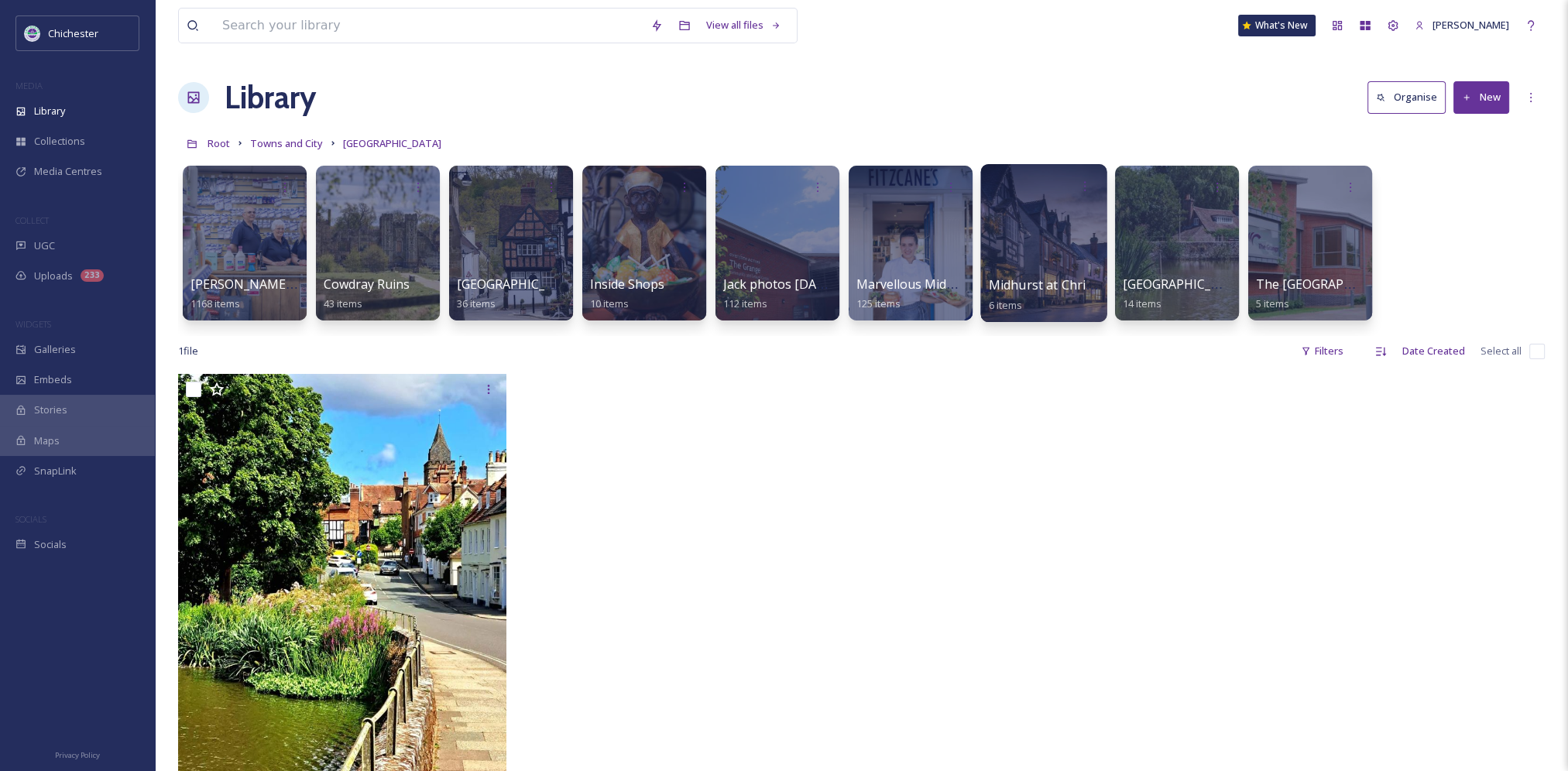
click at [1022, 268] on div at bounding box center [1044, 243] width 127 height 158
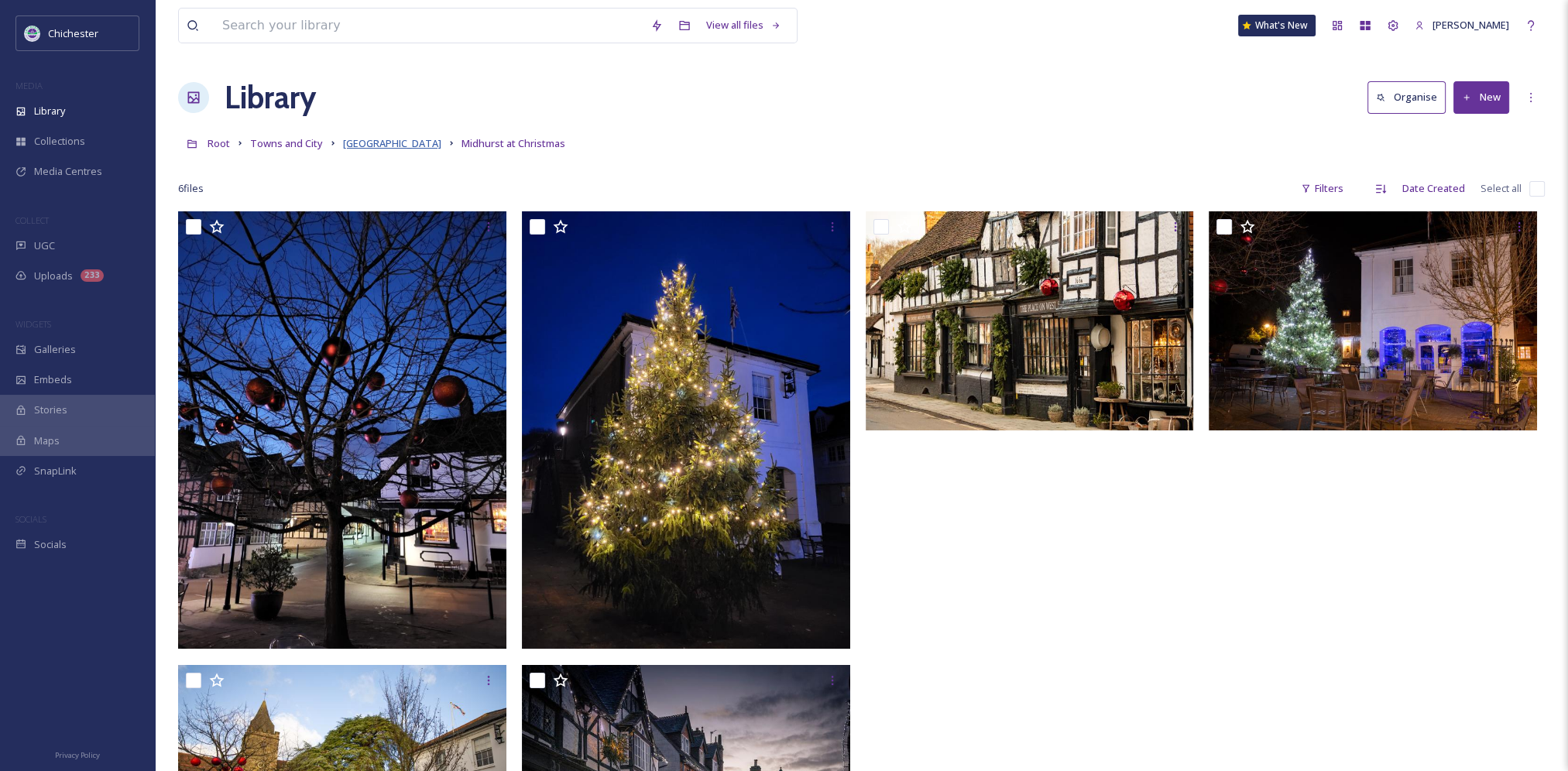
click at [408, 142] on span "[GEOGRAPHIC_DATA]" at bounding box center [392, 143] width 98 height 14
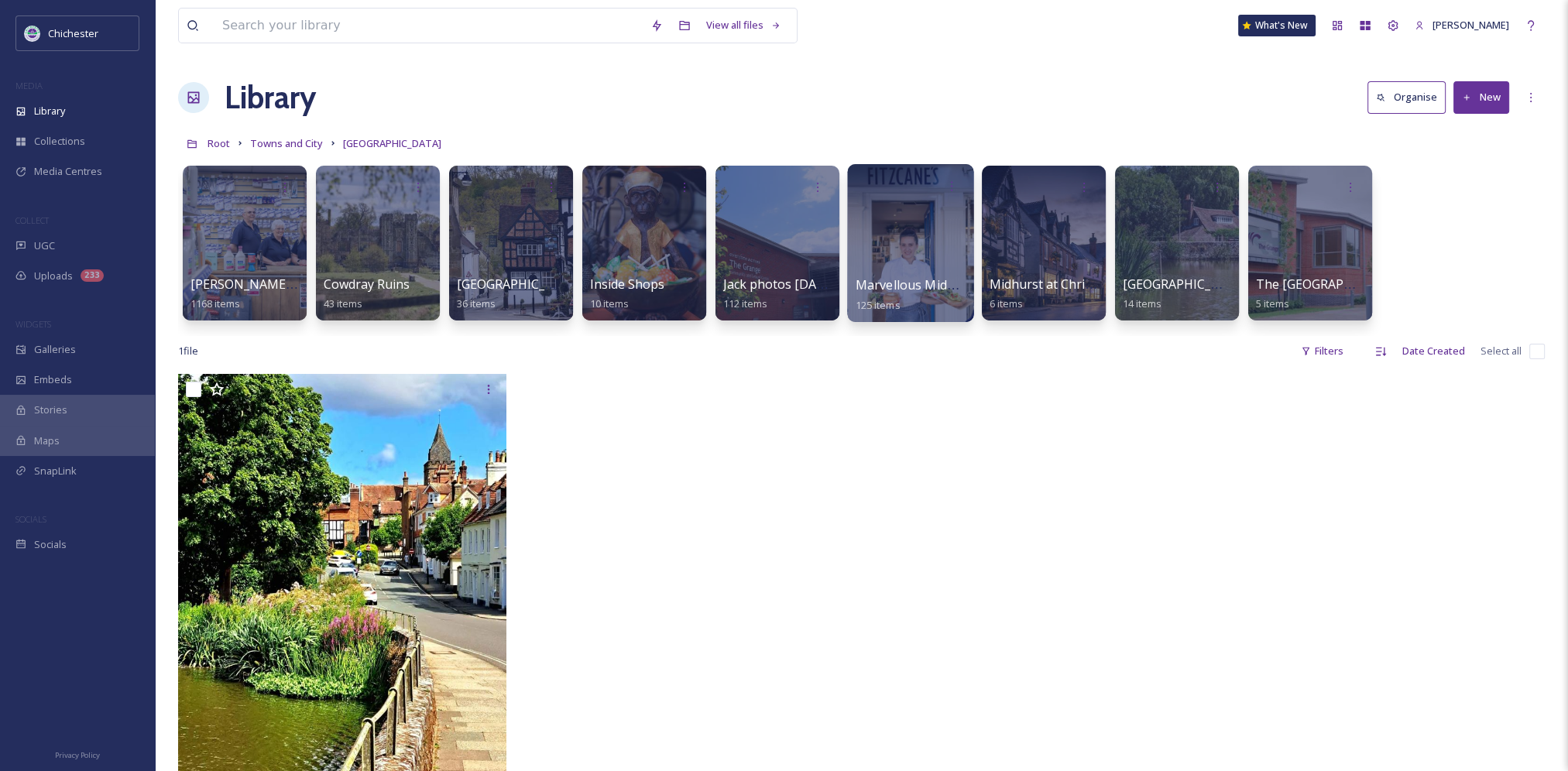
click at [935, 274] on div at bounding box center [911, 243] width 127 height 158
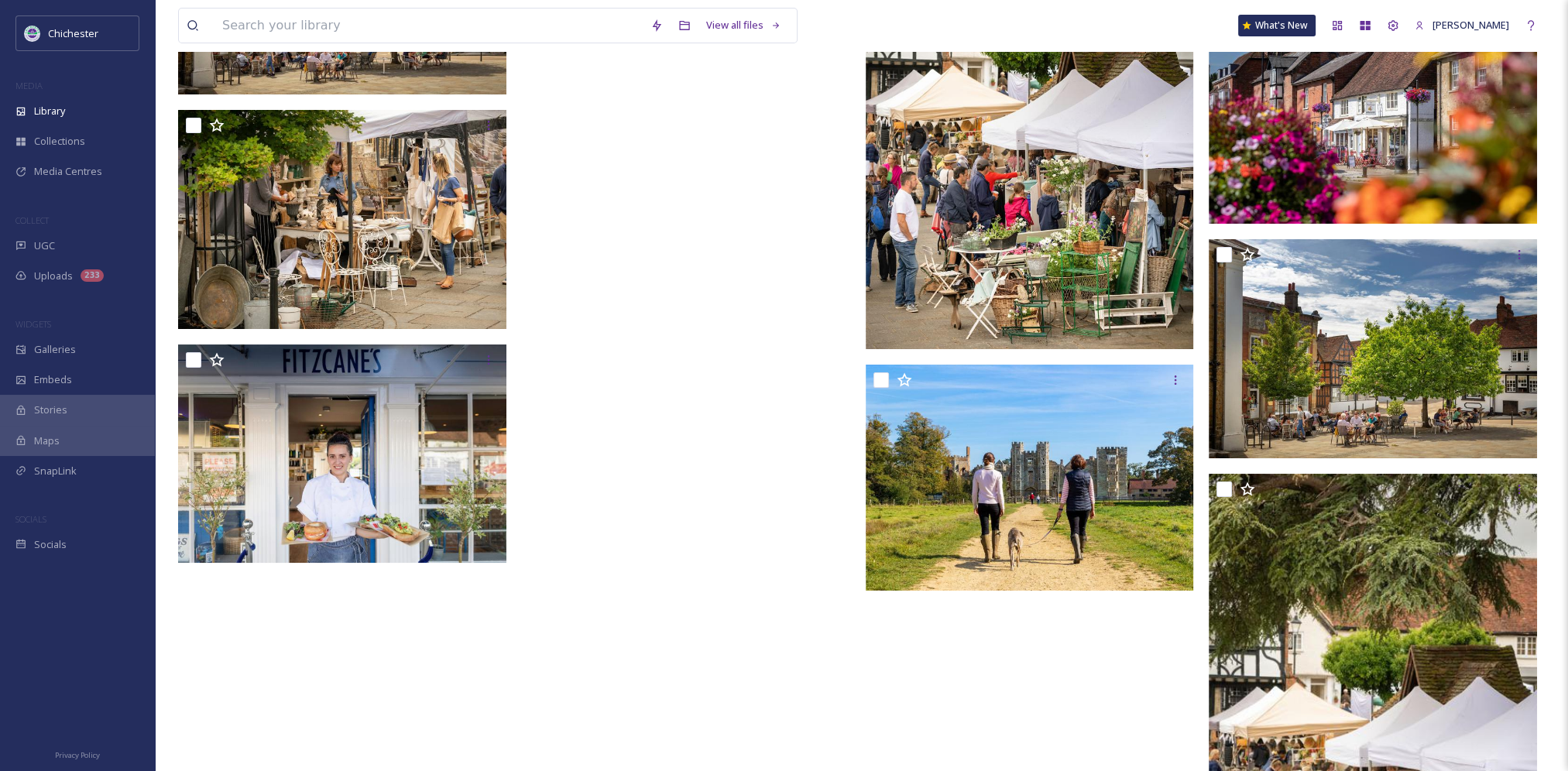
scroll to position [7478, 0]
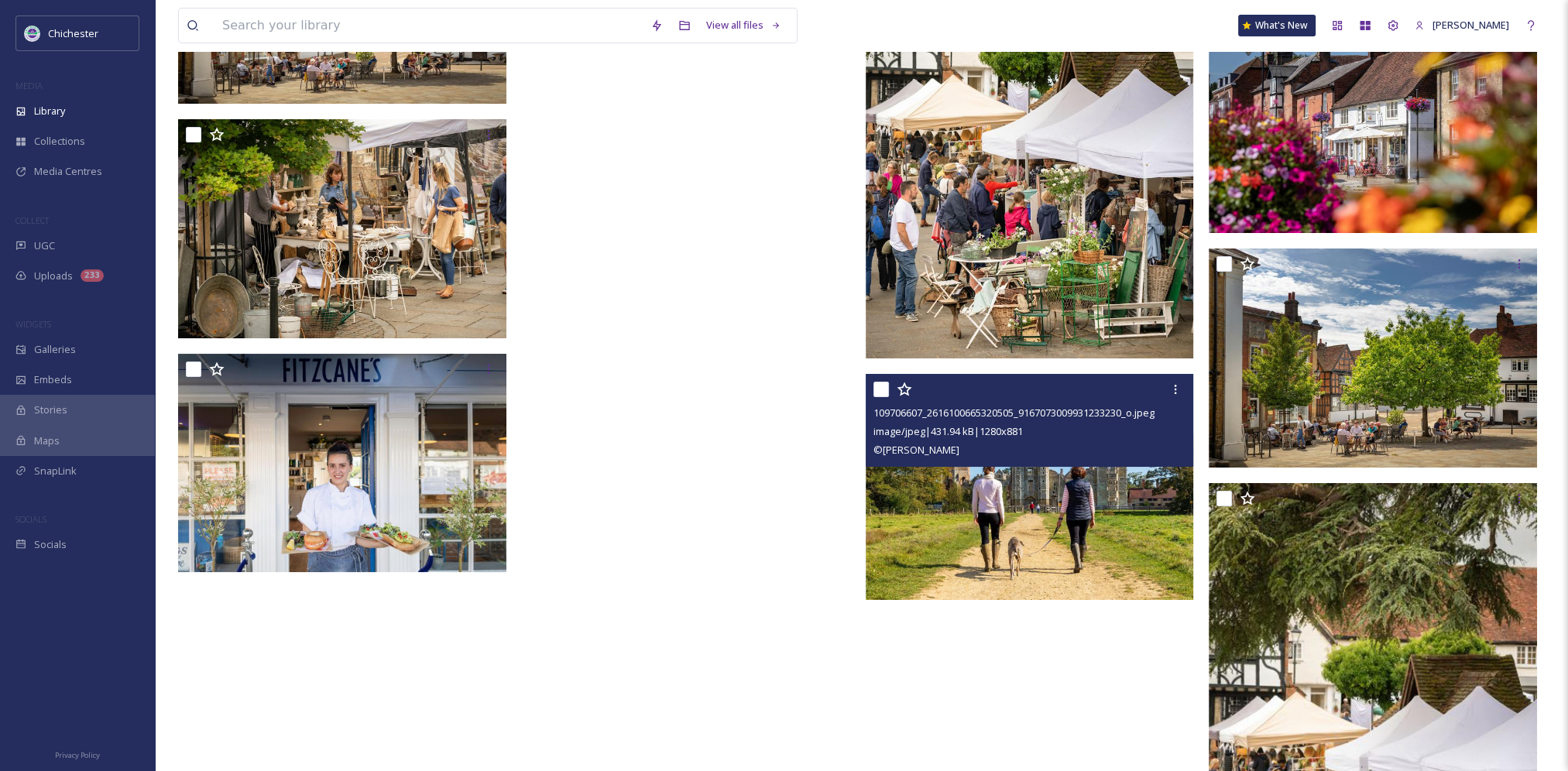
click at [938, 523] on img at bounding box center [1030, 487] width 328 height 226
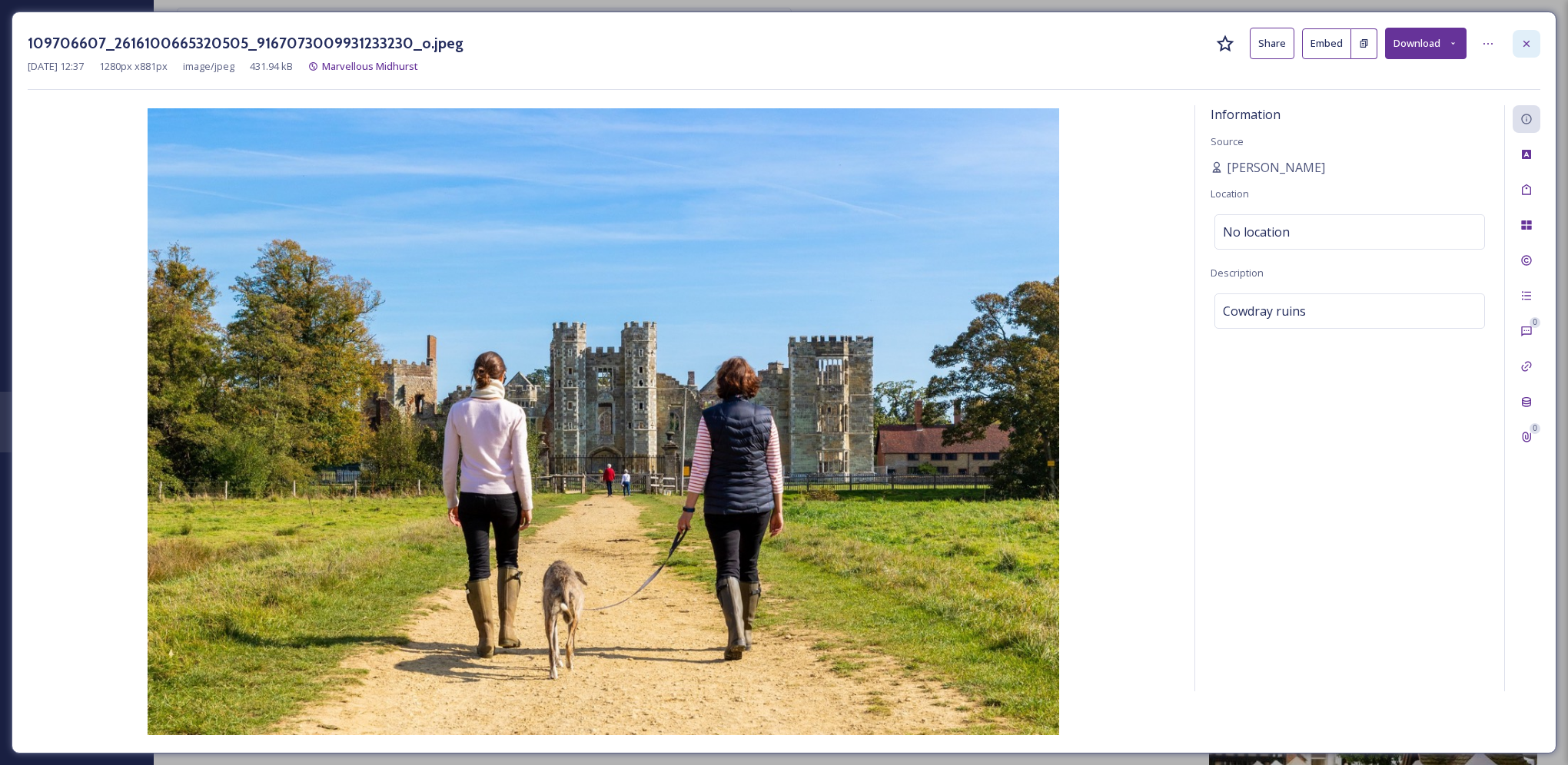
click at [1521, 43] on icon at bounding box center [1527, 44] width 12 height 12
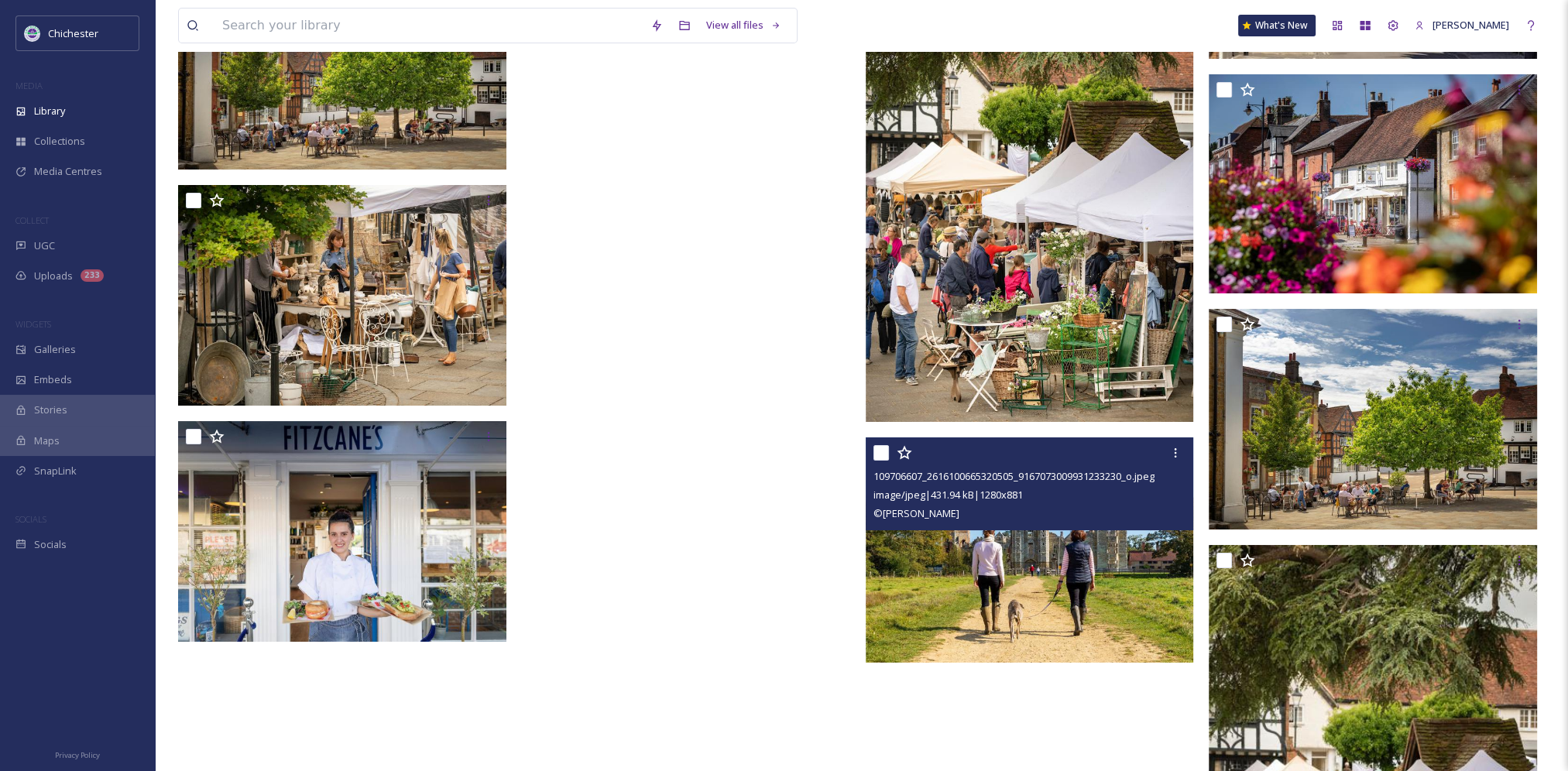
click at [978, 564] on img at bounding box center [1030, 550] width 328 height 226
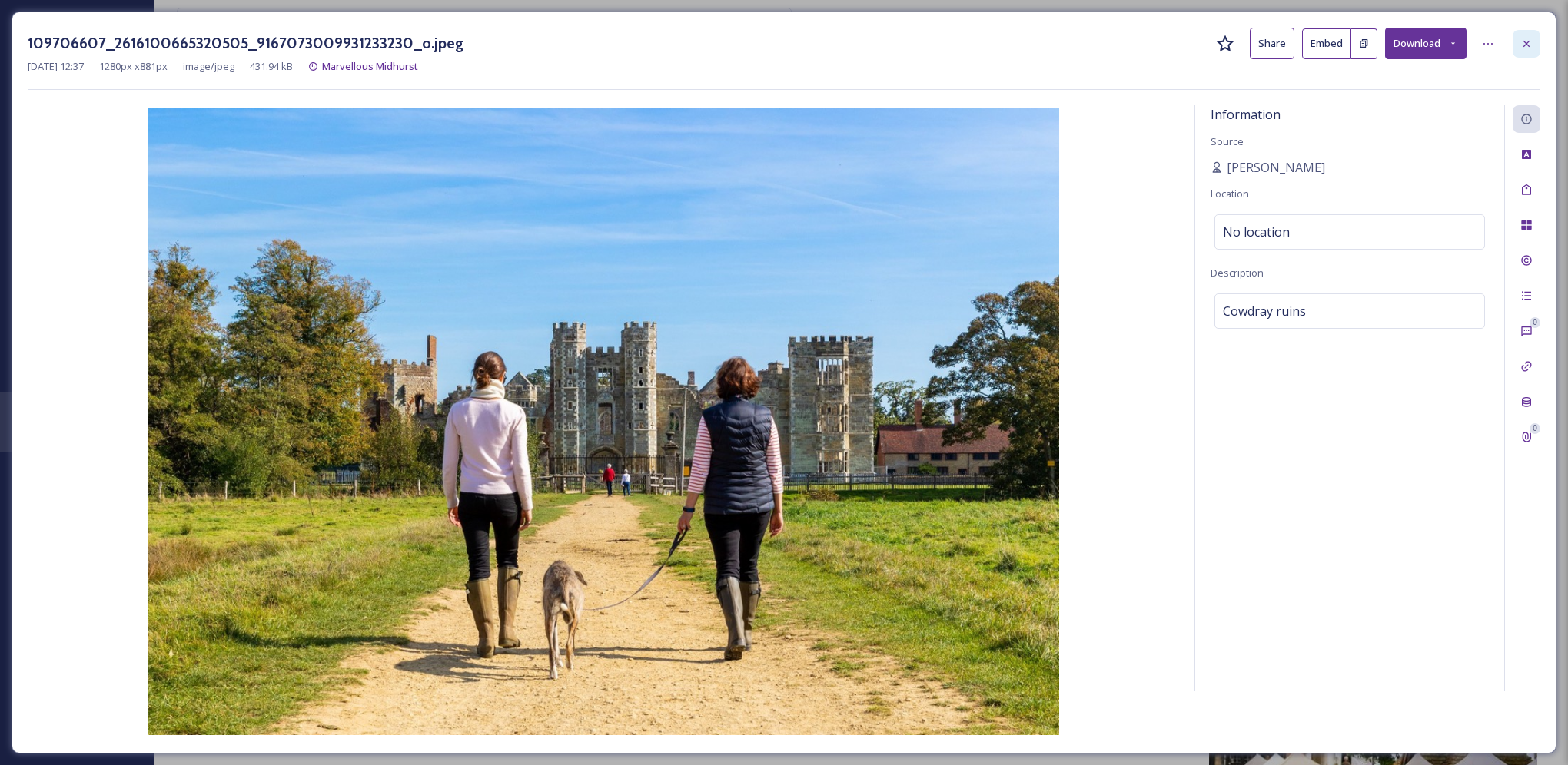
click at [1532, 44] on icon at bounding box center [1527, 44] width 12 height 12
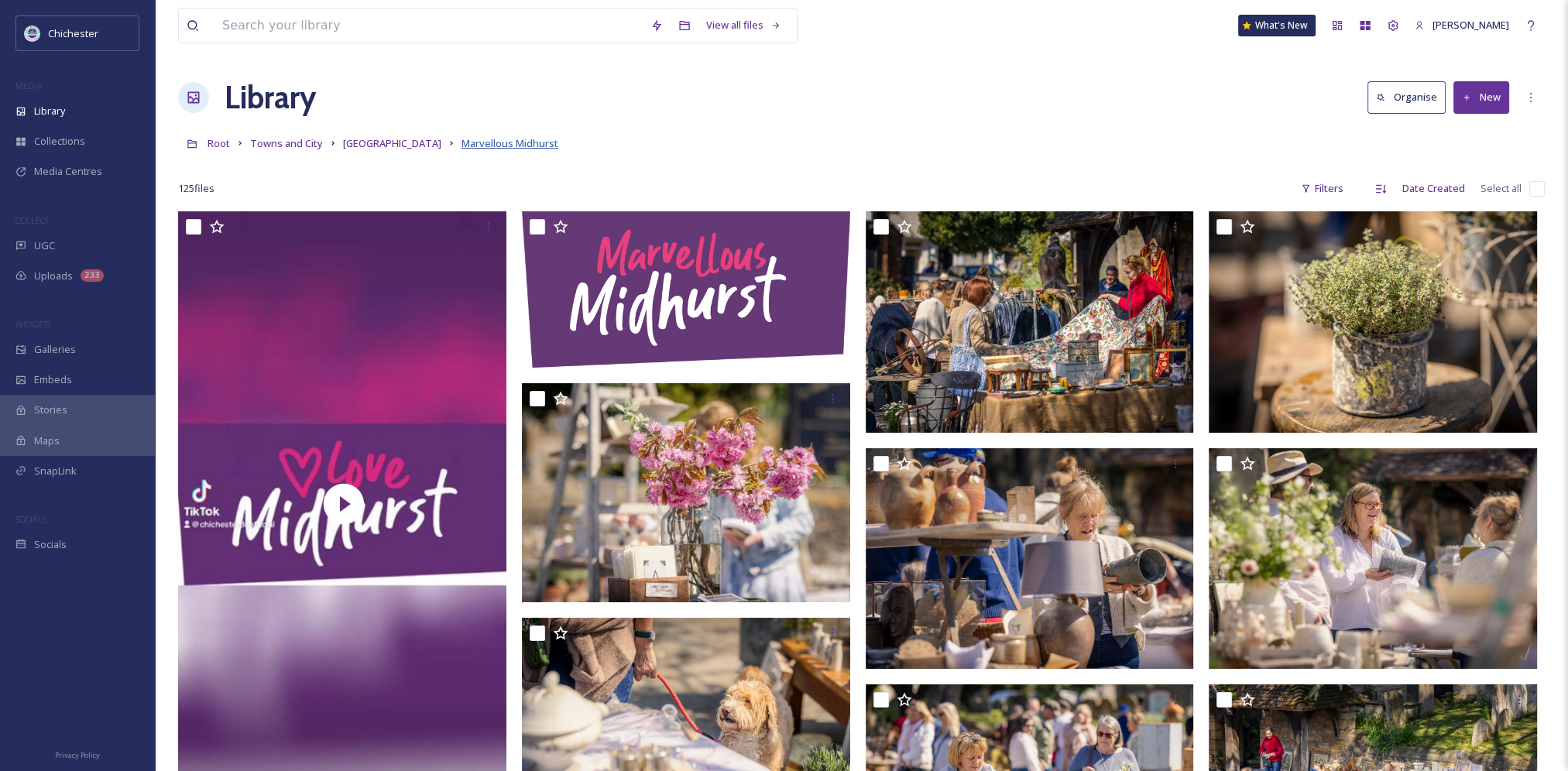
drag, startPoint x: 394, startPoint y: 147, endPoint x: 449, endPoint y: 140, distance: 55.4
click at [394, 147] on span "[GEOGRAPHIC_DATA]" at bounding box center [392, 143] width 98 height 14
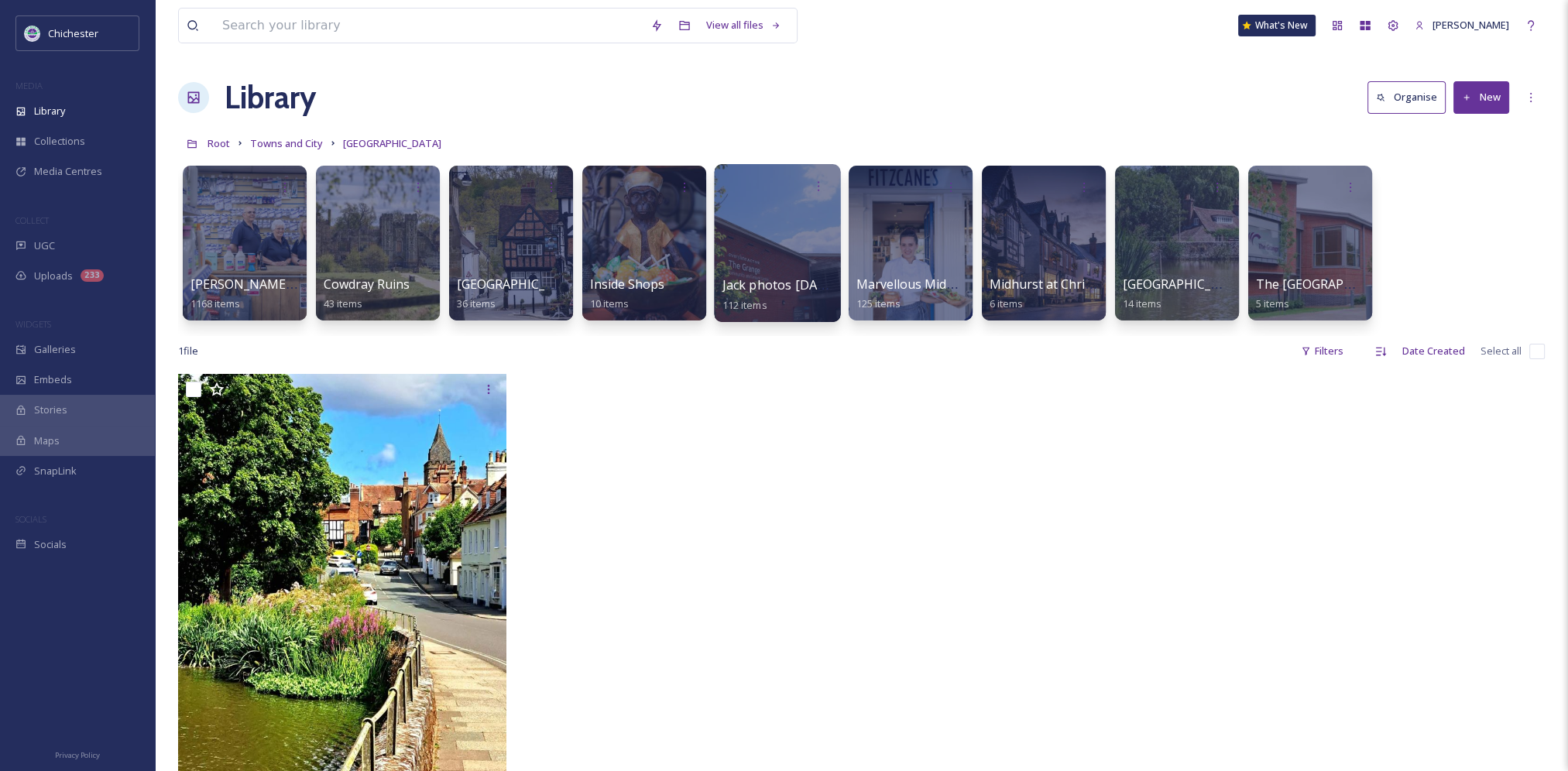
click at [787, 251] on div at bounding box center [777, 243] width 127 height 158
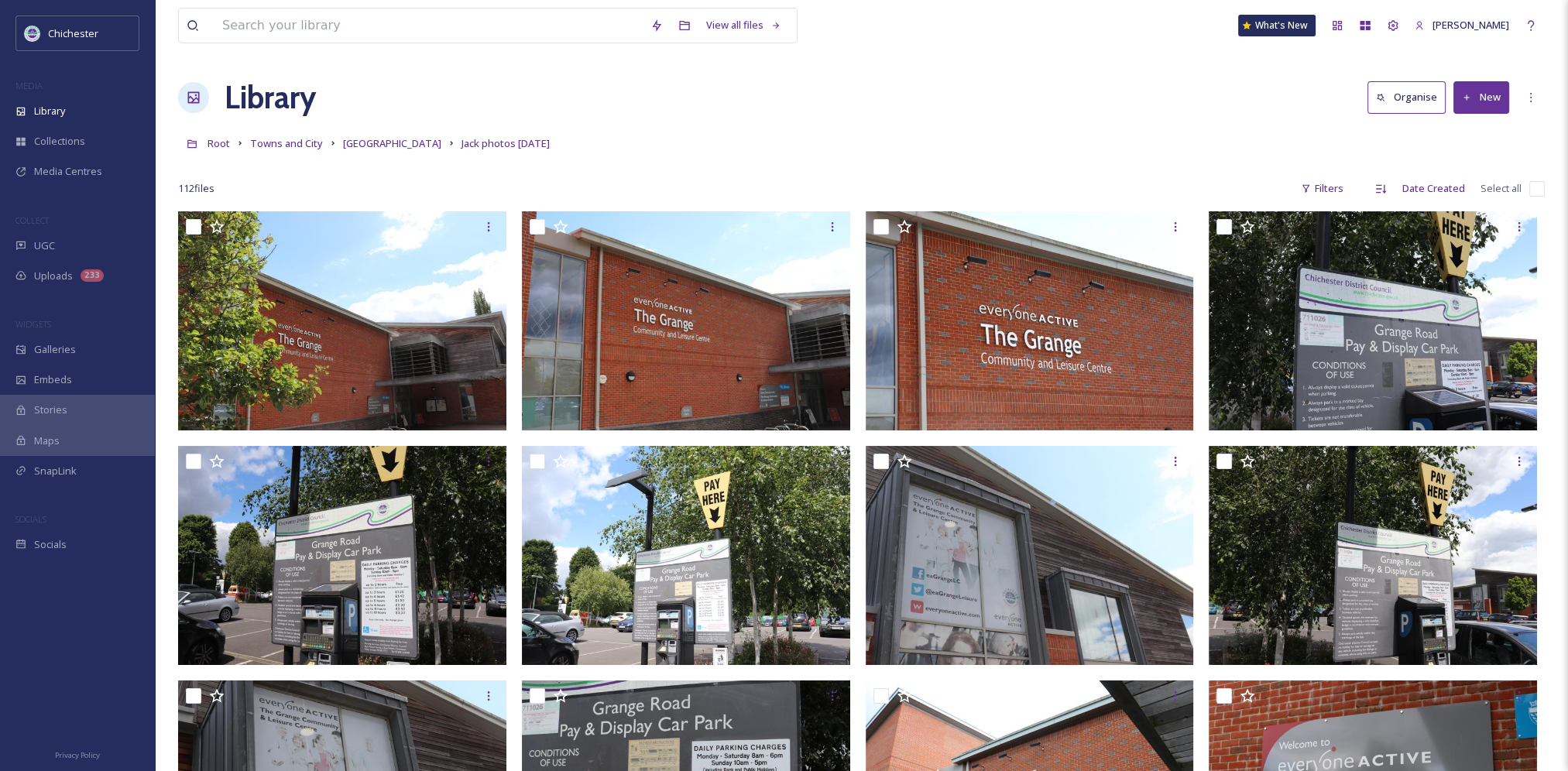
drag, startPoint x: 842, startPoint y: 446, endPoint x: 811, endPoint y: 108, distance: 339.4
click at [375, 138] on span "[GEOGRAPHIC_DATA]" at bounding box center [392, 143] width 98 height 14
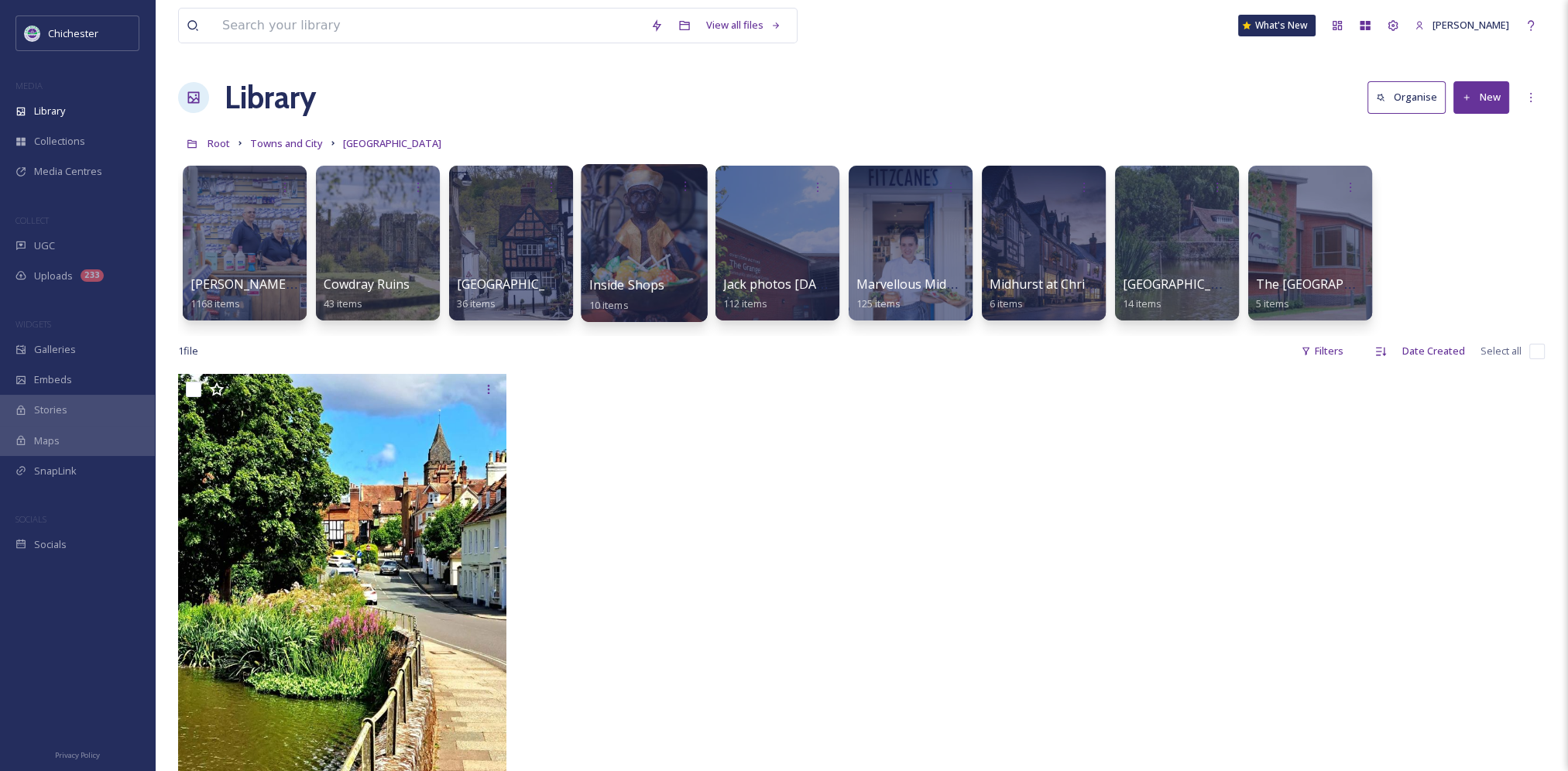
click at [628, 264] on div at bounding box center [644, 243] width 127 height 158
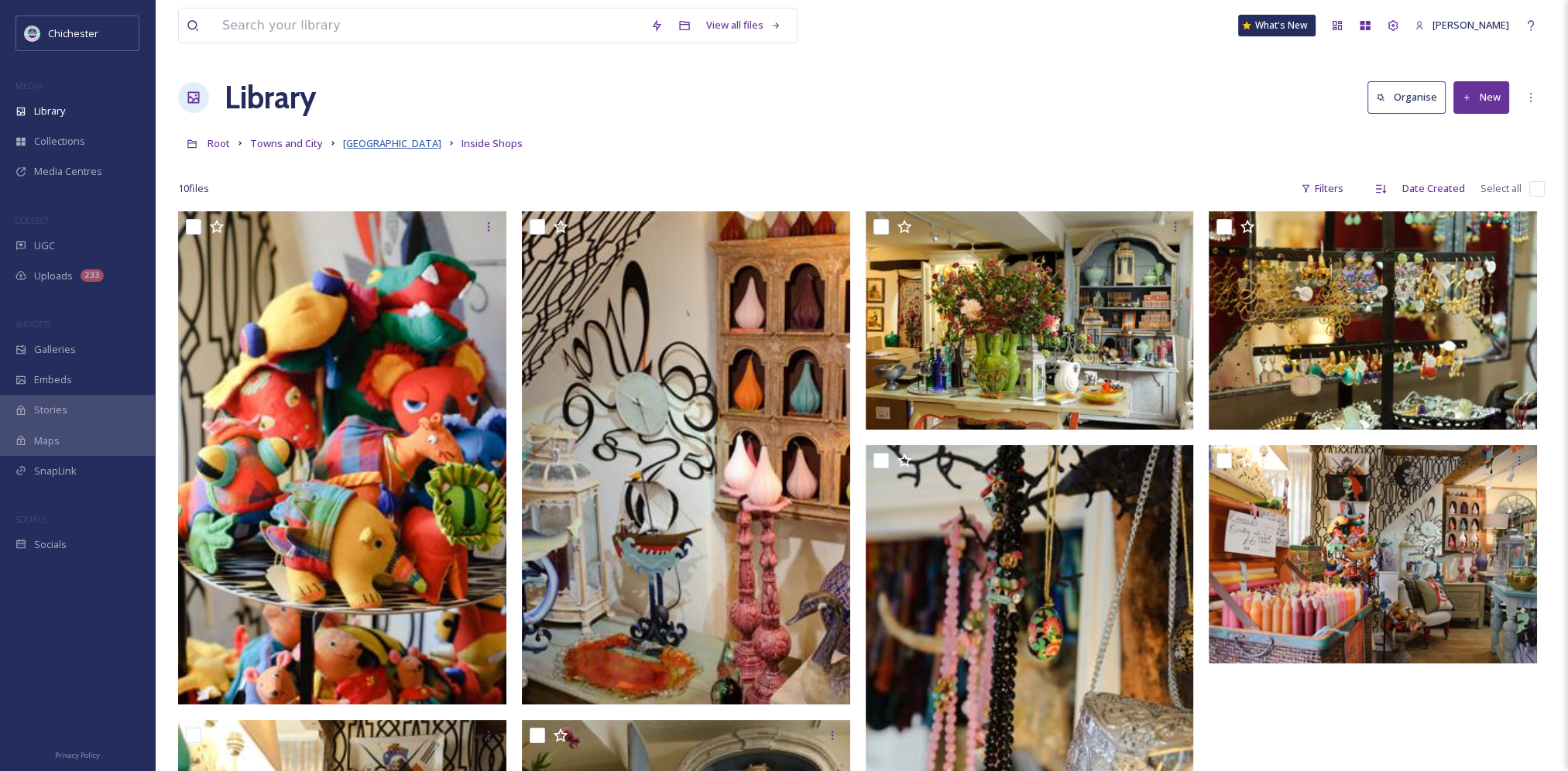
click at [379, 144] on span "[GEOGRAPHIC_DATA]" at bounding box center [392, 143] width 98 height 14
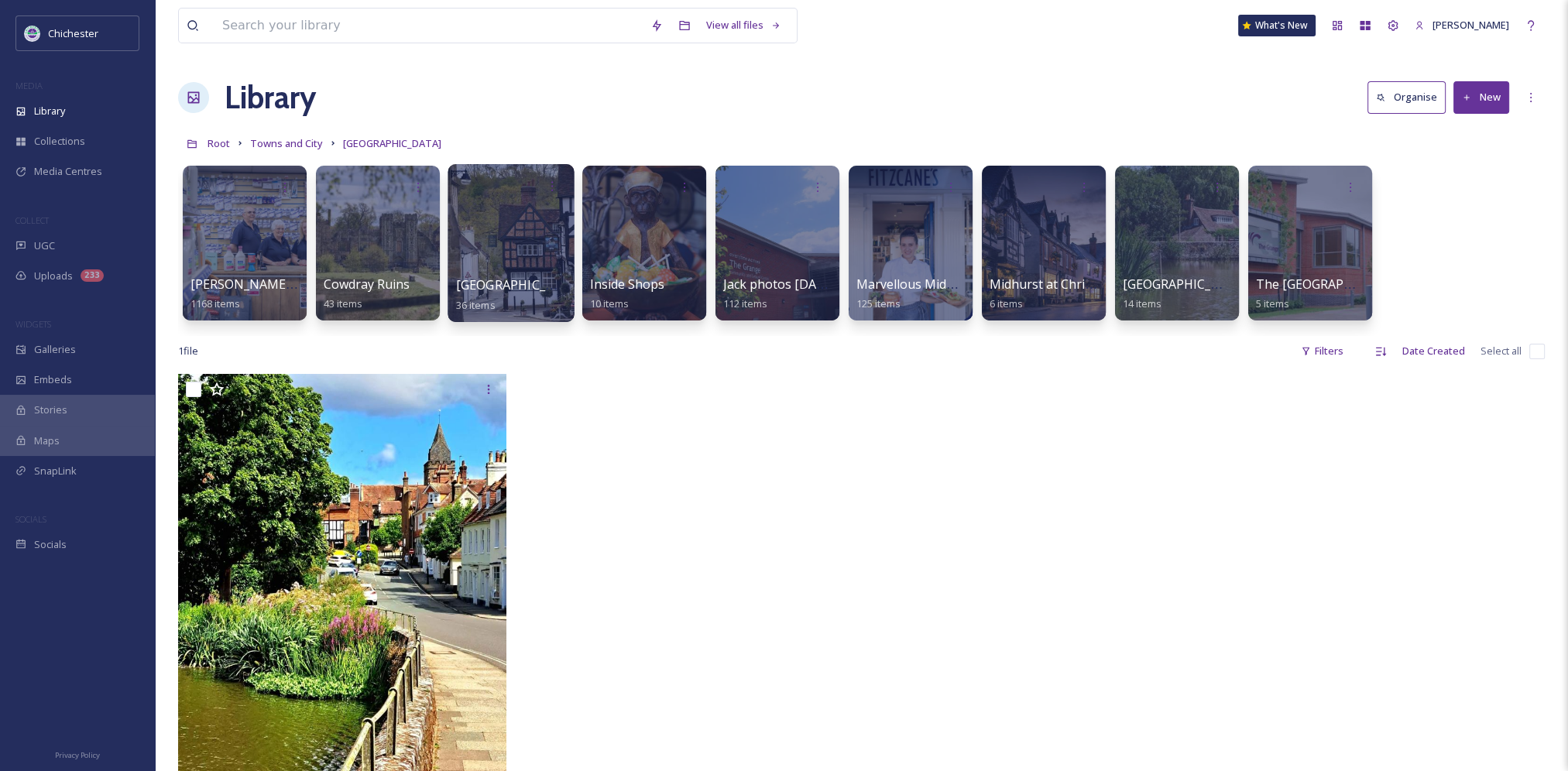
click at [538, 254] on div at bounding box center [511, 243] width 127 height 158
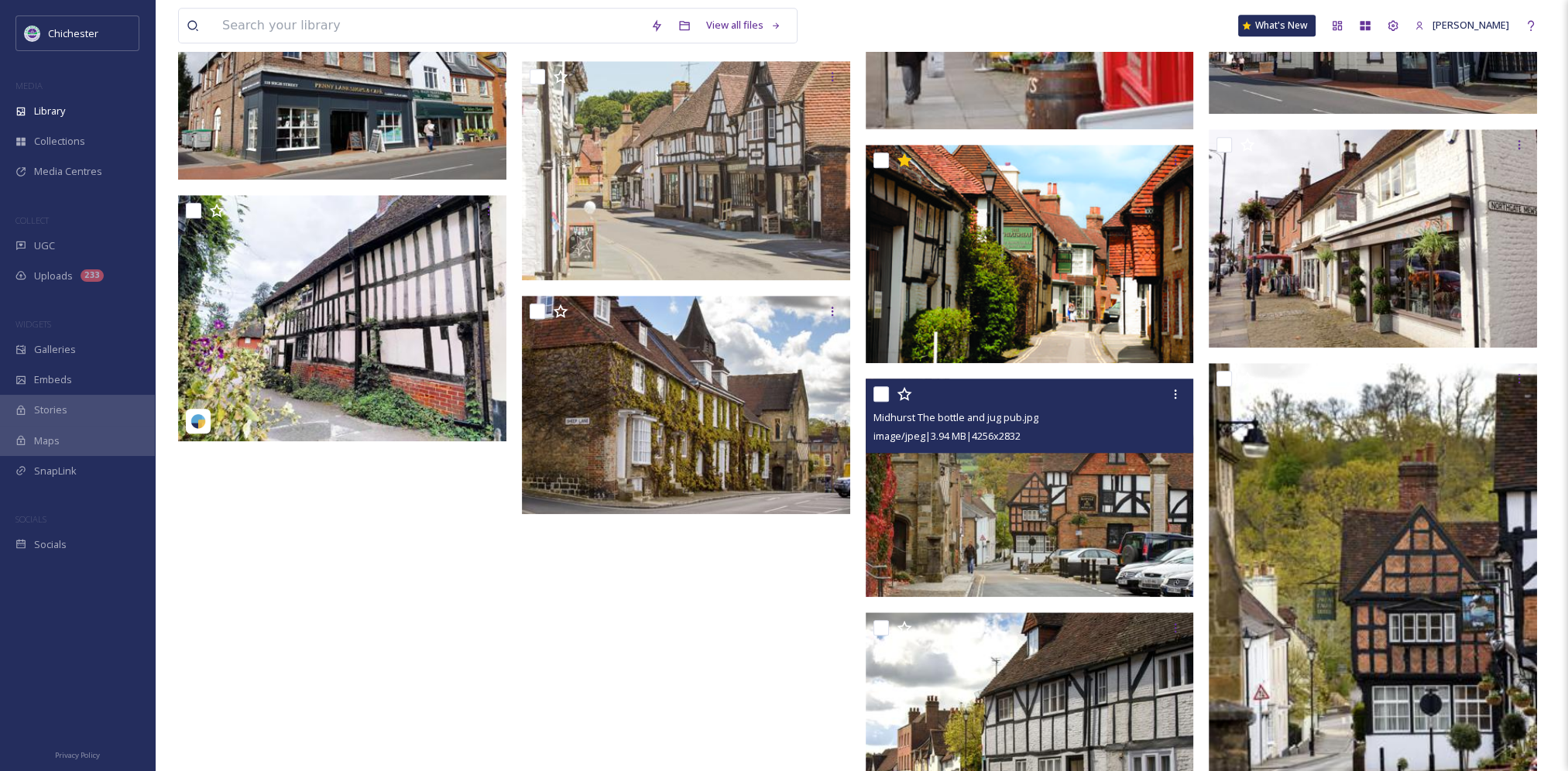
scroll to position [2215, 0]
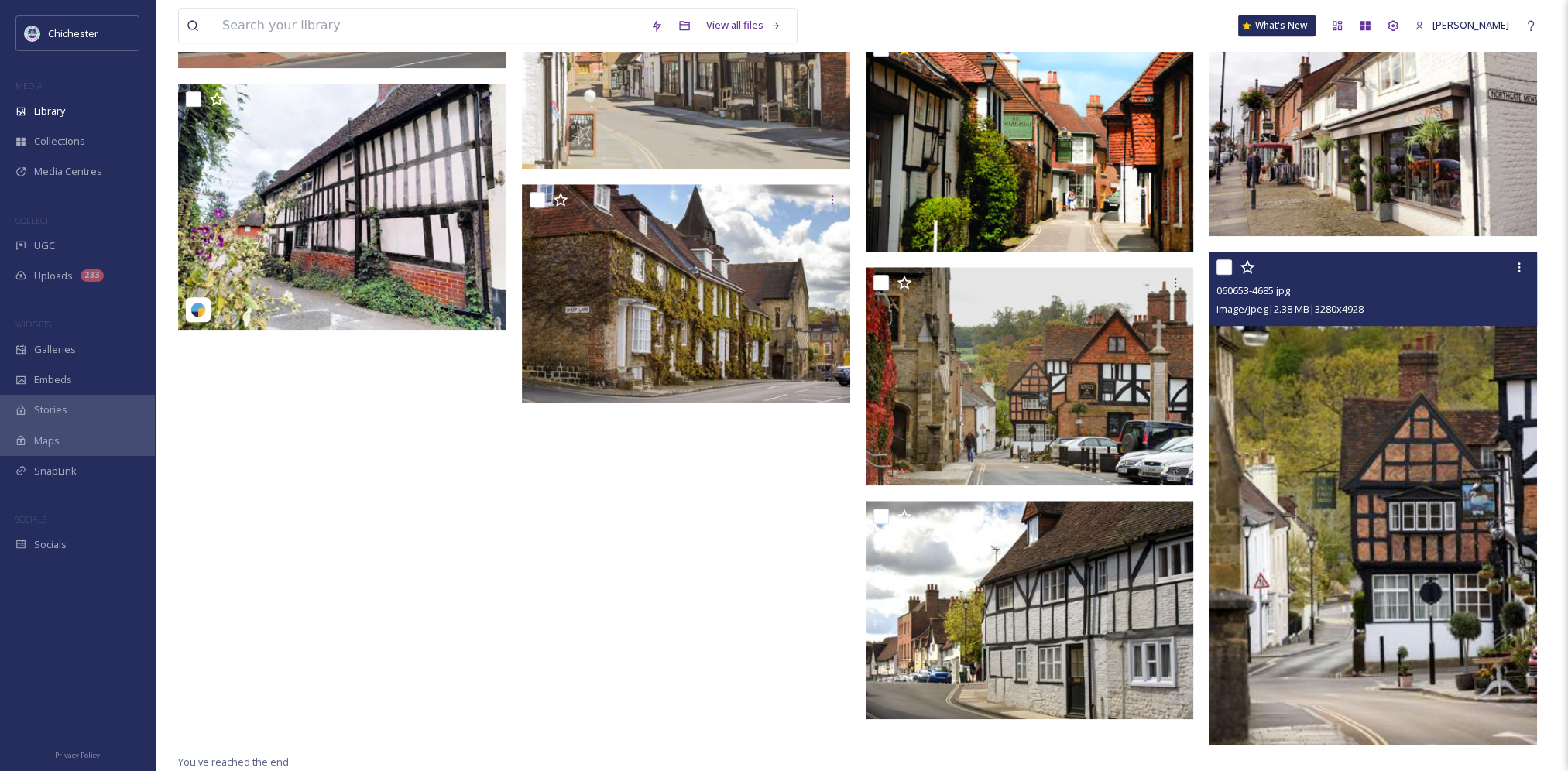
click at [1417, 612] on img at bounding box center [1372, 498] width 328 height 494
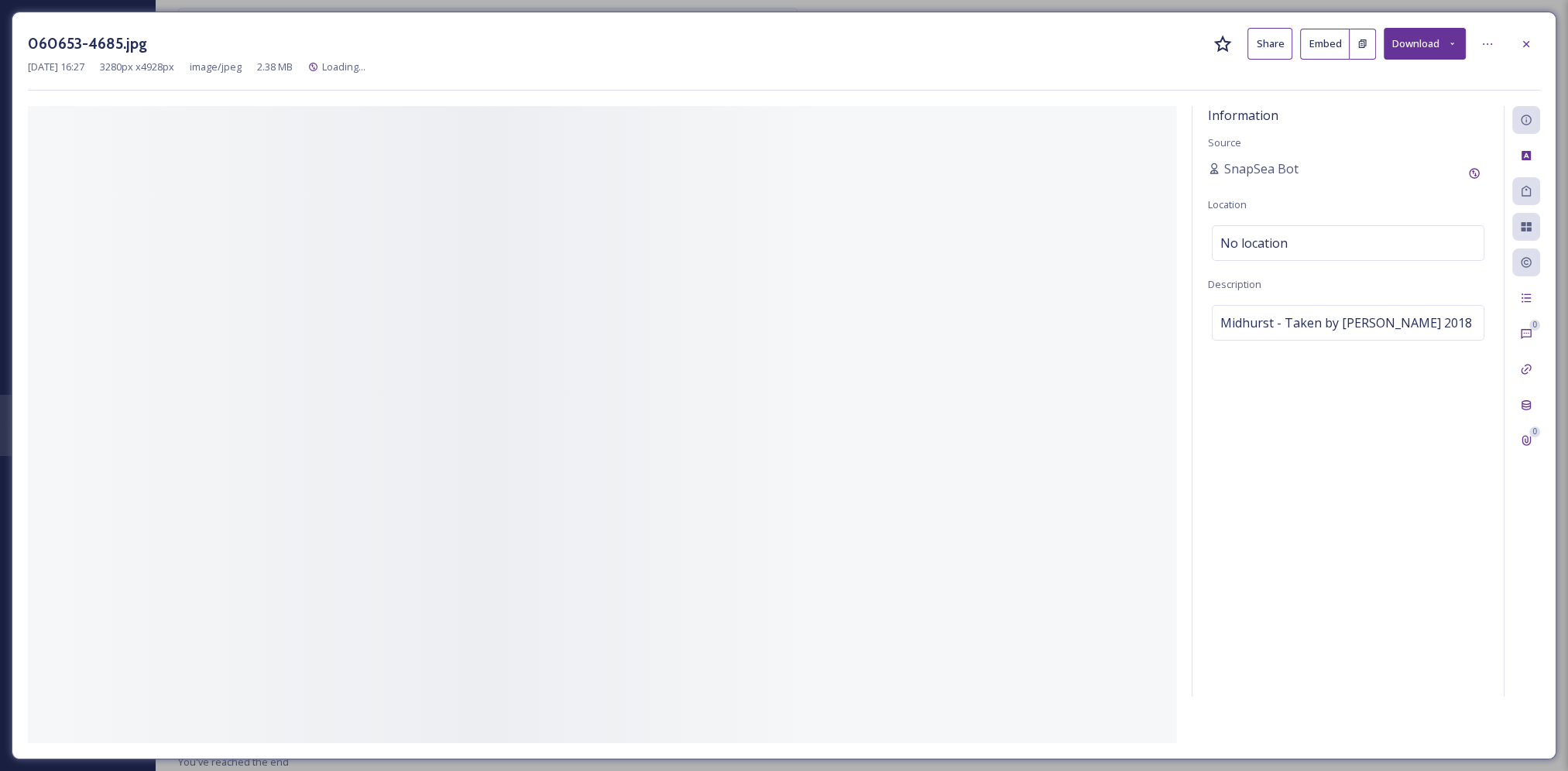
scroll to position [2190, 0]
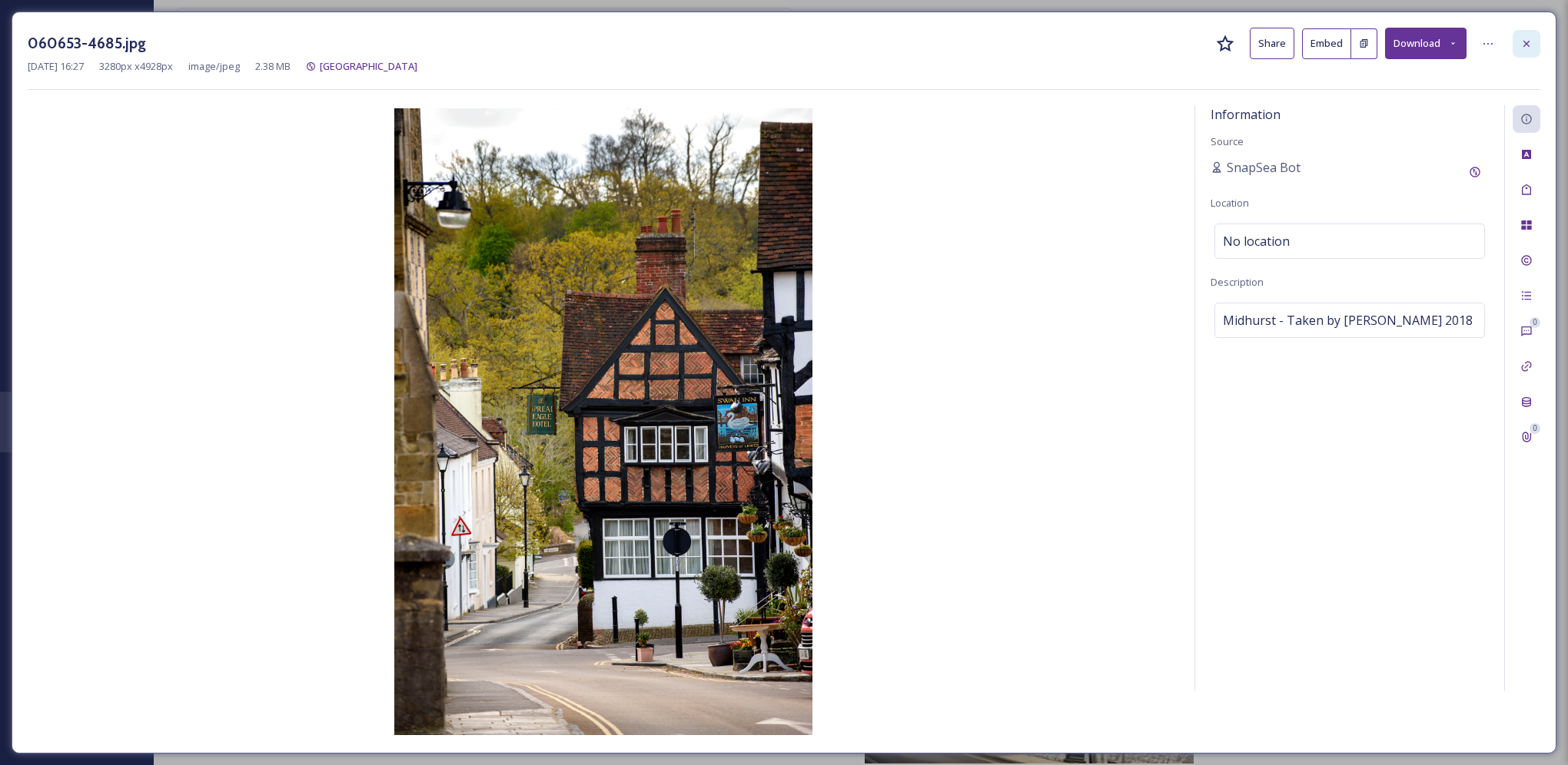
click at [1529, 43] on icon at bounding box center [1527, 44] width 12 height 12
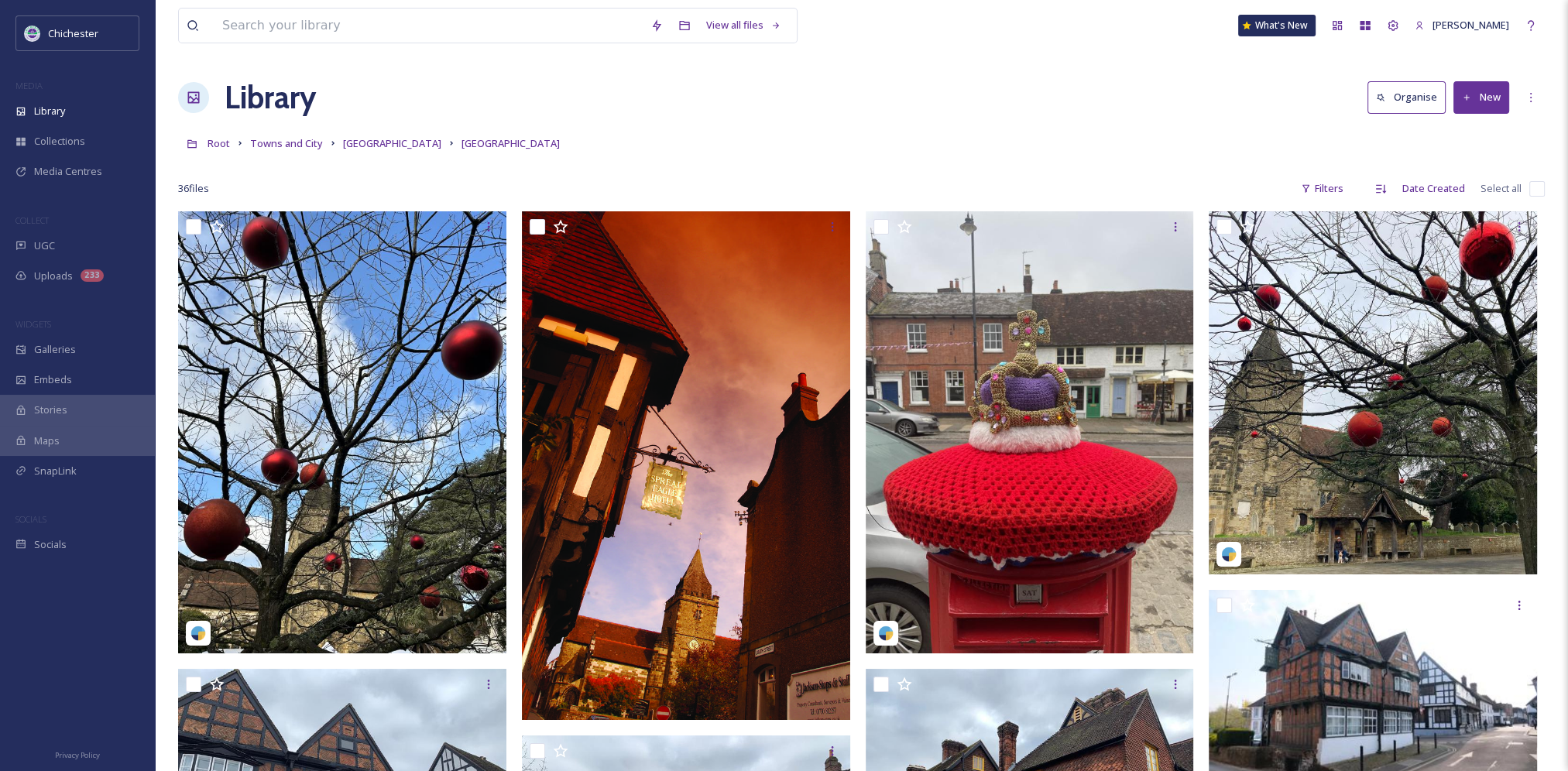
drag, startPoint x: 793, startPoint y: 317, endPoint x: 765, endPoint y: 51, distance: 267.5
click at [371, 142] on span "Midhurst town" at bounding box center [392, 143] width 98 height 14
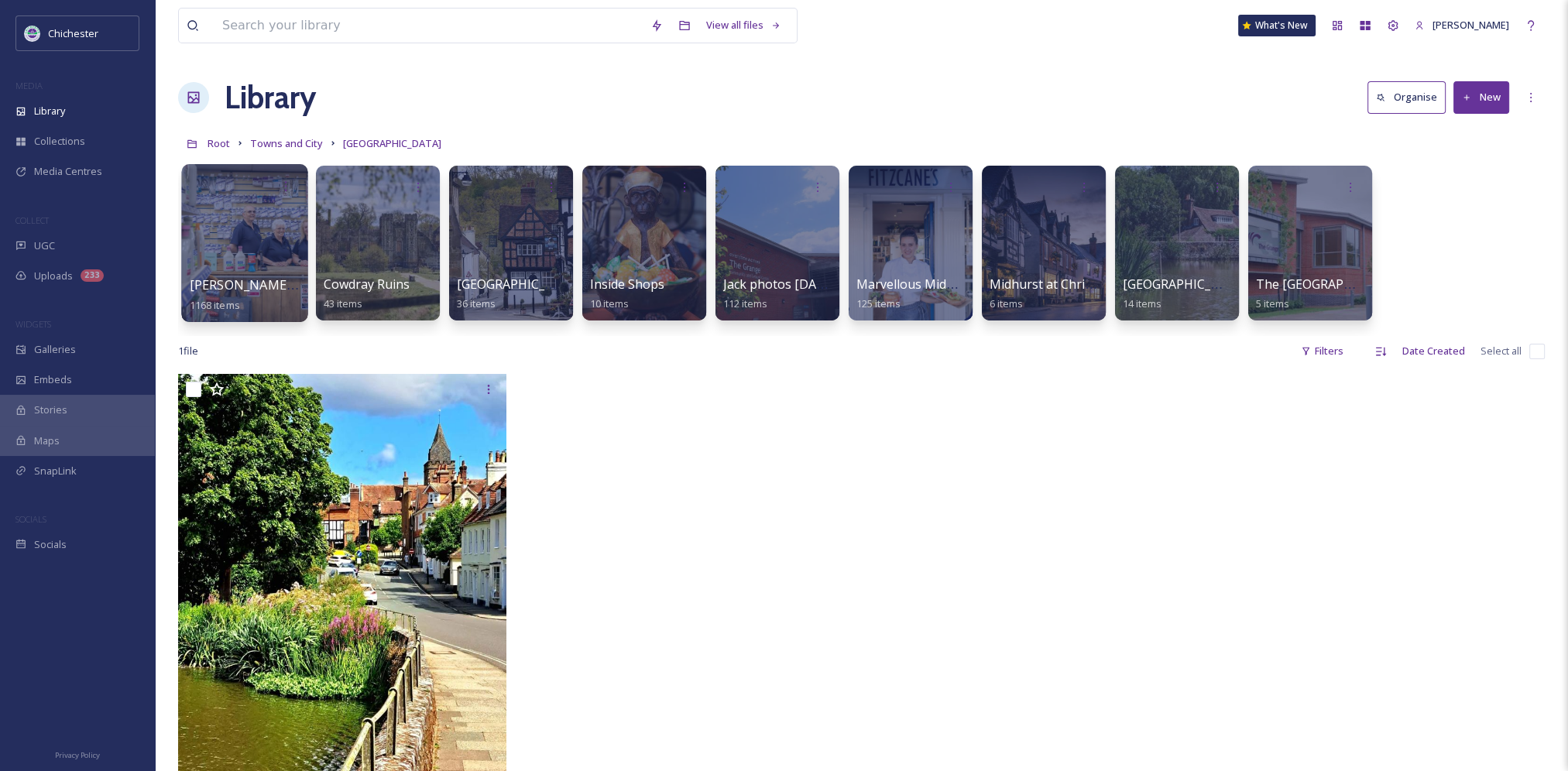
click at [230, 268] on div at bounding box center [245, 243] width 127 height 158
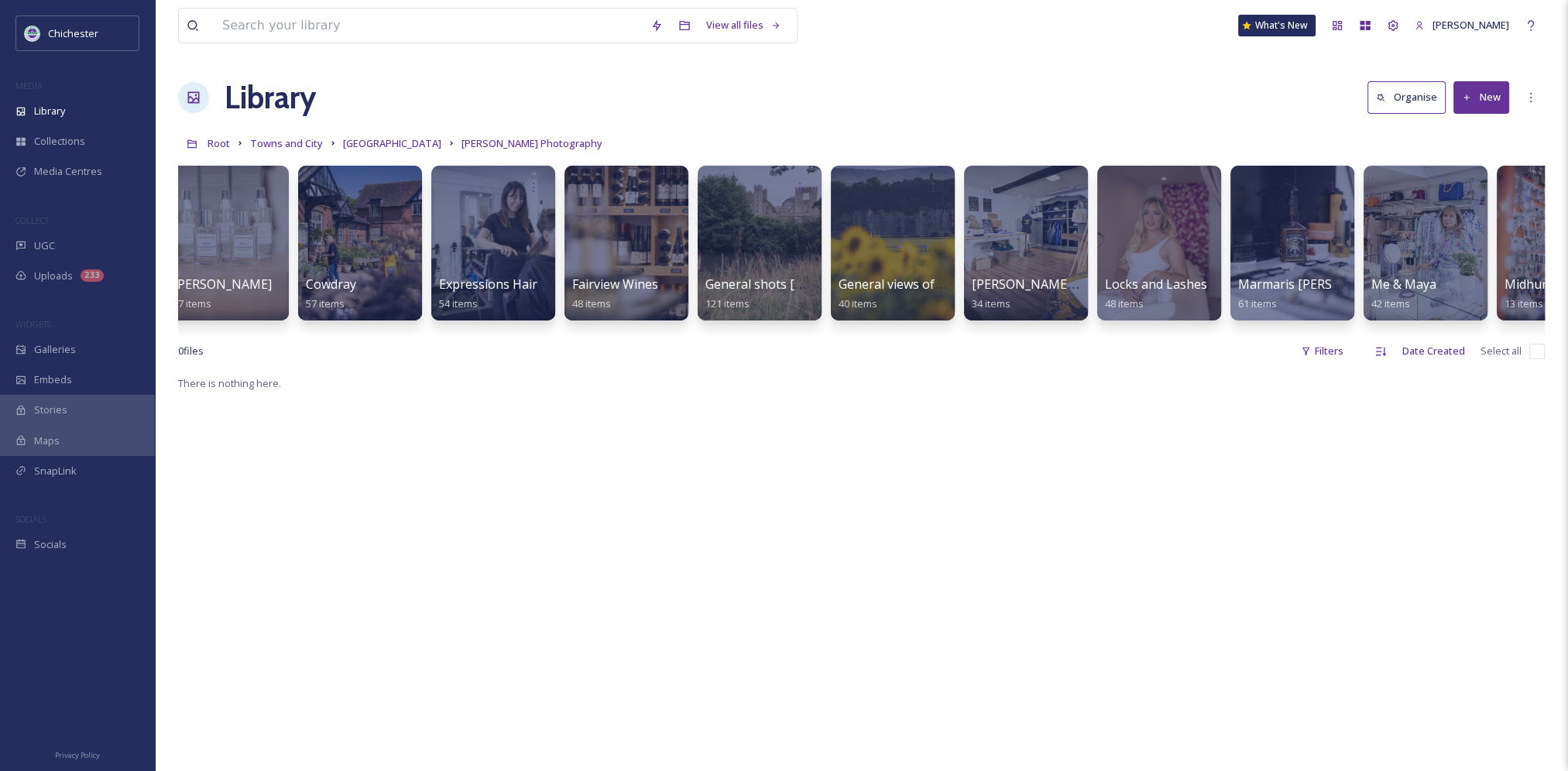
scroll to position [0, 415]
click at [367, 248] on div at bounding box center [361, 243] width 127 height 158
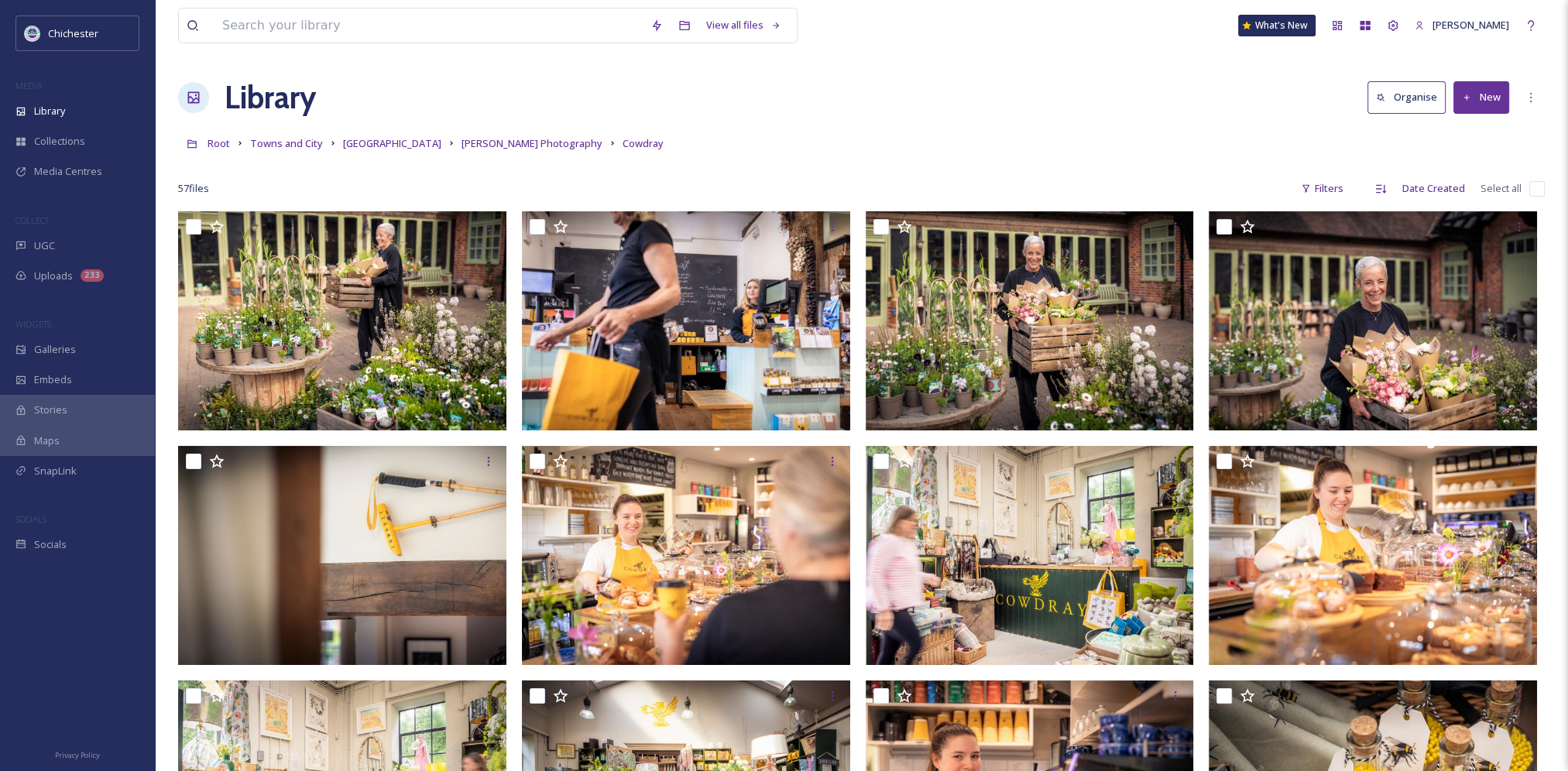
drag, startPoint x: 802, startPoint y: 309, endPoint x: 796, endPoint y: 45, distance: 264.1
click at [519, 141] on span "Christopher Ison Photography" at bounding box center [531, 143] width 141 height 14
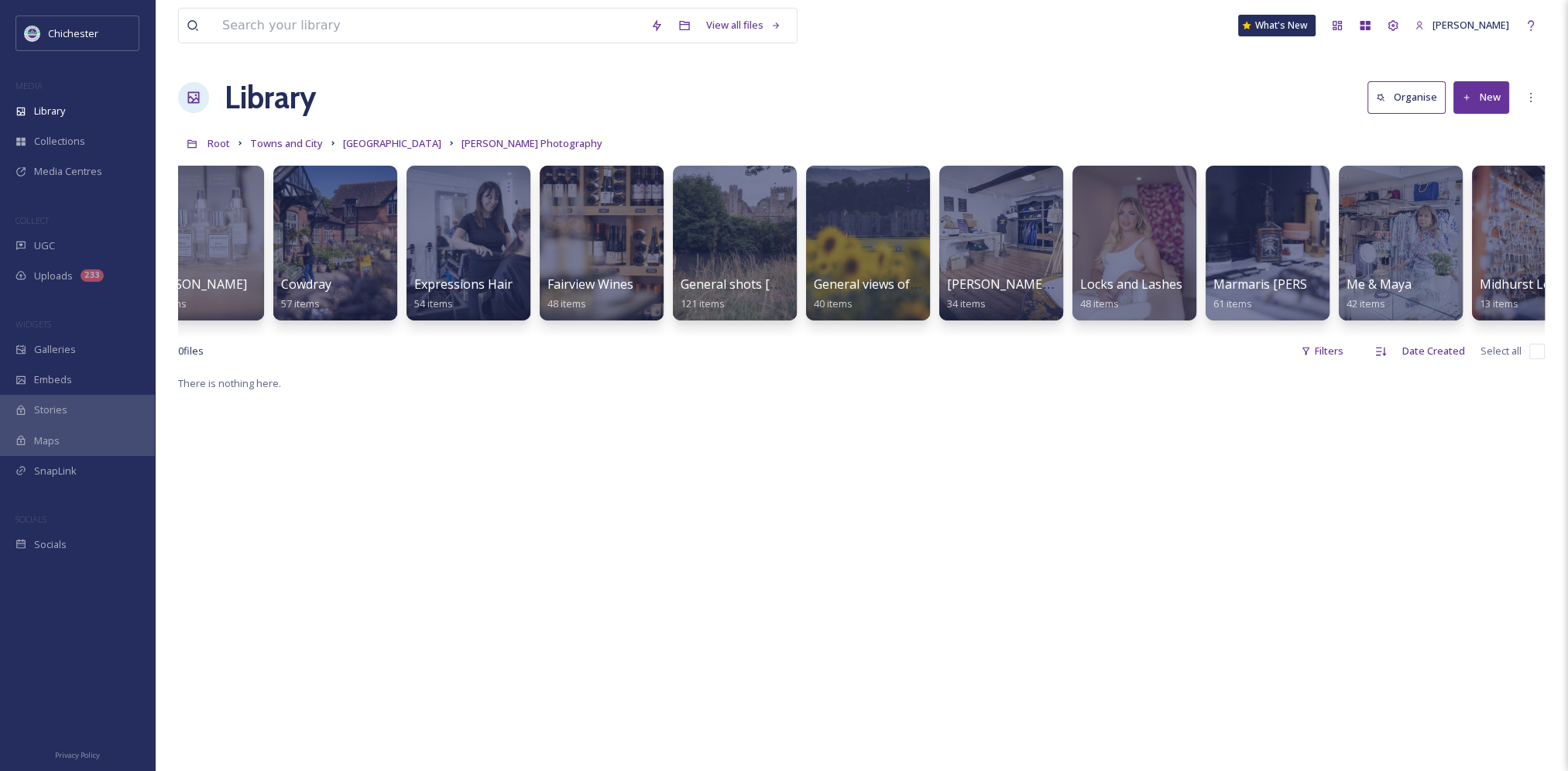
scroll to position [0, 839]
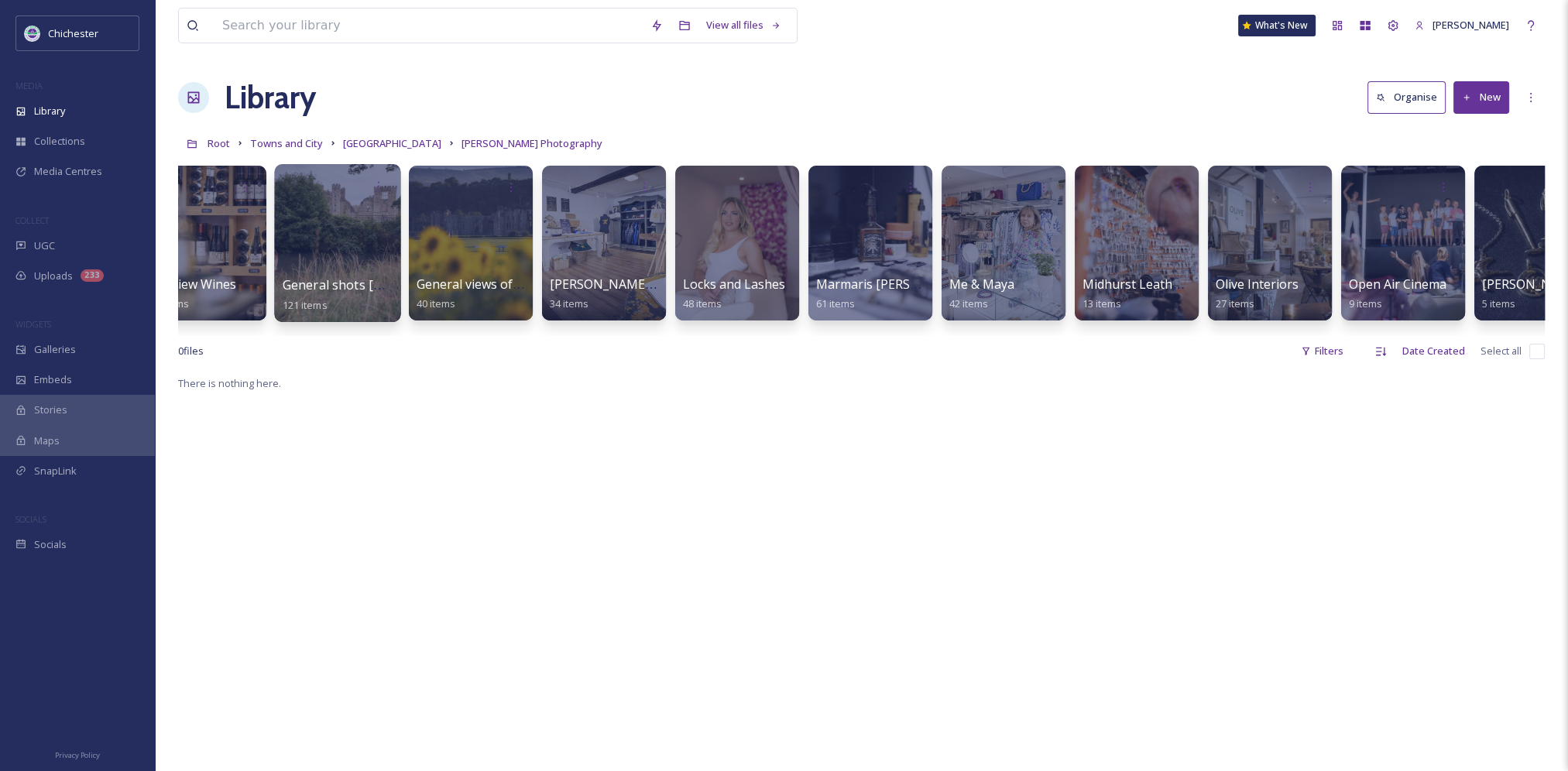
click at [369, 231] on div at bounding box center [337, 243] width 127 height 158
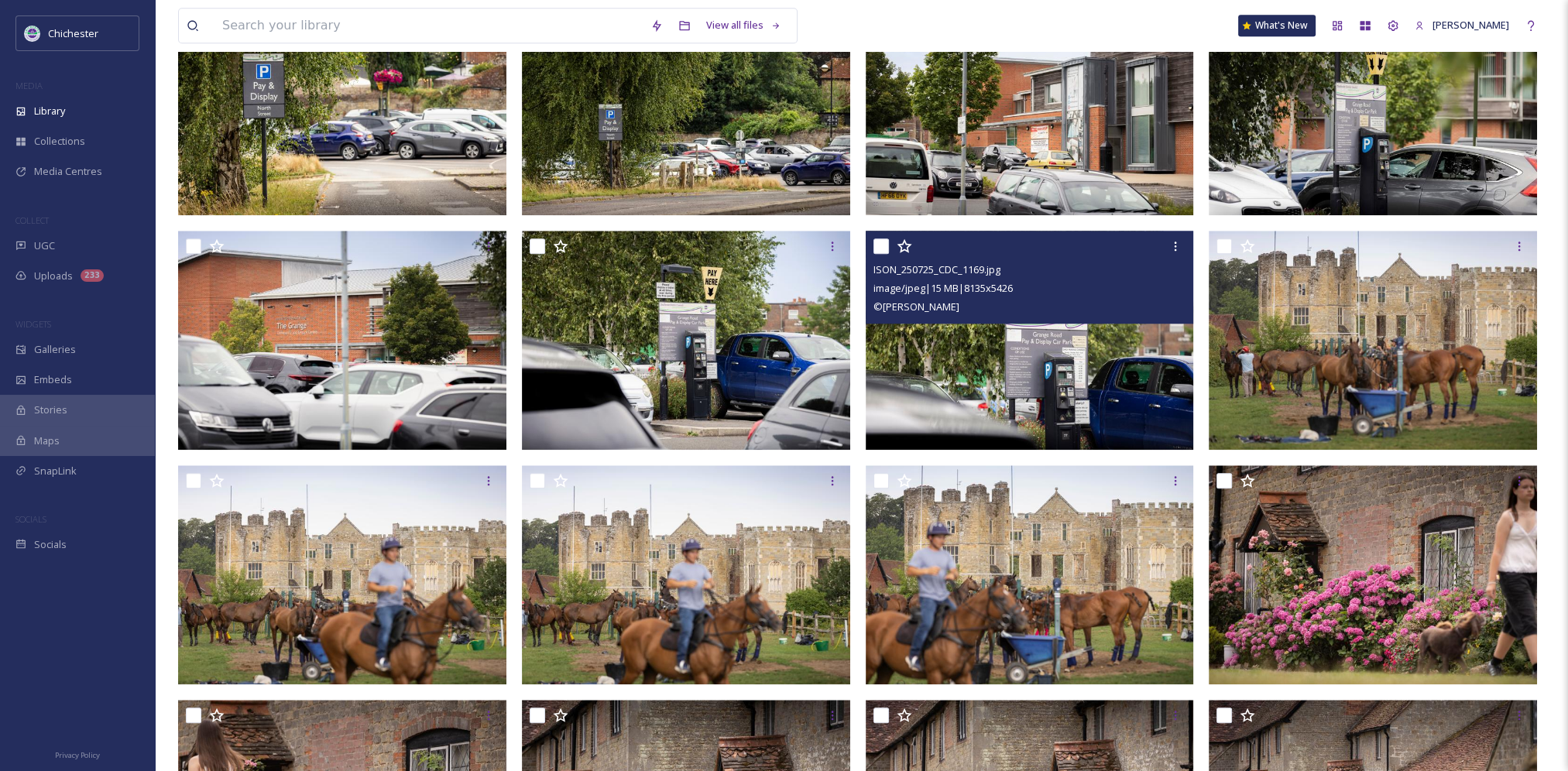
scroll to position [2400, 0]
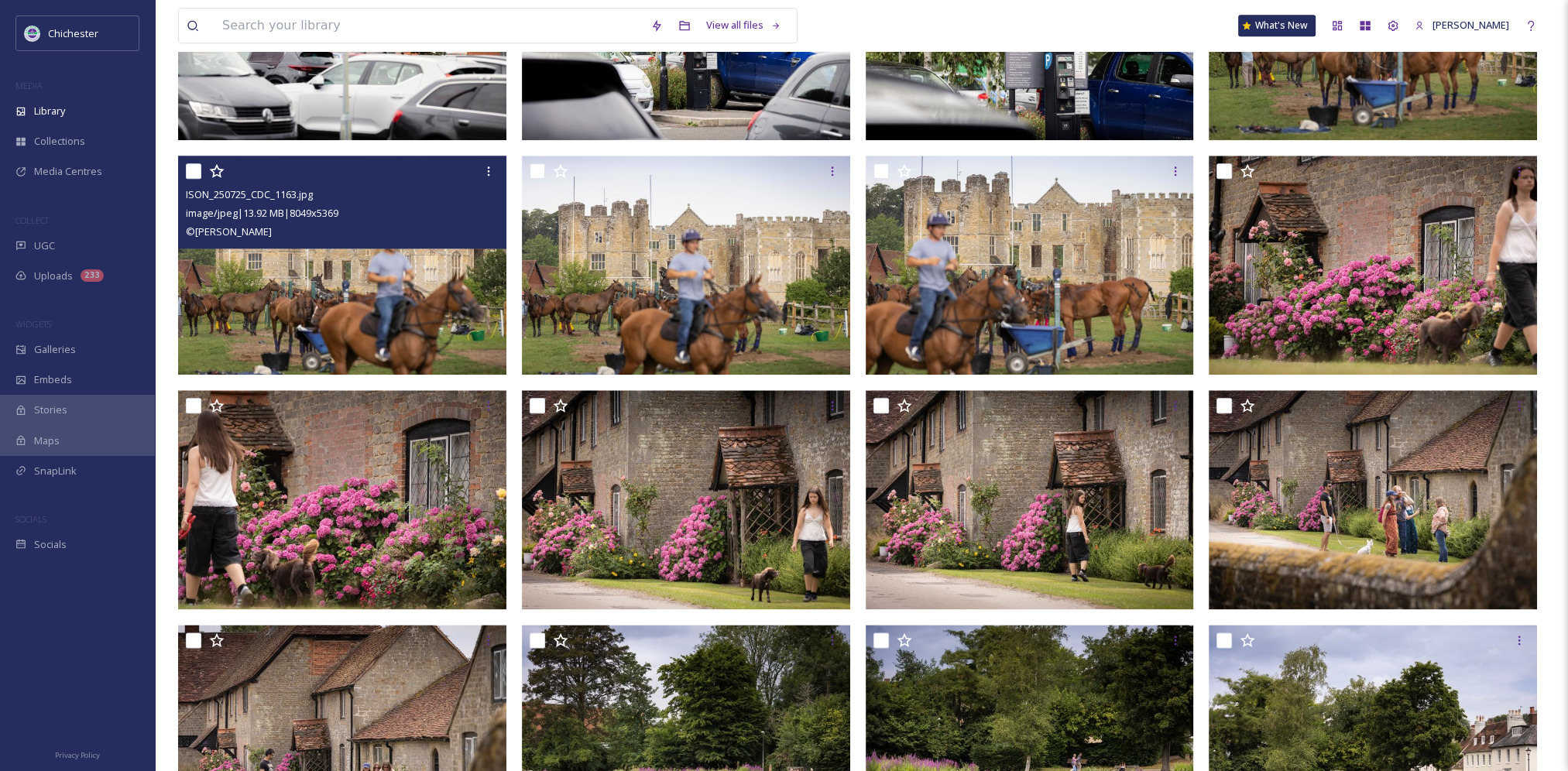
click at [327, 273] on img at bounding box center [342, 265] width 328 height 219
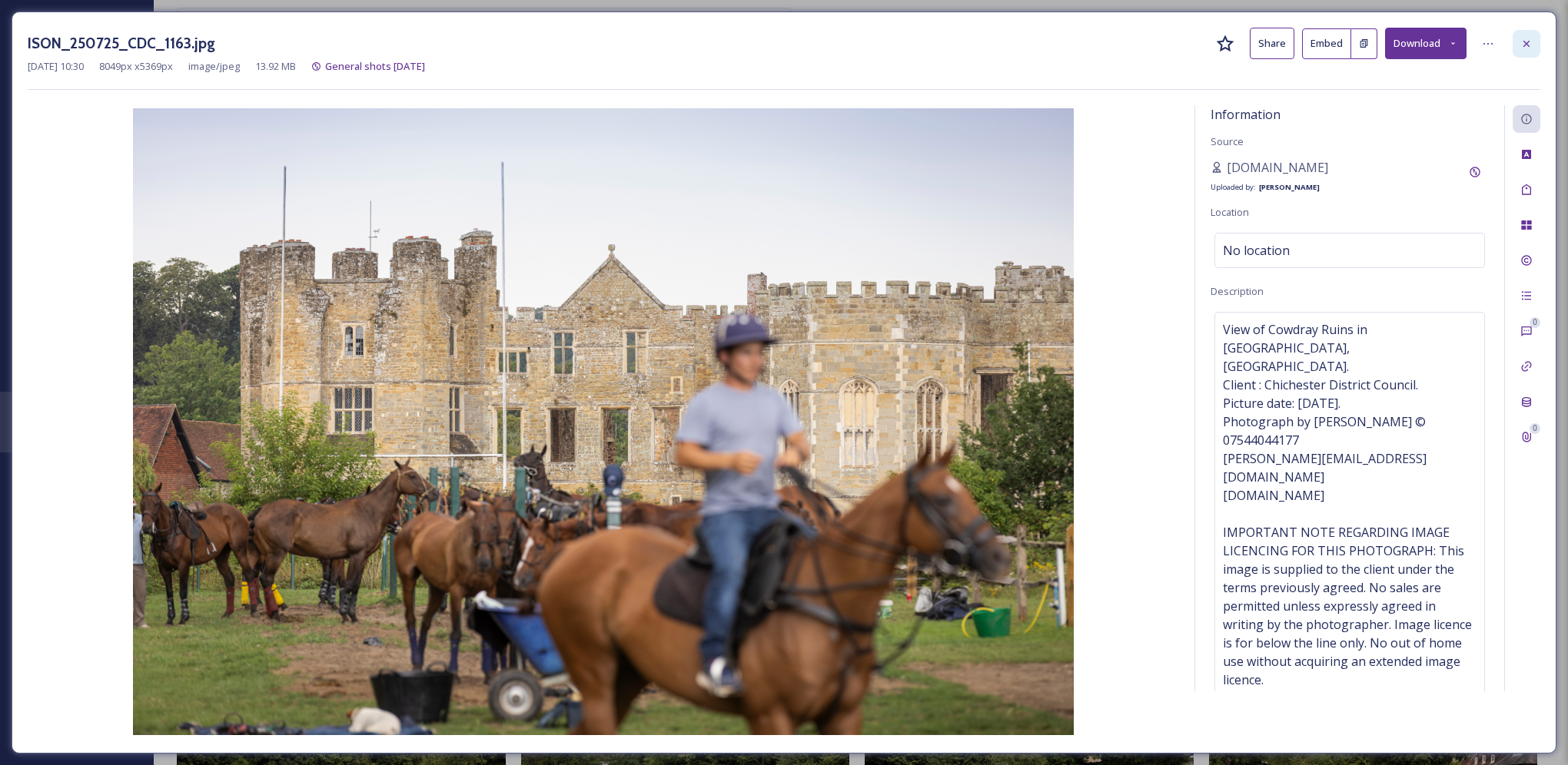
click at [1535, 44] on div at bounding box center [1527, 43] width 27 height 27
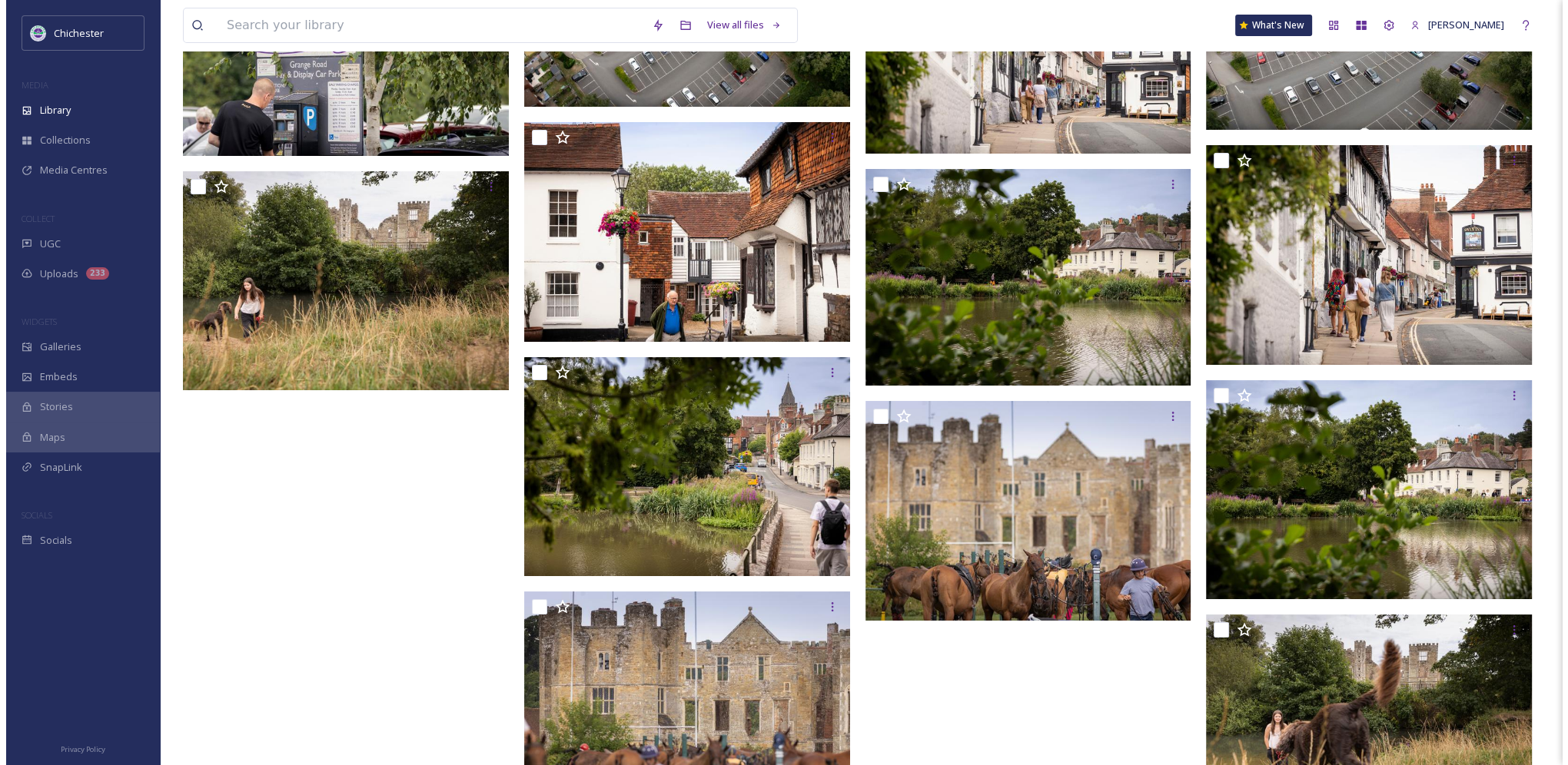
scroll to position [7282, 0]
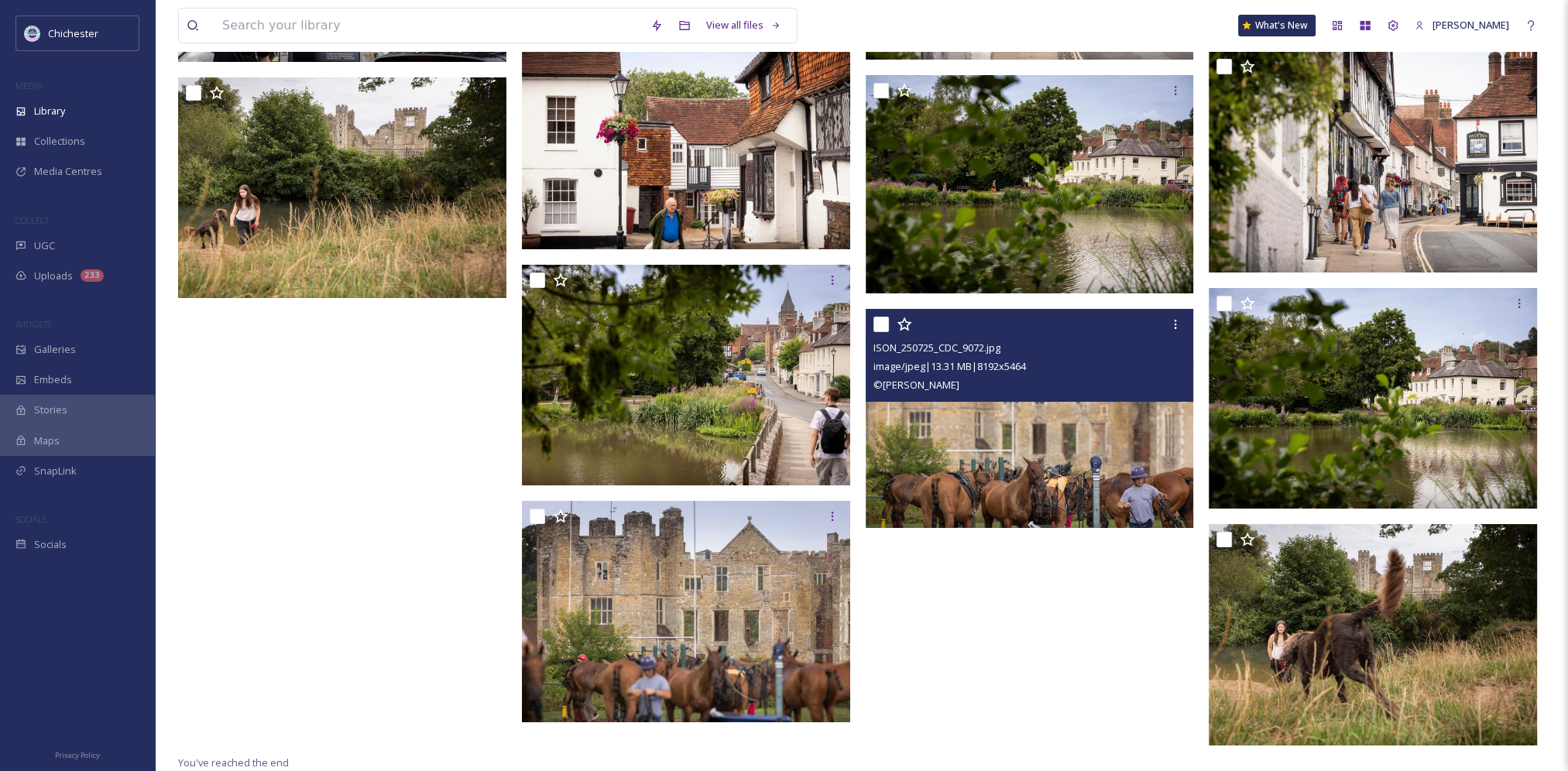
click at [1076, 493] on img at bounding box center [1030, 418] width 328 height 219
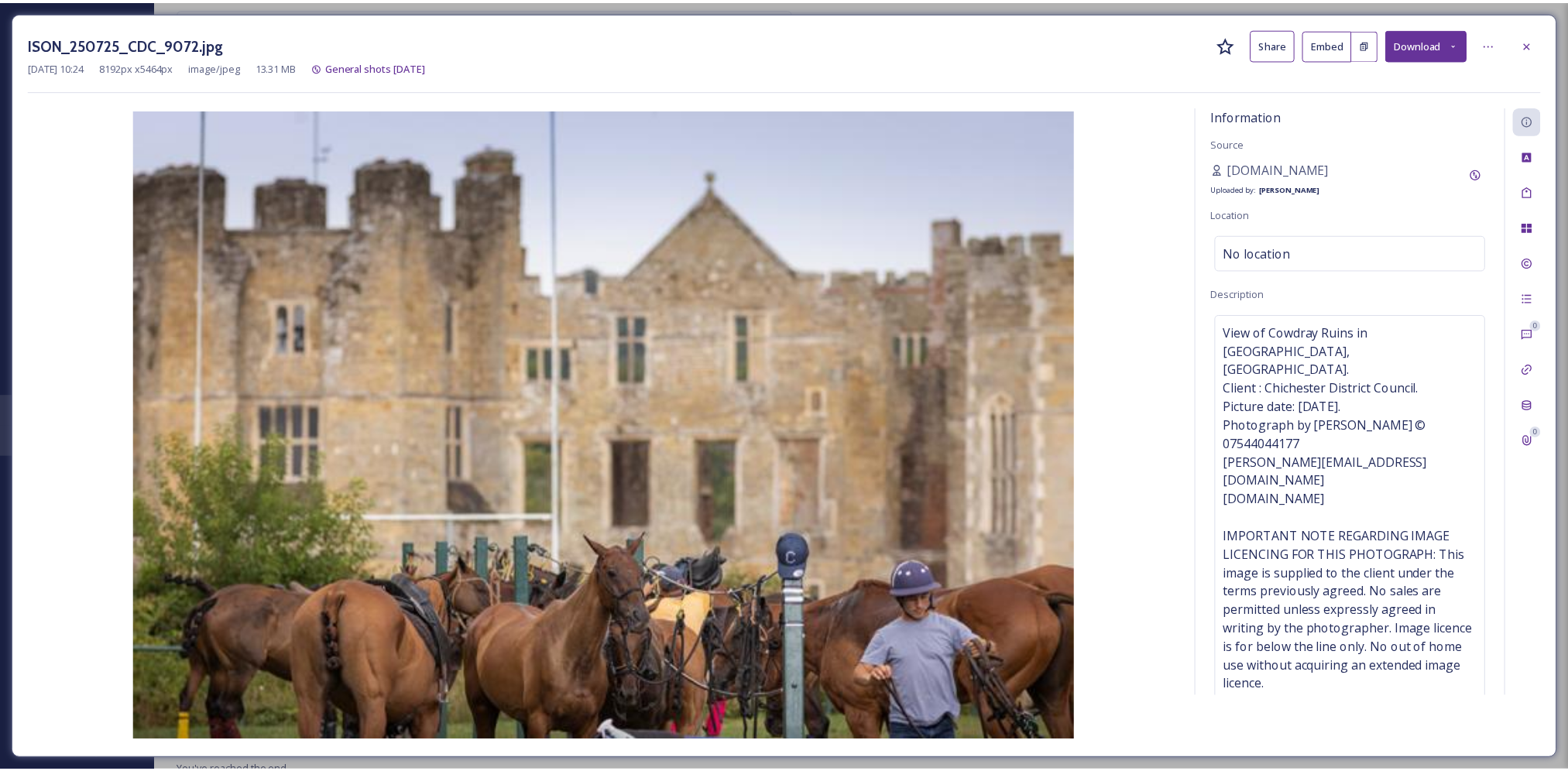
scroll to position [7342, 0]
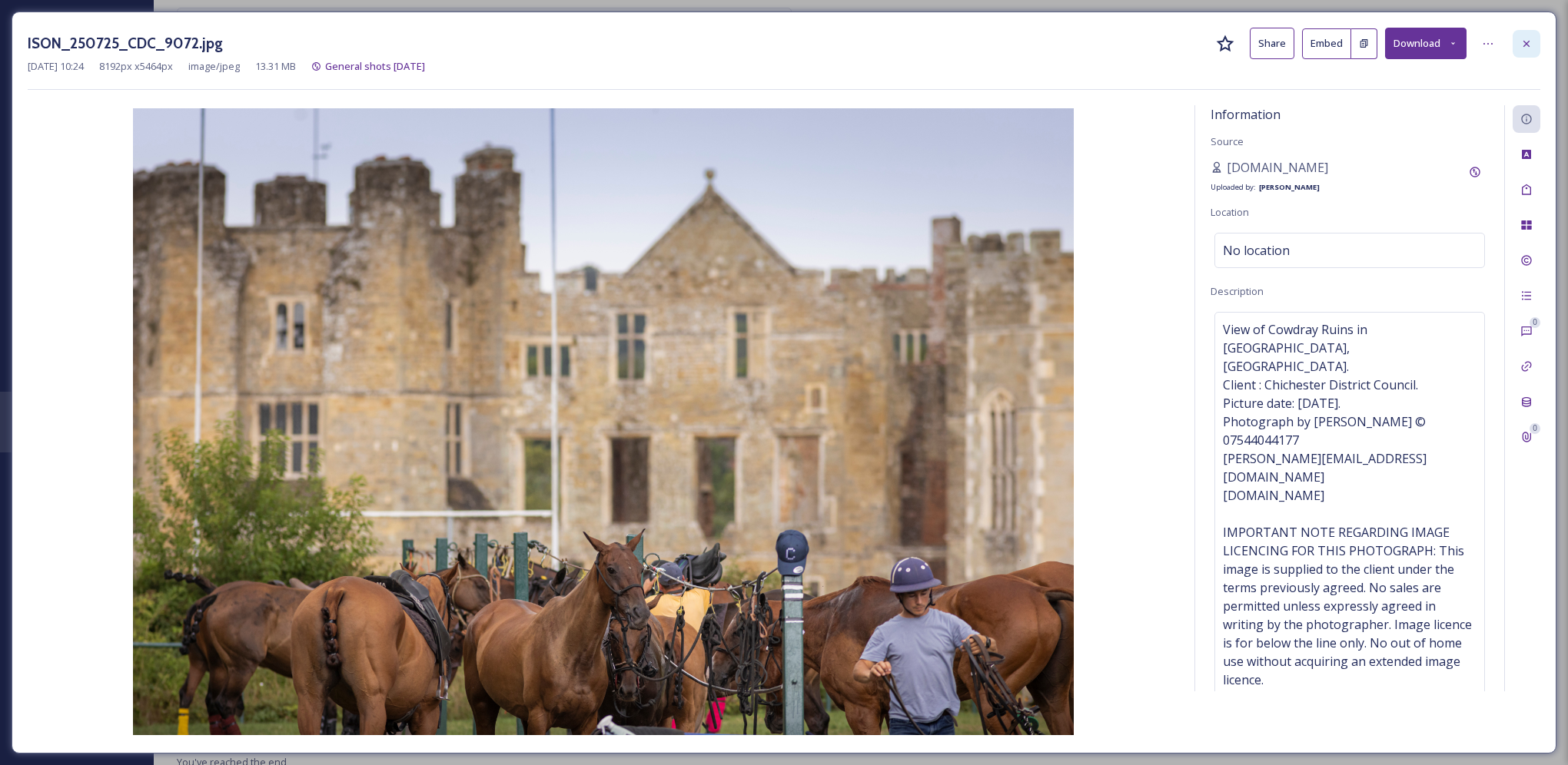
click at [1526, 39] on icon at bounding box center [1527, 44] width 12 height 12
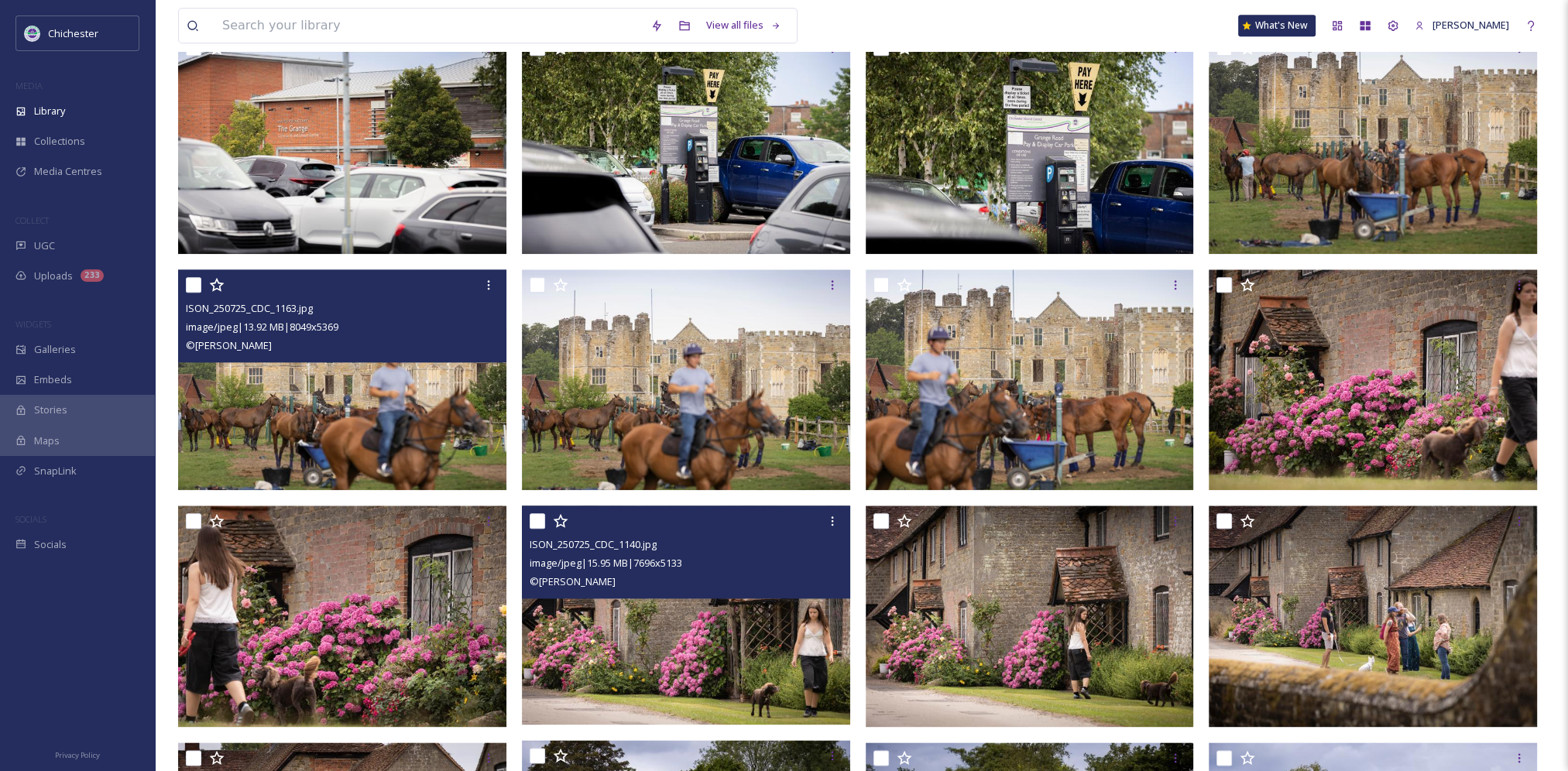
scroll to position [2231, 0]
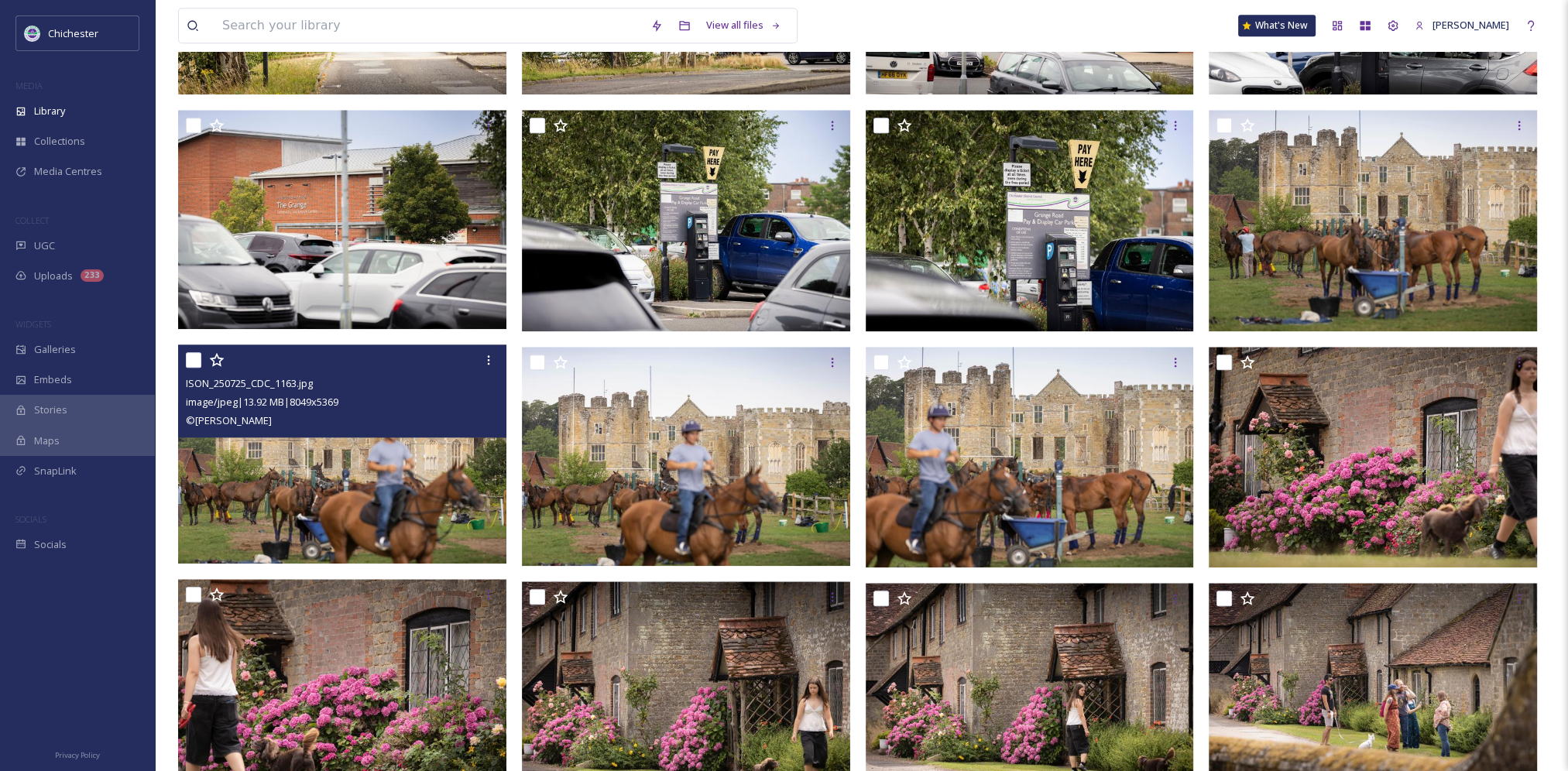
click at [360, 457] on img at bounding box center [342, 454] width 328 height 219
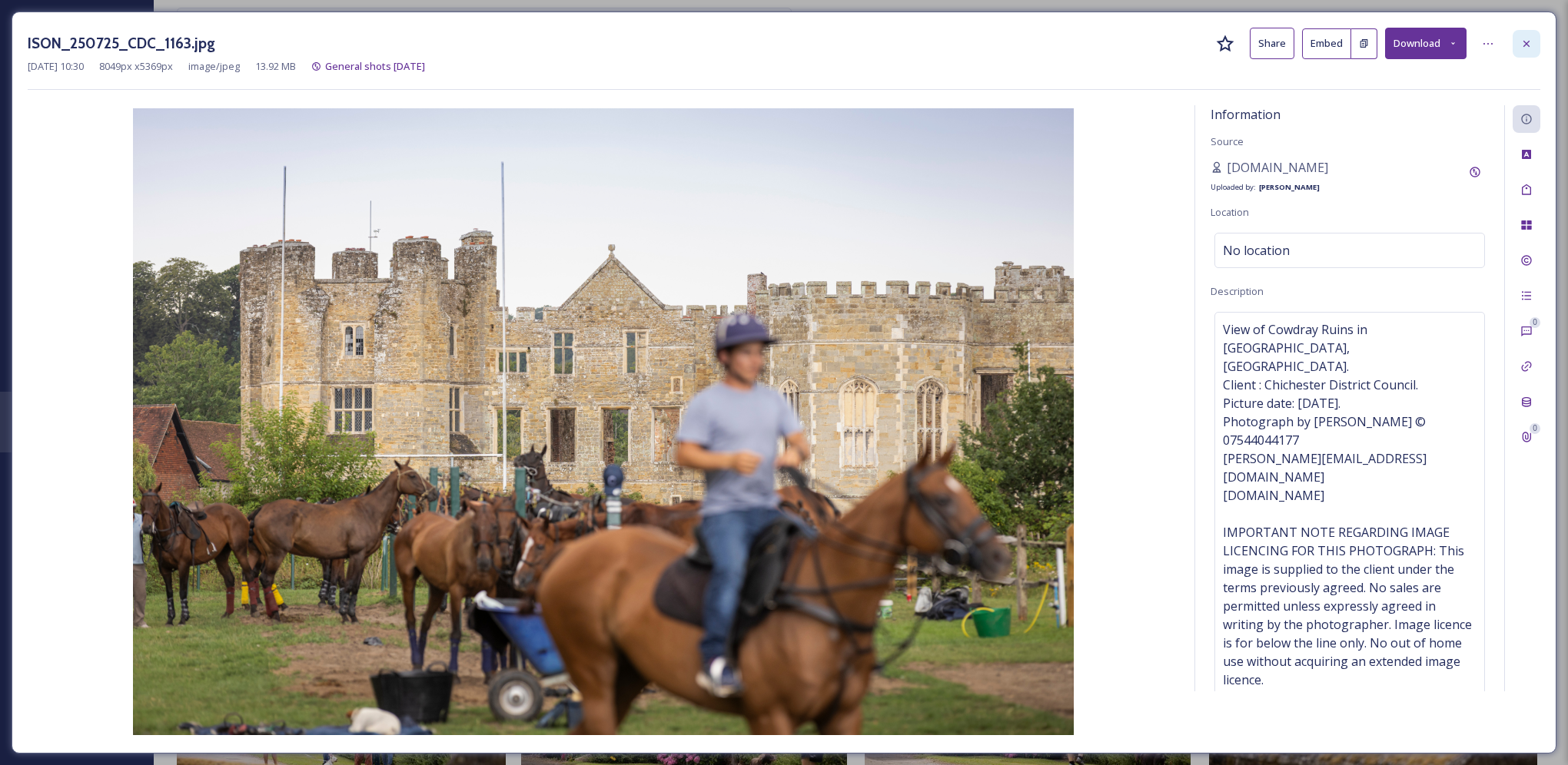
click at [1528, 40] on icon at bounding box center [1527, 44] width 12 height 12
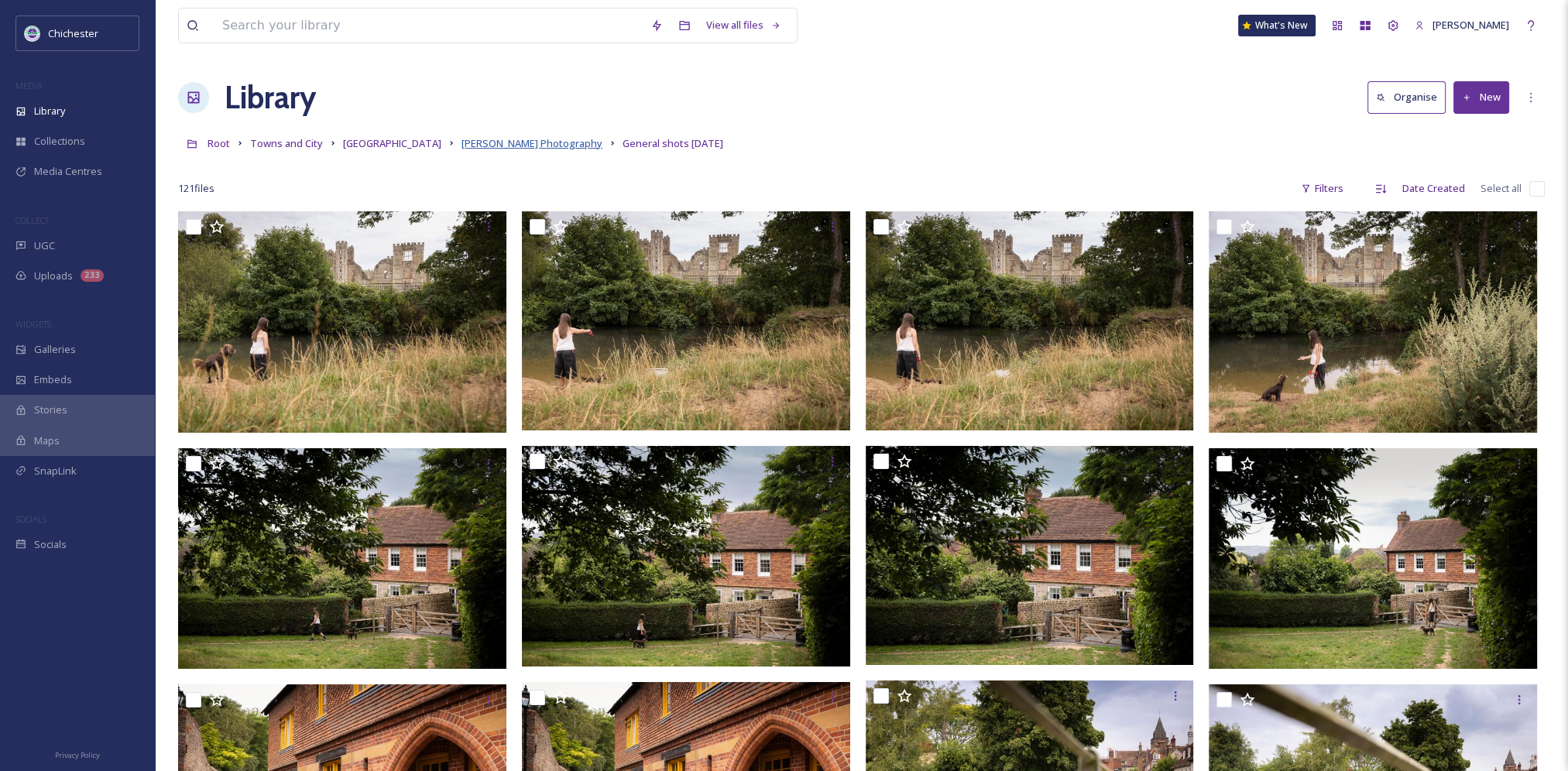
click at [471, 147] on span "Christopher Ison Photography" at bounding box center [531, 143] width 141 height 14
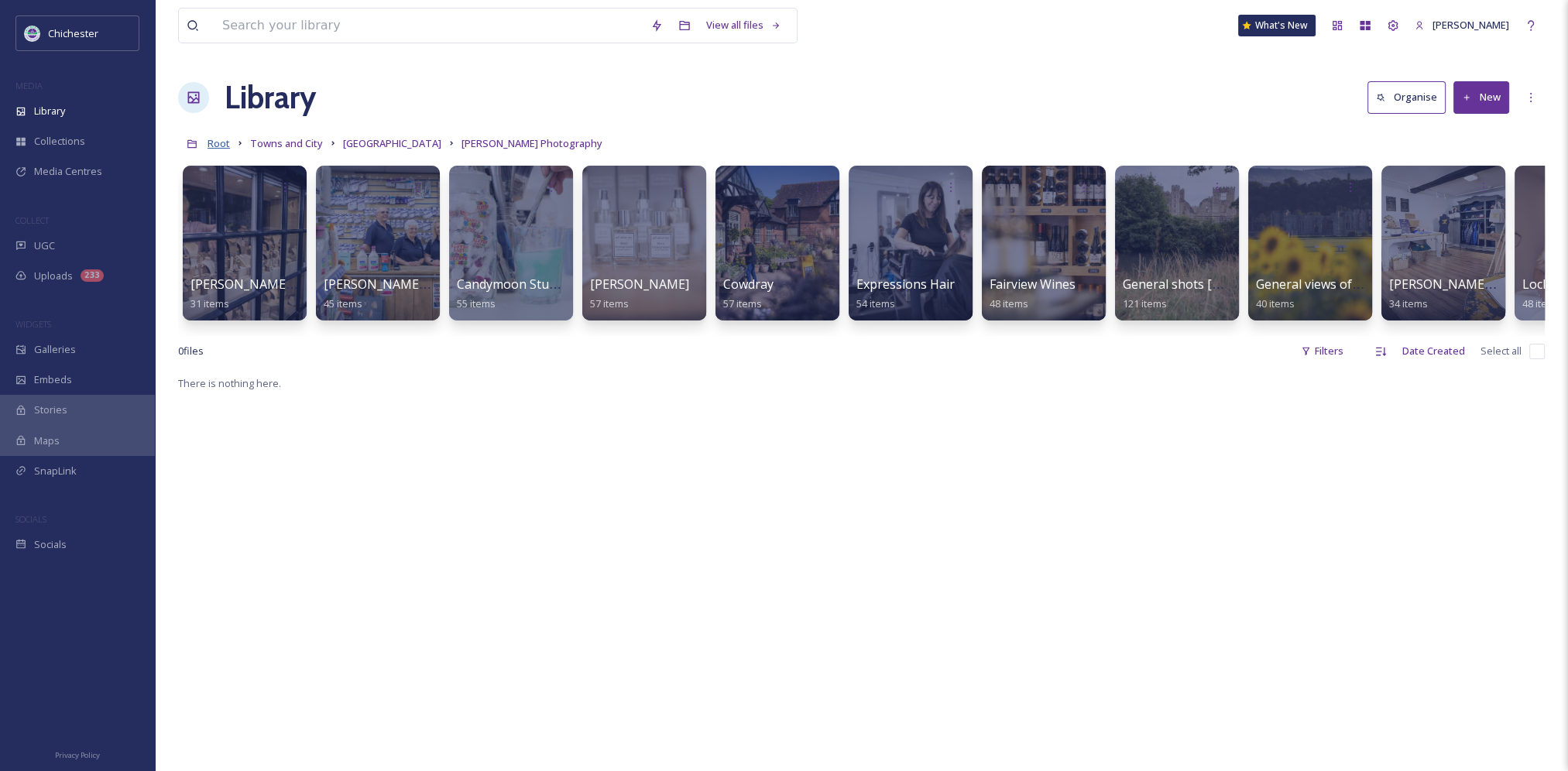
click at [225, 146] on span "Root" at bounding box center [218, 143] width 22 height 14
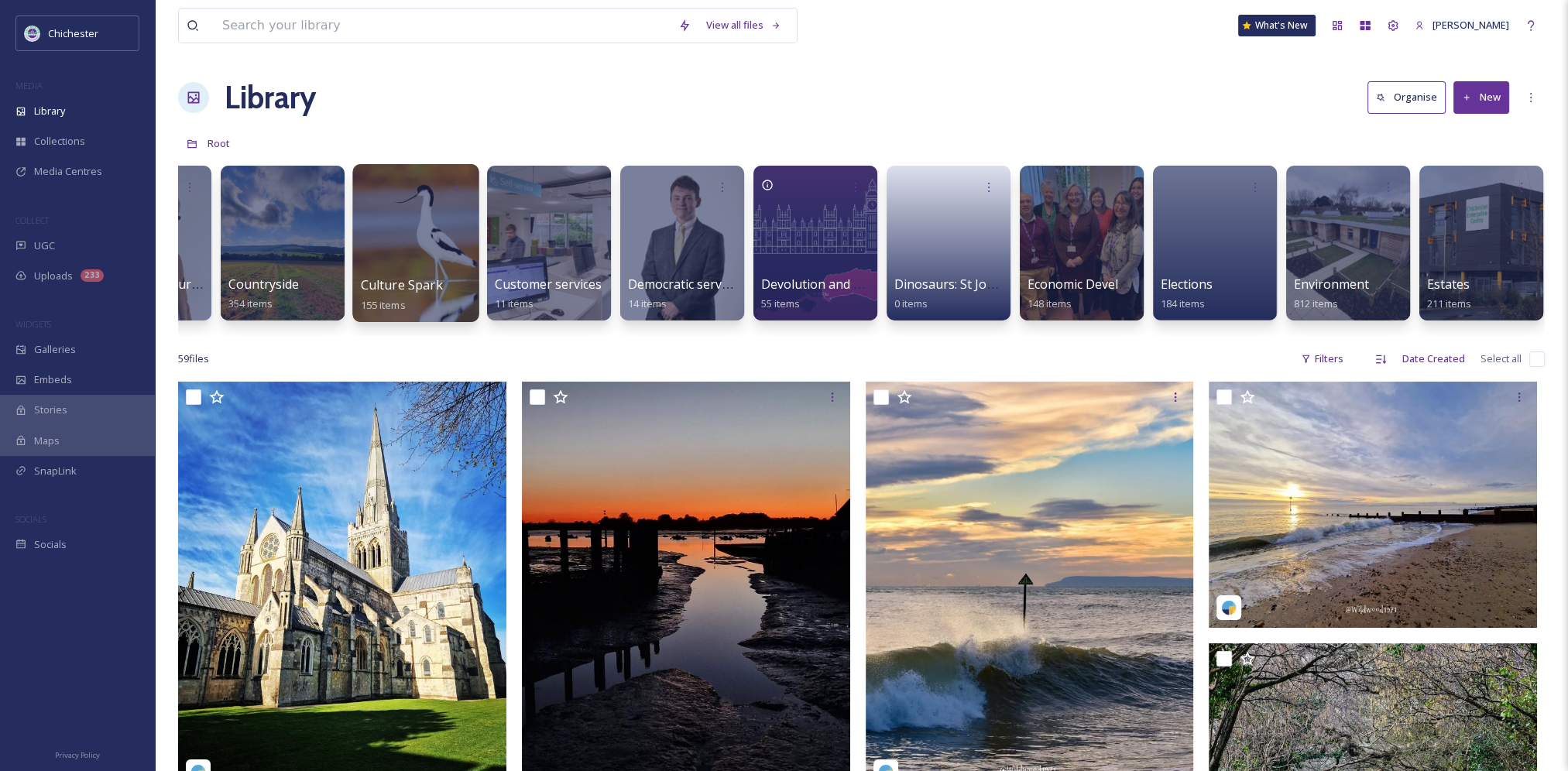
scroll to position [0, 1660]
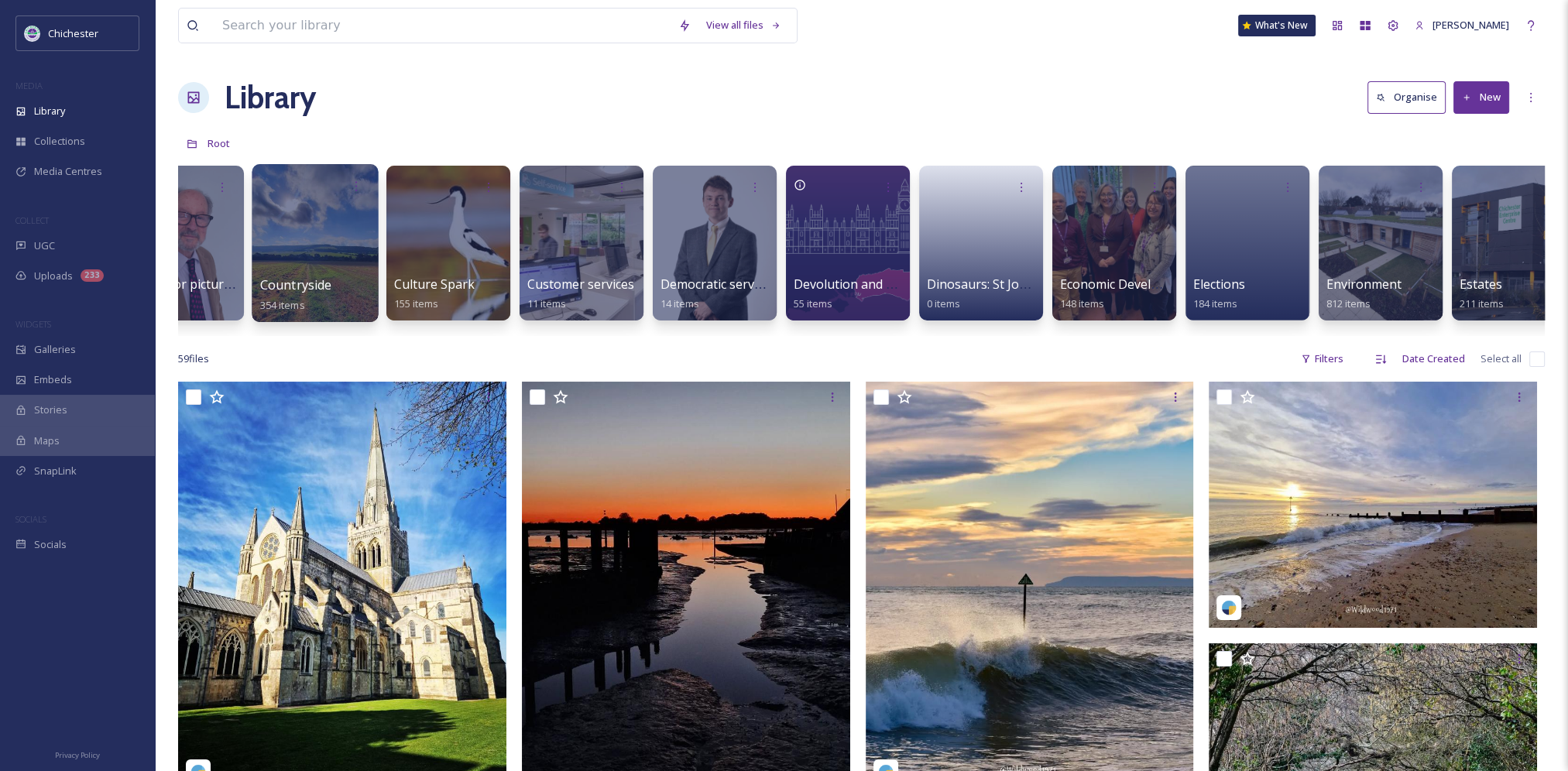
click at [322, 238] on div at bounding box center [315, 243] width 127 height 158
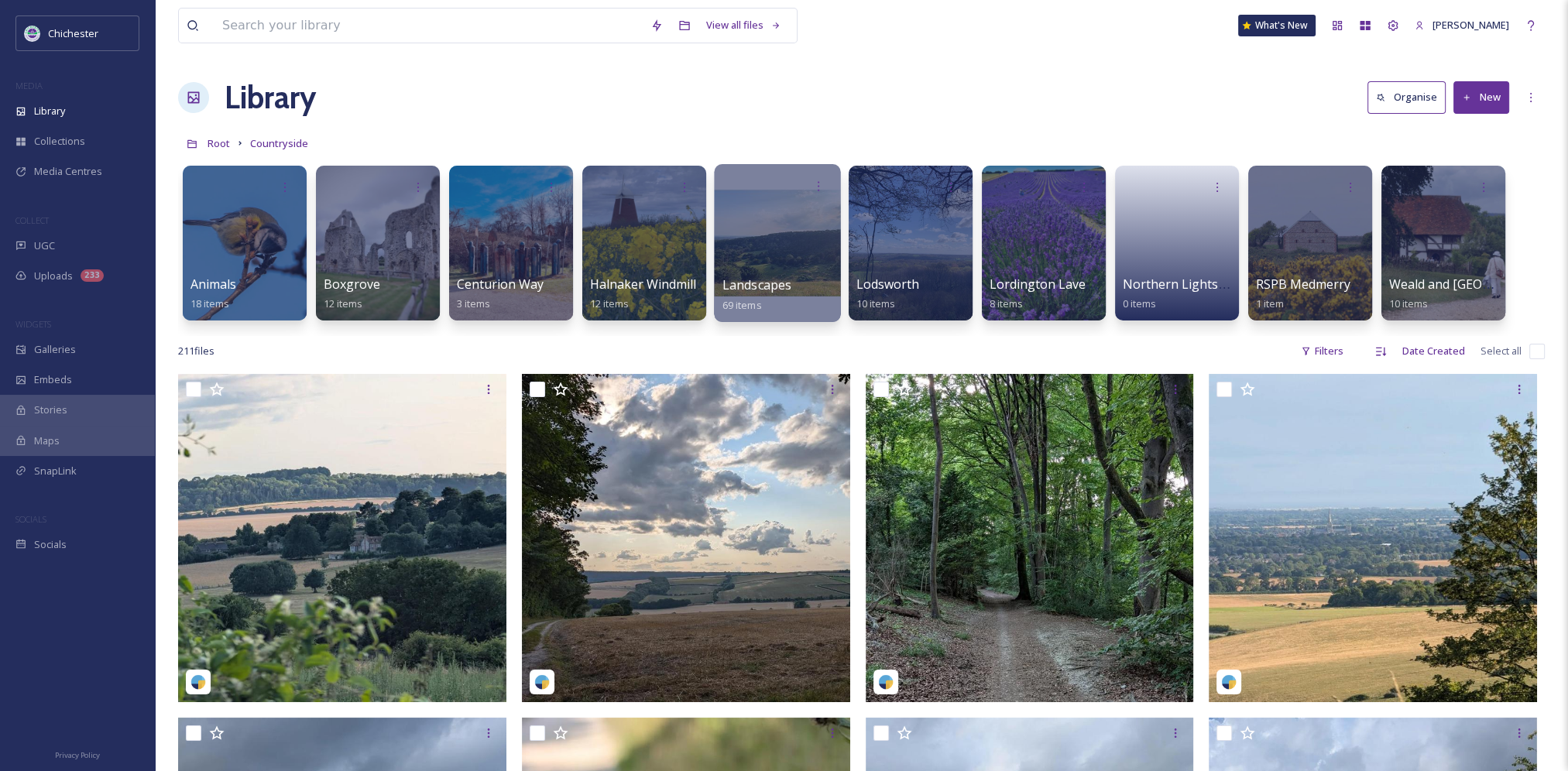
click at [759, 254] on div at bounding box center [777, 243] width 127 height 158
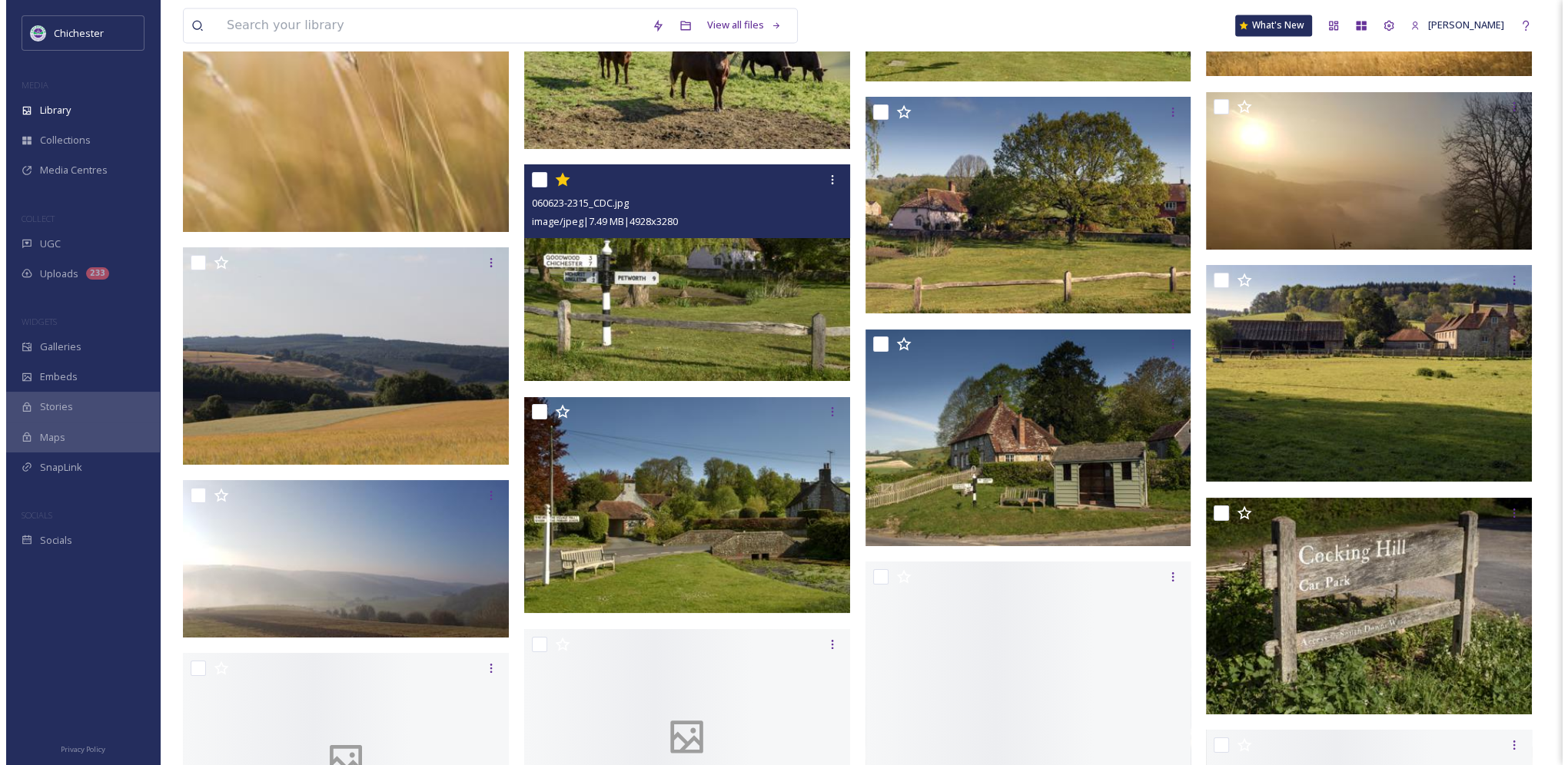
scroll to position [2997, 0]
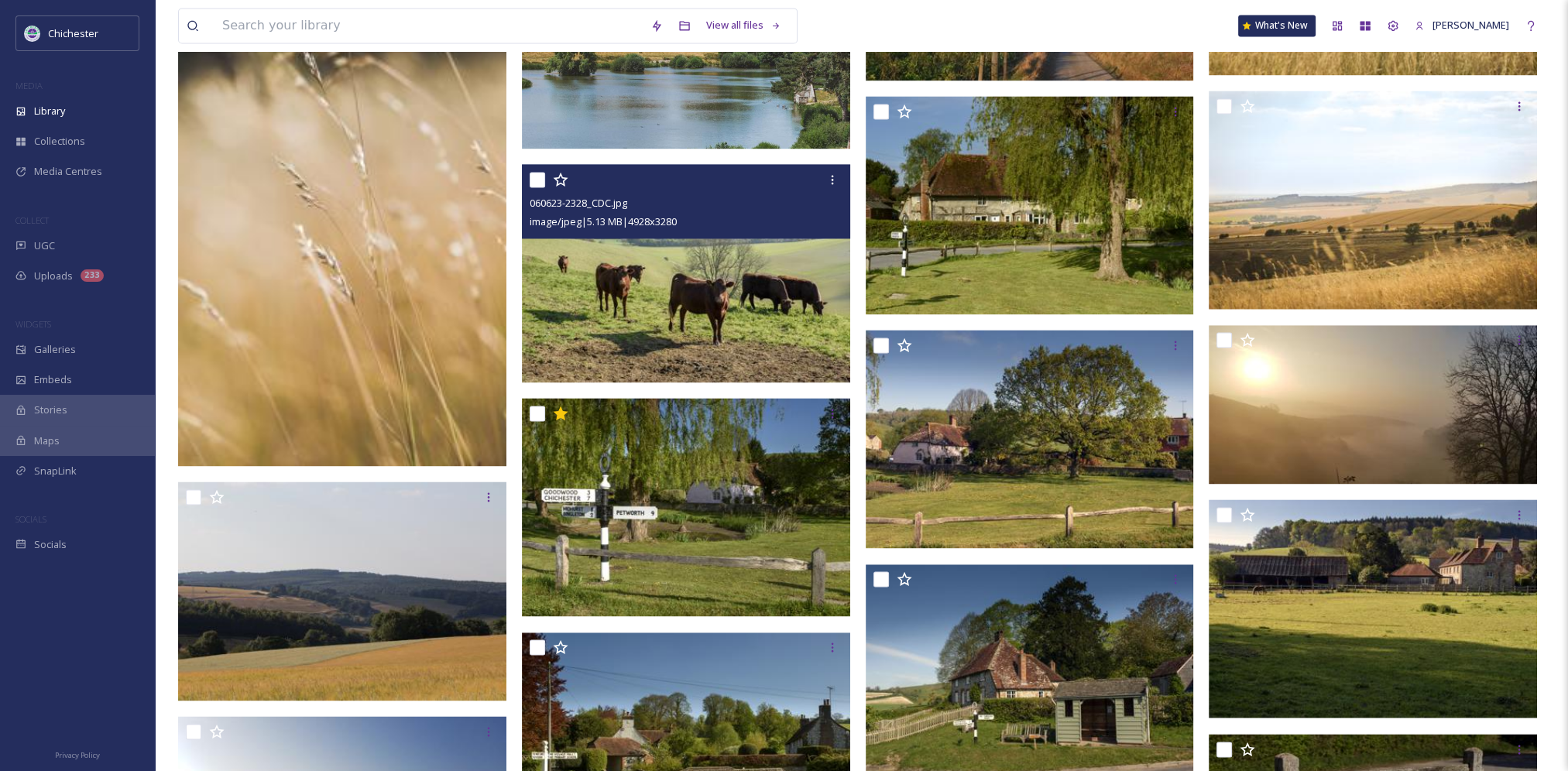
click at [758, 308] on img at bounding box center [686, 273] width 328 height 218
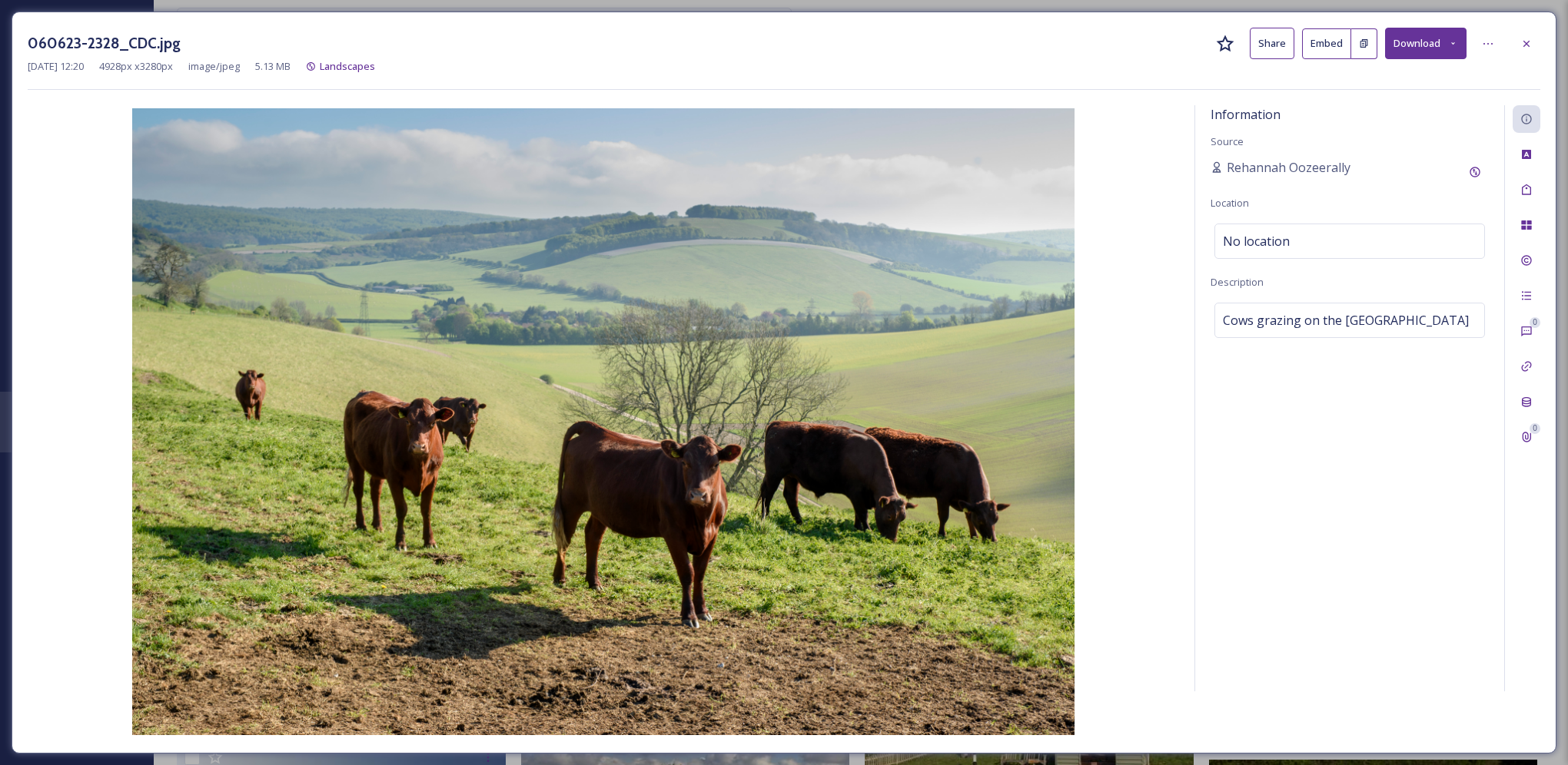
click at [329, 467] on img at bounding box center [603, 421] width 1151 height 627
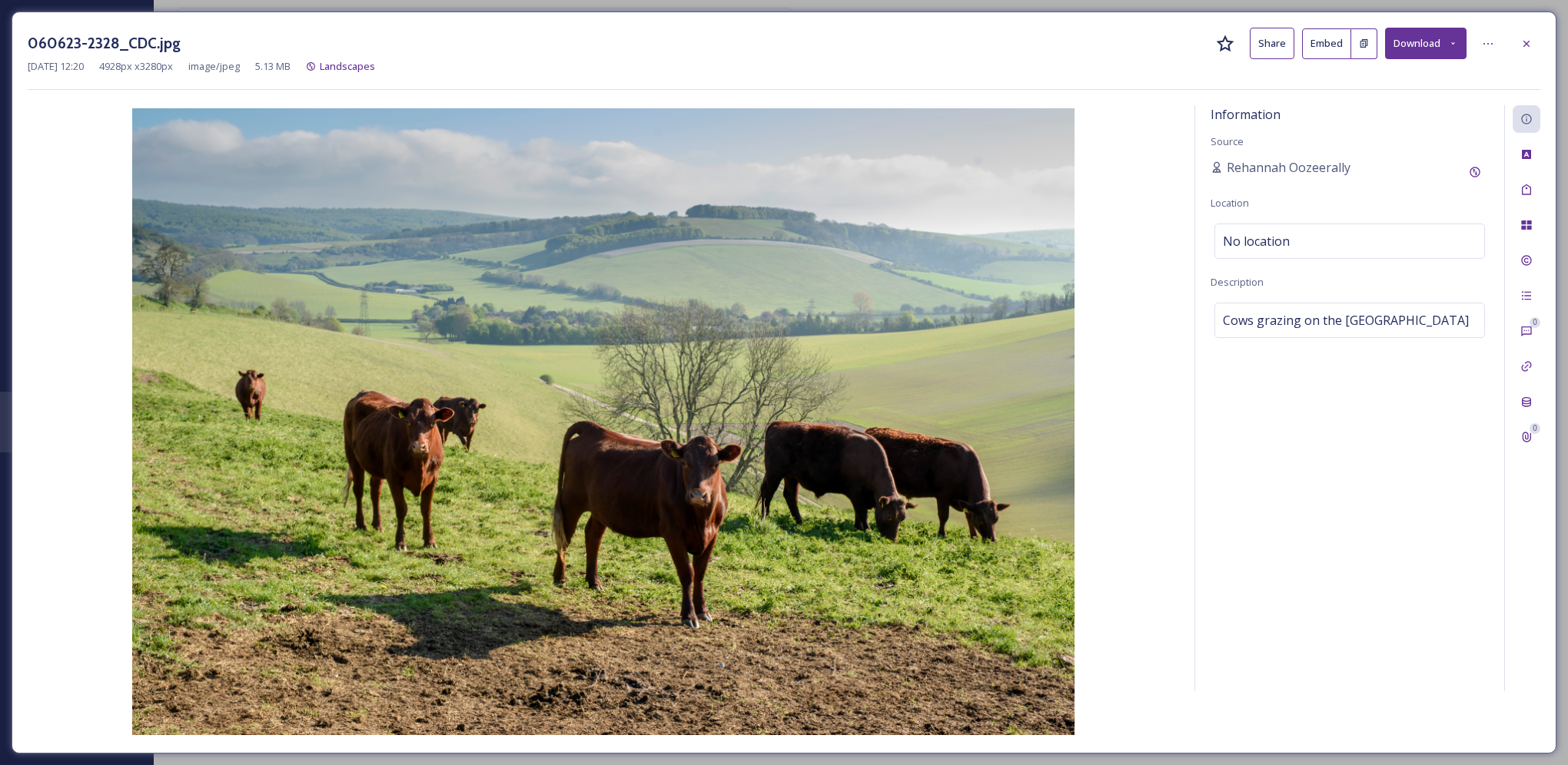
drag, startPoint x: 1530, startPoint y: 44, endPoint x: 1162, endPoint y: 144, distance: 381.3
click at [1530, 44] on icon at bounding box center [1527, 44] width 12 height 12
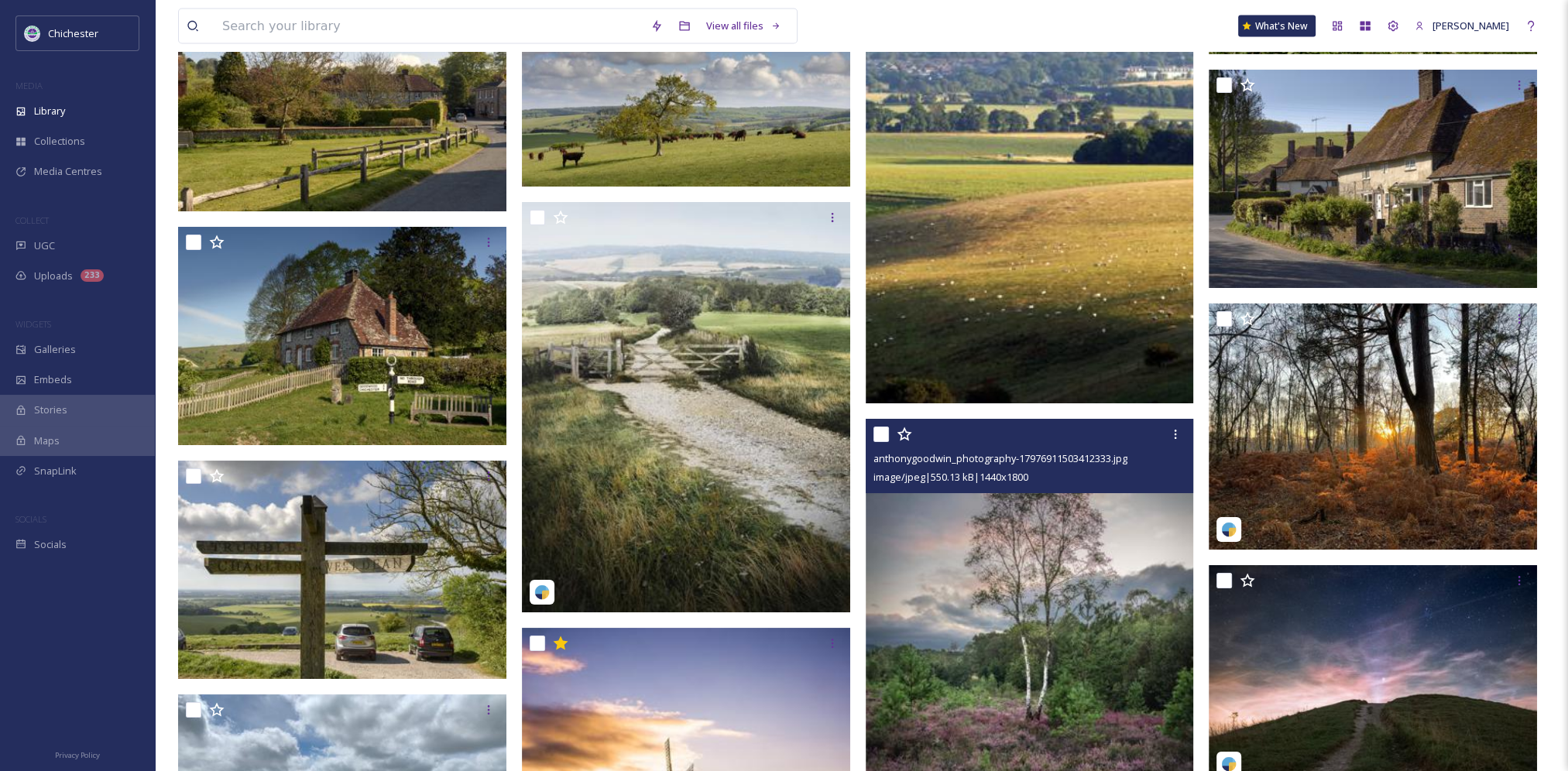
scroll to position [3718, 0]
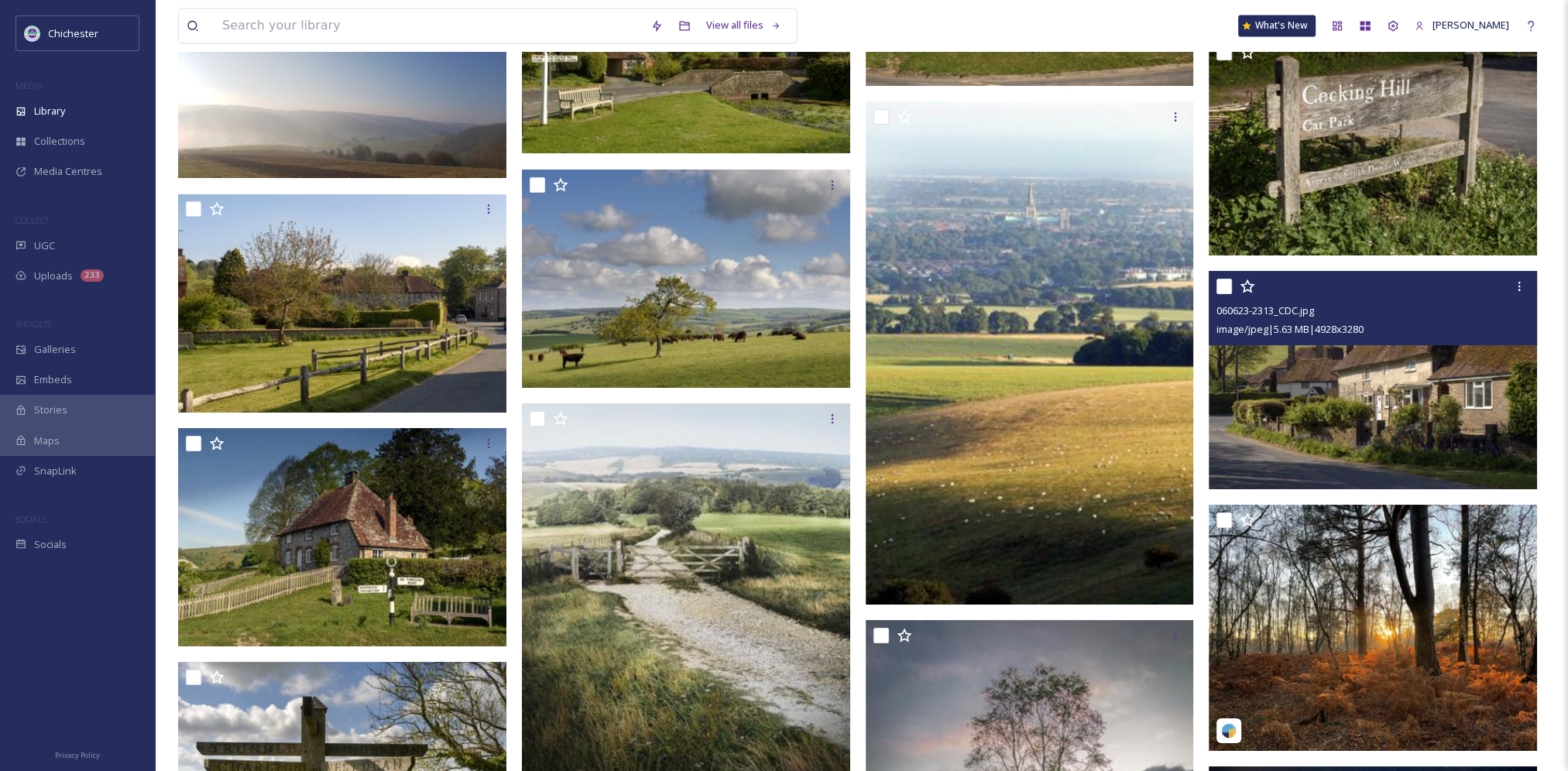
click at [1288, 384] on img at bounding box center [1372, 381] width 328 height 218
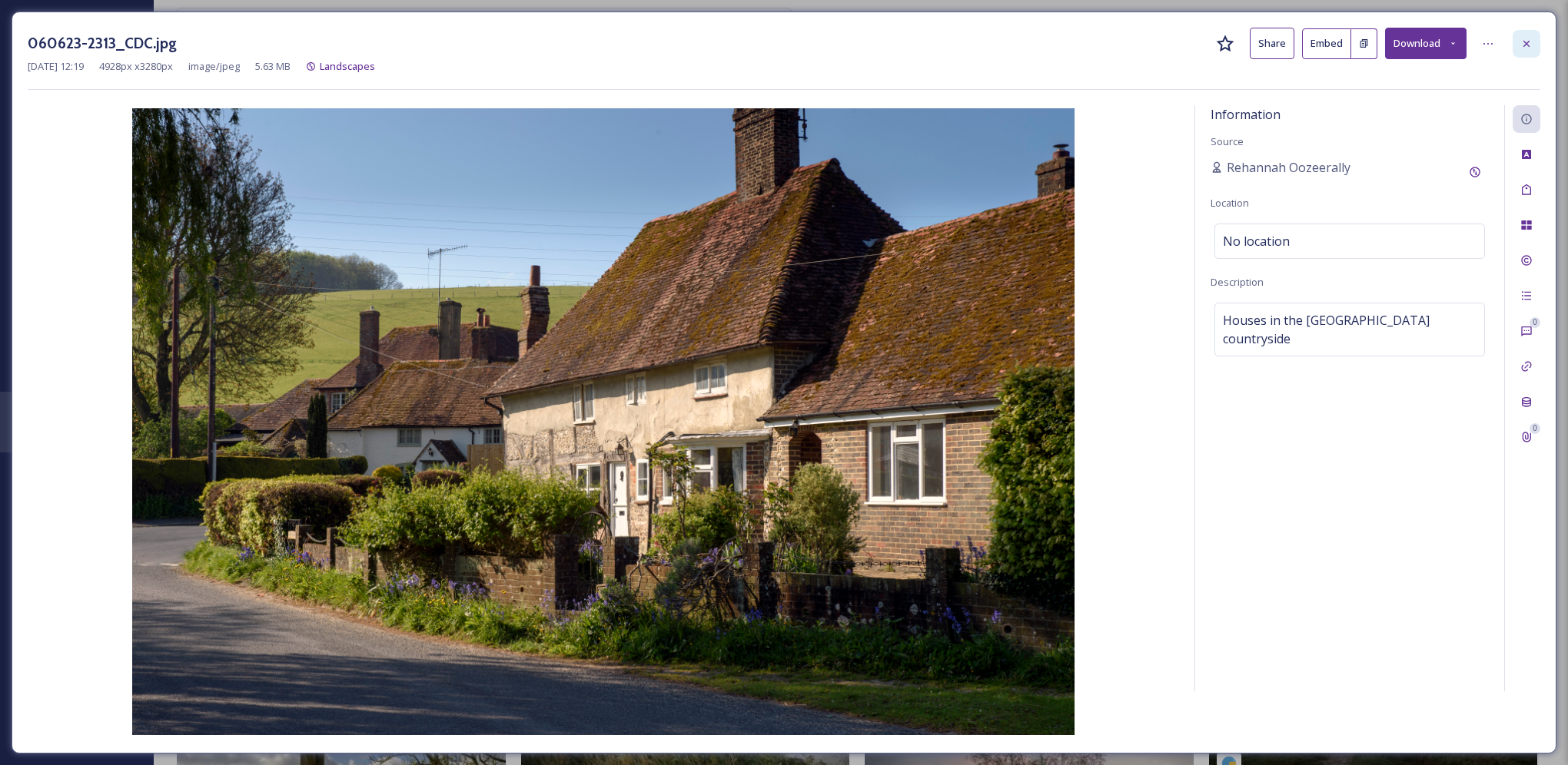
click at [1528, 45] on icon at bounding box center [1527, 44] width 12 height 12
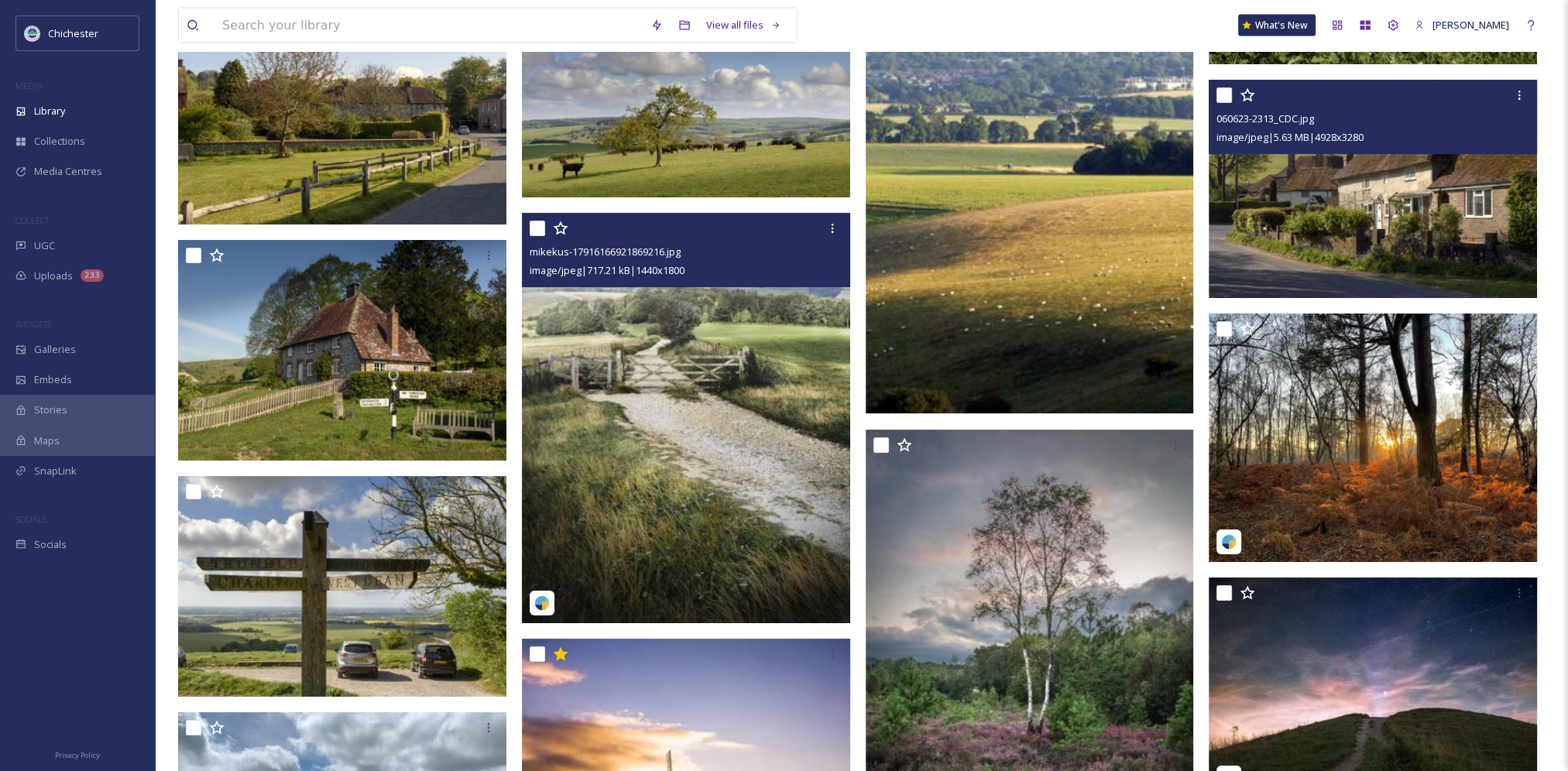
scroll to position [3795, 0]
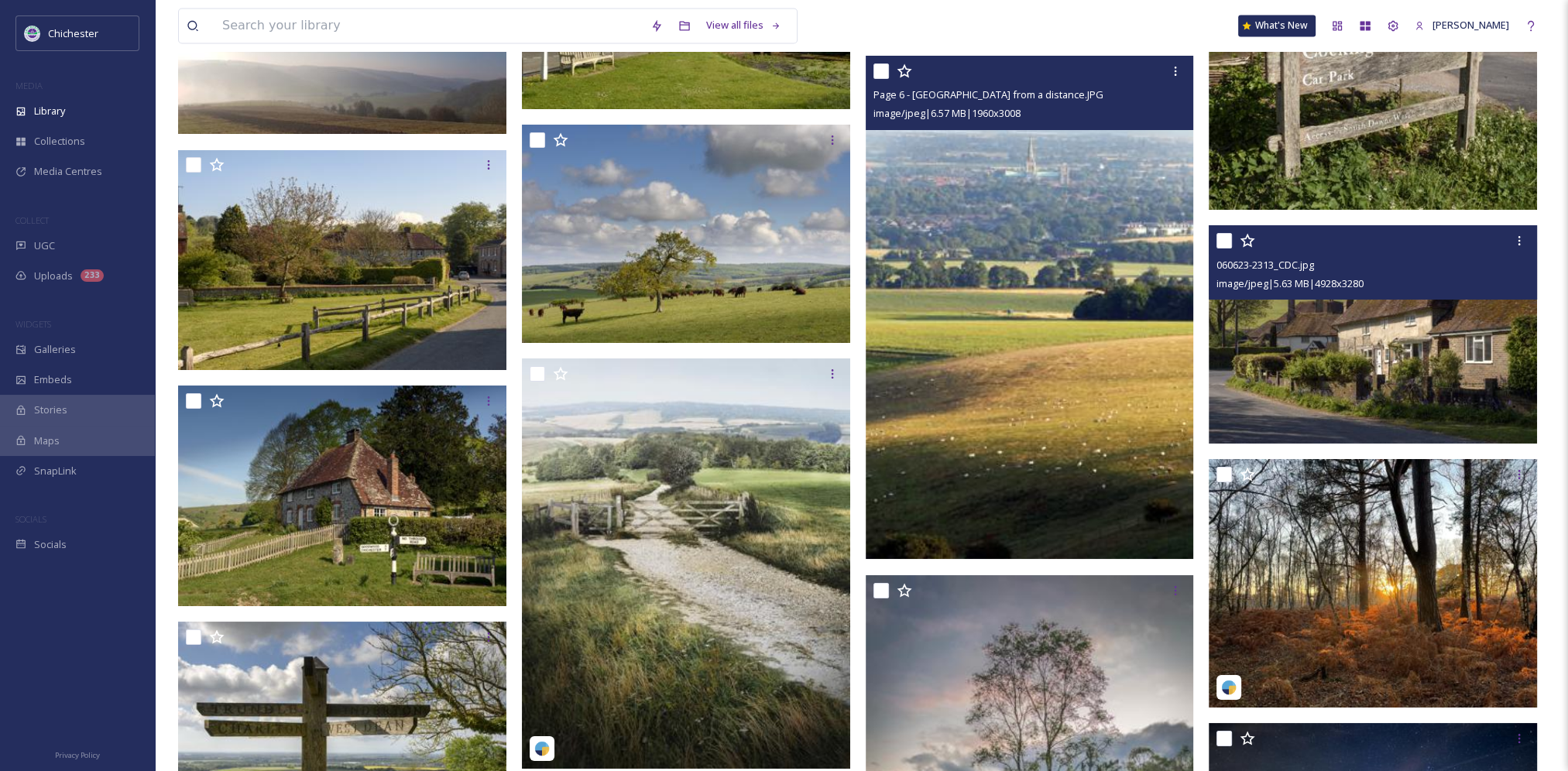
click at [1022, 356] on img at bounding box center [1030, 308] width 328 height 504
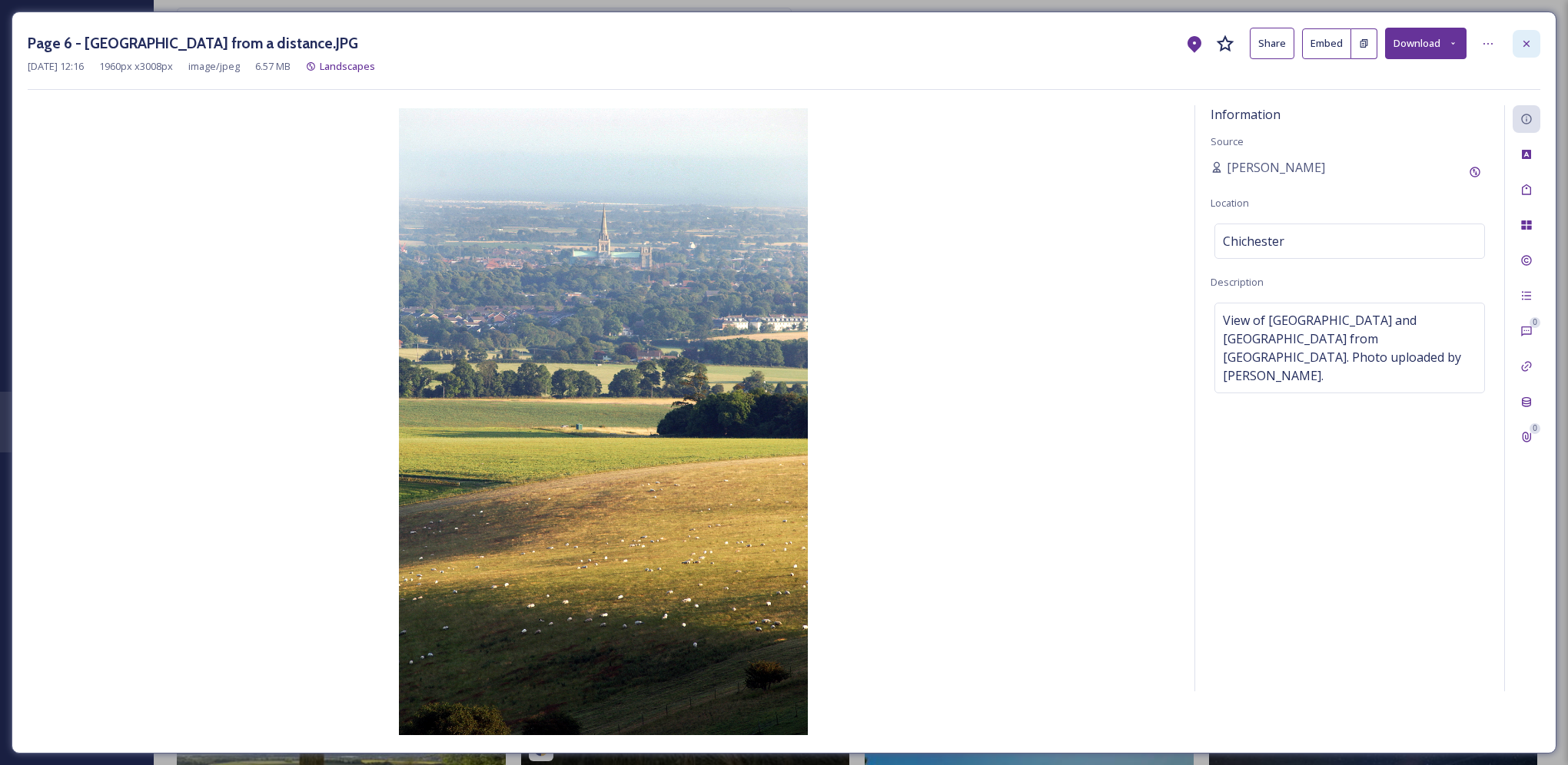
click at [1537, 41] on div at bounding box center [1527, 43] width 27 height 27
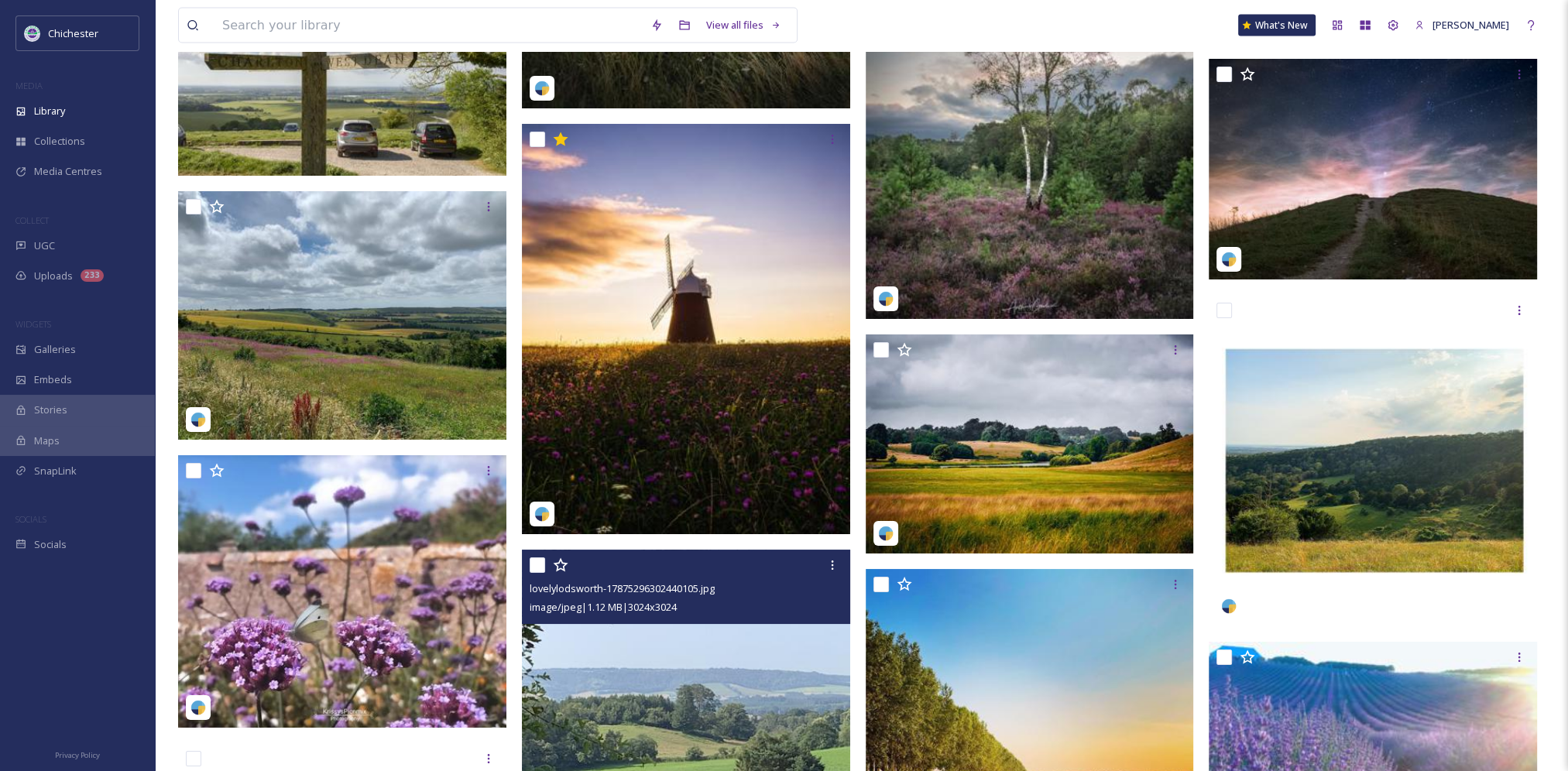
scroll to position [4337, 0]
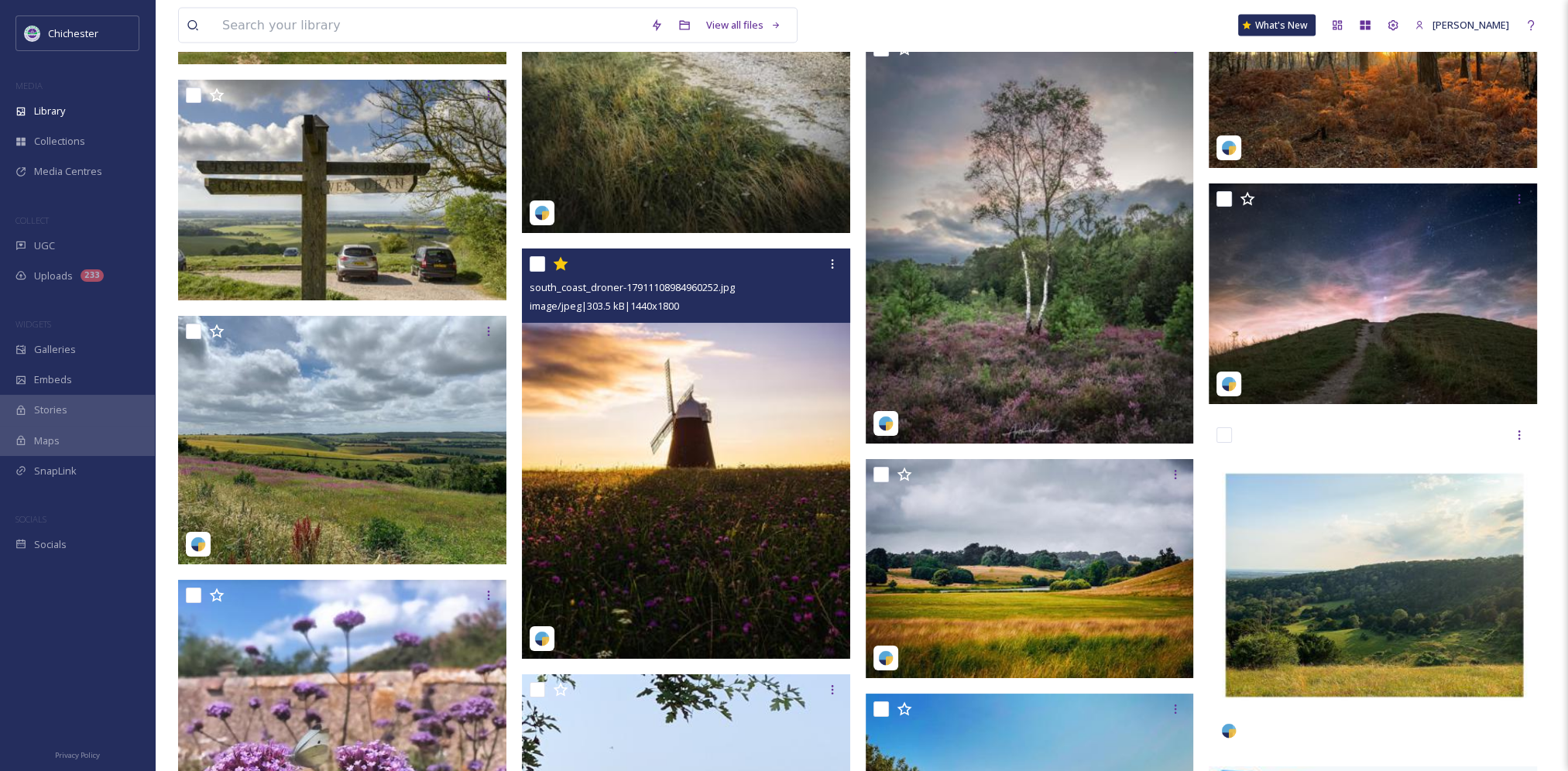
click at [704, 455] on img at bounding box center [686, 454] width 328 height 410
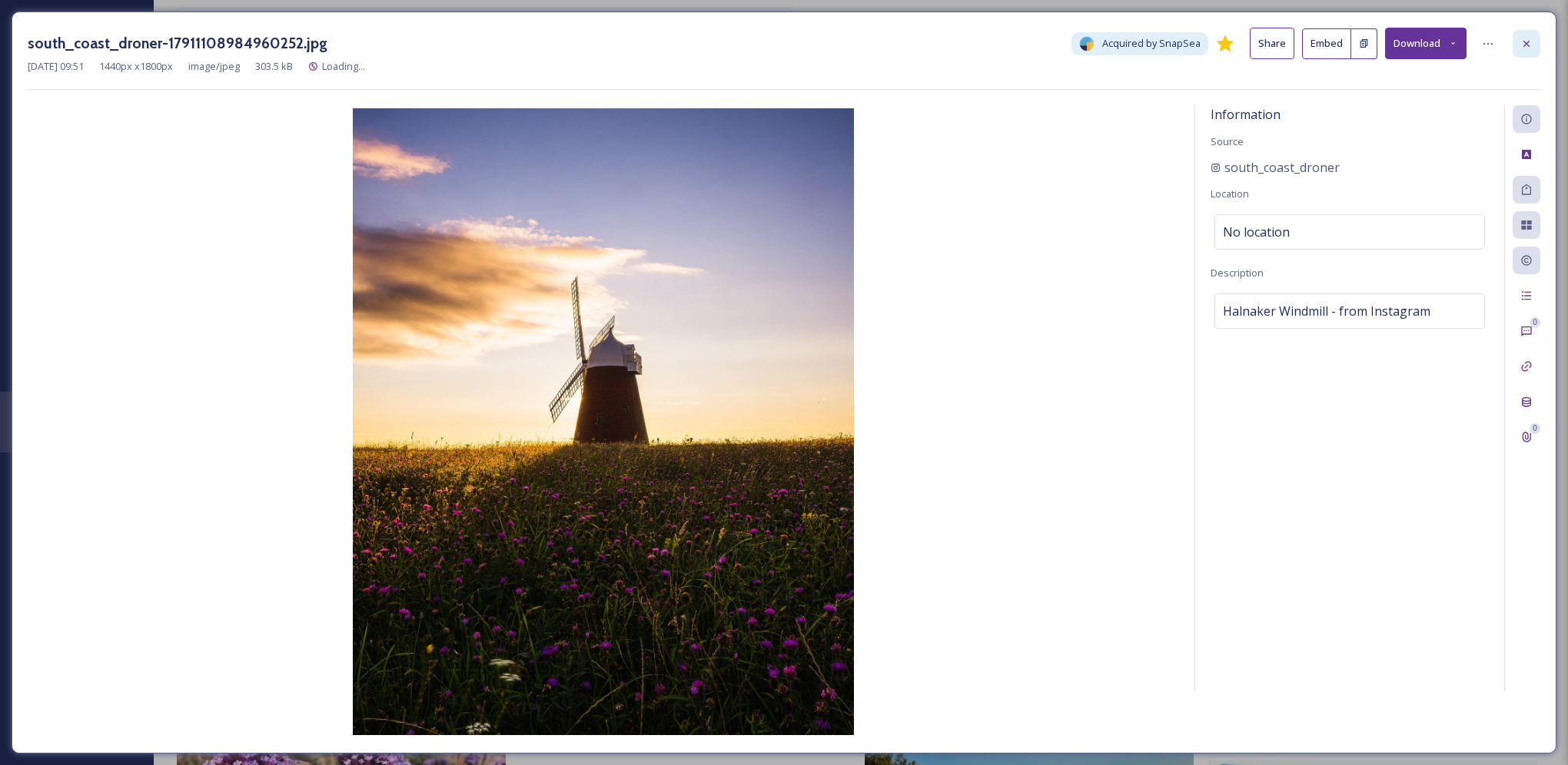
click at [1532, 43] on icon at bounding box center [1527, 44] width 12 height 12
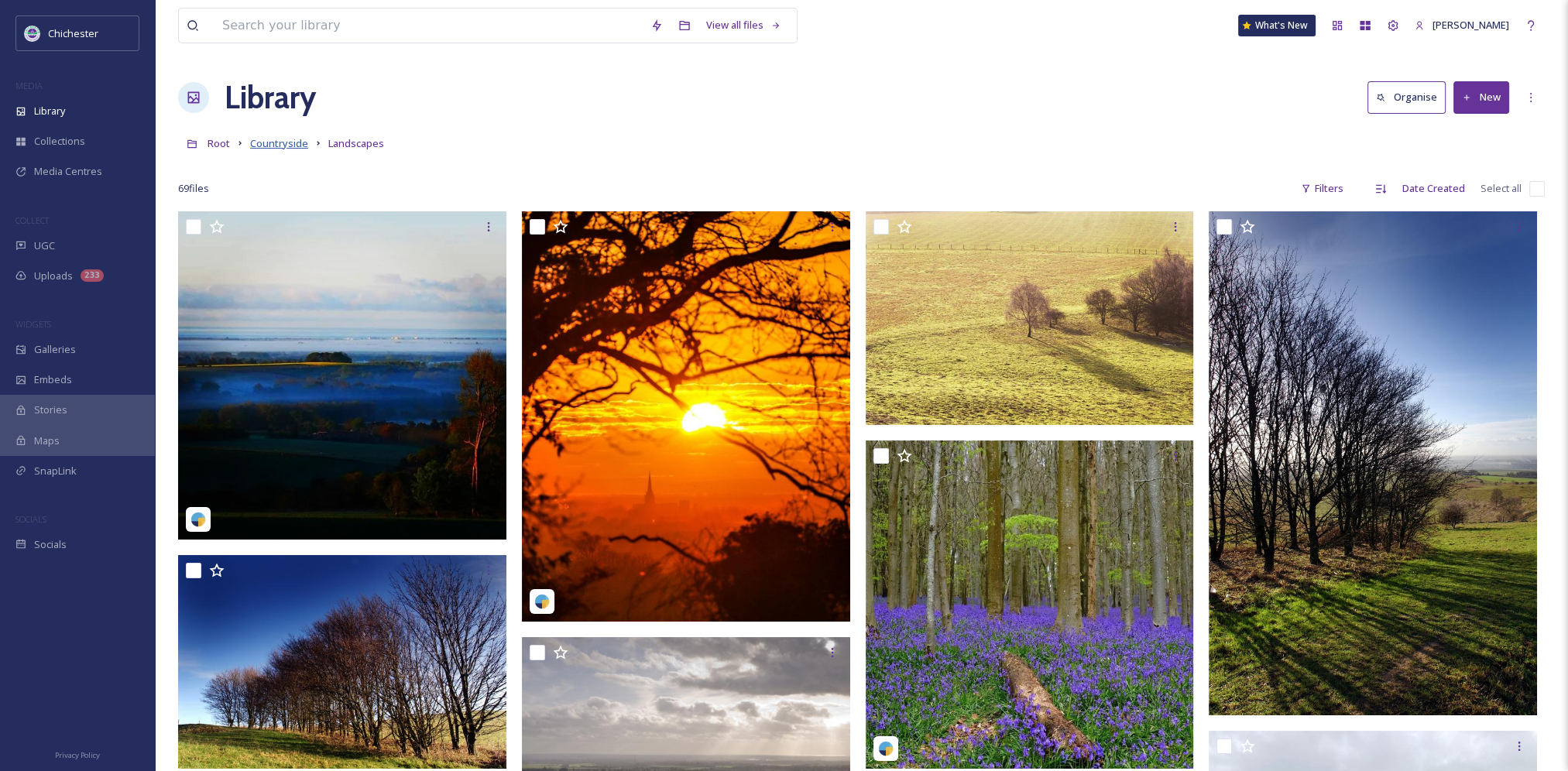
click at [270, 143] on span "Countryside" at bounding box center [279, 143] width 58 height 14
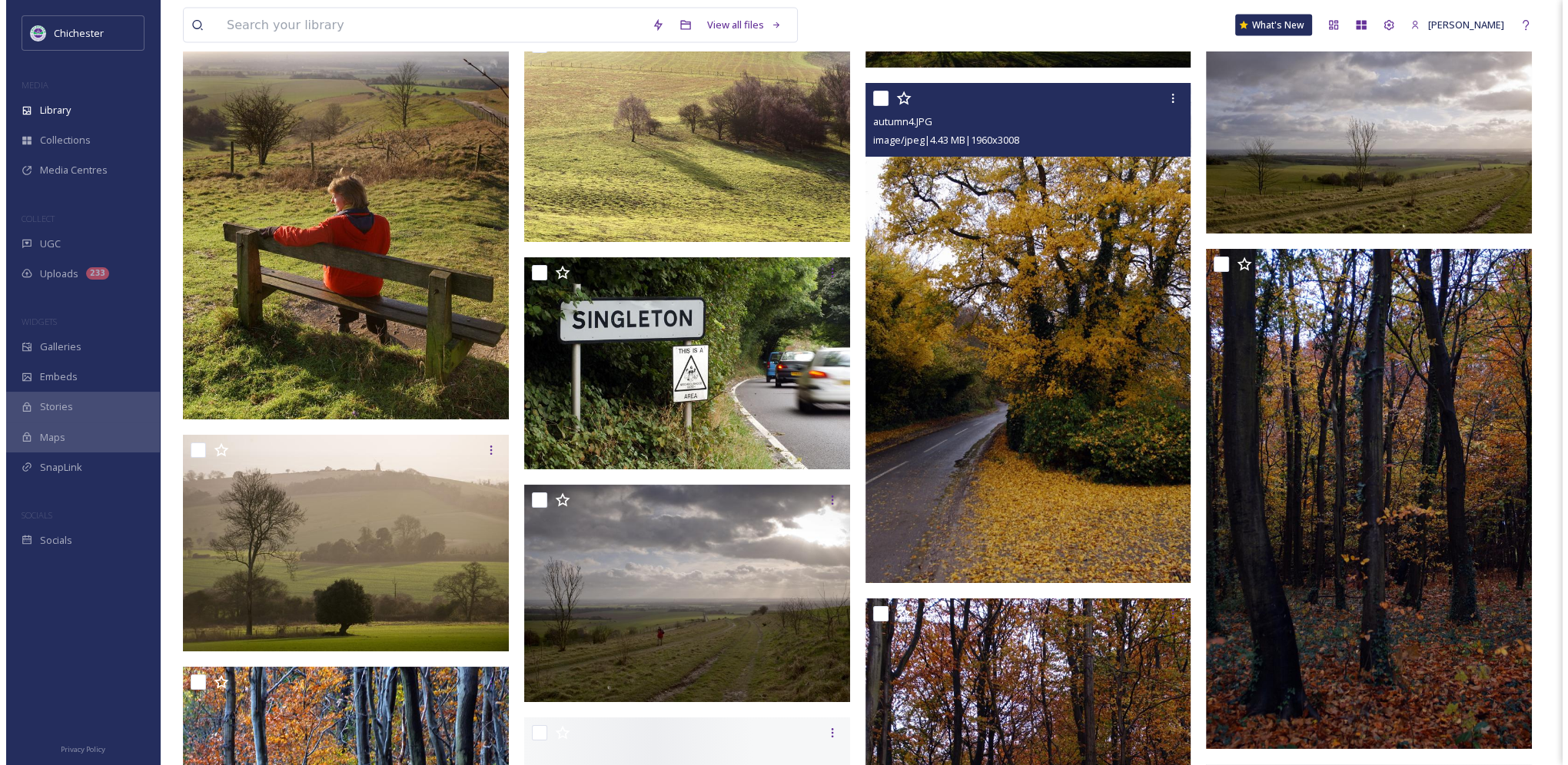
scroll to position [4841, 0]
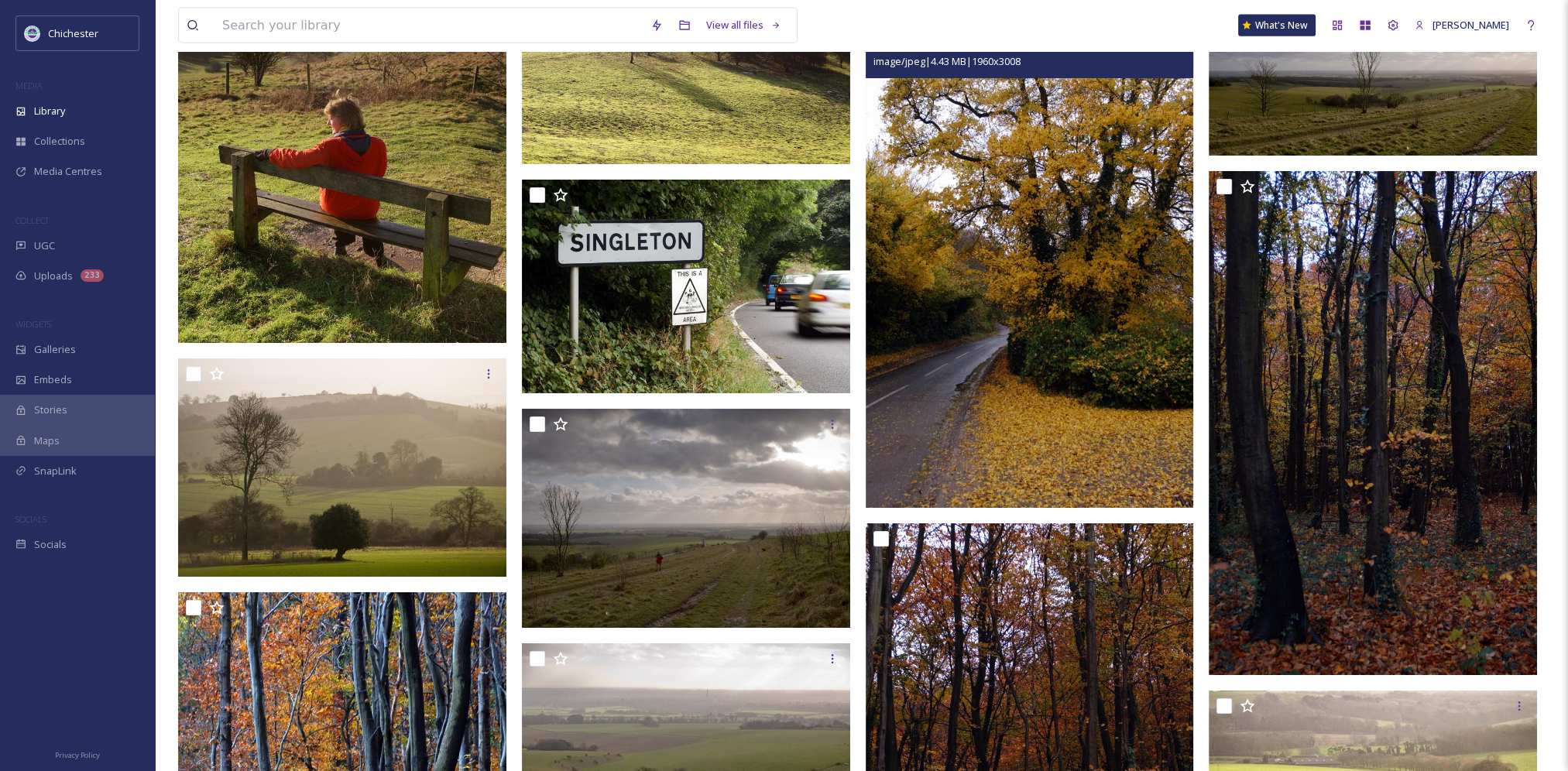
click at [1022, 342] on img at bounding box center [1030, 256] width 328 height 505
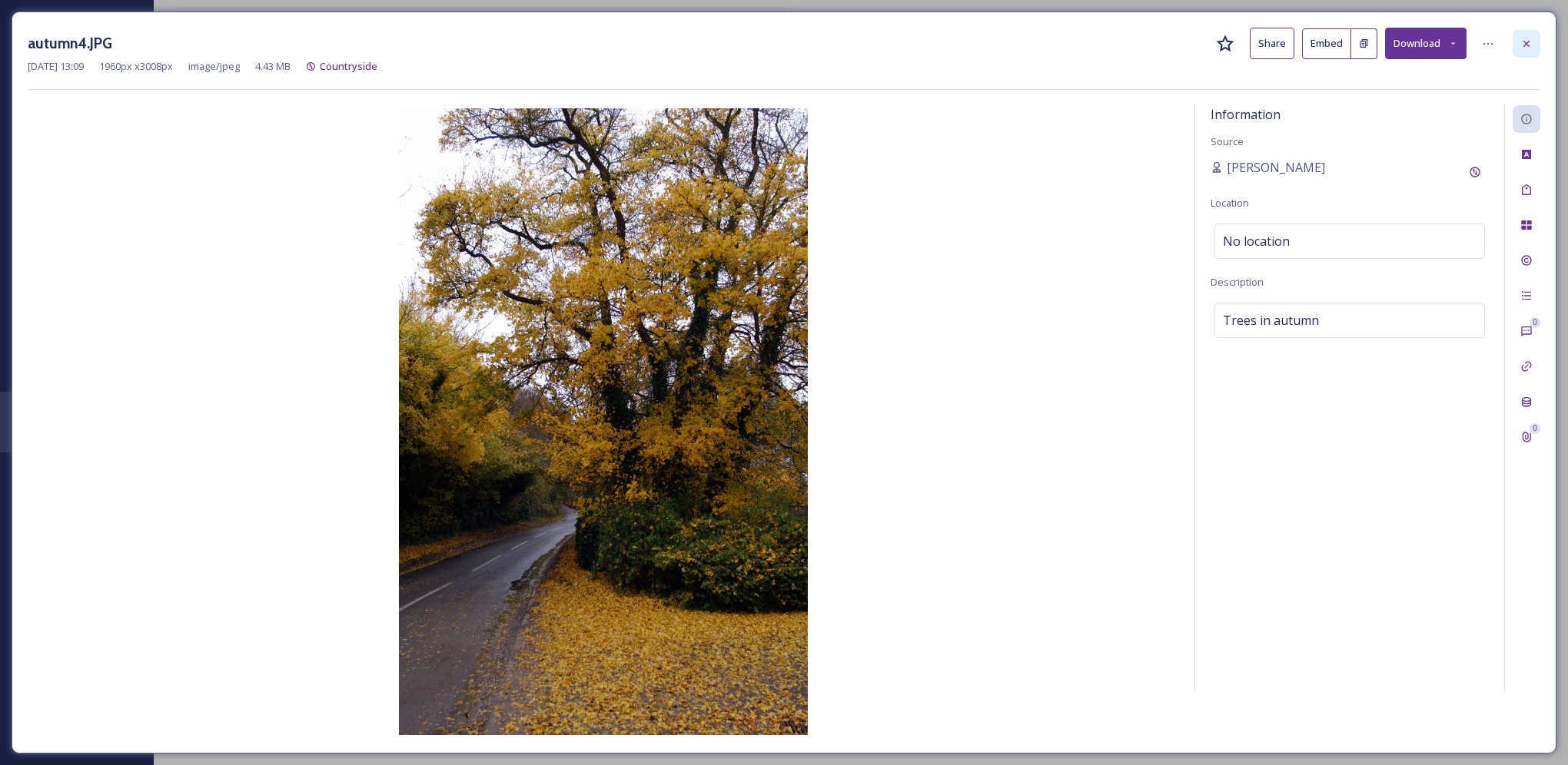
click at [1523, 50] on div at bounding box center [1527, 43] width 27 height 27
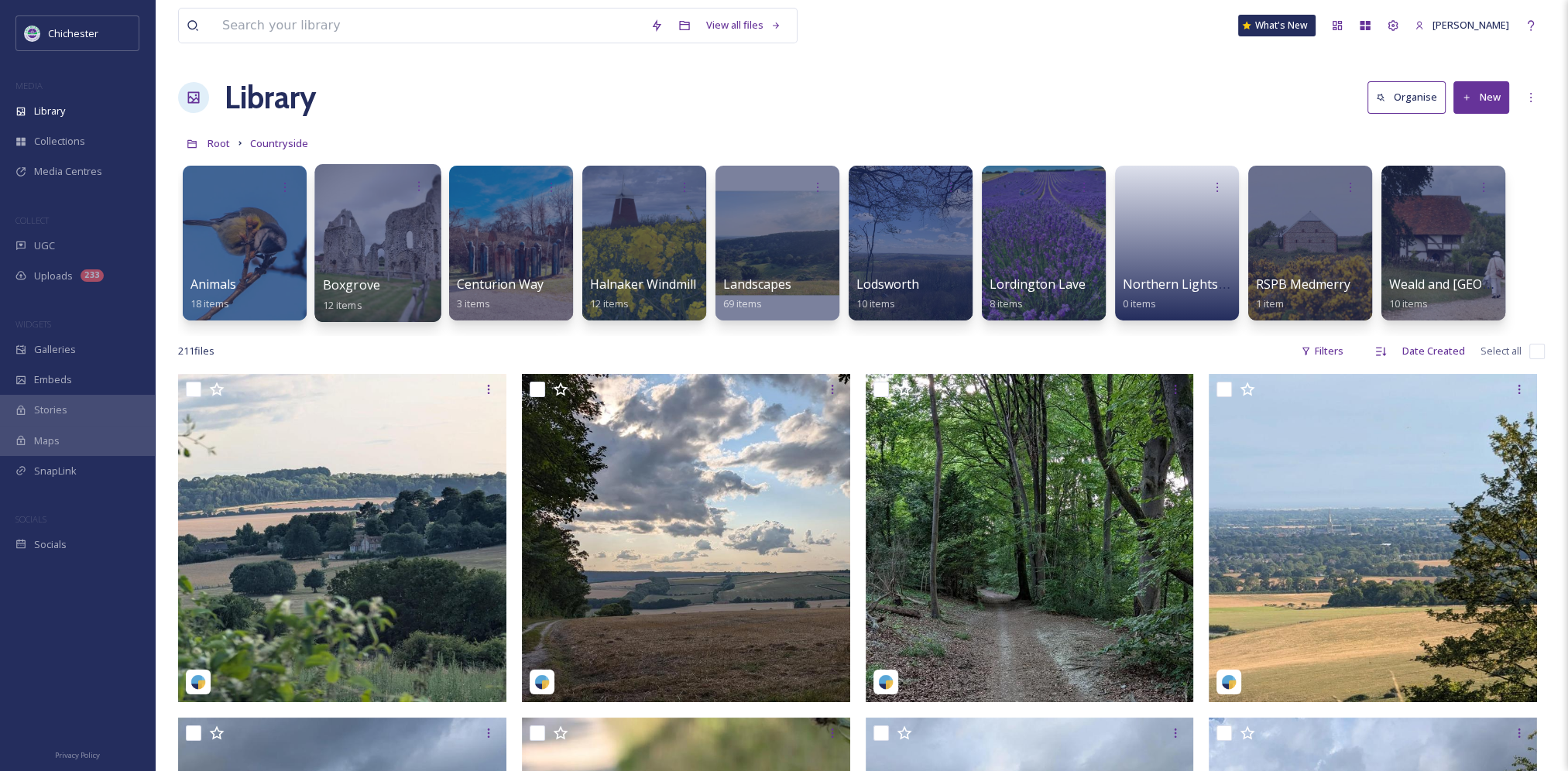
click at [348, 241] on div at bounding box center [378, 243] width 127 height 158
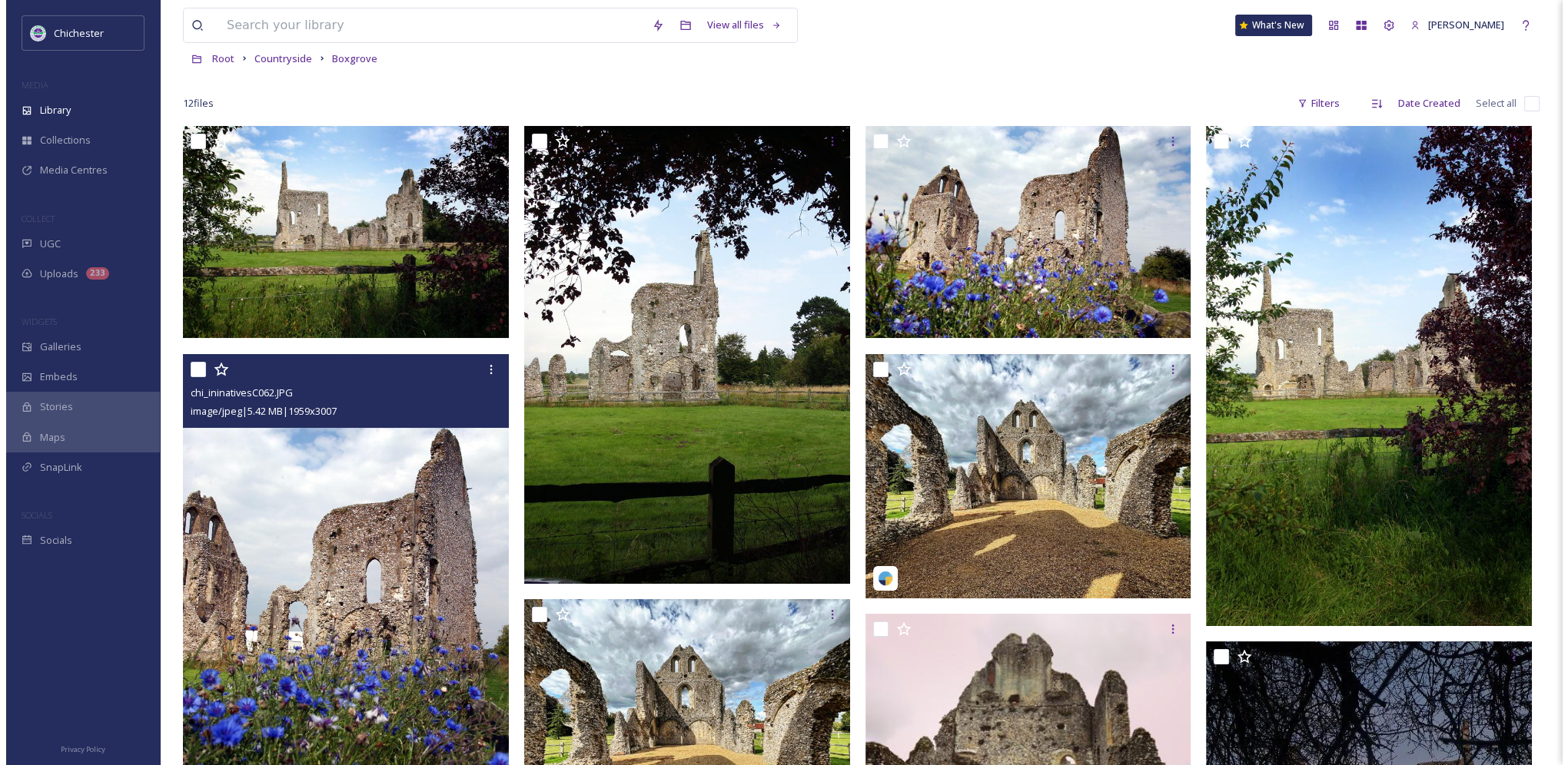
scroll to position [38, 0]
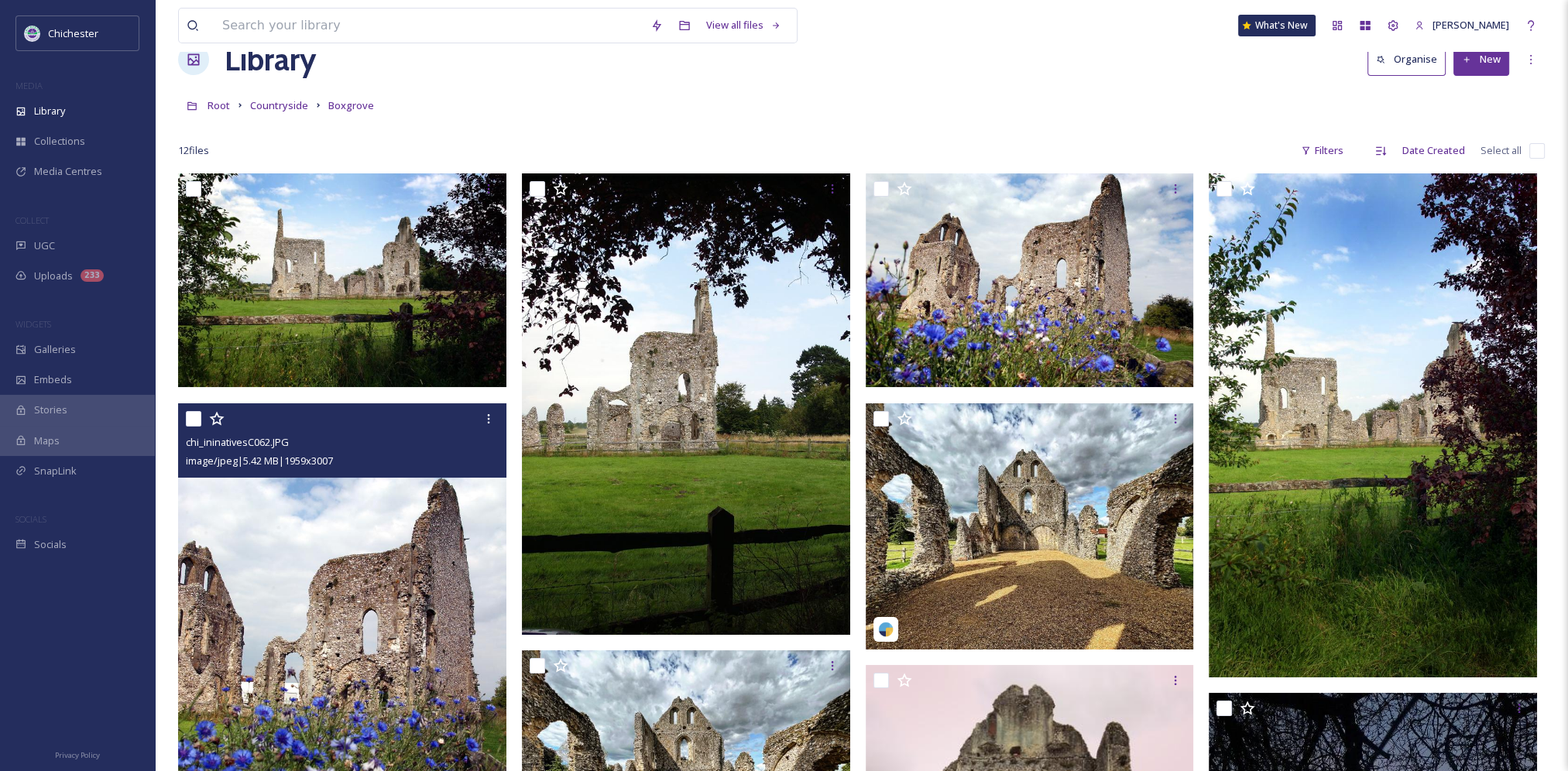
click at [405, 560] on img at bounding box center [342, 656] width 328 height 505
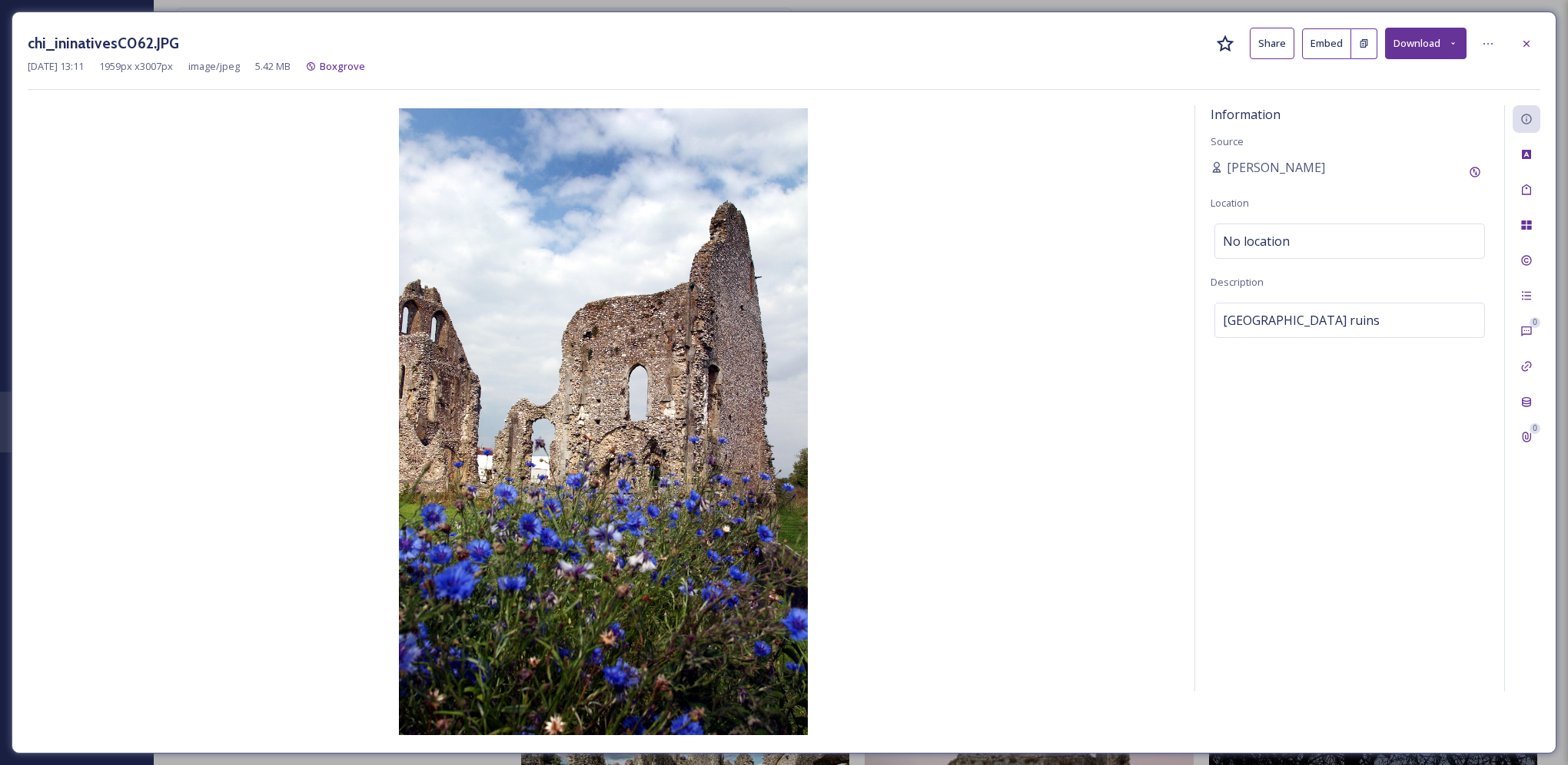
click at [276, 402] on img at bounding box center [603, 421] width 1151 height 627
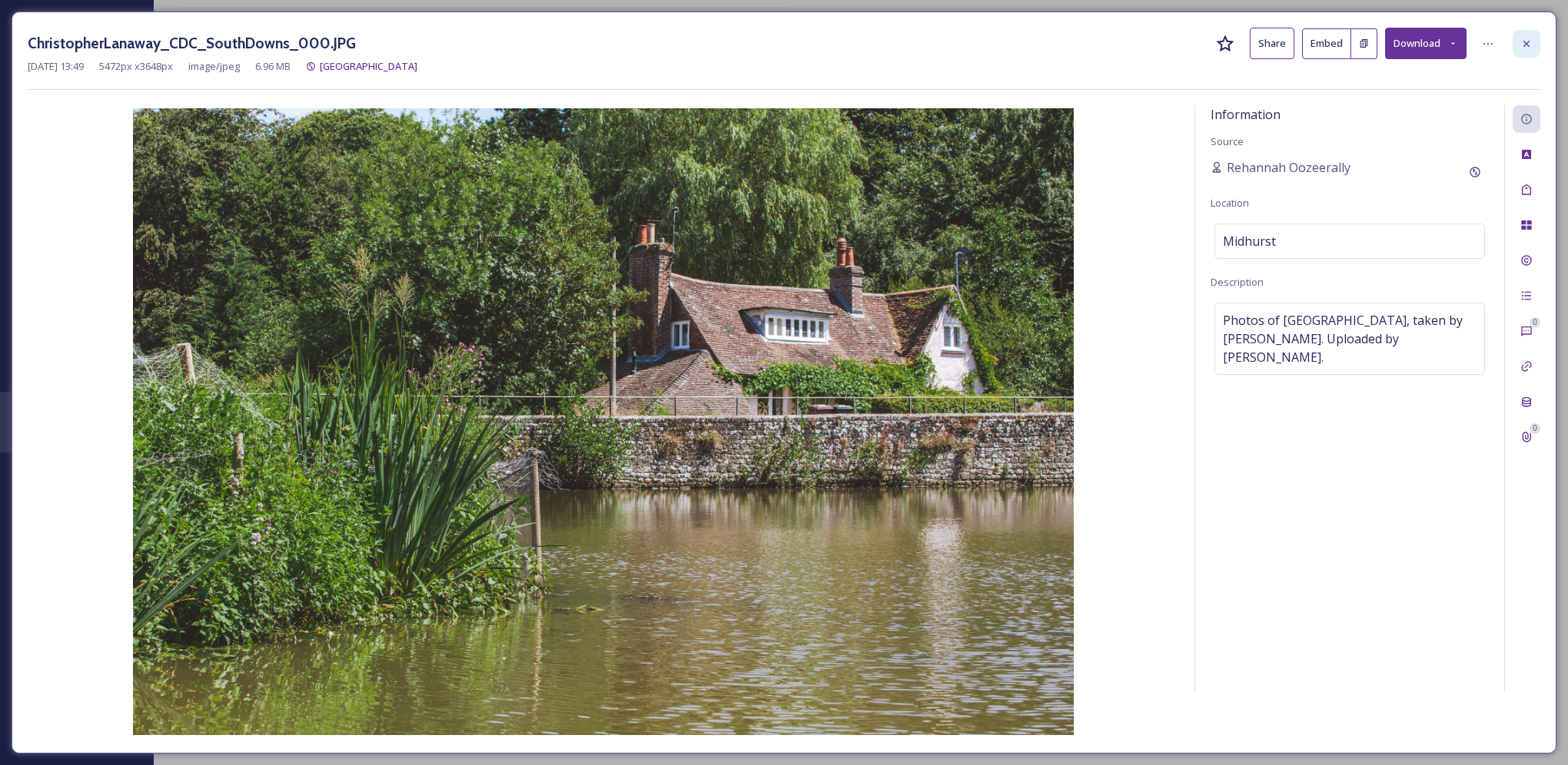
click at [1535, 40] on div at bounding box center [1527, 43] width 27 height 27
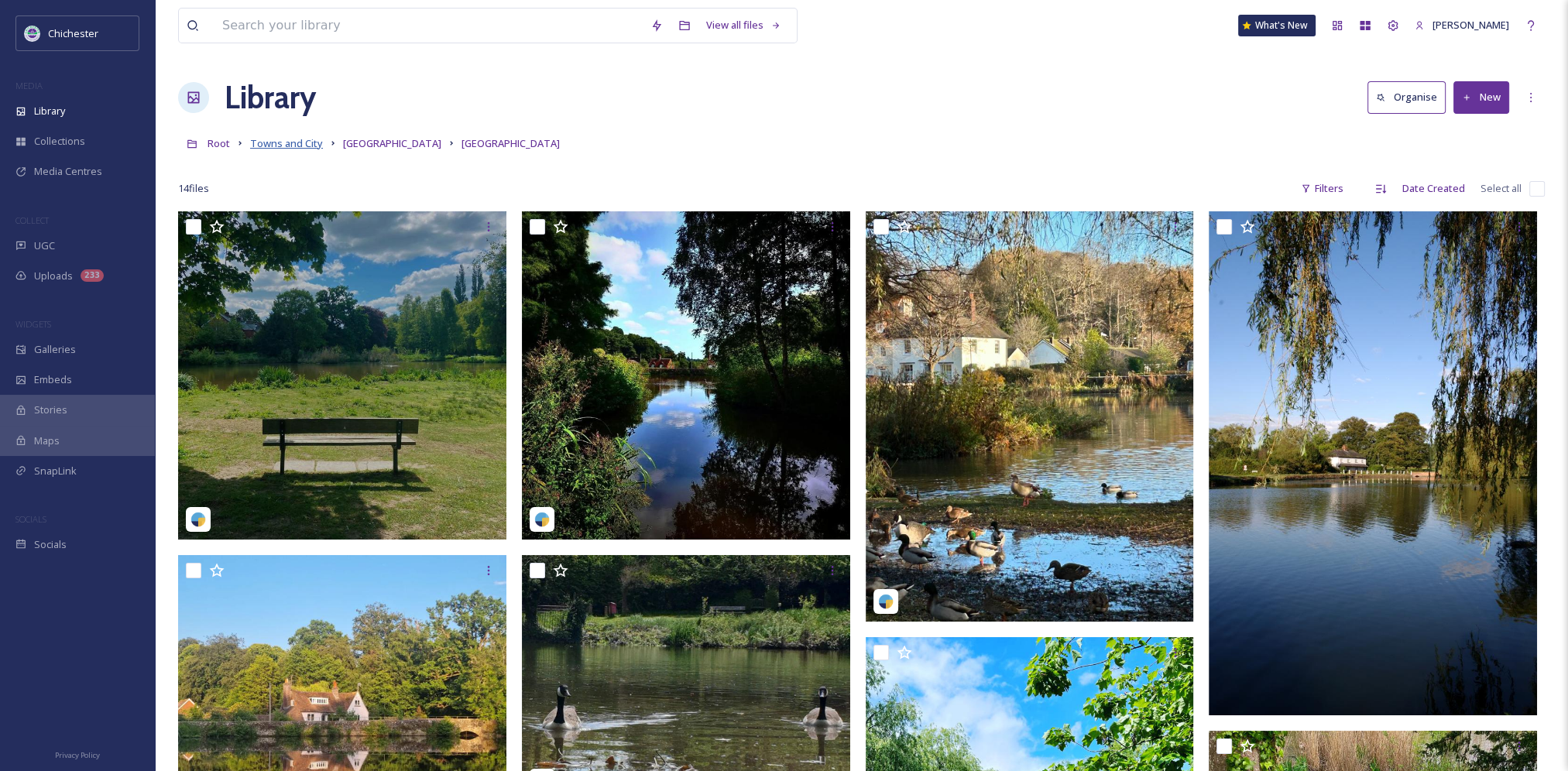
click at [298, 147] on span "Towns and City" at bounding box center [285, 143] width 72 height 14
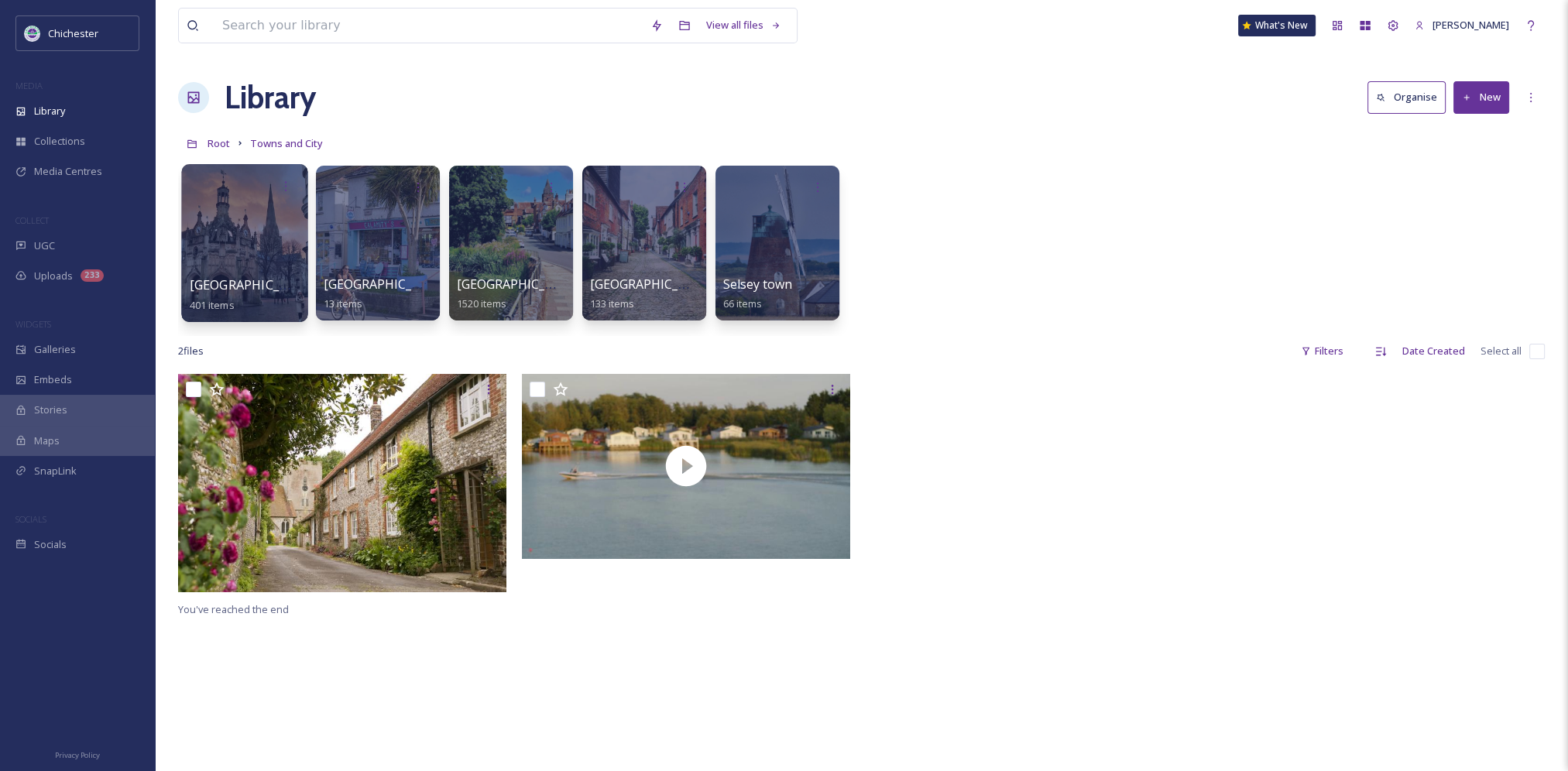
click at [222, 249] on div at bounding box center [245, 243] width 127 height 158
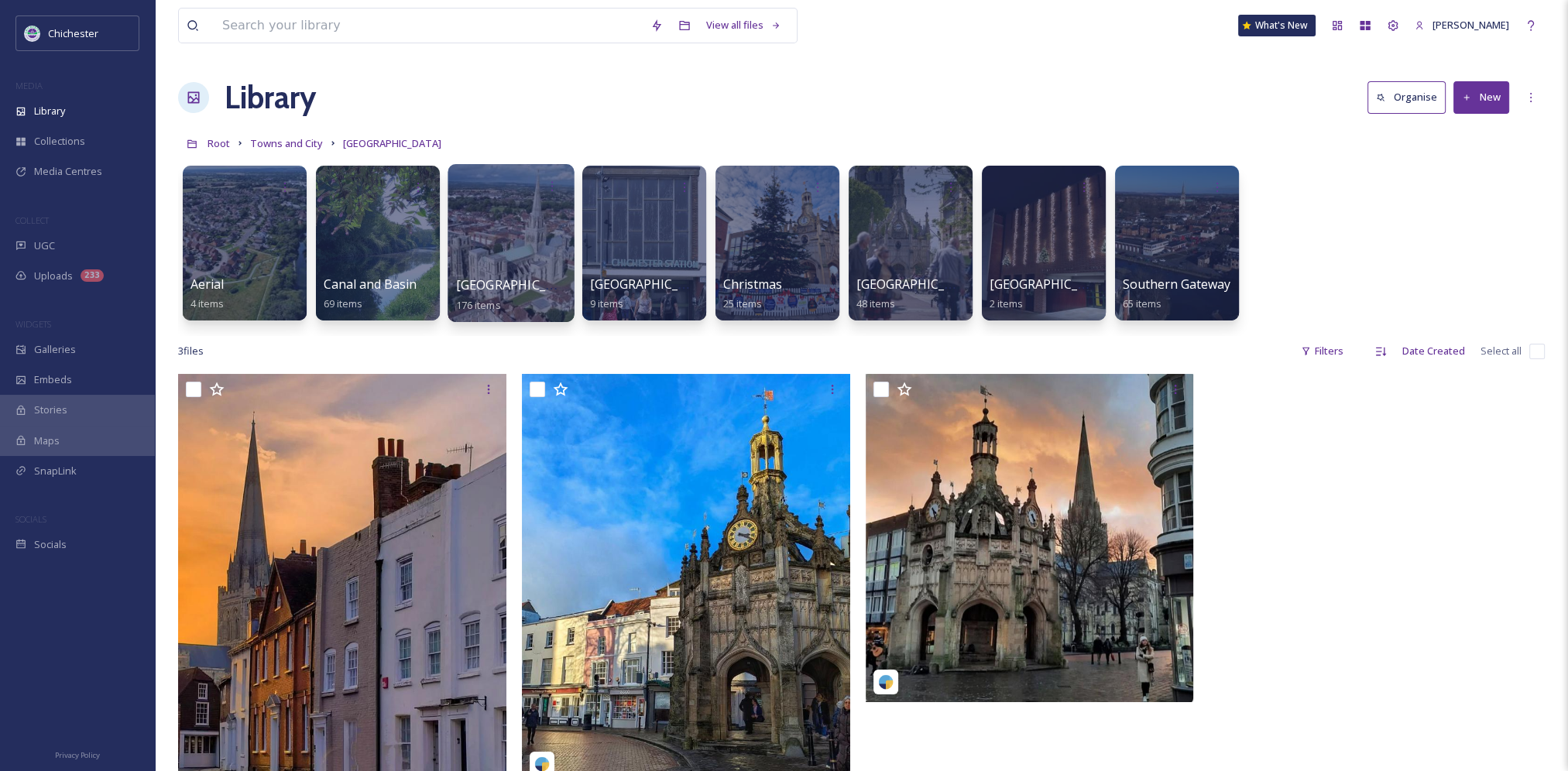
click at [520, 246] on div at bounding box center [511, 243] width 127 height 158
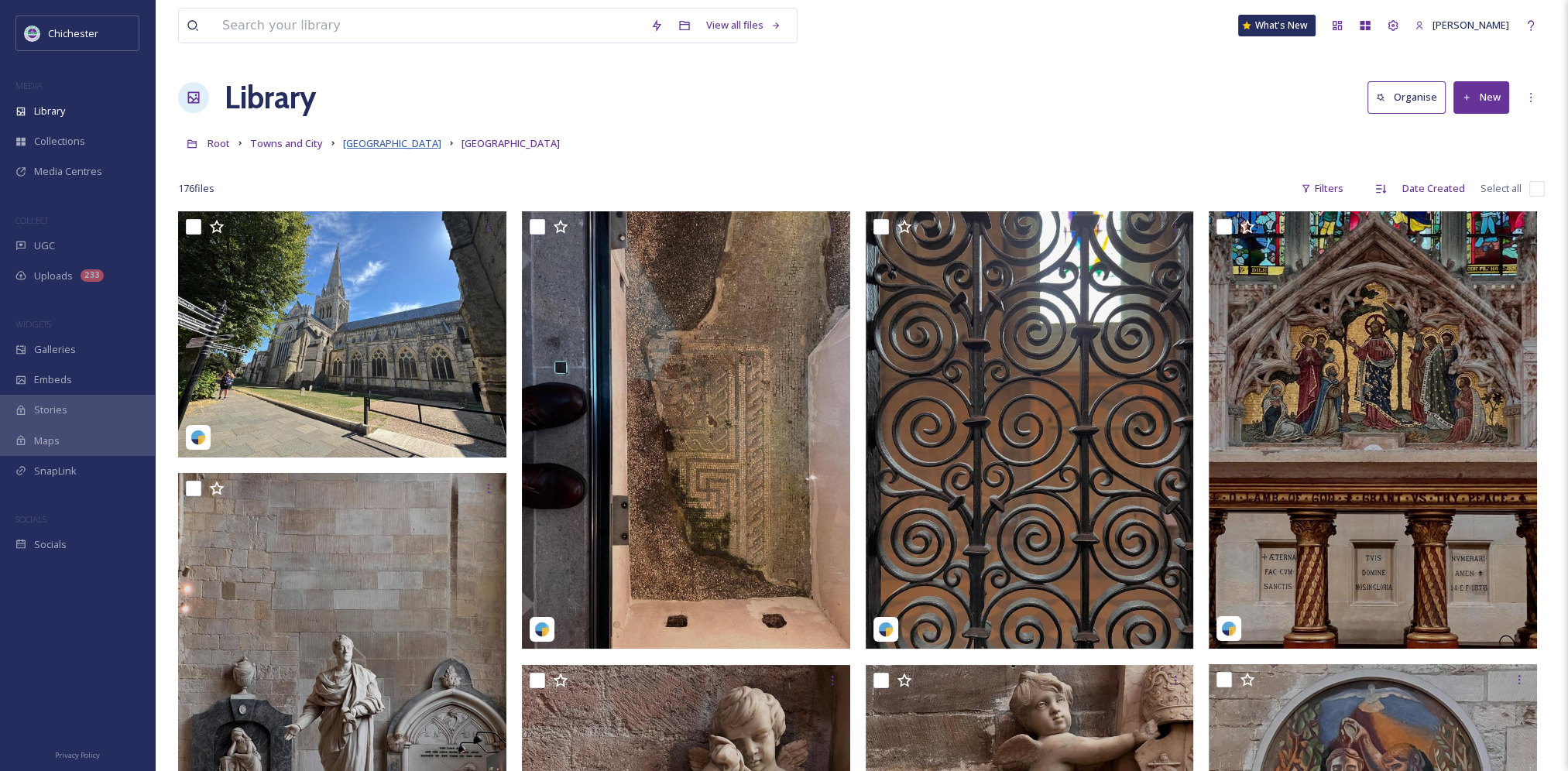
click at [390, 138] on span "[GEOGRAPHIC_DATA]" at bounding box center [392, 143] width 98 height 14
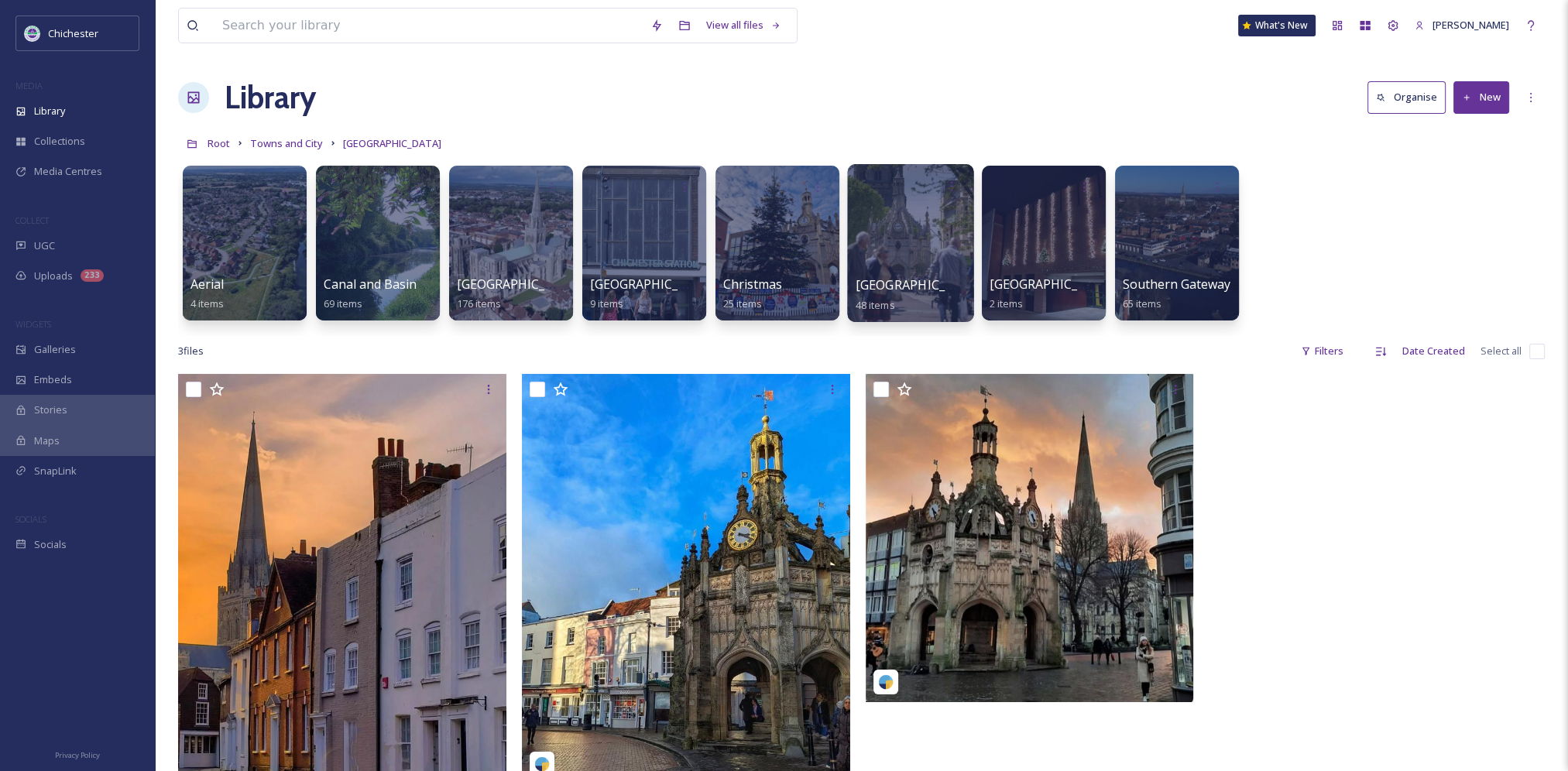
click at [888, 242] on div at bounding box center [911, 243] width 127 height 158
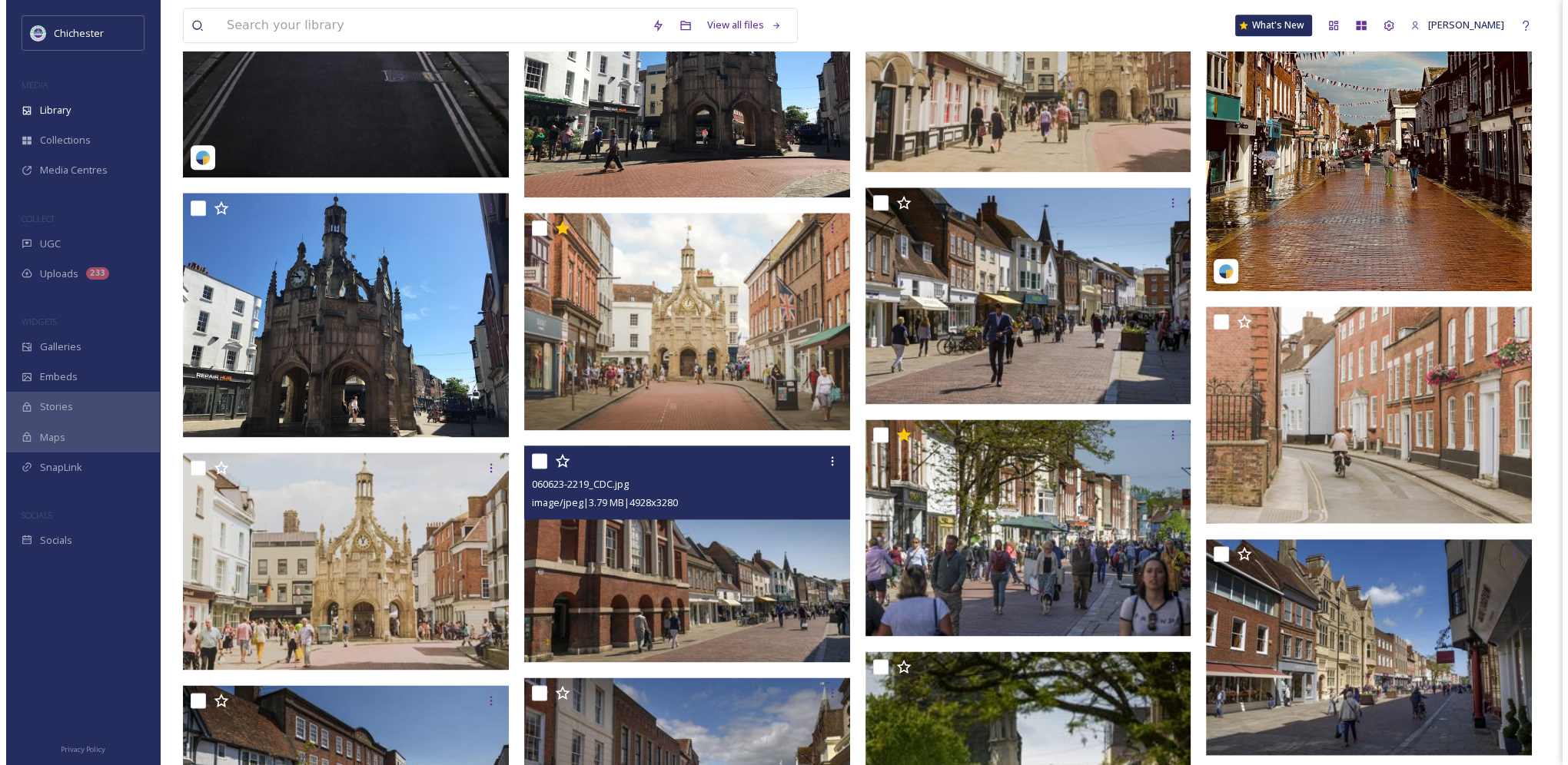
scroll to position [2535, 0]
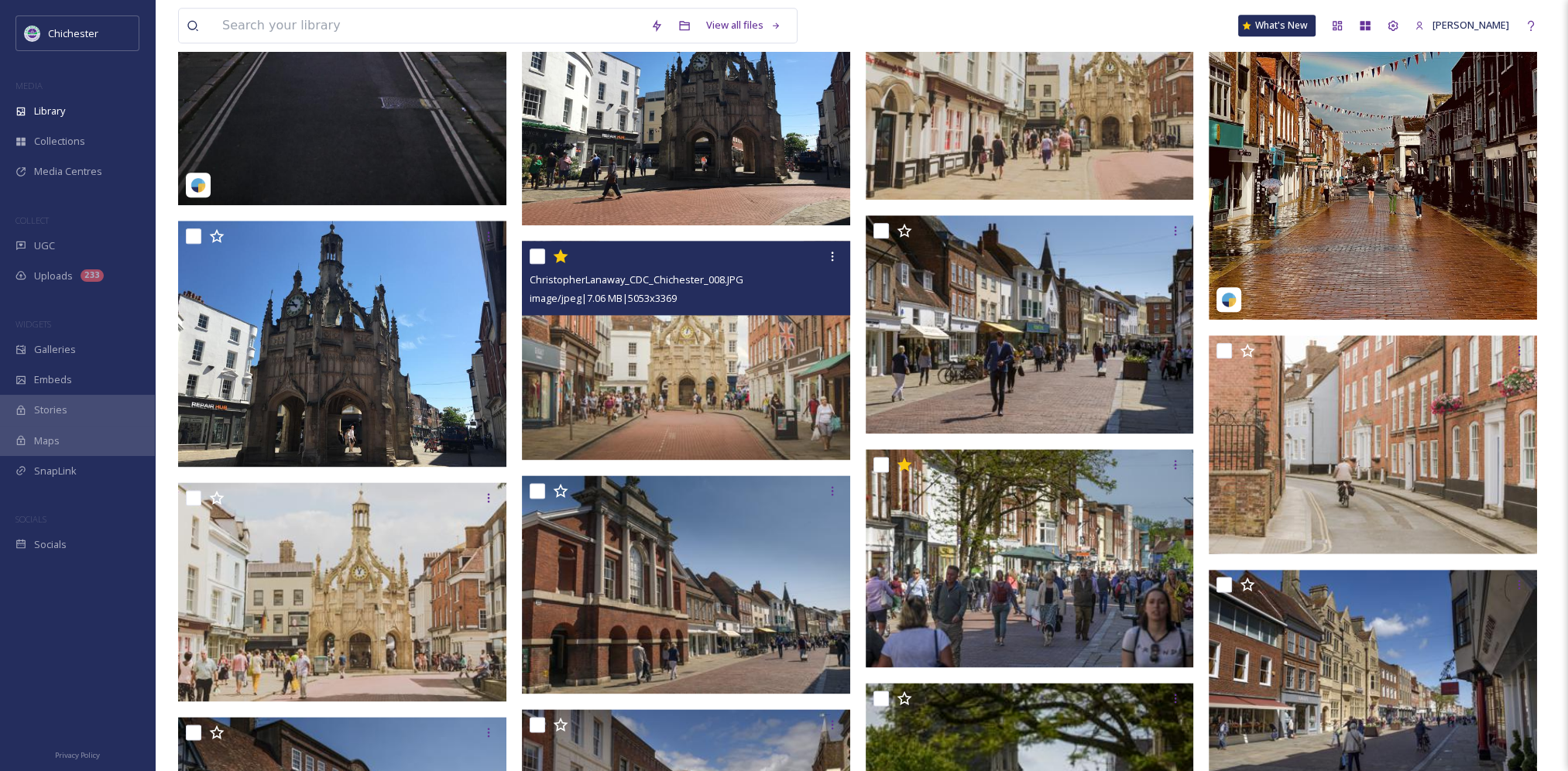
click at [724, 362] on img at bounding box center [686, 350] width 328 height 219
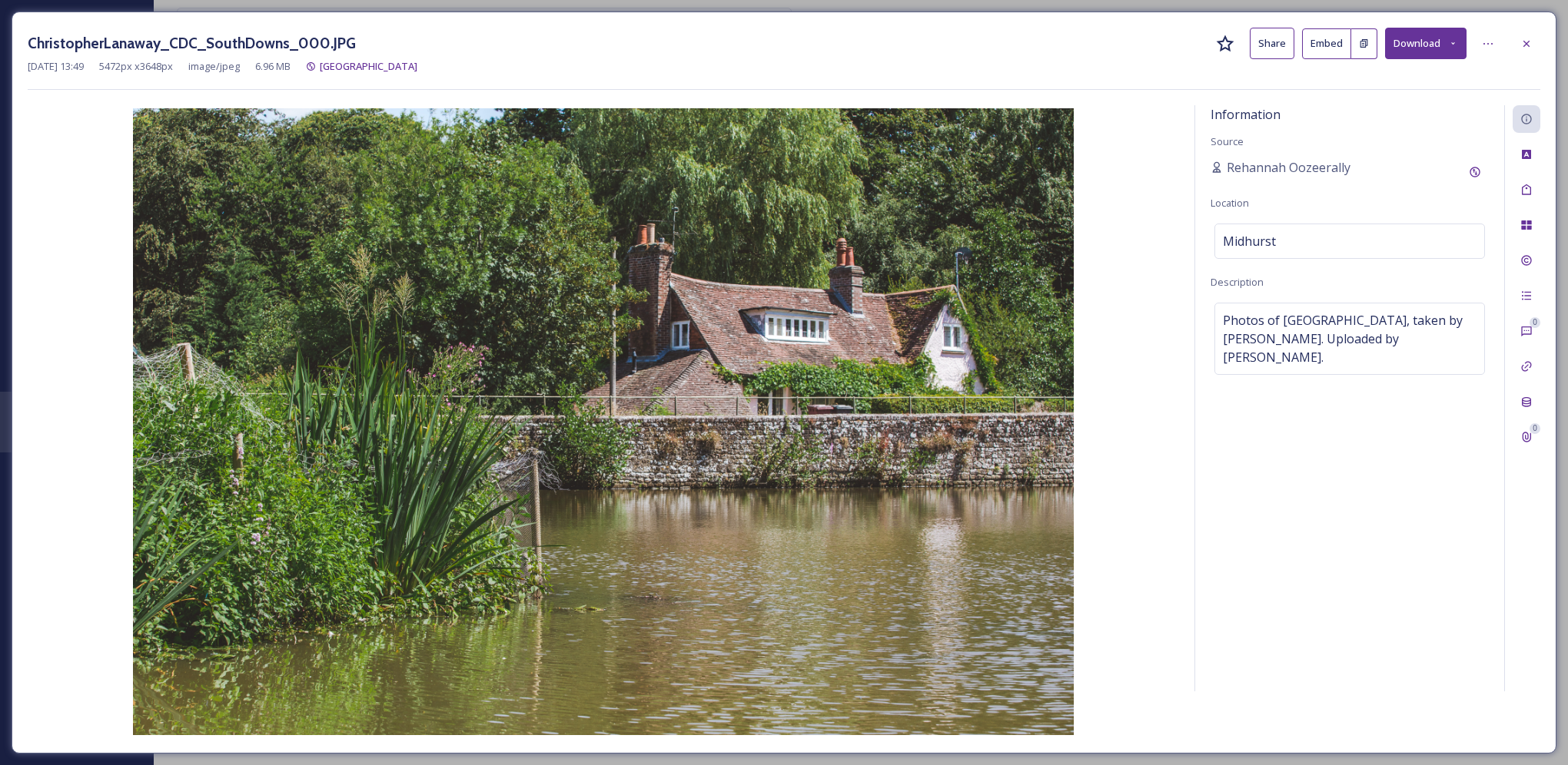
drag, startPoint x: 1525, startPoint y: 39, endPoint x: 1356, endPoint y: 62, distance: 170.6
click at [1524, 39] on icon at bounding box center [1527, 44] width 12 height 12
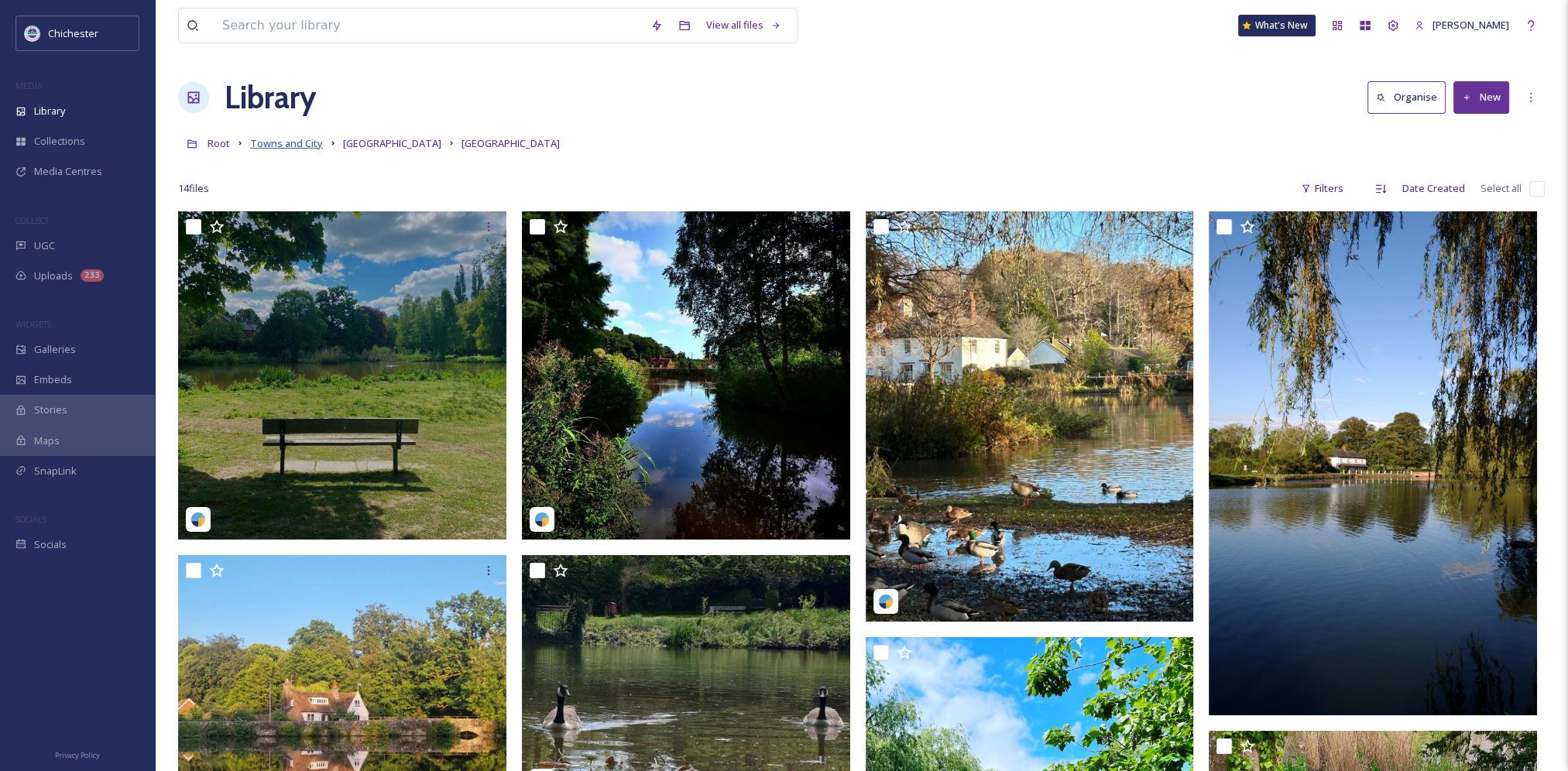
click at [297, 137] on span "Towns and City" at bounding box center [285, 143] width 72 height 14
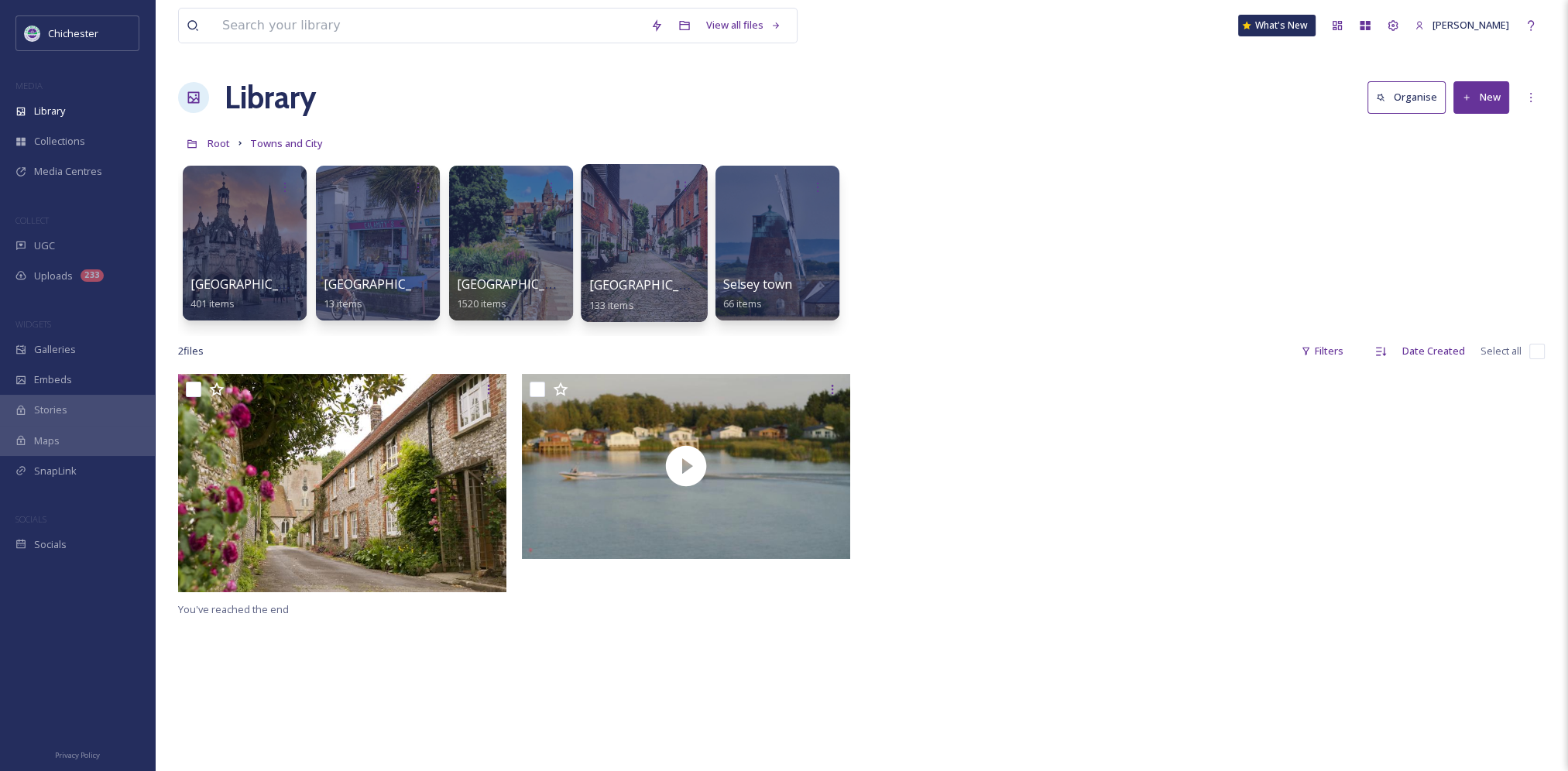
click at [619, 272] on div at bounding box center [644, 243] width 127 height 158
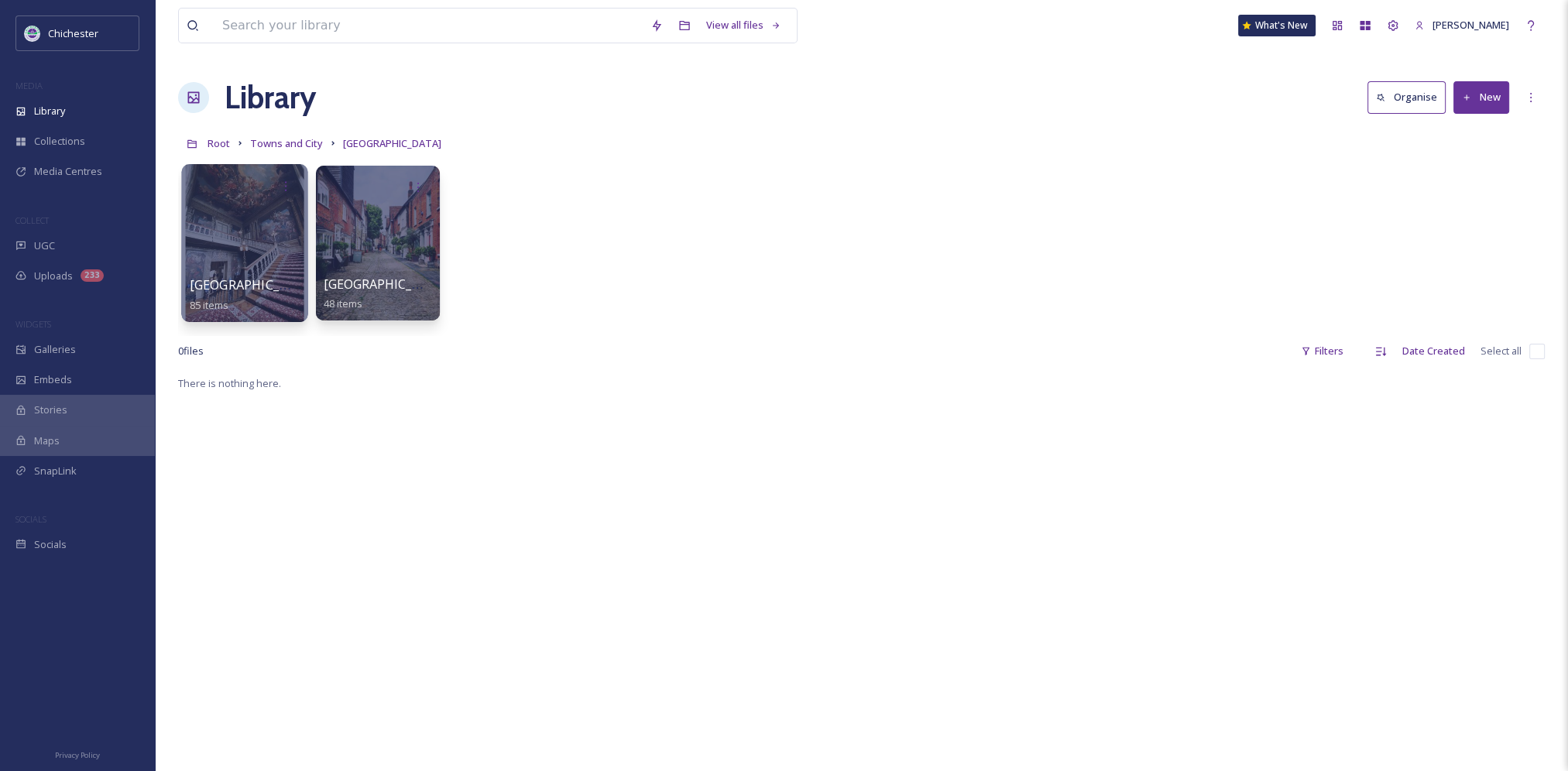
click at [261, 238] on div at bounding box center [245, 243] width 127 height 158
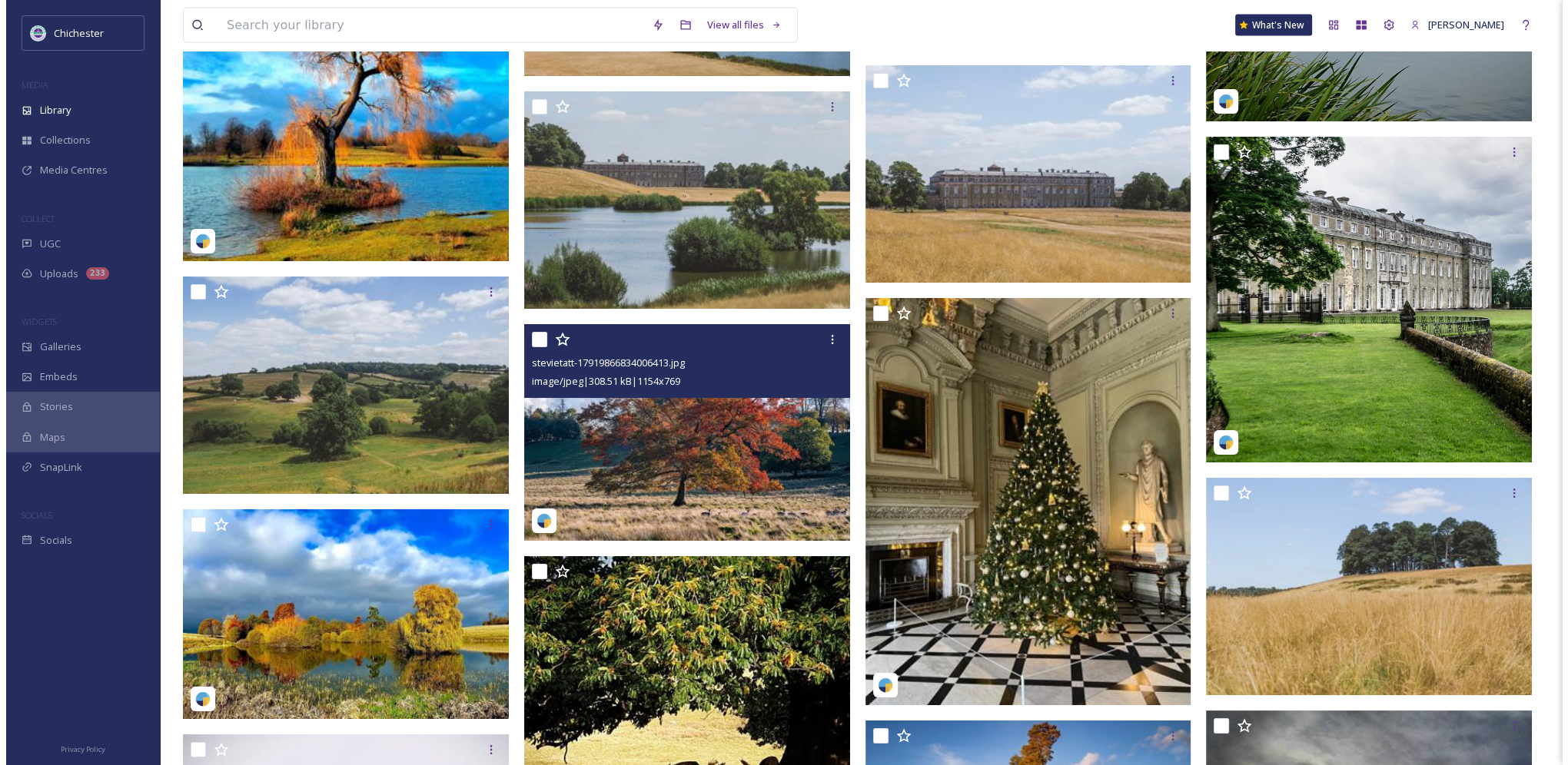
scroll to position [3996, 0]
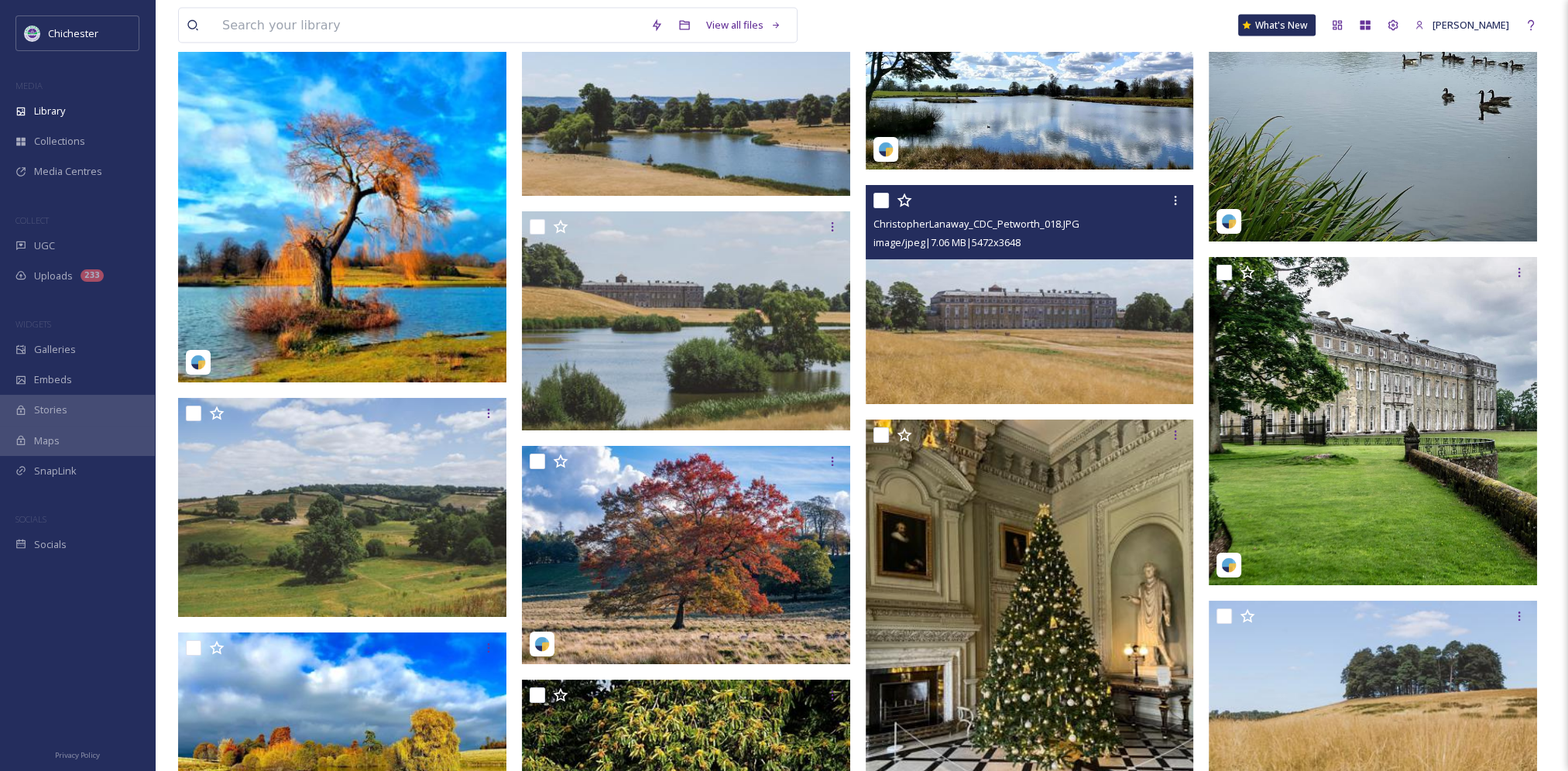
click at [1028, 328] on img at bounding box center [1030, 294] width 328 height 219
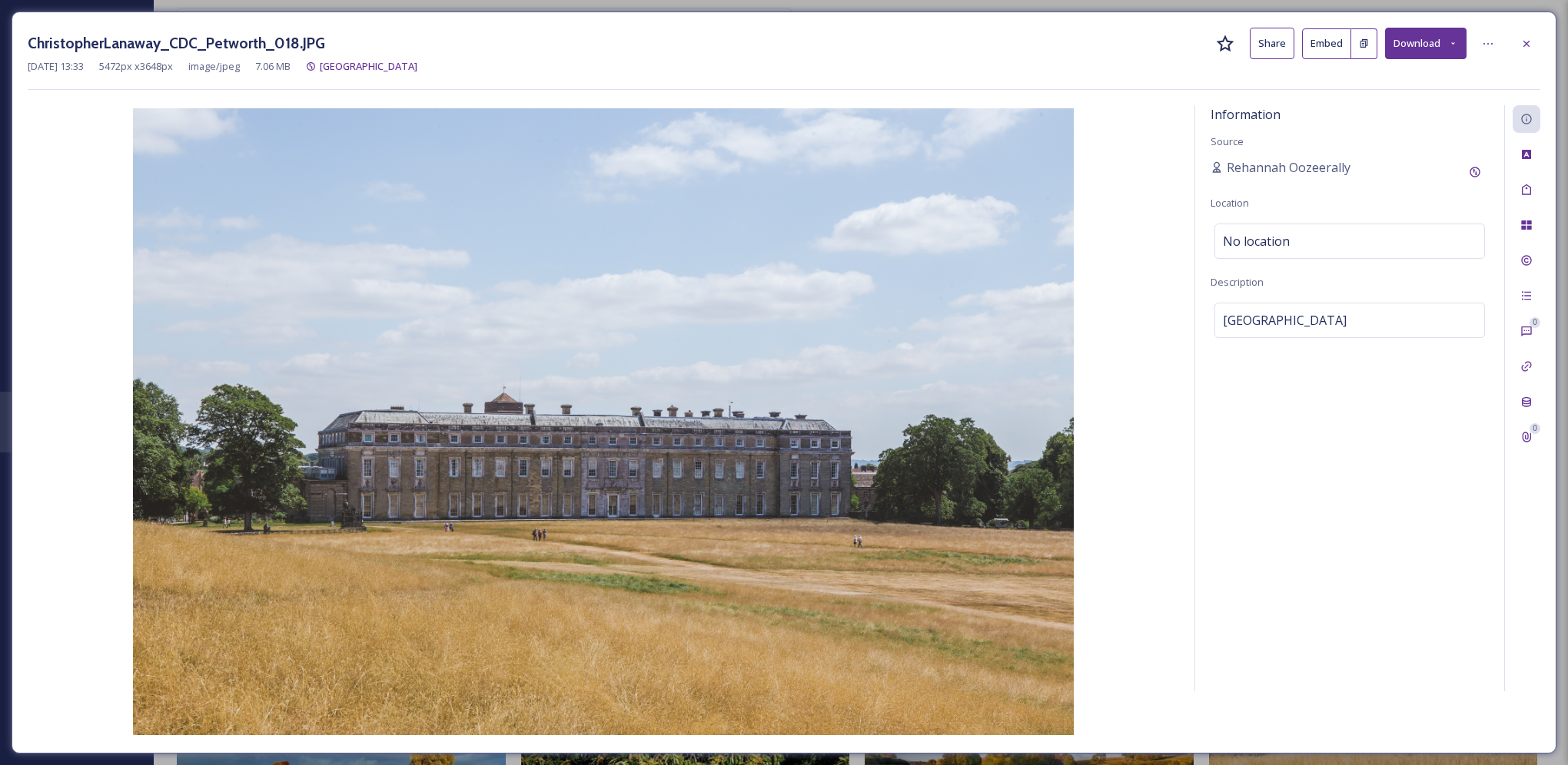
click at [86, 374] on img at bounding box center [603, 421] width 1151 height 627
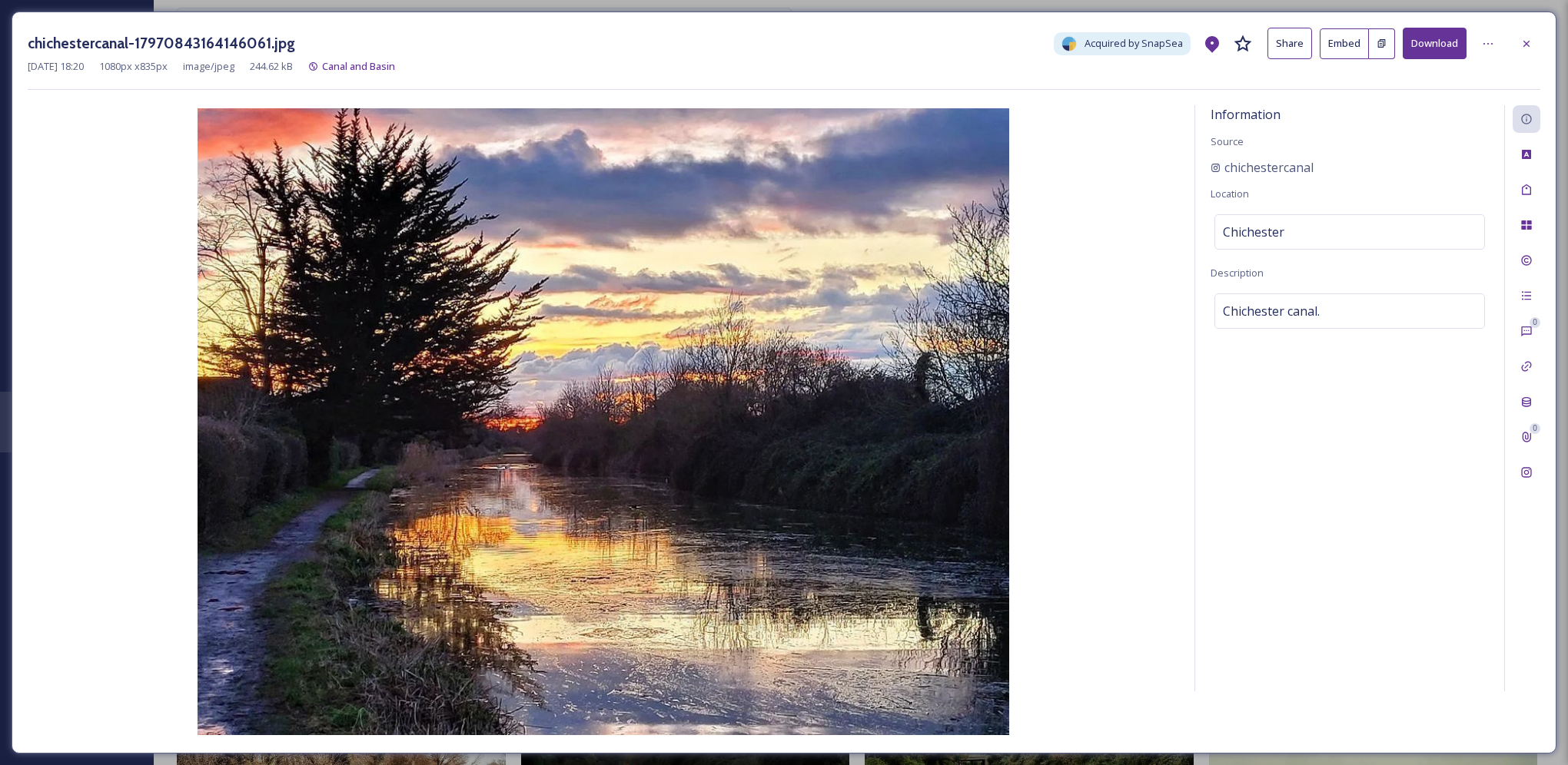
scroll to position [2535, 0]
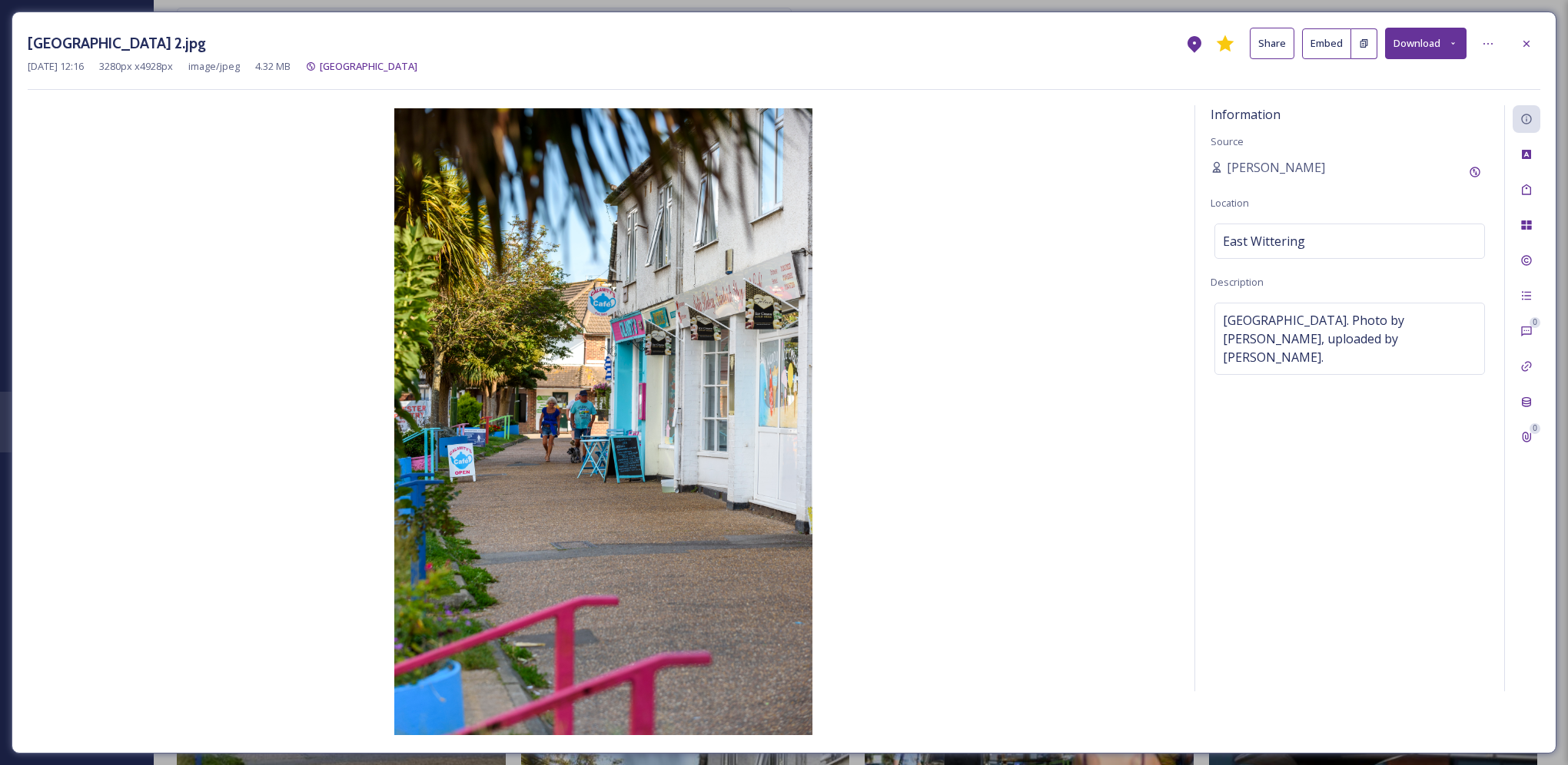
scroll to position [908, 0]
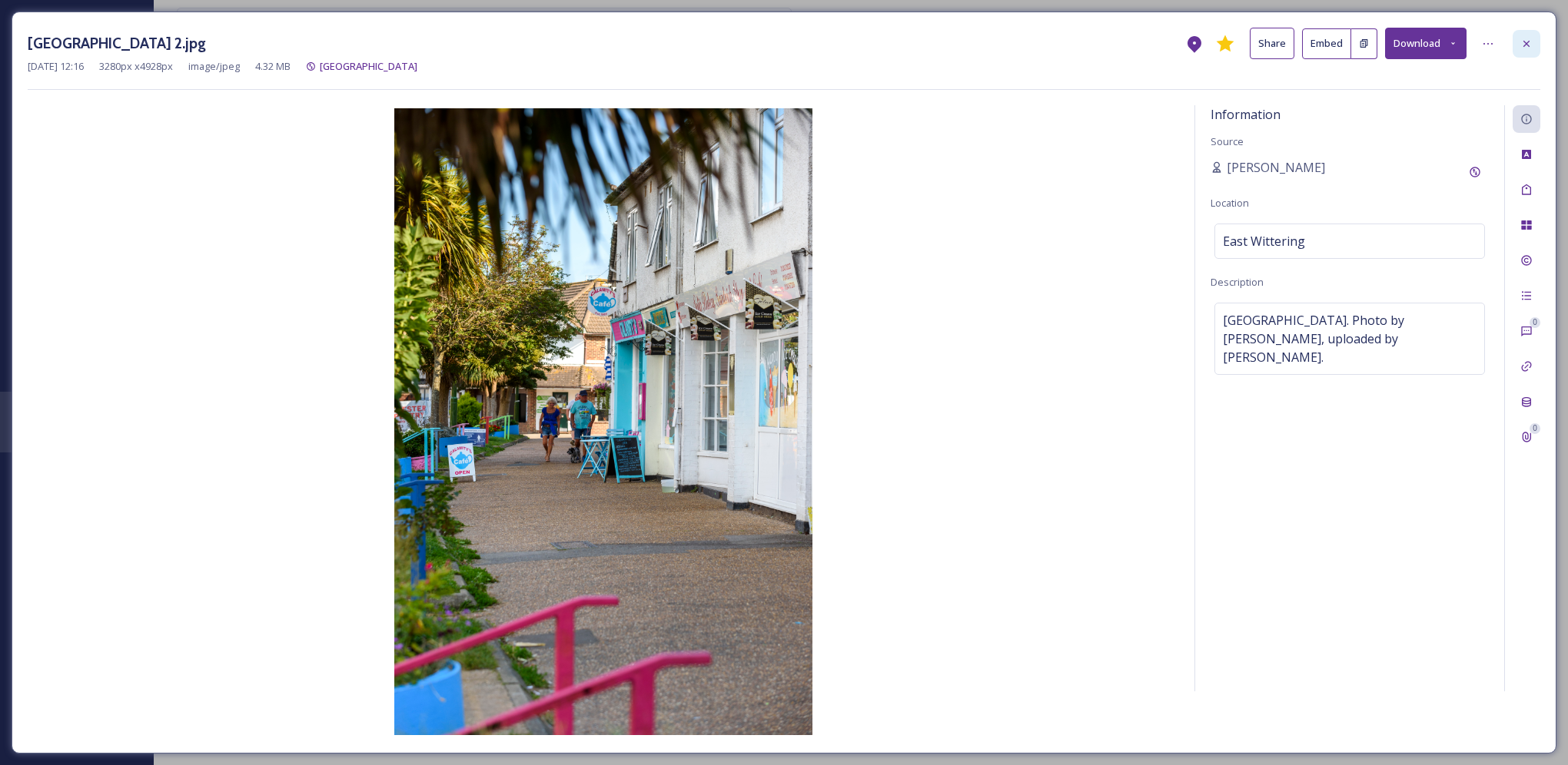
click at [1527, 39] on icon at bounding box center [1527, 44] width 12 height 12
